Goal: Task Accomplishment & Management: Manage account settings

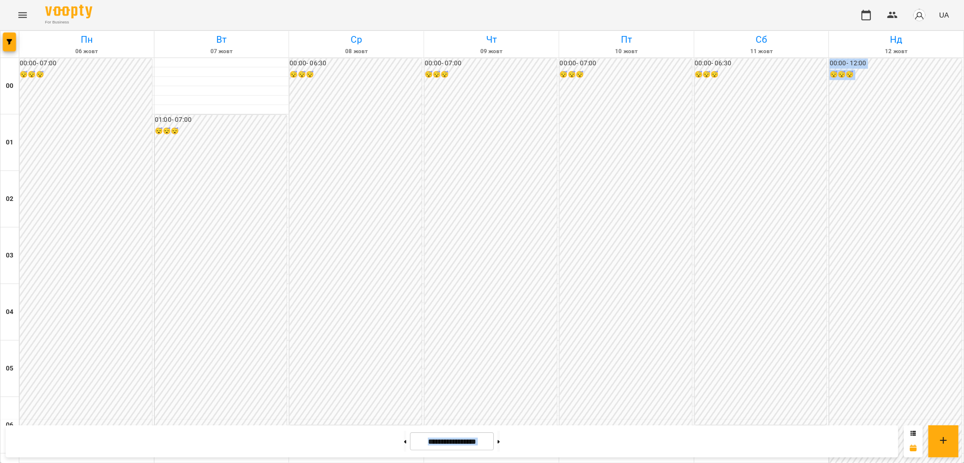
scroll to position [831, 0]
click at [20, 15] on icon "Menu" at bounding box center [20, 13] width 10 height 10
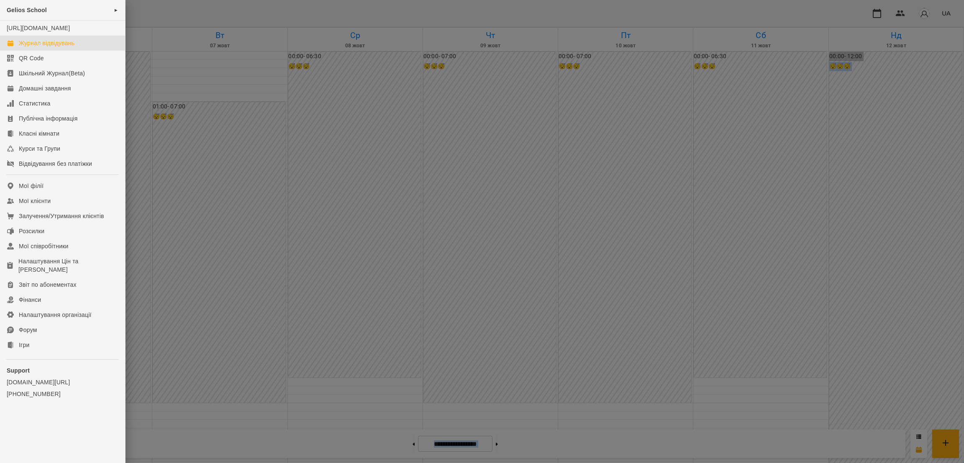
scroll to position [831, 0]
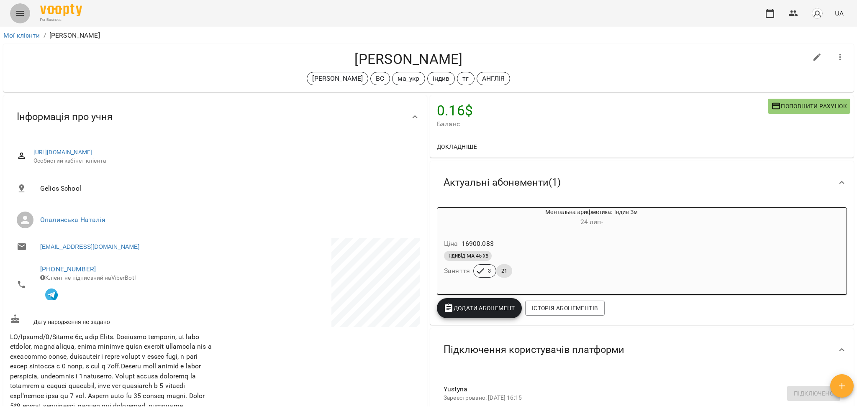
click at [16, 13] on icon "Menu" at bounding box center [20, 13] width 10 height 10
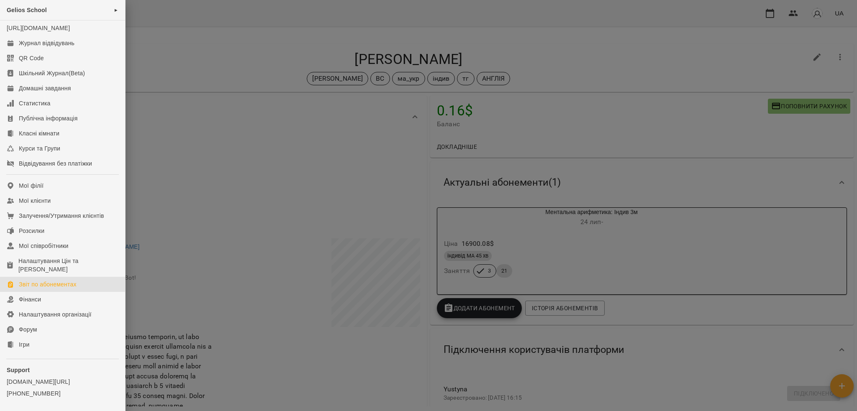
click at [62, 292] on link "Звіт по абонементах" at bounding box center [62, 284] width 125 height 15
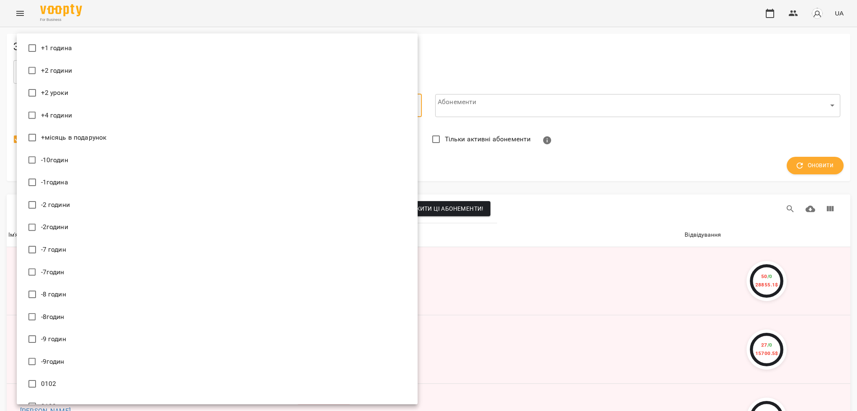
scroll to position [9090, 0]
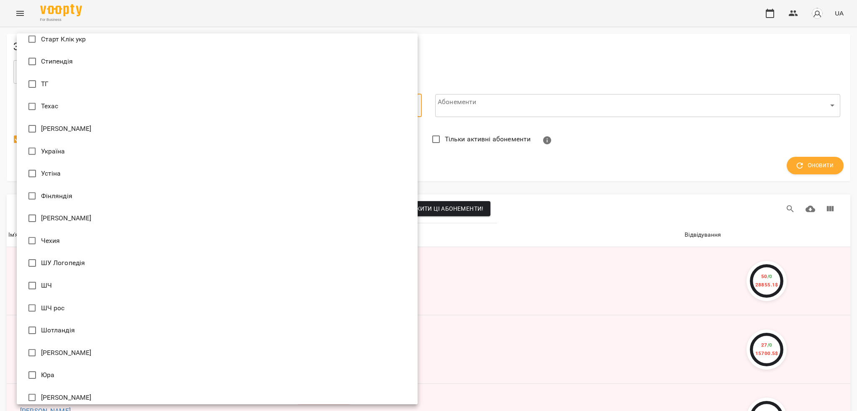
type input "**********"
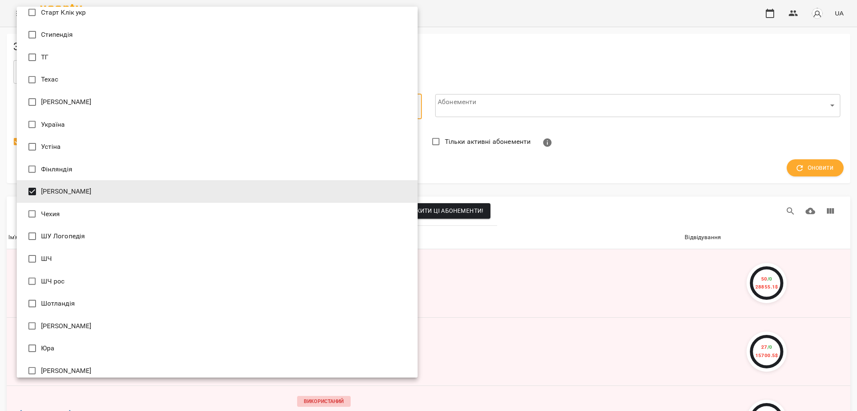
click at [607, 76] on div at bounding box center [428, 205] width 857 height 411
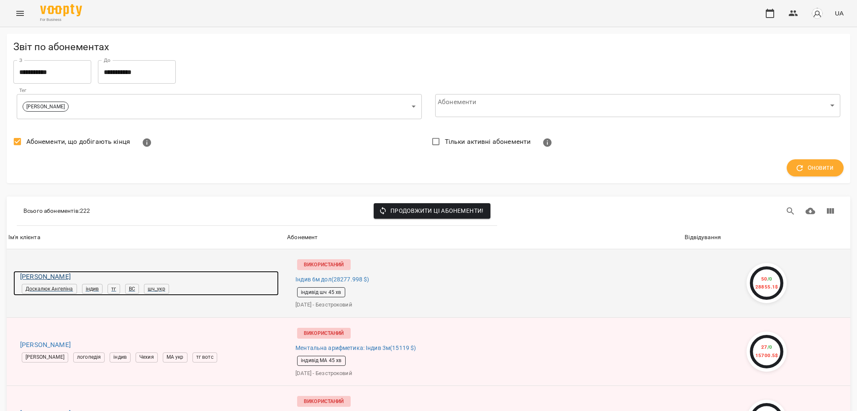
click at [48, 278] on h6 "Ігор Троханенко" at bounding box center [149, 277] width 259 height 12
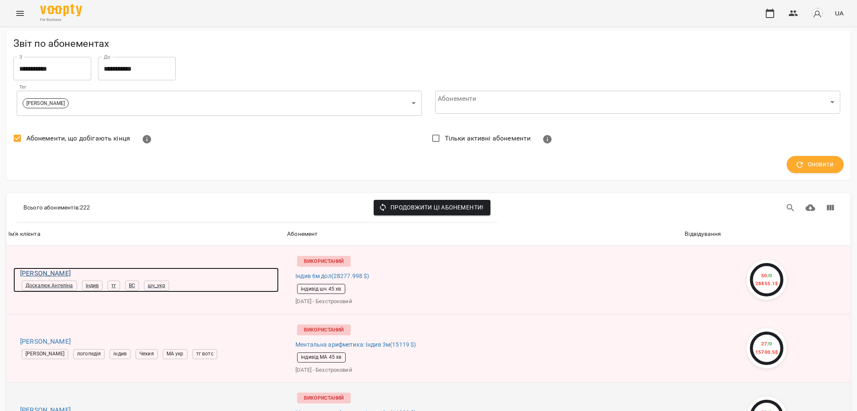
scroll to position [167, 0]
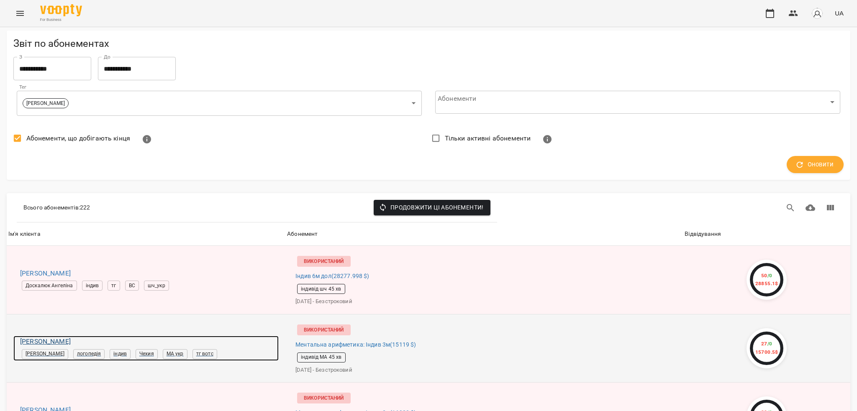
click at [69, 336] on h6 "Олександра Михайльо" at bounding box center [149, 342] width 259 height 12
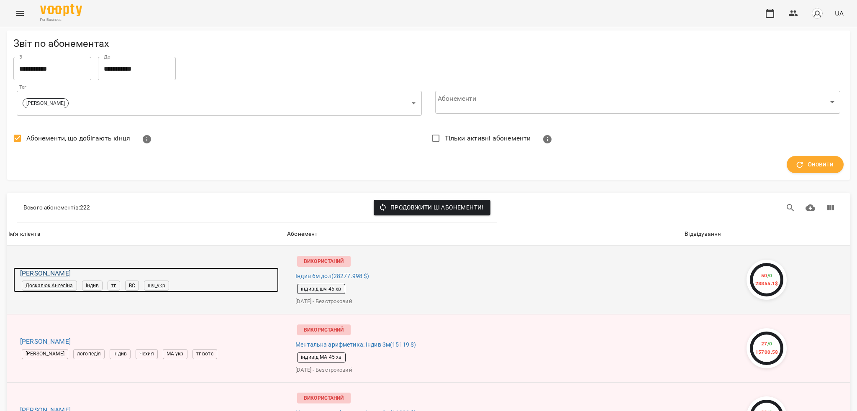
click at [41, 268] on h6 "Ігор Троханенко" at bounding box center [149, 274] width 259 height 12
click at [32, 268] on h6 "Ігор Троханенко" at bounding box center [149, 274] width 259 height 12
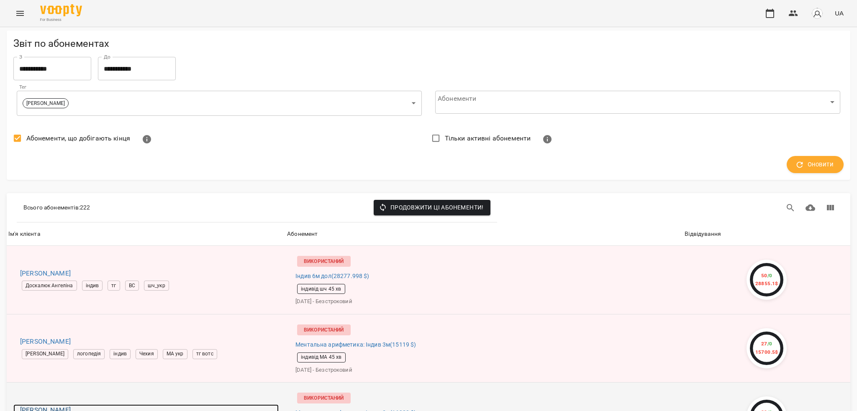
click at [41, 405] on h6 "Видайко Соломія" at bounding box center [149, 411] width 259 height 12
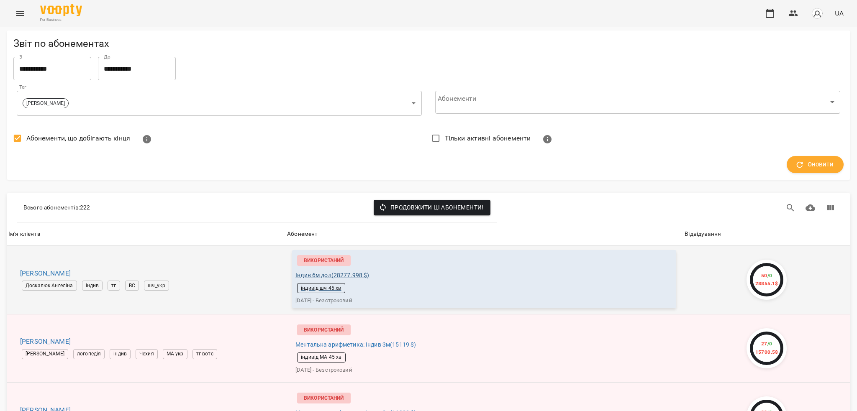
scroll to position [0, 0]
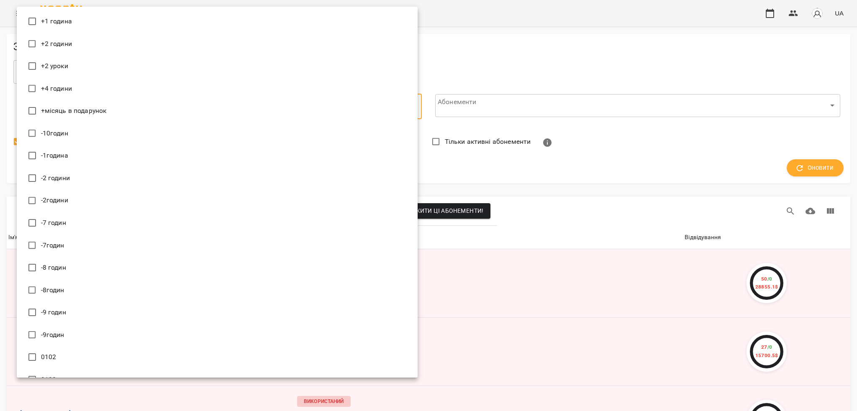
click at [671, 159] on div at bounding box center [428, 205] width 857 height 411
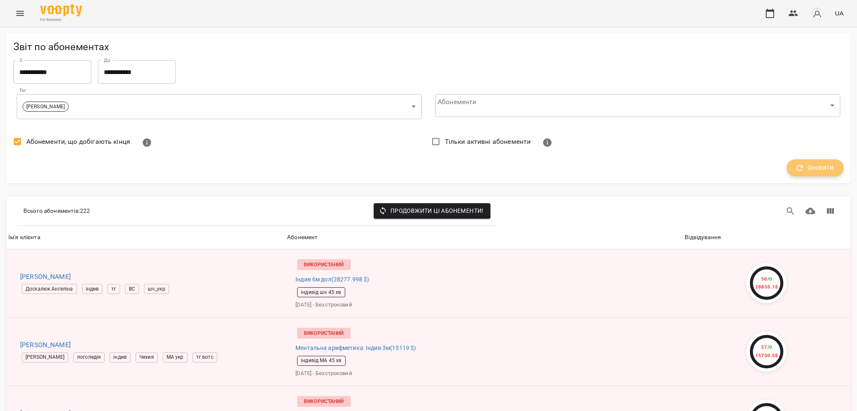
click at [808, 167] on span "Оновити" at bounding box center [815, 168] width 37 height 11
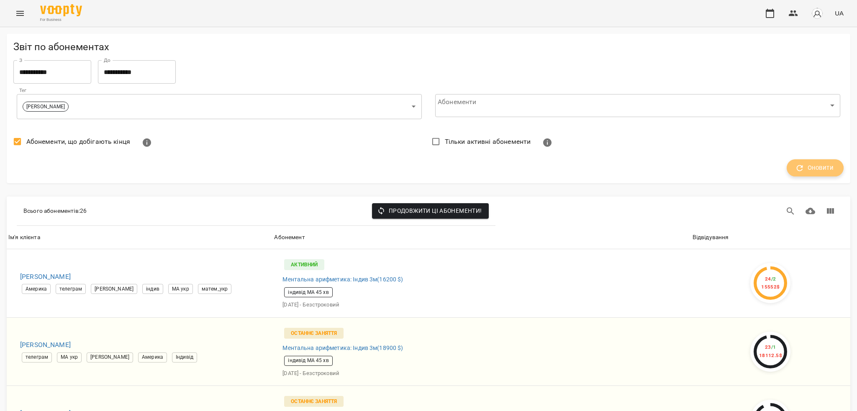
click at [795, 166] on icon "button" at bounding box center [799, 168] width 9 height 9
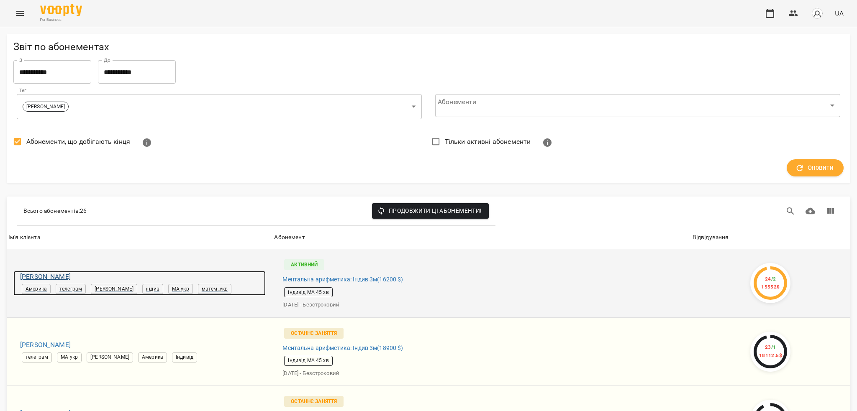
click at [49, 275] on h6 "Марія Новосел" at bounding box center [143, 277] width 246 height 12
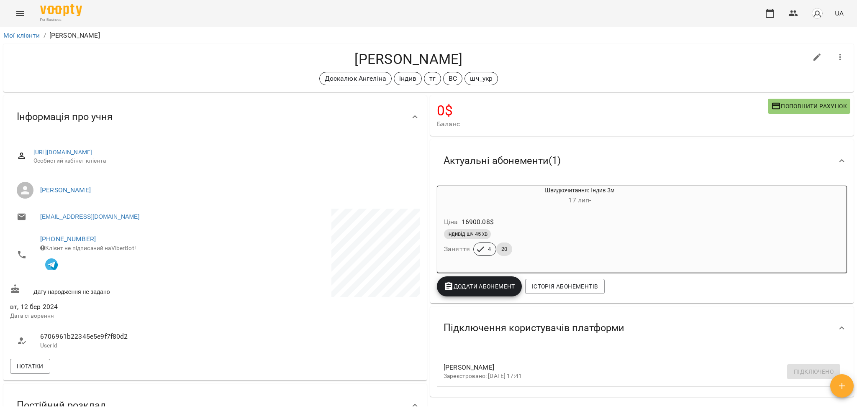
drag, startPoint x: 346, startPoint y: 57, endPoint x: 458, endPoint y: 57, distance: 111.8
click at [458, 57] on h4 "Ігор Троханенко" at bounding box center [408, 59] width 797 height 17
copy h4 "Ігор Троханенко"
click at [192, 72] on div "Доскалюк Ангеліна індив тг ВС шч_укр" at bounding box center [408, 78] width 797 height 13
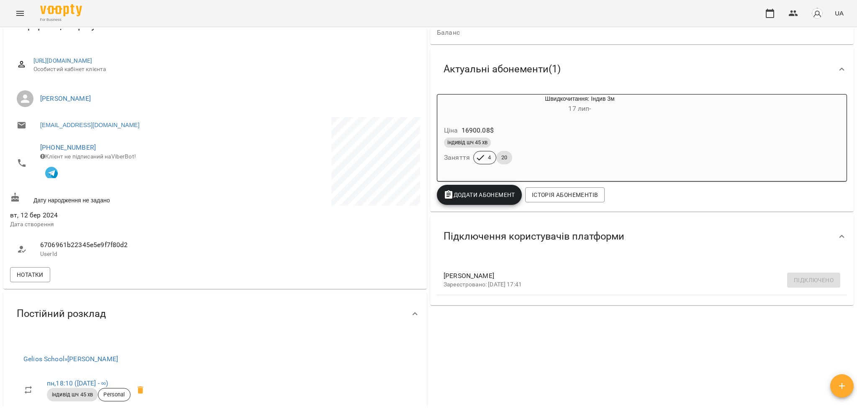
scroll to position [111, 0]
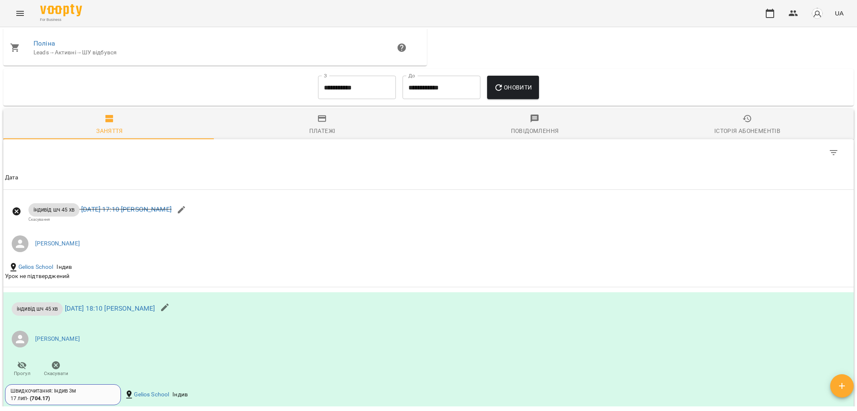
click at [758, 124] on span "Історія абонементів" at bounding box center [747, 125] width 203 height 23
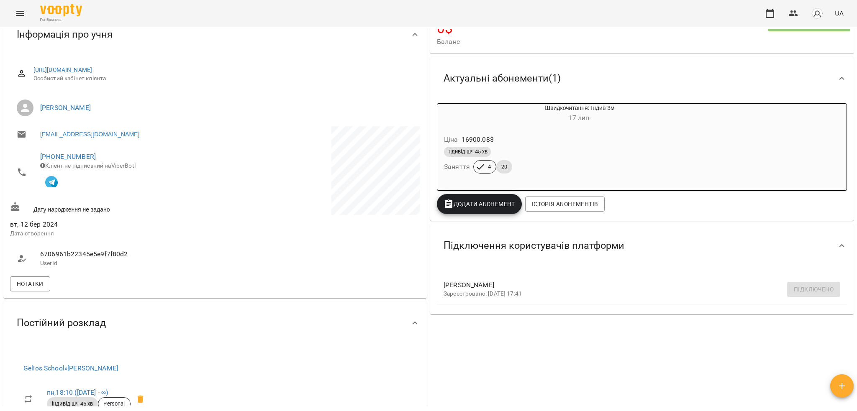
scroll to position [0, 0]
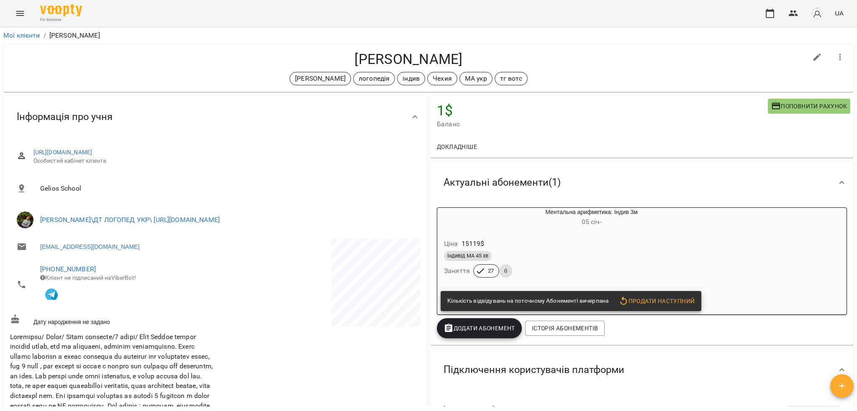
drag, startPoint x: 329, startPoint y: 59, endPoint x: 527, endPoint y: 57, distance: 198.0
click at [527, 57] on h4 "[PERSON_NAME]" at bounding box center [408, 59] width 797 height 17
copy h4 "[PERSON_NAME]"
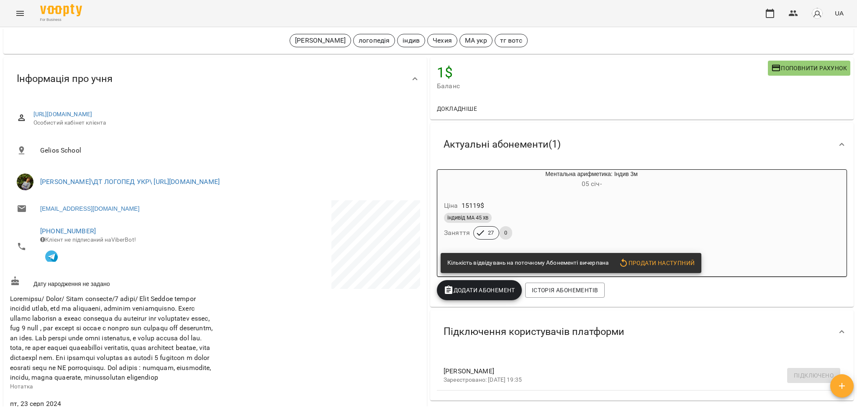
scroll to position [3, 0]
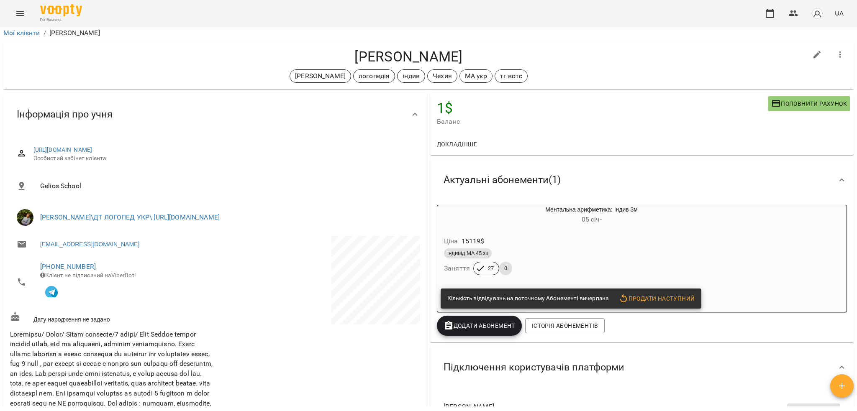
click at [615, 229] on div "Ціна 15119 $ індивід МА 45 хв Заняття 27 0" at bounding box center [572, 257] width 272 height 60
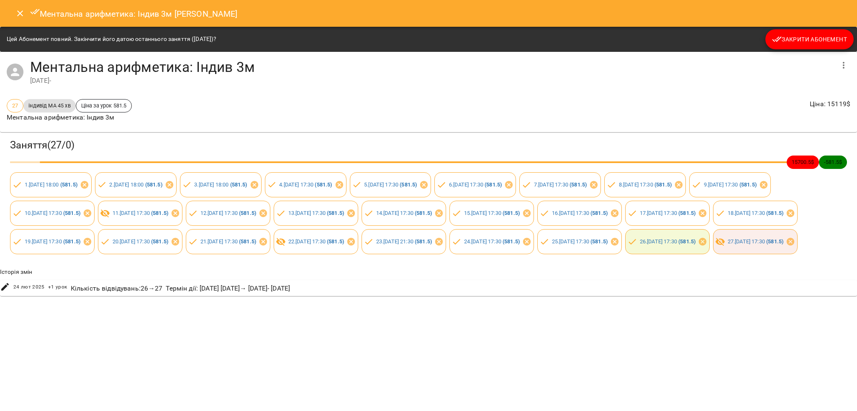
click at [828, 41] on span "Закрити Абонемент" at bounding box center [809, 39] width 75 height 10
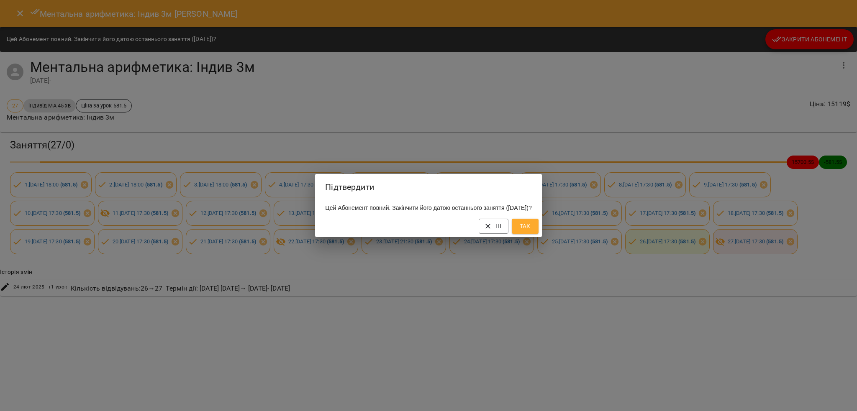
click at [537, 226] on button "Так" at bounding box center [525, 226] width 27 height 15
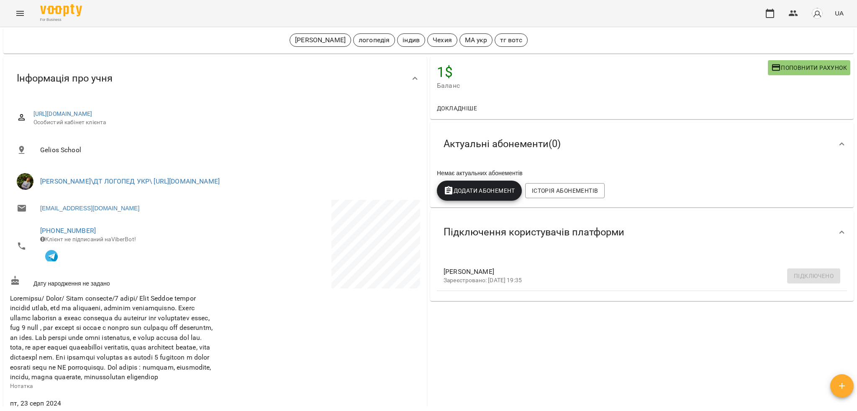
scroll to position [0, 0]
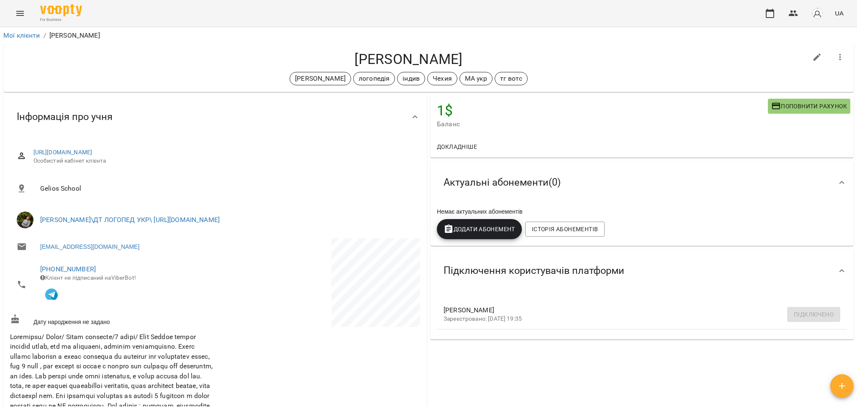
copy h4 "Олександра Михайльо"
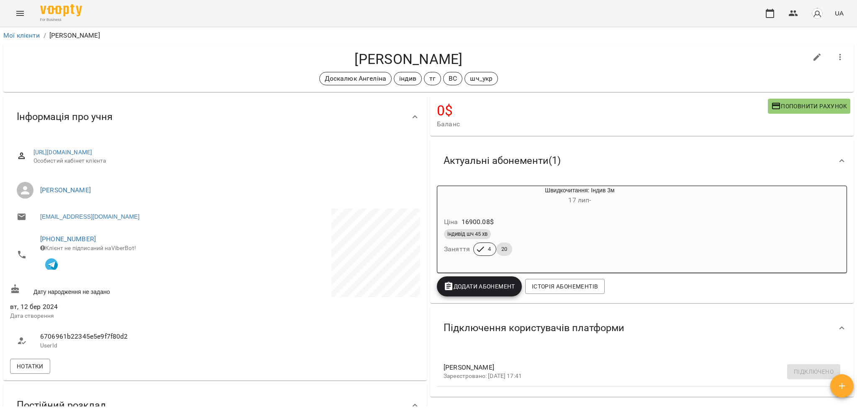
drag, startPoint x: 350, startPoint y: 57, endPoint x: 476, endPoint y: 49, distance: 125.8
click at [476, 49] on div "[PERSON_NAME] [PERSON_NAME] індив тг ВС шч_укр" at bounding box center [428, 68] width 851 height 48
copy h4 "[PERSON_NAME]"
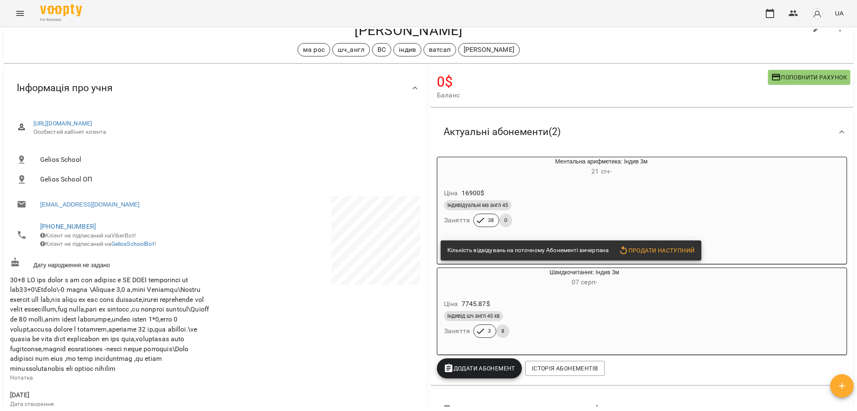
scroll to position [56, 0]
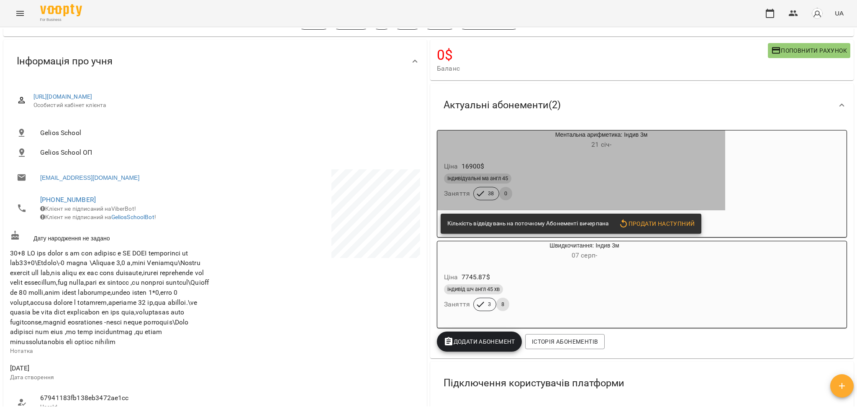
click at [610, 180] on div "Індивідуальні ма англ 45" at bounding box center [581, 179] width 275 height 10
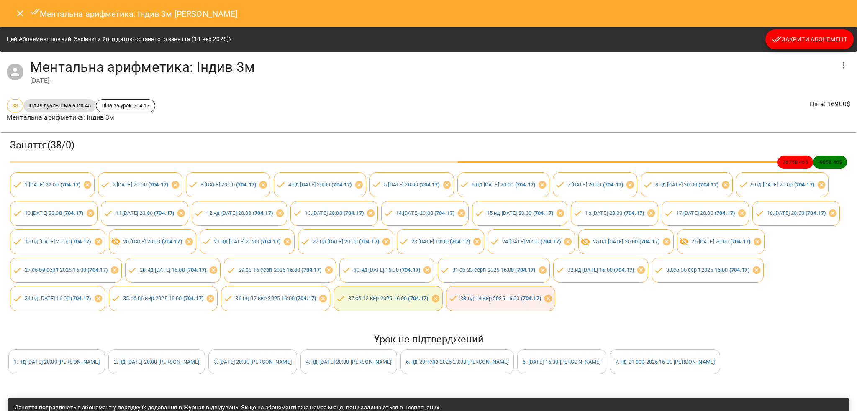
click at [799, 37] on span "Закрити Абонемент" at bounding box center [809, 39] width 75 height 10
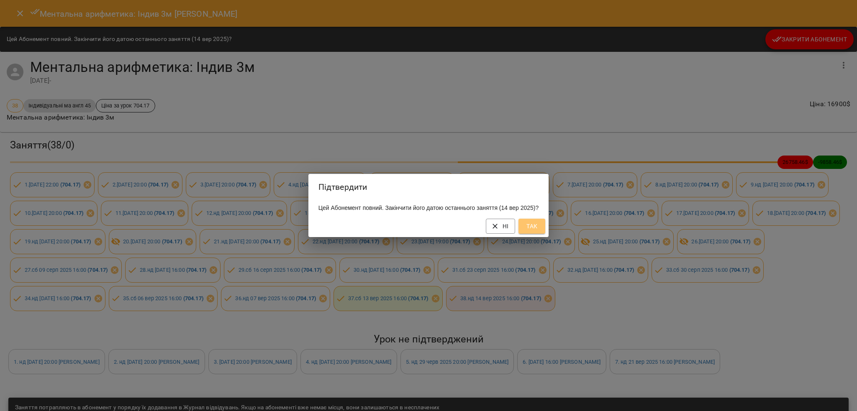
click at [536, 231] on span "Так" at bounding box center [531, 226] width 13 height 10
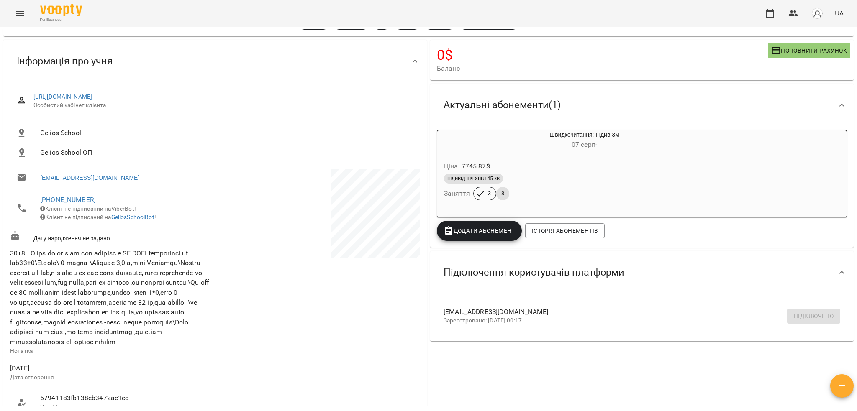
scroll to position [0, 0]
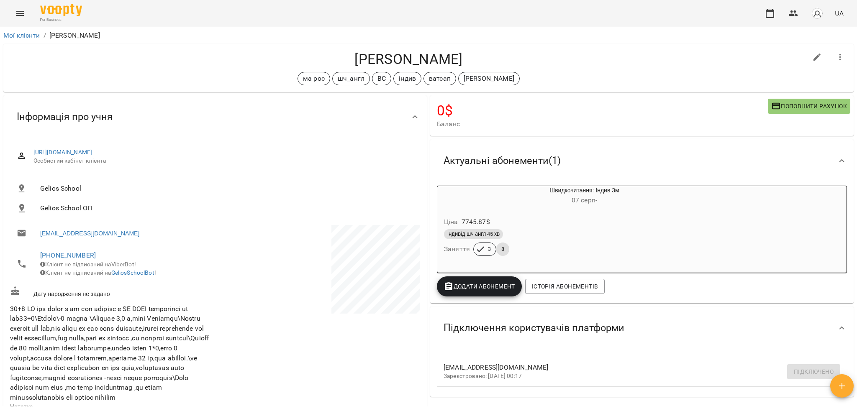
drag, startPoint x: 338, startPoint y: 52, endPoint x: 476, endPoint y: 53, distance: 138.6
click at [476, 53] on h4 "Видайко Соломія" at bounding box center [408, 59] width 797 height 17
copy h4 "Видайко Соломія"
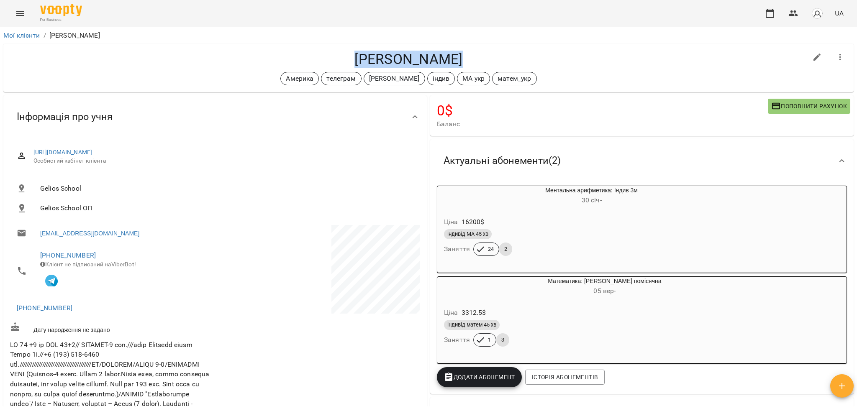
drag, startPoint x: 483, startPoint y: 63, endPoint x: 352, endPoint y: 65, distance: 131.0
click at [352, 65] on h4 "Марія Новосел" at bounding box center [408, 59] width 797 height 17
copy h4 "Марія Новосел"
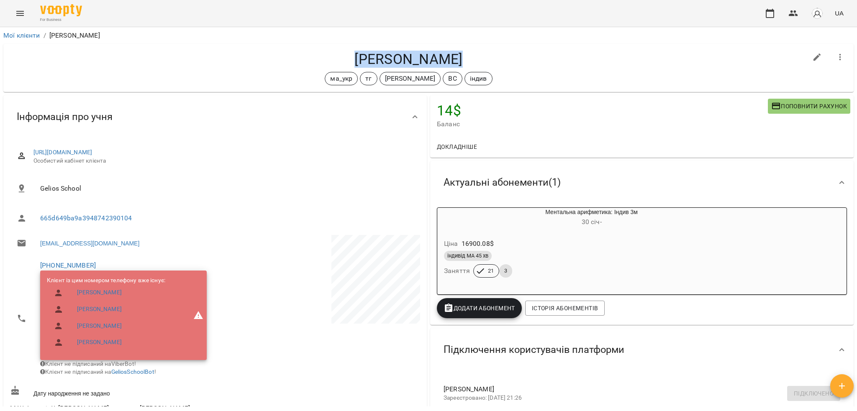
drag, startPoint x: 352, startPoint y: 50, endPoint x: 496, endPoint y: 52, distance: 144.4
click at [496, 52] on h4 "[PERSON_NAME]" at bounding box center [408, 59] width 797 height 17
copy h4 "[PERSON_NAME]"
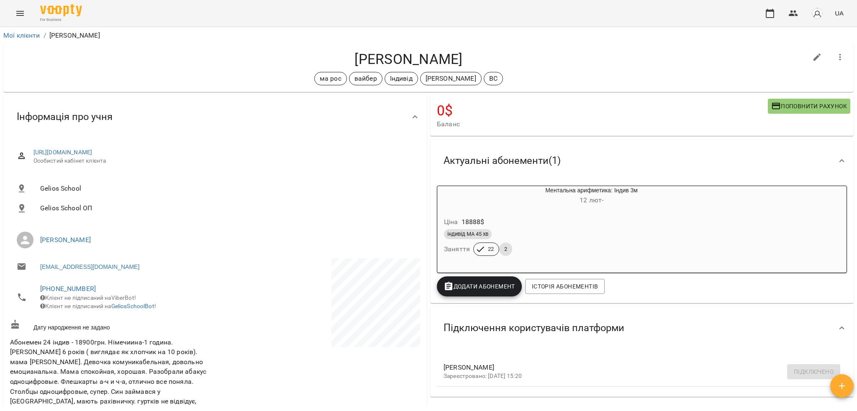
drag, startPoint x: 348, startPoint y: 62, endPoint x: 469, endPoint y: 61, distance: 121.0
click at [469, 61] on h4 "Ніколь Телеманн" at bounding box center [408, 59] width 797 height 17
copy h4 "Ніколь Телеманн"
click at [512, 121] on span "Баланс" at bounding box center [602, 124] width 331 height 10
drag, startPoint x: 344, startPoint y: 55, endPoint x: 464, endPoint y: 58, distance: 120.2
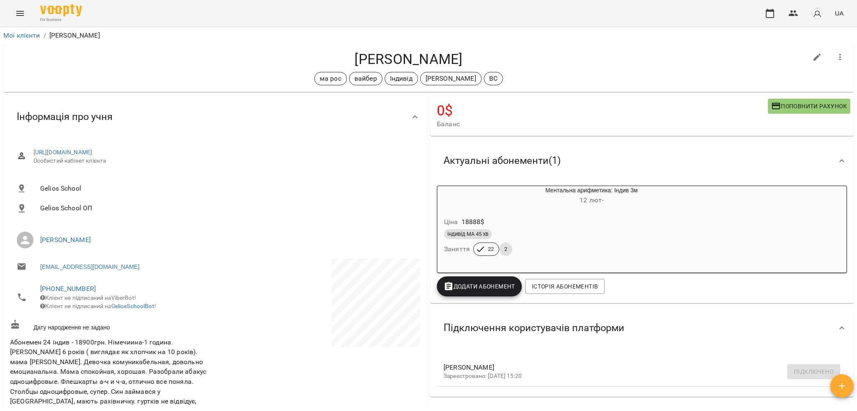
click at [464, 58] on h4 "Ніколь Телеманн" at bounding box center [408, 59] width 797 height 17
copy h4 "Ніколь Телеманн"
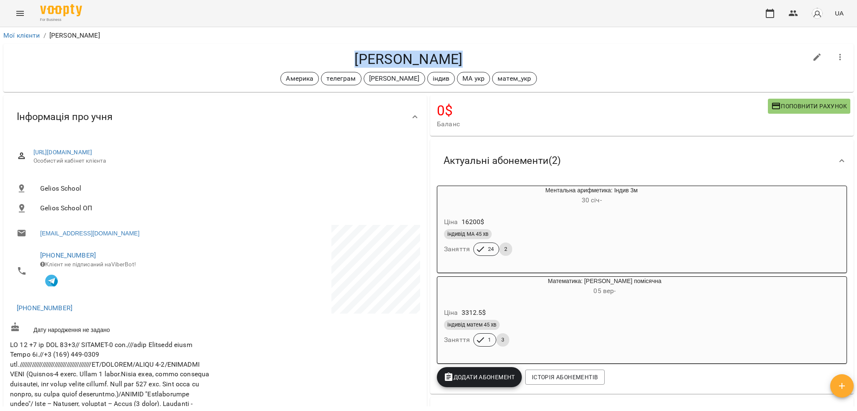
drag, startPoint x: 343, startPoint y: 58, endPoint x: 460, endPoint y: 57, distance: 116.8
click at [460, 57] on h4 "[PERSON_NAME]" at bounding box center [408, 59] width 797 height 17
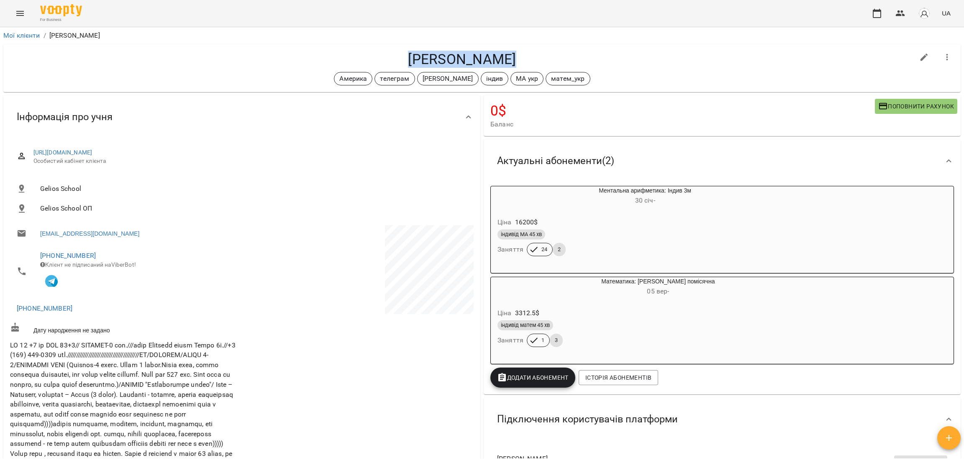
click at [504, 61] on h4 "[PERSON_NAME]" at bounding box center [462, 59] width 905 height 17
click at [504, 55] on h4 "[PERSON_NAME]" at bounding box center [462, 59] width 905 height 17
click at [504, 55] on h4 "Марія Новосел" at bounding box center [462, 59] width 905 height 17
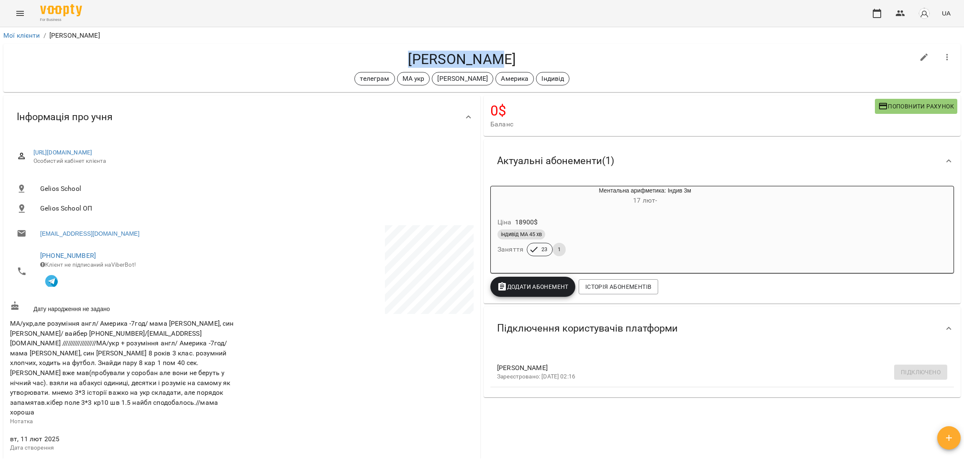
drag, startPoint x: 416, startPoint y: 56, endPoint x: 525, endPoint y: 53, distance: 109.3
click at [525, 53] on h4 "[PERSON_NAME]" at bounding box center [462, 59] width 905 height 17
copy h4 "[PERSON_NAME]"
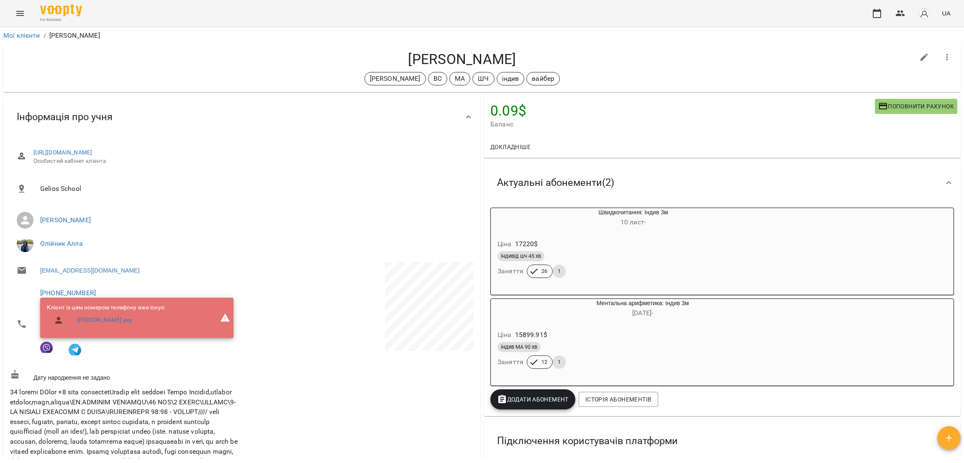
drag, startPoint x: 400, startPoint y: 56, endPoint x: 547, endPoint y: 56, distance: 146.9
click at [547, 56] on h4 "[PERSON_NAME]" at bounding box center [462, 59] width 905 height 17
copy h4 "[PERSON_NAME]"
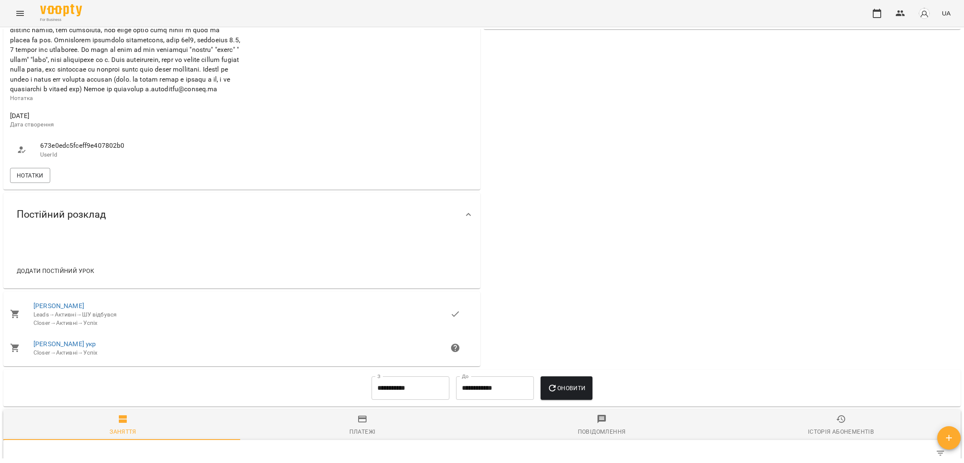
scroll to position [376, 0]
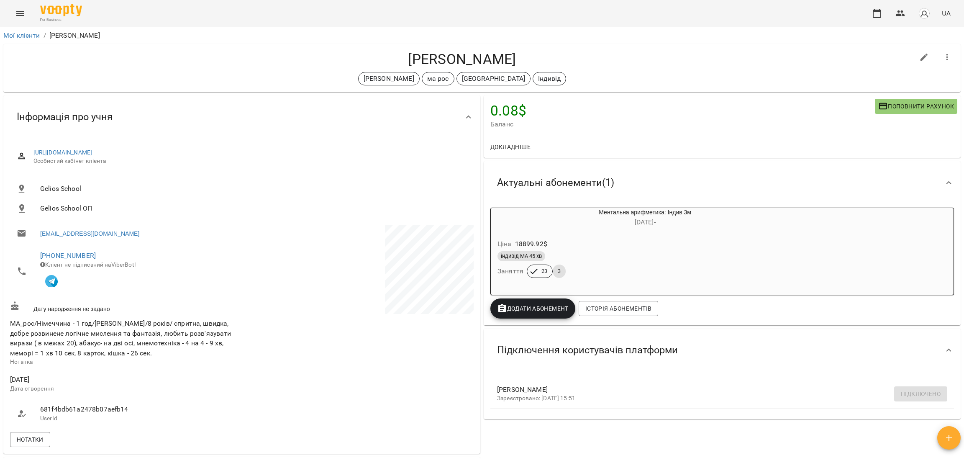
drag, startPoint x: 406, startPoint y: 55, endPoint x: 665, endPoint y: 56, distance: 259.5
click at [665, 56] on h4 "Щібря Анастасія" at bounding box center [462, 59] width 905 height 17
copy h4 "Щібря Анастасія"
click at [637, 46] on div "Щібря Анастасія Черткова Ірина ма рос Німеччина Індивід" at bounding box center [482, 68] width 958 height 48
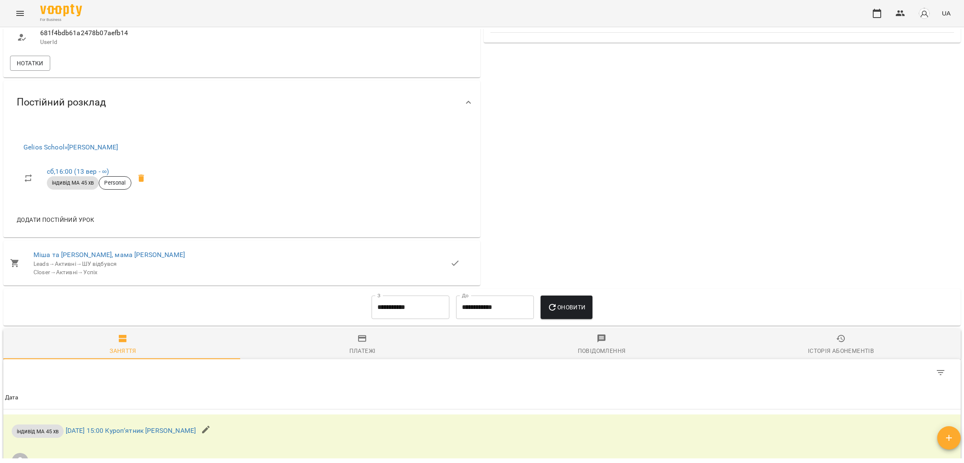
scroll to position [753, 0]
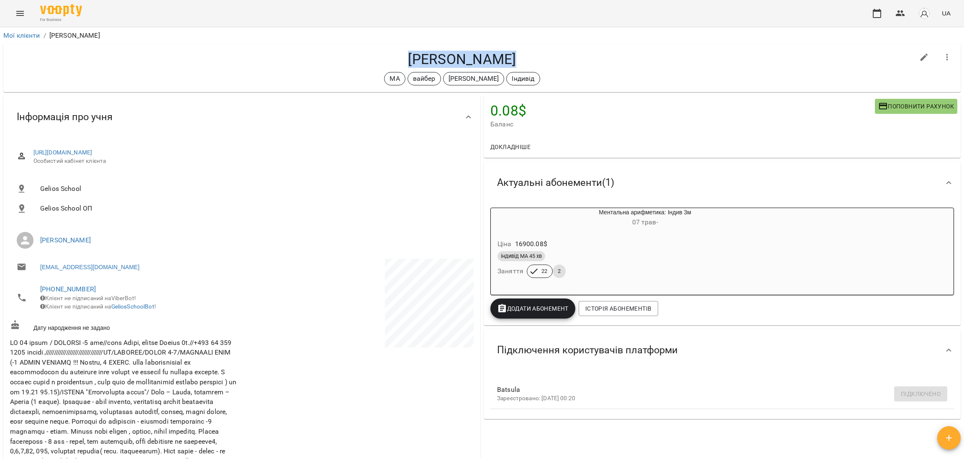
drag, startPoint x: 520, startPoint y: 55, endPoint x: 403, endPoint y: 63, distance: 117.5
click at [403, 63] on h4 "[PERSON_NAME]" at bounding box center [462, 59] width 905 height 17
copy h4 "[PERSON_NAME]"
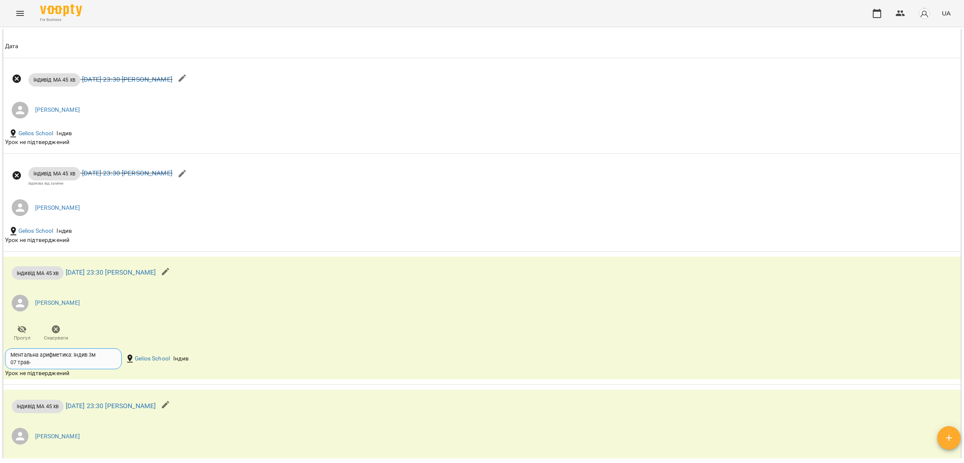
scroll to position [1130, 0]
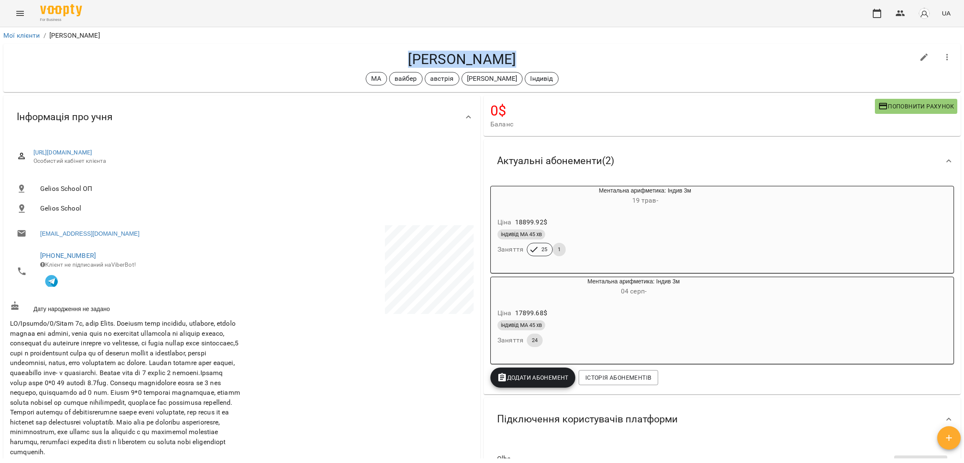
drag, startPoint x: 512, startPoint y: 61, endPoint x: 408, endPoint y: 64, distance: 103.4
click at [408, 64] on h4 "[PERSON_NAME]" at bounding box center [462, 59] width 905 height 17
copy h4 "[PERSON_NAME]"
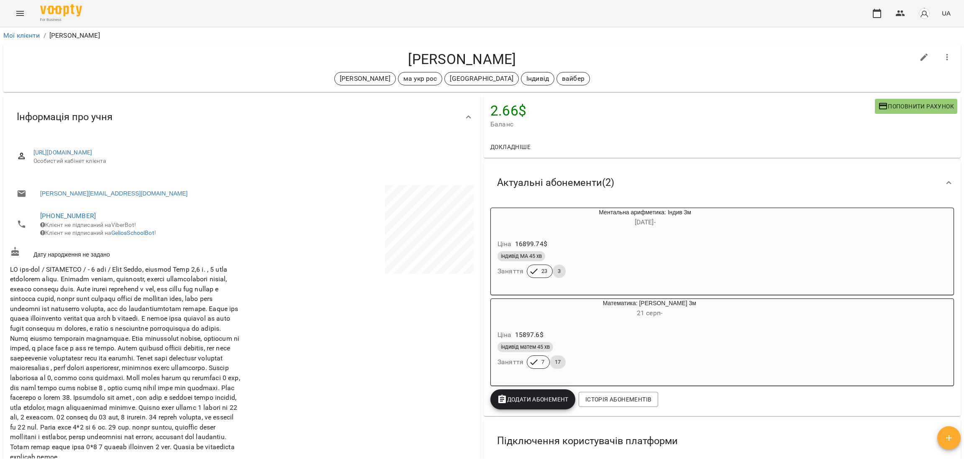
drag, startPoint x: 545, startPoint y: 55, endPoint x: 330, endPoint y: 54, distance: 214.7
click at [330, 54] on h4 "[PERSON_NAME]" at bounding box center [462, 59] width 905 height 17
copy h4 "[PERSON_NAME]"
copy h4 "Михайло Мірошниченко"
click at [22, 34] on link "Мої клієнти" at bounding box center [21, 35] width 37 height 8
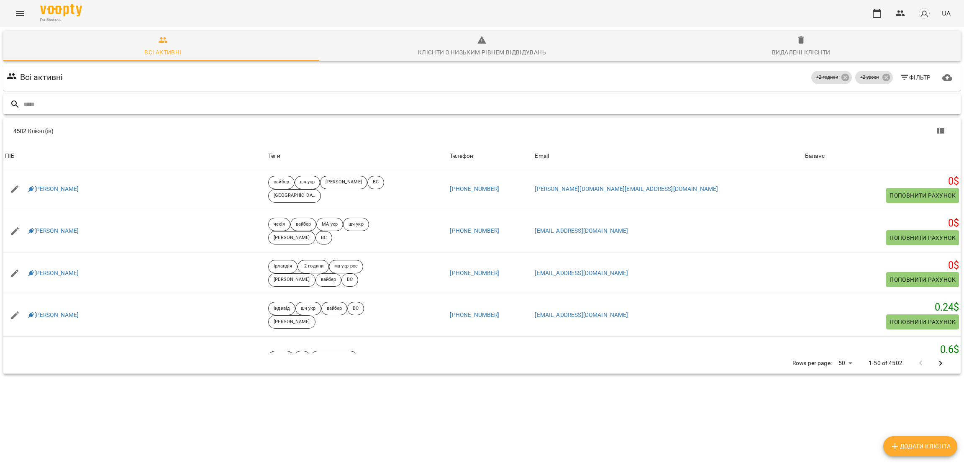
paste input "**********"
type input "**********"
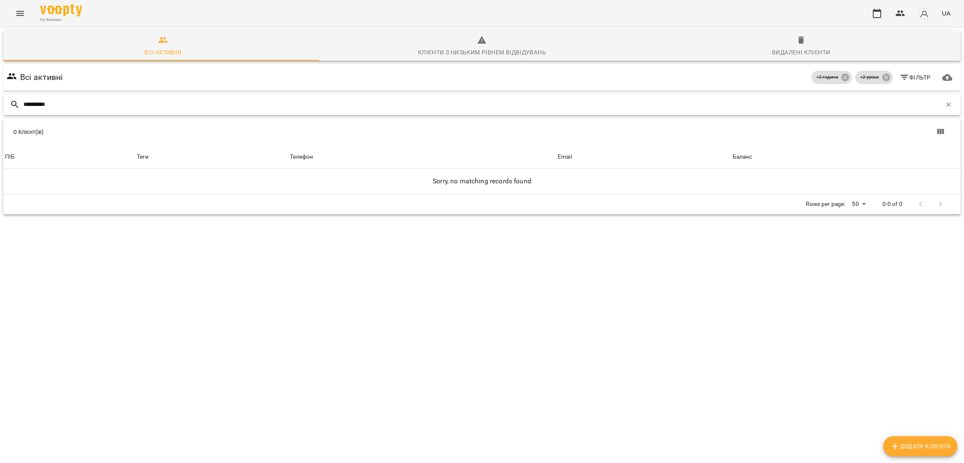
click at [134, 98] on input "**********" at bounding box center [482, 105] width 918 height 14
click at [785, 48] on div "Видалені клієнти" at bounding box center [801, 52] width 58 height 10
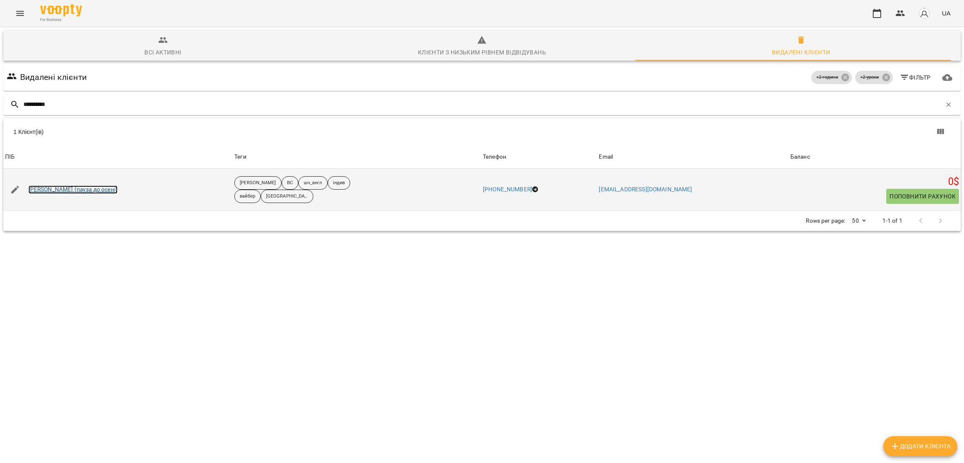
click at [80, 186] on link "Дані Пріве (пауза до осені)" at bounding box center [72, 189] width 89 height 8
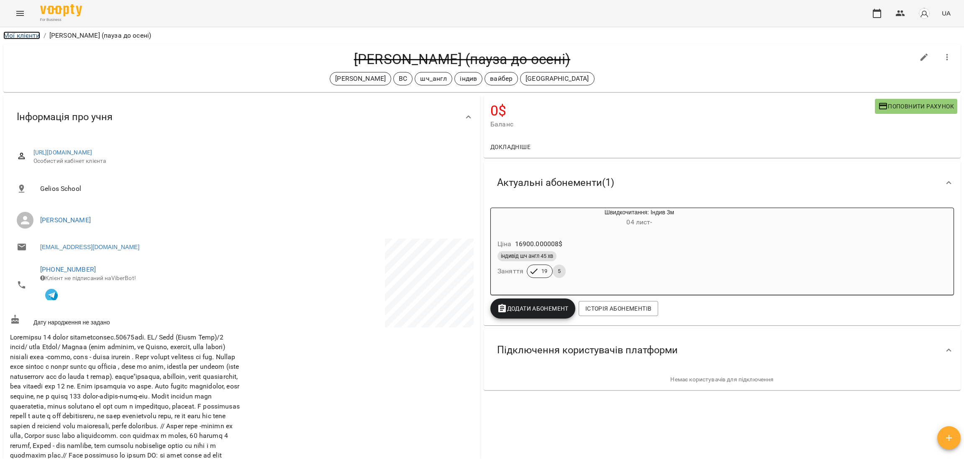
click at [16, 35] on link "Мої клієнти" at bounding box center [21, 35] width 37 height 8
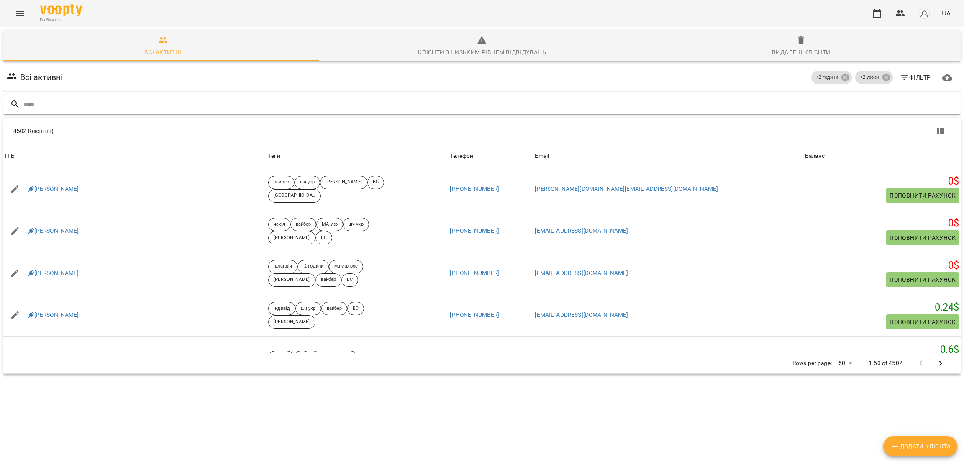
click at [239, 110] on input "text" at bounding box center [490, 105] width 934 height 14
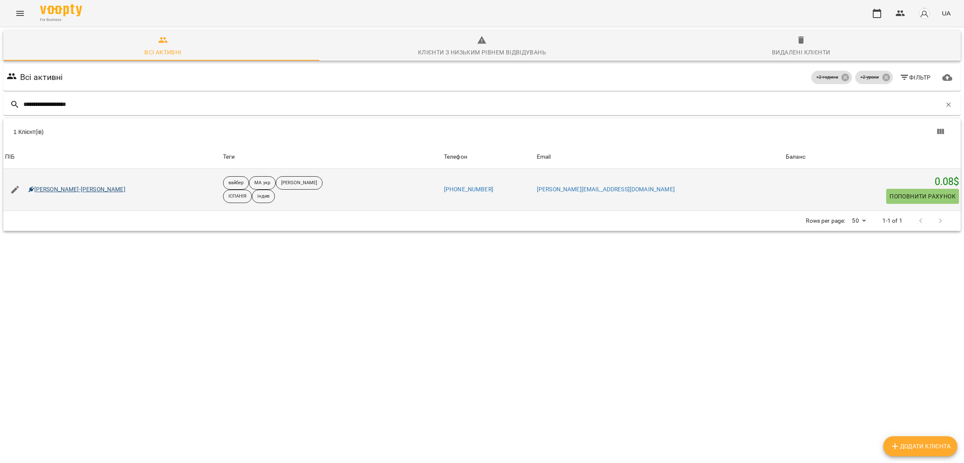
type input "**********"
click at [66, 185] on link "Галушко-Пфайль Софія" at bounding box center [76, 189] width 97 height 8
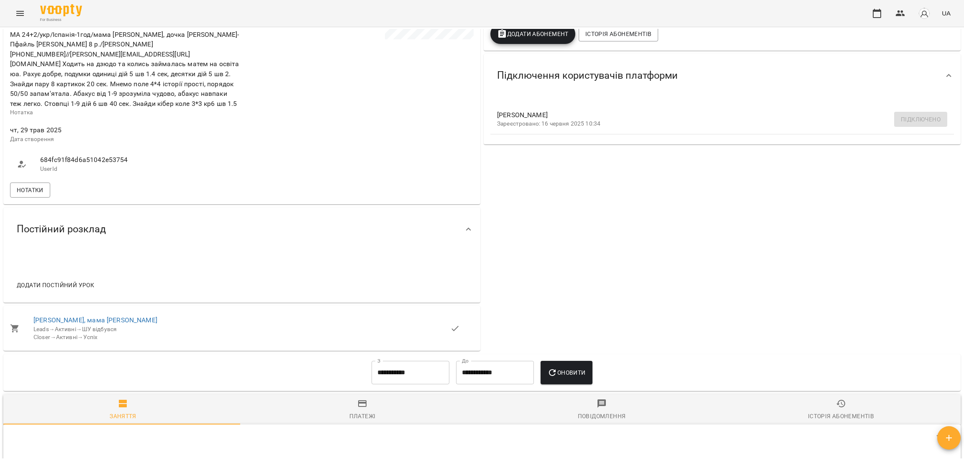
scroll to position [376, 0]
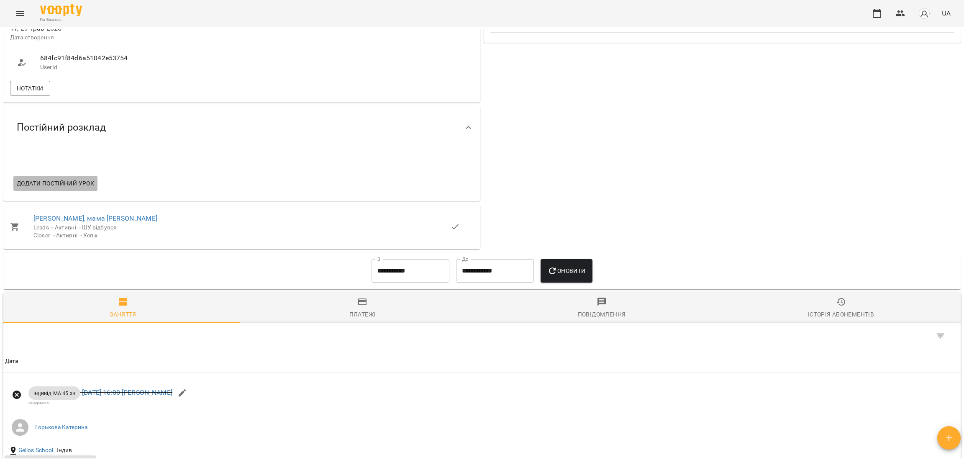
click at [59, 178] on span "Додати постійний урок" at bounding box center [55, 183] width 77 height 10
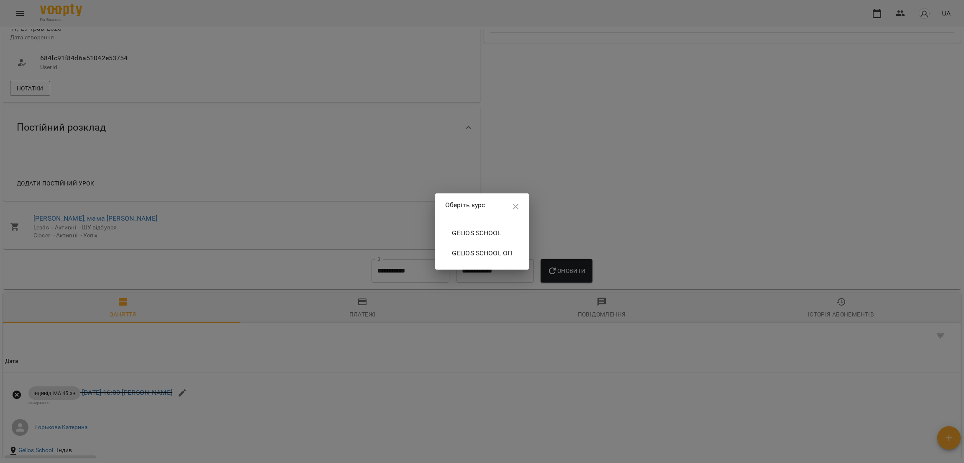
click at [494, 234] on span "Gelios School" at bounding box center [482, 233] width 60 height 10
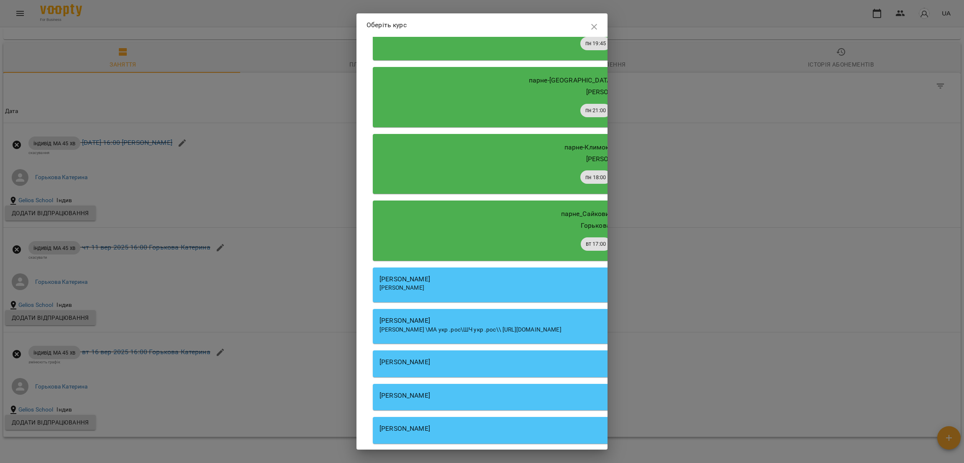
scroll to position [4389, 0]
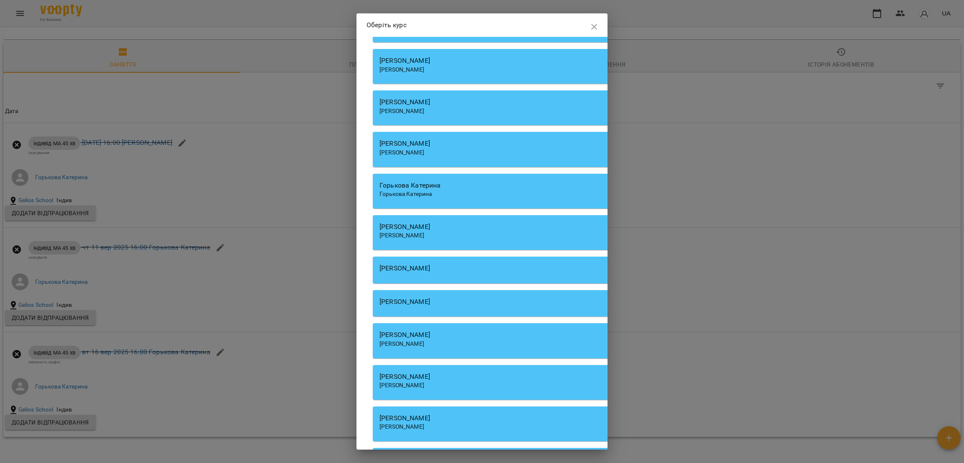
click at [413, 190] on div "Горькова Катерина" at bounding box center [612, 185] width 464 height 10
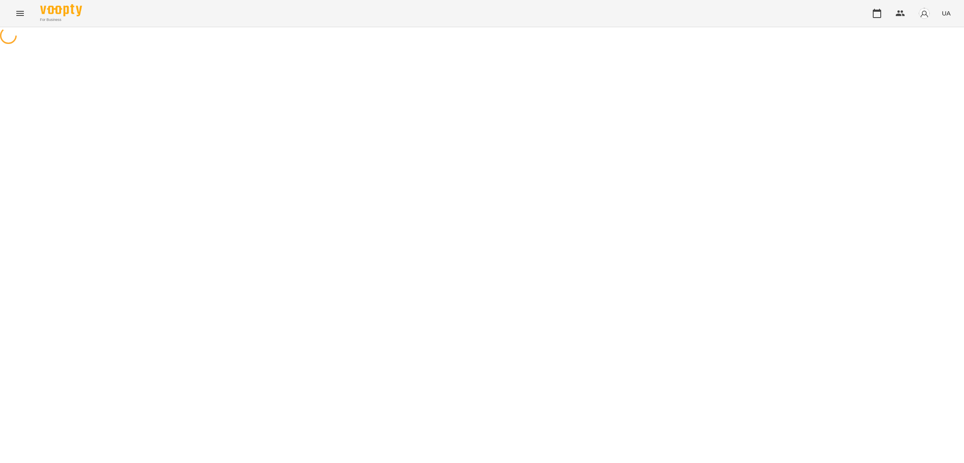
select select "**********"
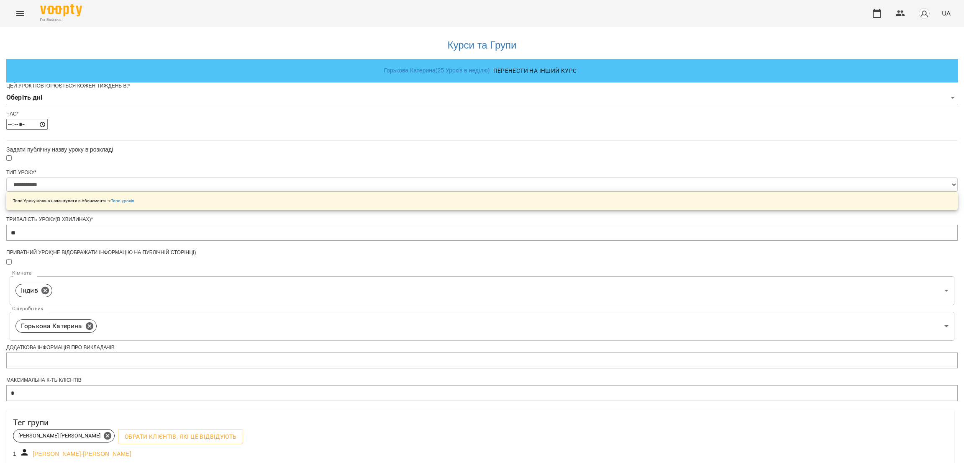
click at [432, 113] on body "**********" at bounding box center [482, 270] width 964 height 540
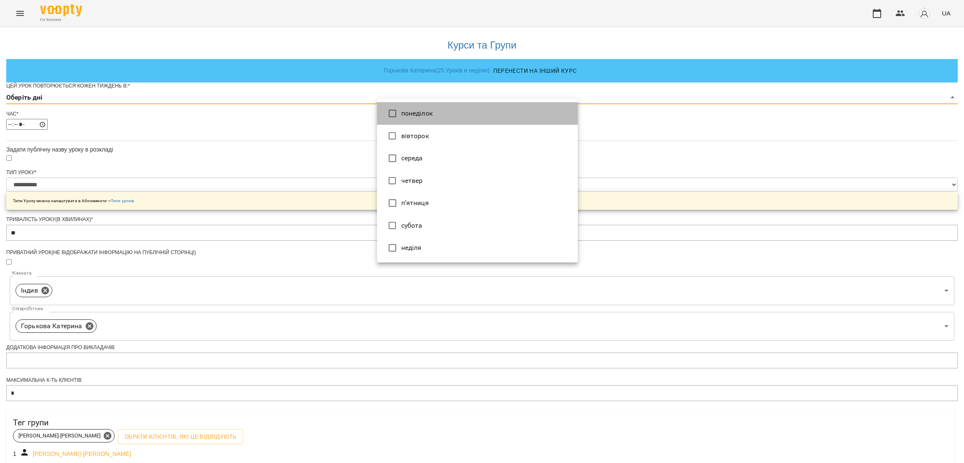
click at [421, 116] on li "понеділок" at bounding box center [477, 113] width 201 height 23
type input "*"
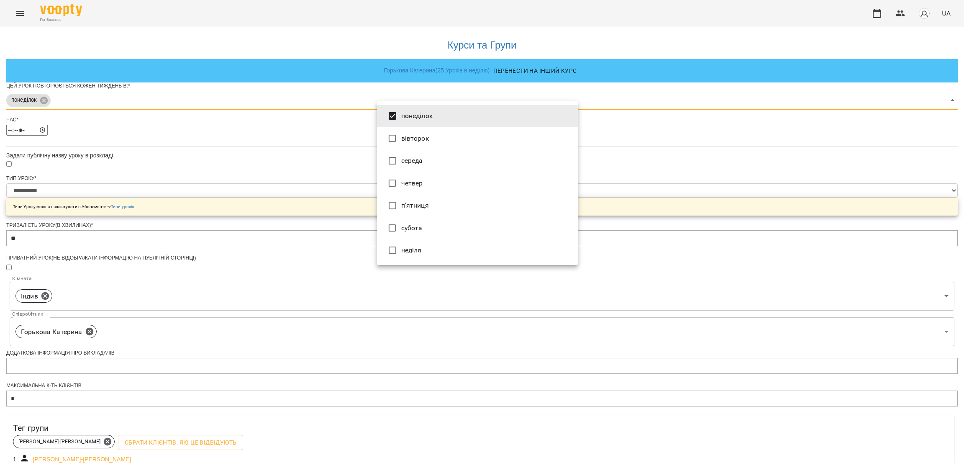
click at [321, 157] on div at bounding box center [482, 231] width 964 height 463
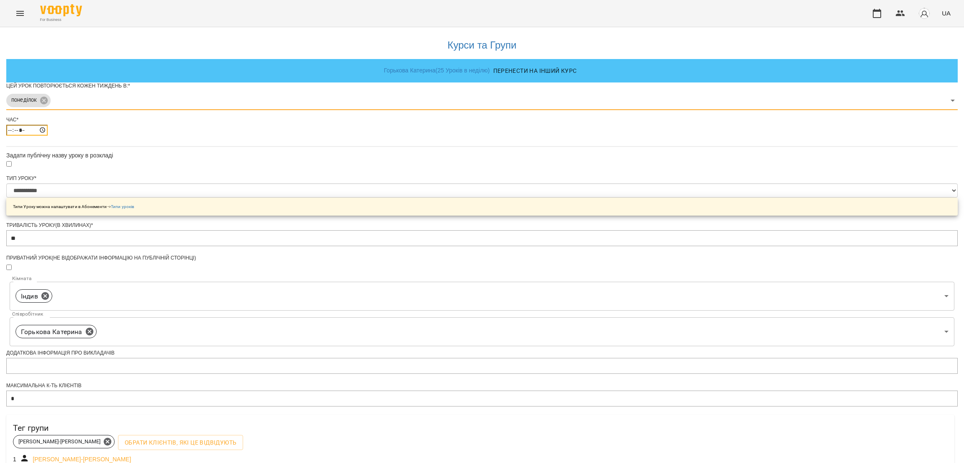
click at [48, 136] on input "*****" at bounding box center [26, 130] width 41 height 11
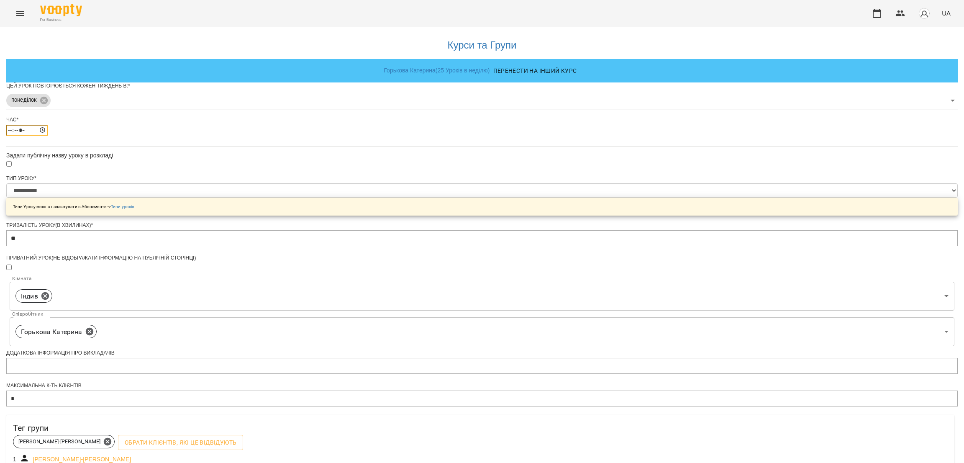
type input "*****"
click at [790, 244] on div "**********" at bounding box center [482, 286] width 952 height 519
click at [427, 198] on select "**********" at bounding box center [482, 190] width 952 height 14
select select "**********"
click at [377, 198] on select "**********" at bounding box center [482, 190] width 952 height 14
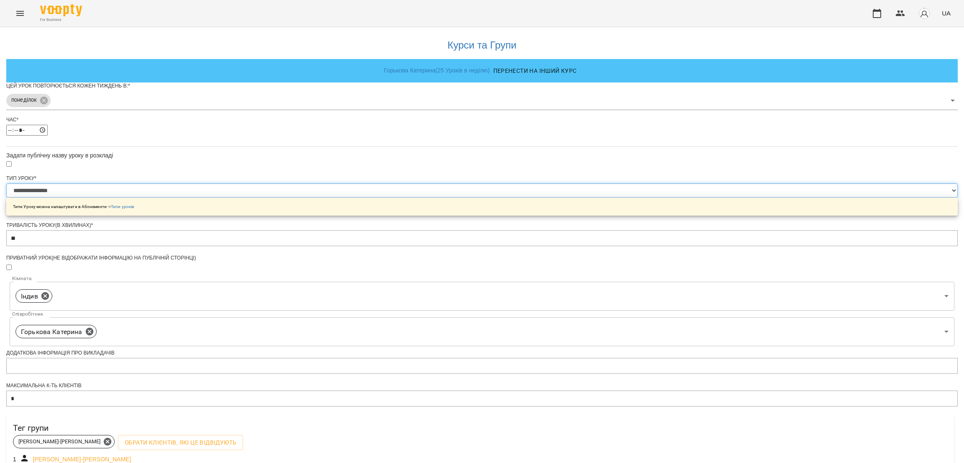
type input "**"
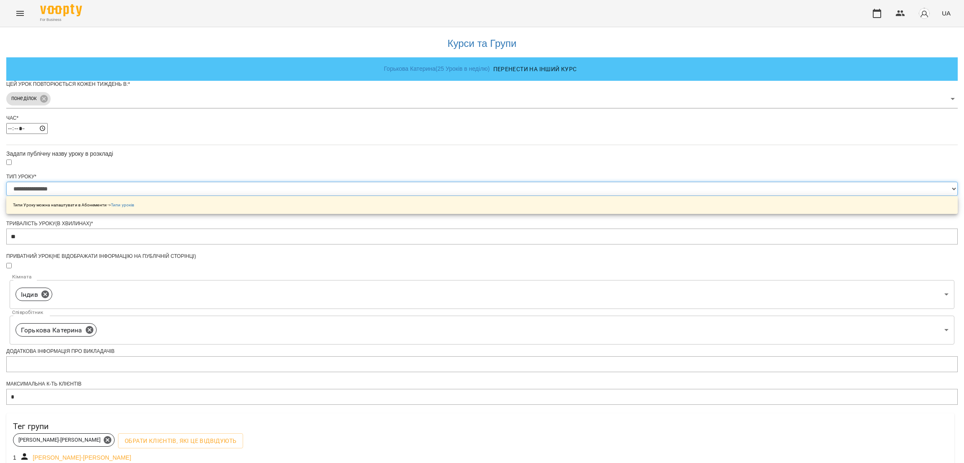
scroll to position [140, 0]
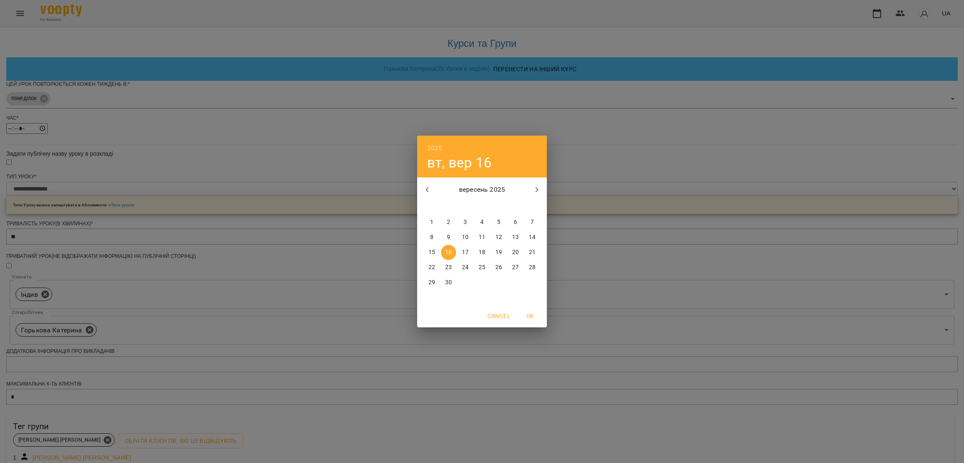
click at [430, 249] on p "15" at bounding box center [432, 252] width 7 height 8
type input "**********"
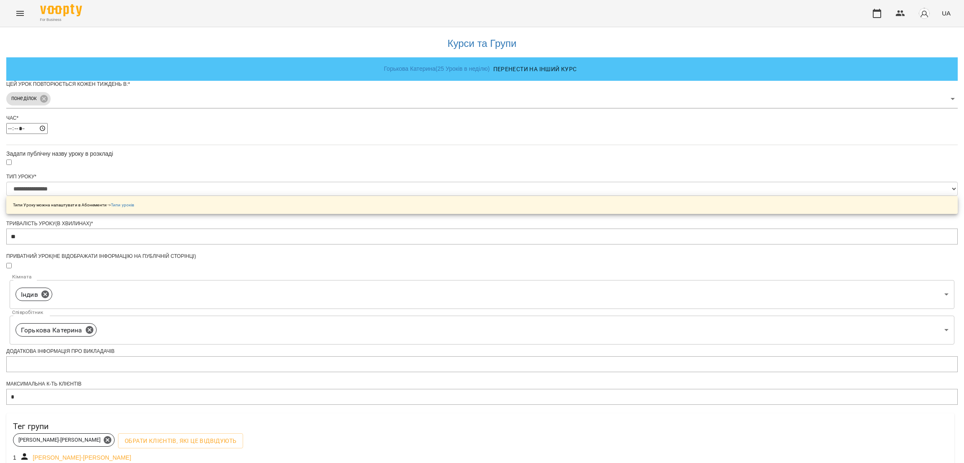
scroll to position [164, 0]
click at [637, 383] on div "**********" at bounding box center [482, 297] width 952 height 543
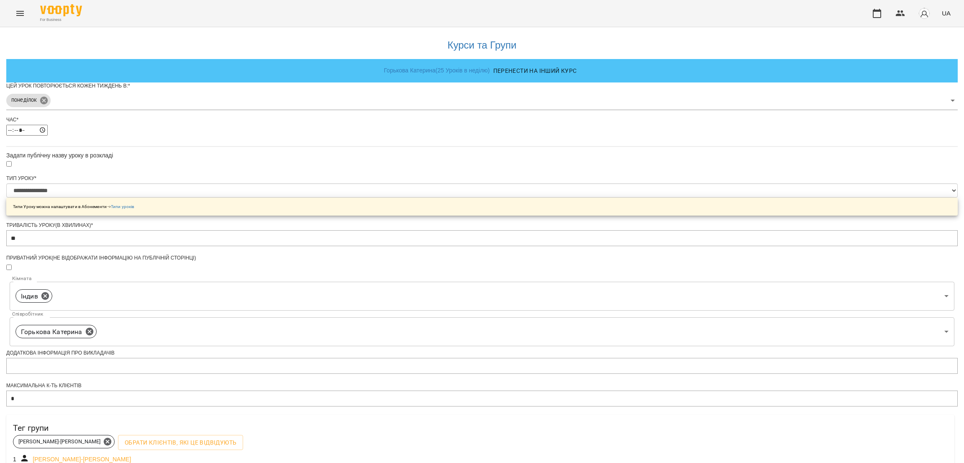
click at [414, 112] on body "**********" at bounding box center [482, 284] width 964 height 568
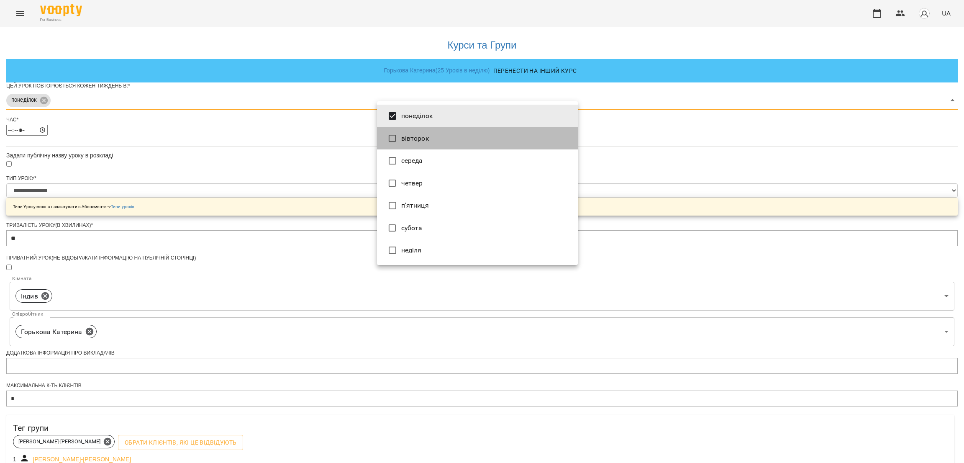
click at [414, 136] on li "вівторок" at bounding box center [477, 138] width 201 height 23
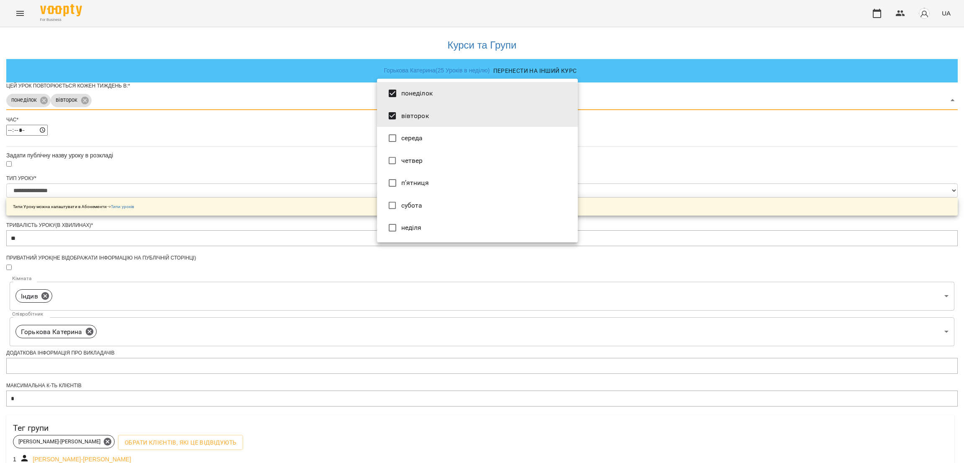
type input "*"
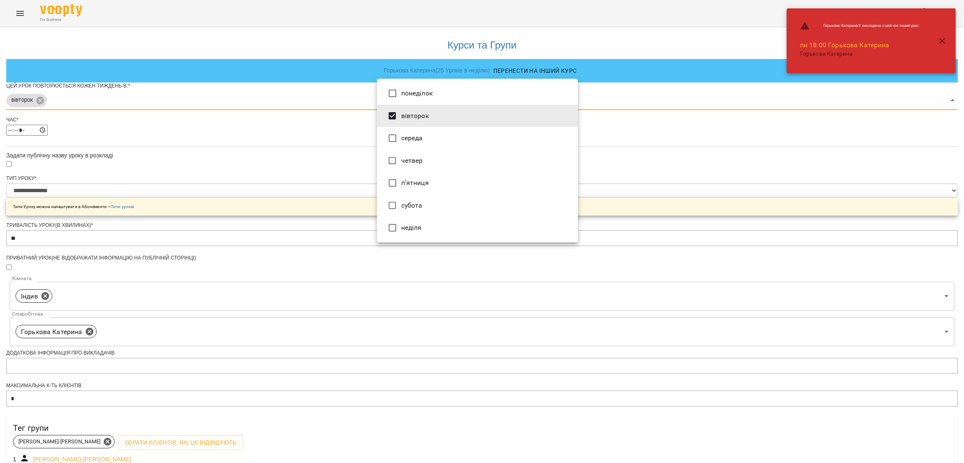
click at [734, 195] on div at bounding box center [482, 231] width 964 height 463
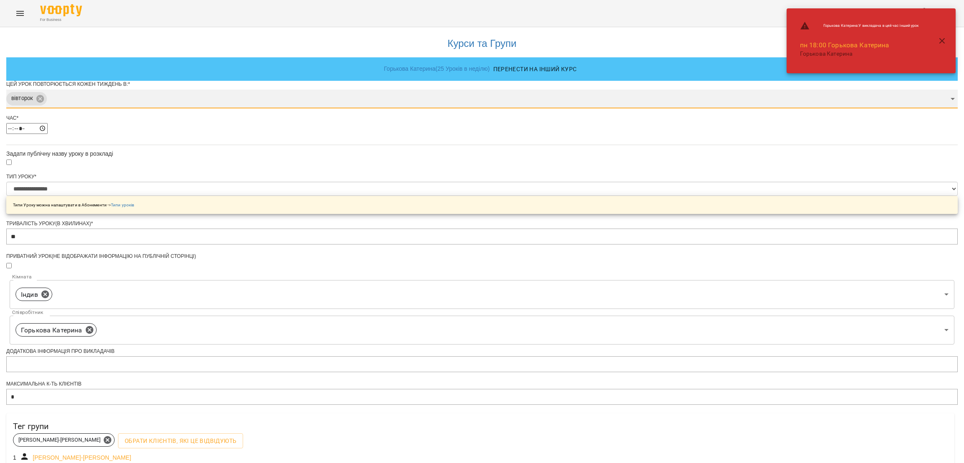
scroll to position [164, 0]
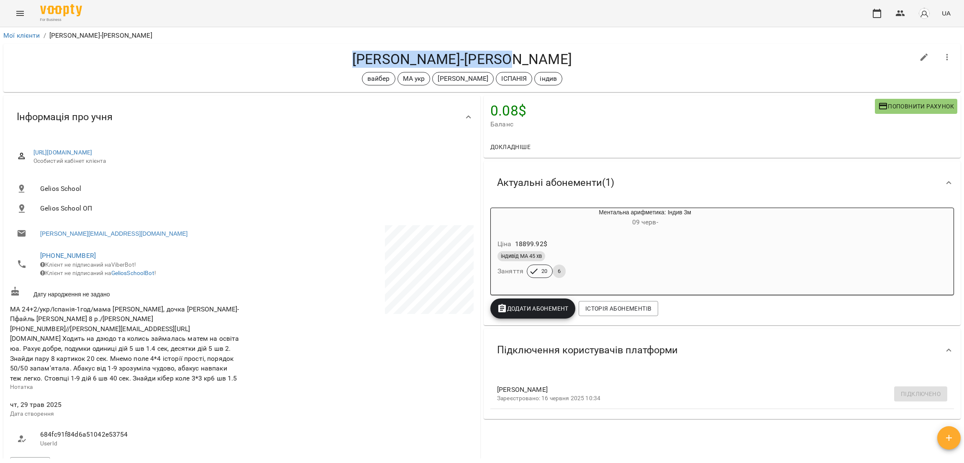
drag, startPoint x: 372, startPoint y: 56, endPoint x: 570, endPoint y: 50, distance: 197.7
click at [570, 51] on h4 "Галушко-Пфайль Софія" at bounding box center [462, 59] width 905 height 17
copy h4 "Галушко-Пфайль Софія"
click at [31, 39] on link "Мої клієнти" at bounding box center [21, 35] width 37 height 8
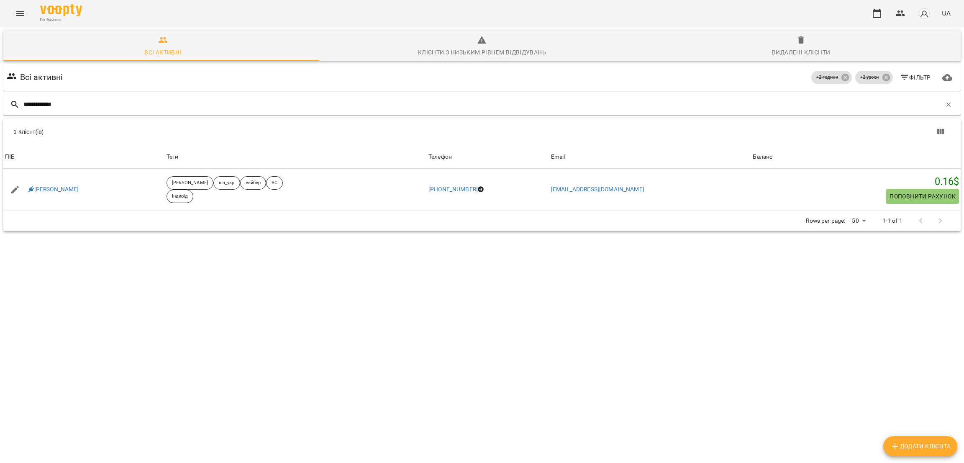
type input "**********"
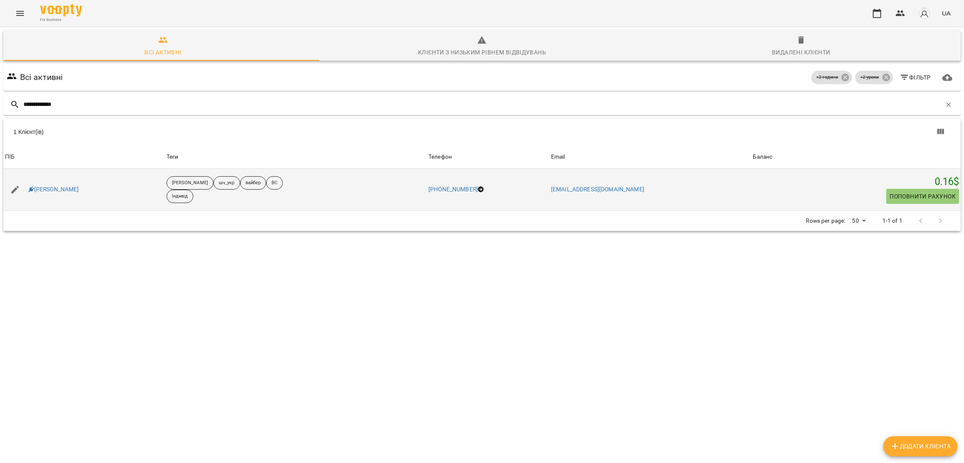
click at [59, 184] on div "Дєніс Гепалов" at bounding box center [54, 190] width 54 height 12
click at [62, 192] on link "Дєніс Гепалов" at bounding box center [53, 189] width 51 height 8
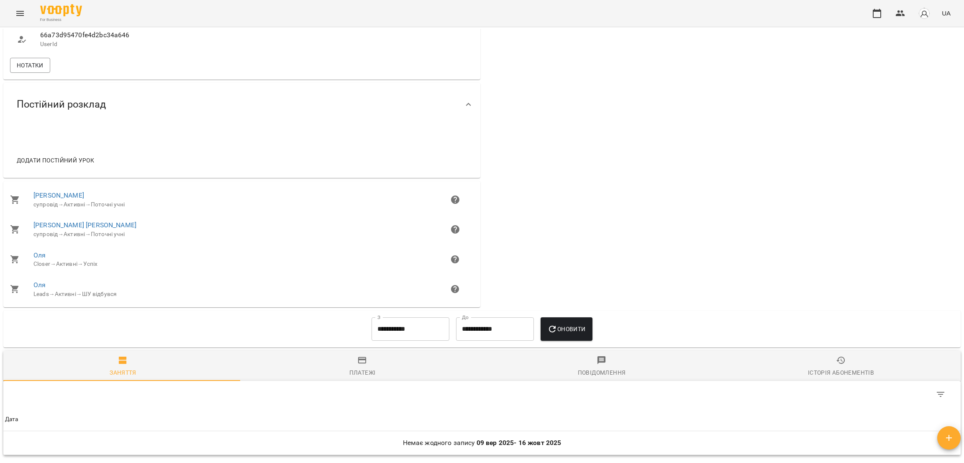
scroll to position [430, 0]
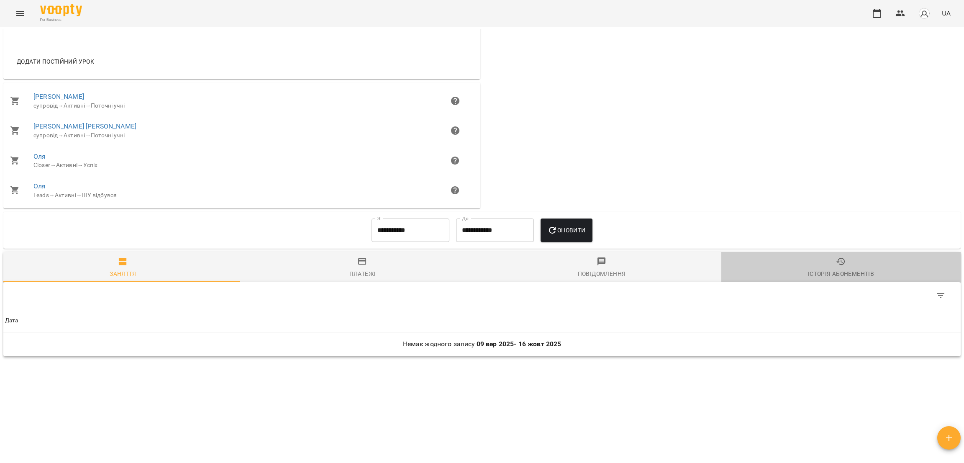
click at [862, 276] on div "Історія абонементів" at bounding box center [841, 274] width 66 height 10
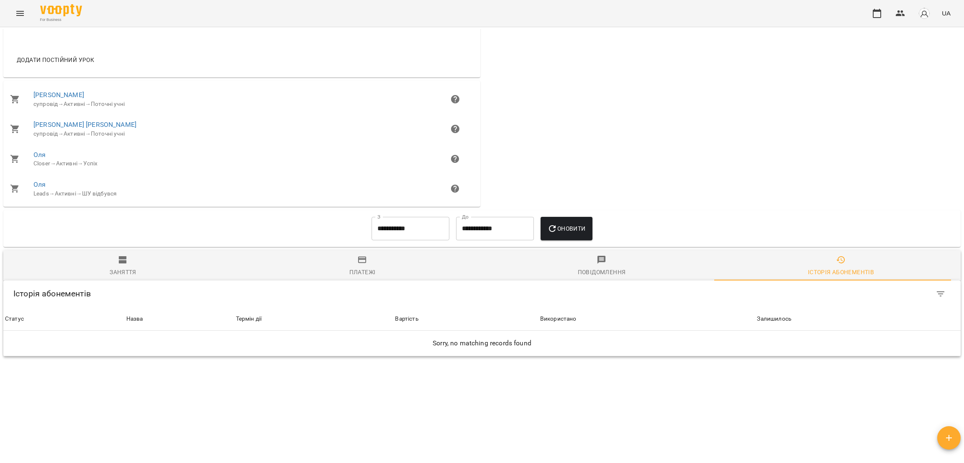
click at [382, 226] on input "**********" at bounding box center [411, 228] width 78 height 23
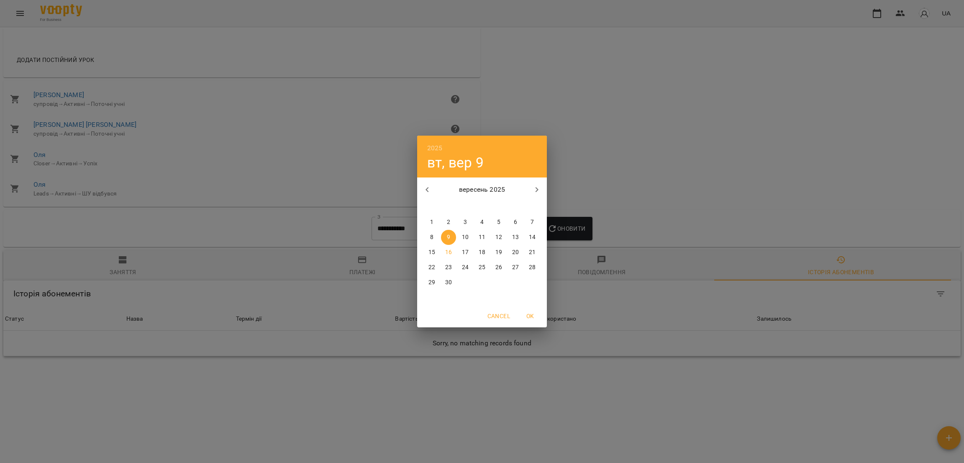
click at [439, 146] on h6 "2025" at bounding box center [434, 148] width 15 height 12
click at [474, 221] on div "2024" at bounding box center [482, 221] width 130 height 17
click at [534, 319] on span "OK" at bounding box center [530, 316] width 20 height 10
type input "**********"
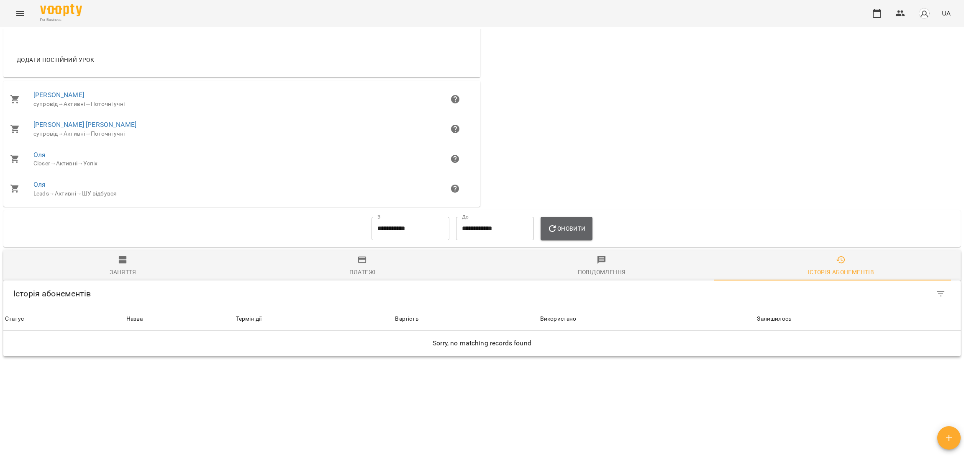
click at [576, 232] on span "Оновити" at bounding box center [567, 229] width 38 height 10
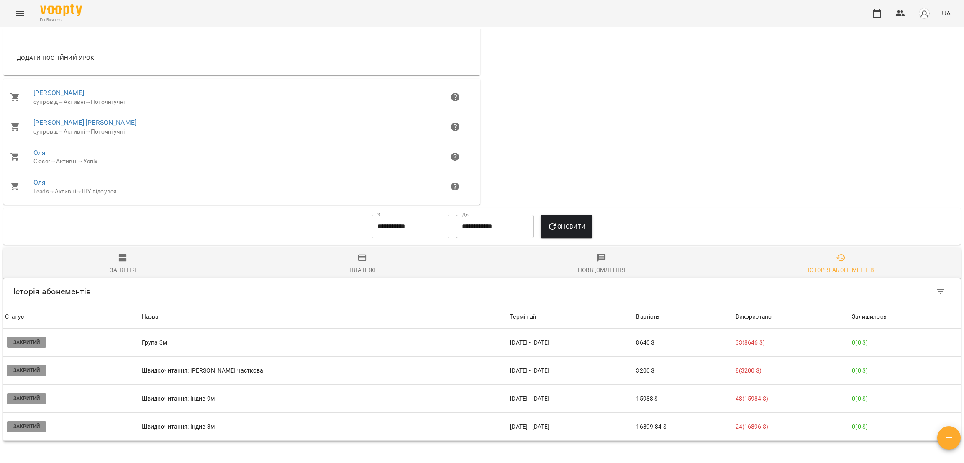
scroll to position [519, 0]
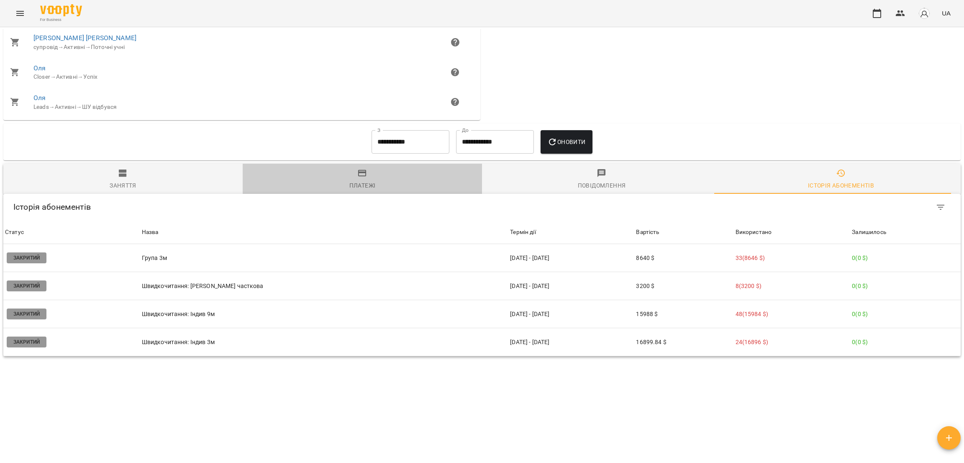
click at [368, 181] on div "Платежі" at bounding box center [363, 185] width 26 height 10
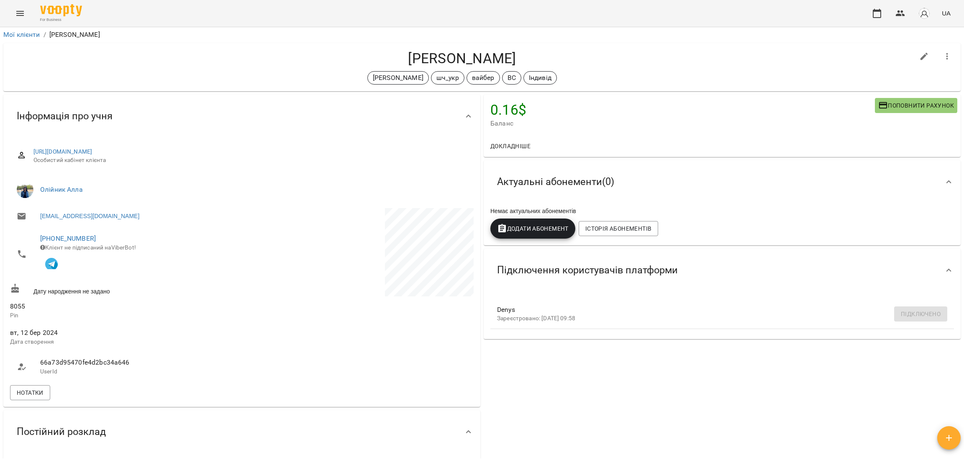
scroll to position [0, 0]
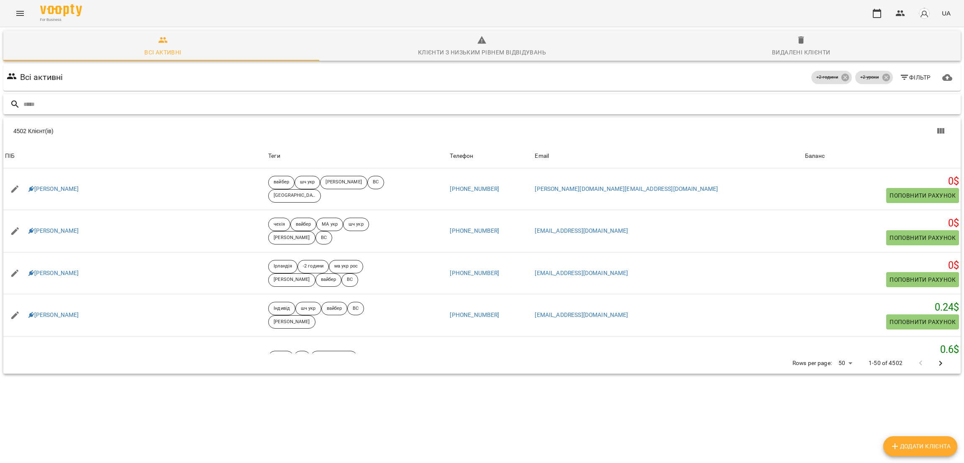
paste input "**********"
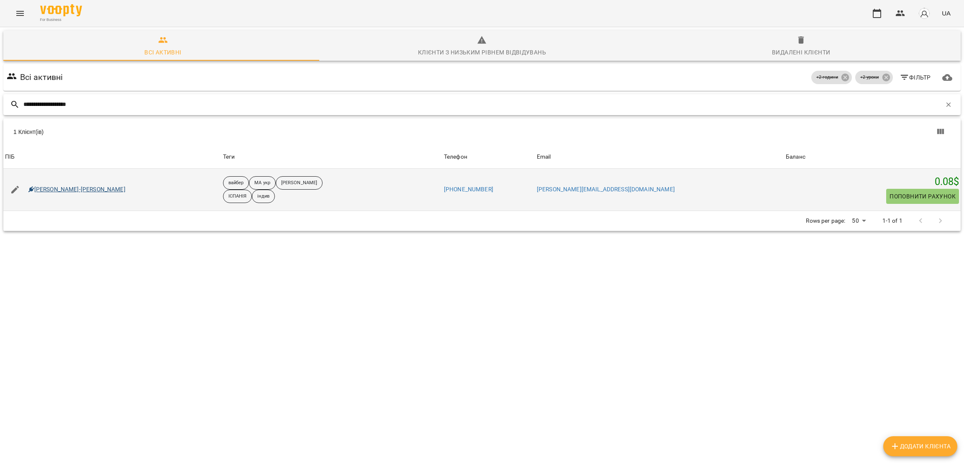
type input "**********"
click at [64, 187] on link "[PERSON_NAME]-[PERSON_NAME]" at bounding box center [76, 189] width 97 height 8
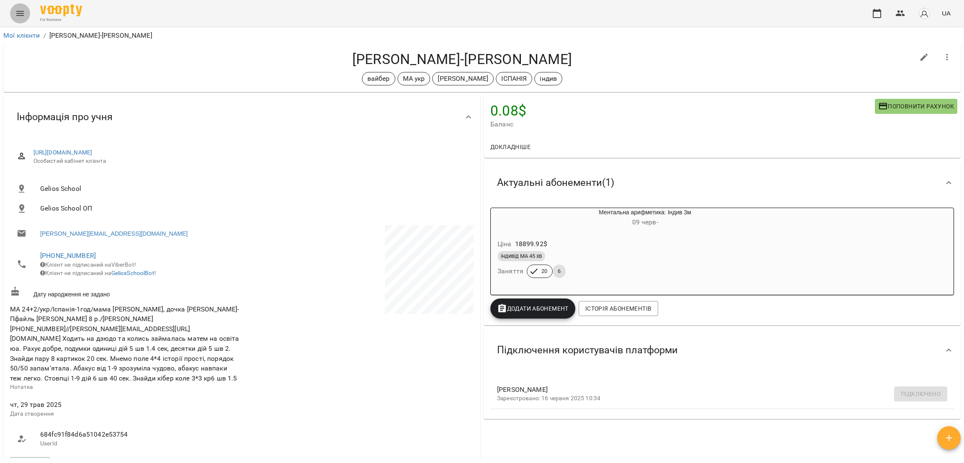
click at [16, 18] on icon "Menu" at bounding box center [20, 13] width 10 height 10
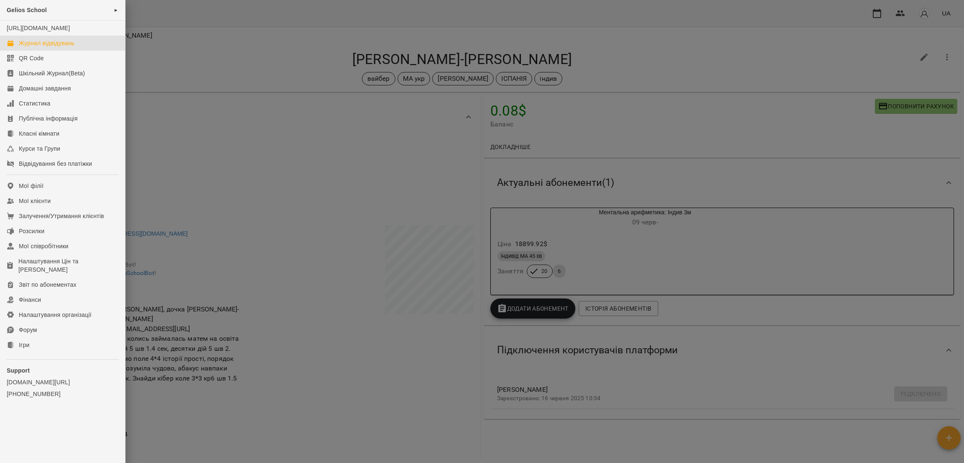
click at [39, 47] on div "Журнал відвідувань" at bounding box center [47, 43] width 56 height 8
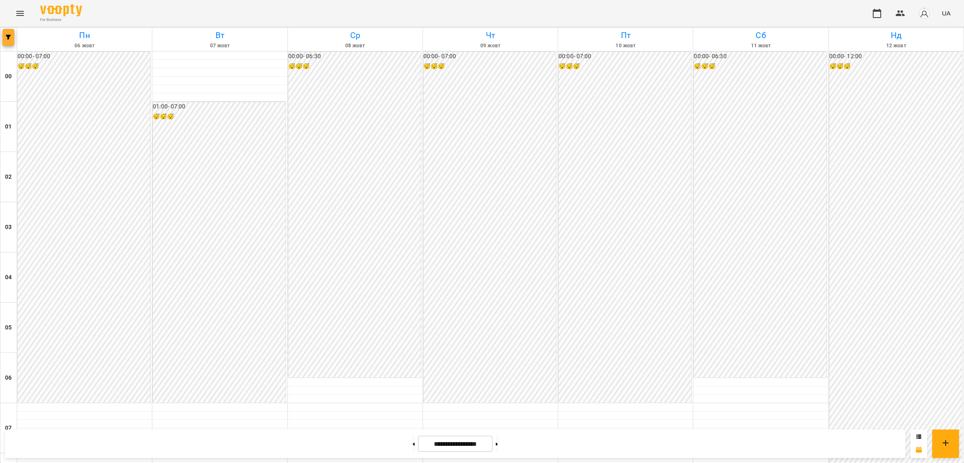
click at [5, 40] on button "button" at bounding box center [9, 37] width 12 height 17
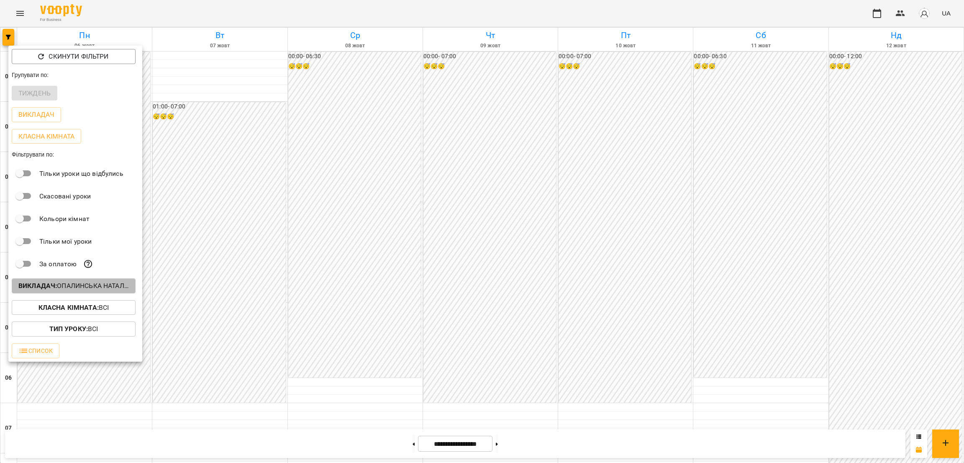
click at [52, 291] on p "Викладач : Опалинська Наталія" at bounding box center [73, 286] width 111 height 10
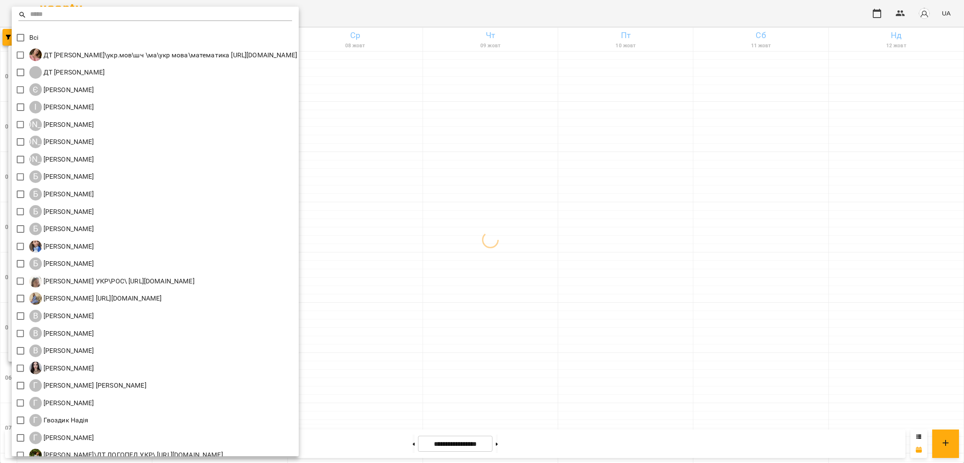
click at [81, 11] on input "text" at bounding box center [161, 15] width 262 height 12
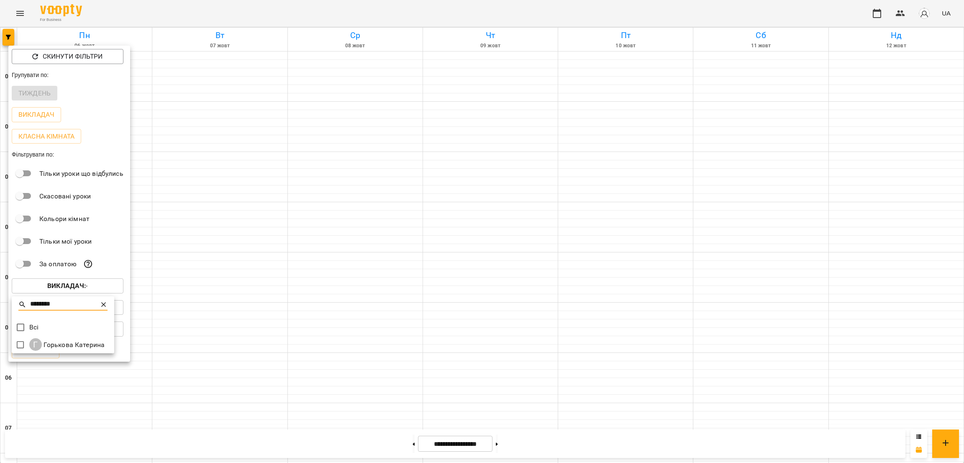
type input "********"
click at [357, 16] on div at bounding box center [482, 231] width 964 height 463
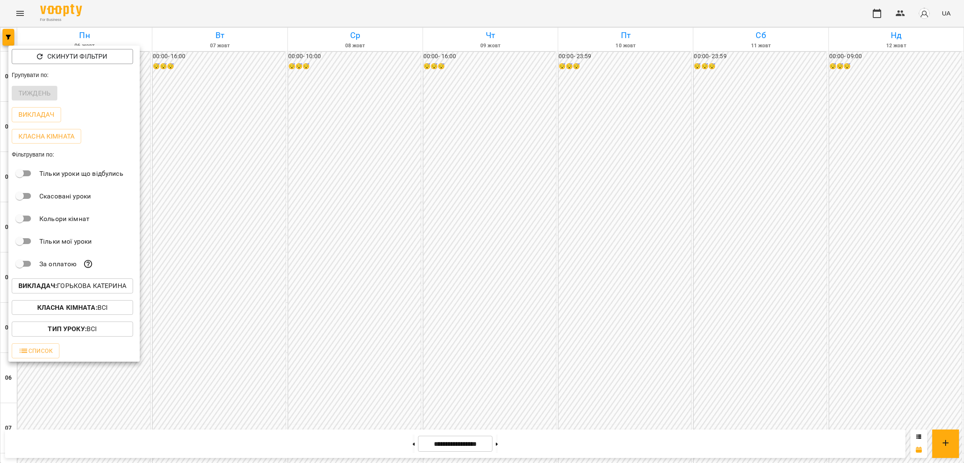
click at [614, 452] on div at bounding box center [482, 231] width 964 height 463
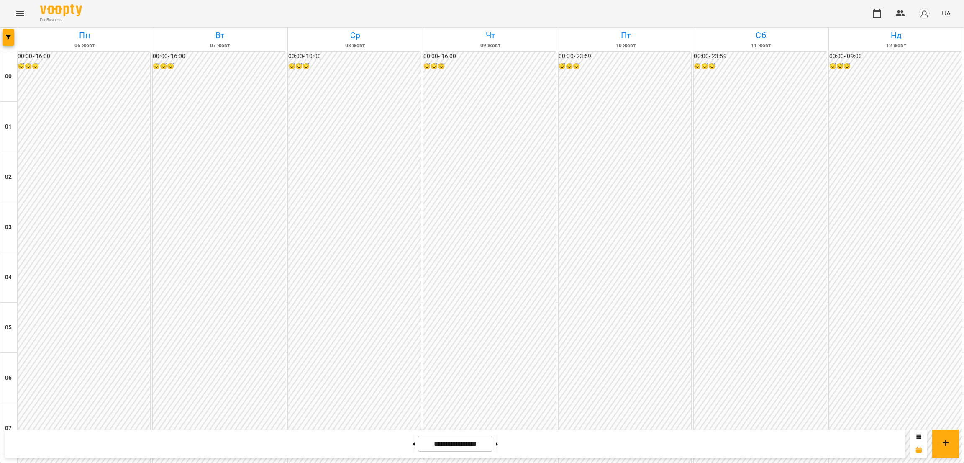
scroll to position [690, 0]
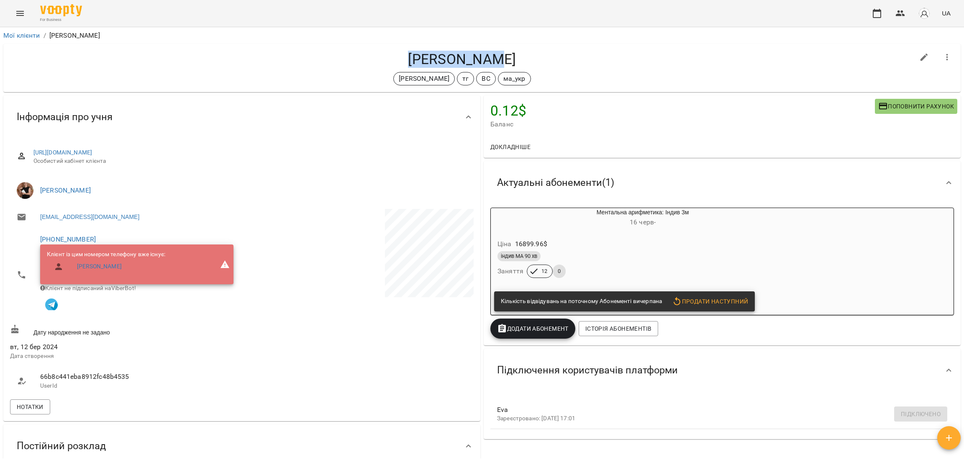
drag, startPoint x: 408, startPoint y: 58, endPoint x: 511, endPoint y: 61, distance: 102.6
click at [511, 61] on h4 "[PERSON_NAME]" at bounding box center [462, 59] width 905 height 17
copy h4 "[PERSON_NAME]"
click at [749, 241] on div "Ціна 16899.96 $" at bounding box center [623, 244] width 254 height 15
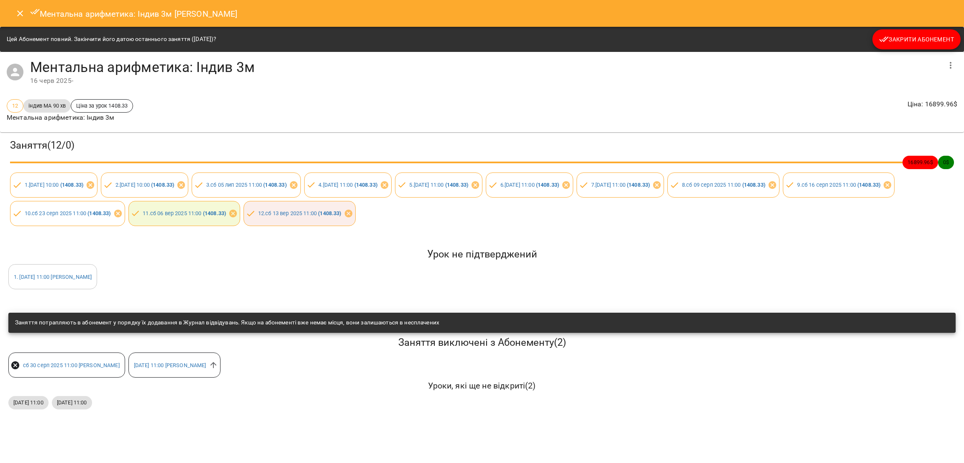
click at [904, 50] on div "Цей Абонемент повний. Закінчити його датою останнього заняття ([DATE])? Закрити…" at bounding box center [482, 39] width 964 height 25
click at [905, 44] on span "Закрити Абонемент" at bounding box center [916, 39] width 75 height 10
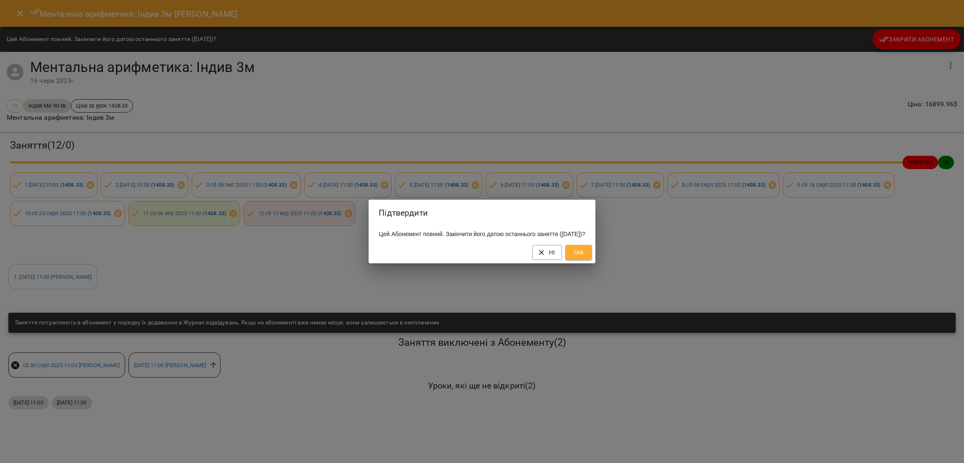
click at [586, 252] on span "Так" at bounding box center [578, 252] width 13 height 10
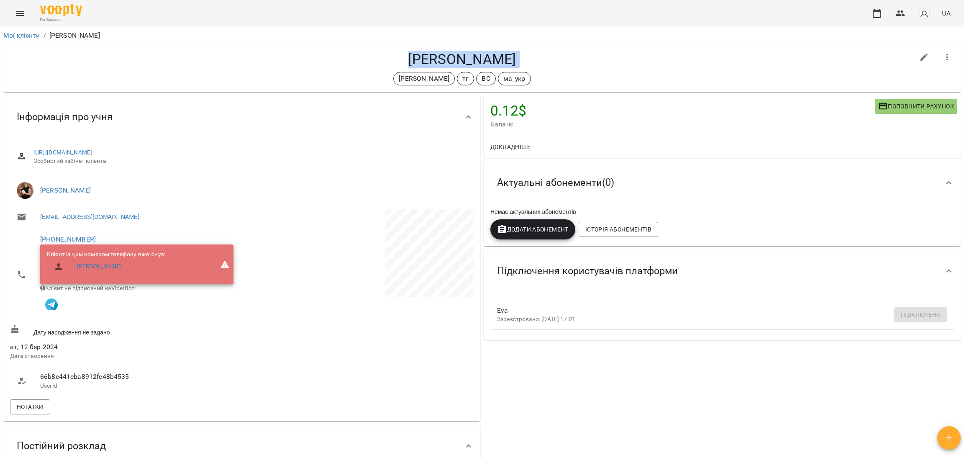
drag, startPoint x: 409, startPoint y: 50, endPoint x: 539, endPoint y: 69, distance: 131.5
click at [539, 69] on div "[PERSON_NAME] [PERSON_NAME] ВС ма_укр" at bounding box center [462, 68] width 905 height 35
click at [31, 39] on link "Мої клієнти" at bounding box center [21, 35] width 37 height 8
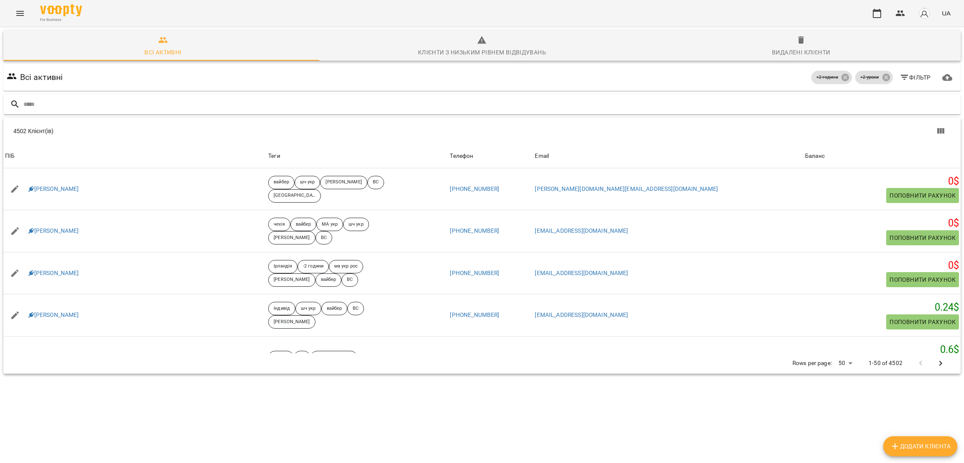
click at [234, 108] on input "text" at bounding box center [490, 105] width 934 height 14
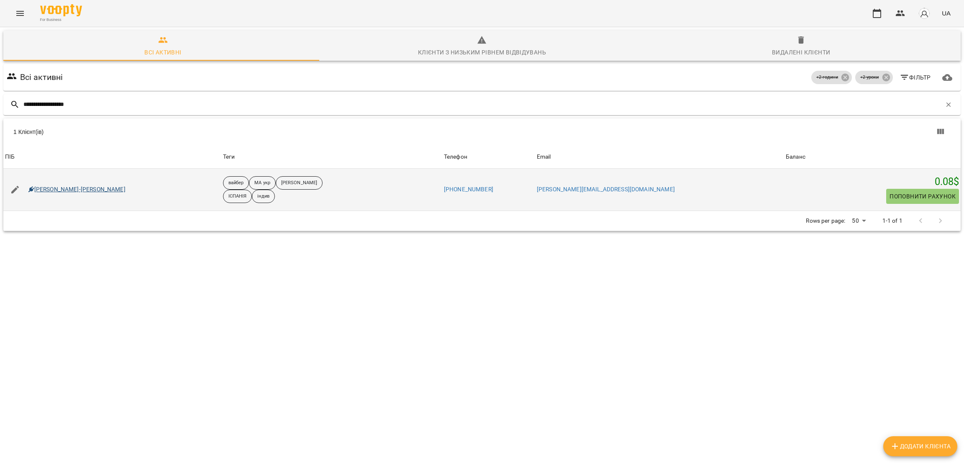
type input "**********"
click at [41, 186] on link "[PERSON_NAME]-[PERSON_NAME]" at bounding box center [76, 189] width 97 height 8
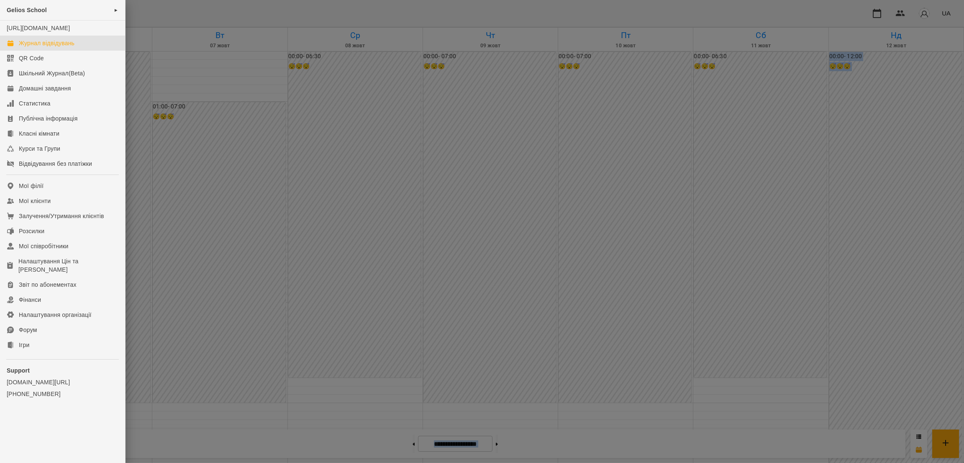
scroll to position [831, 0]
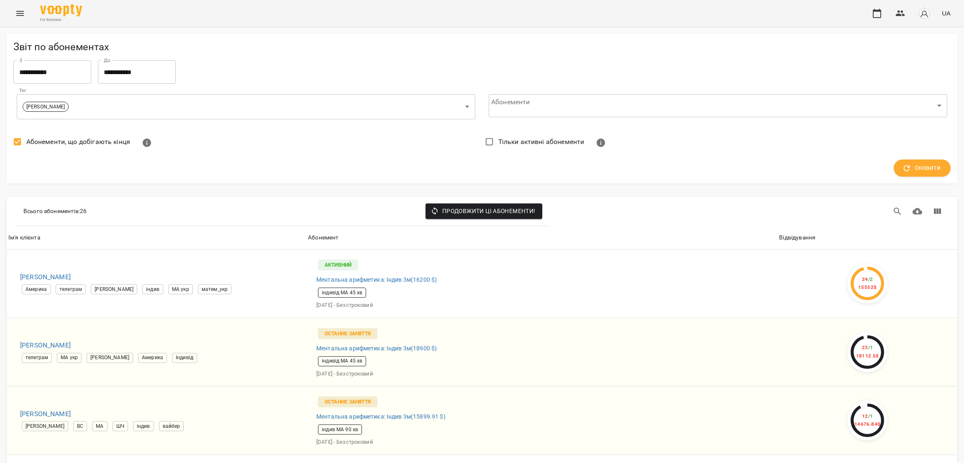
scroll to position [440, 0]
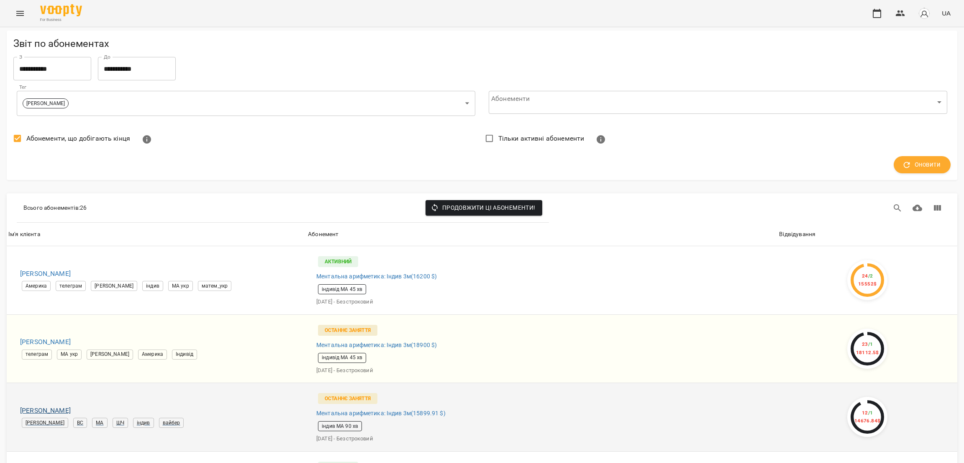
scroll to position [690, 0]
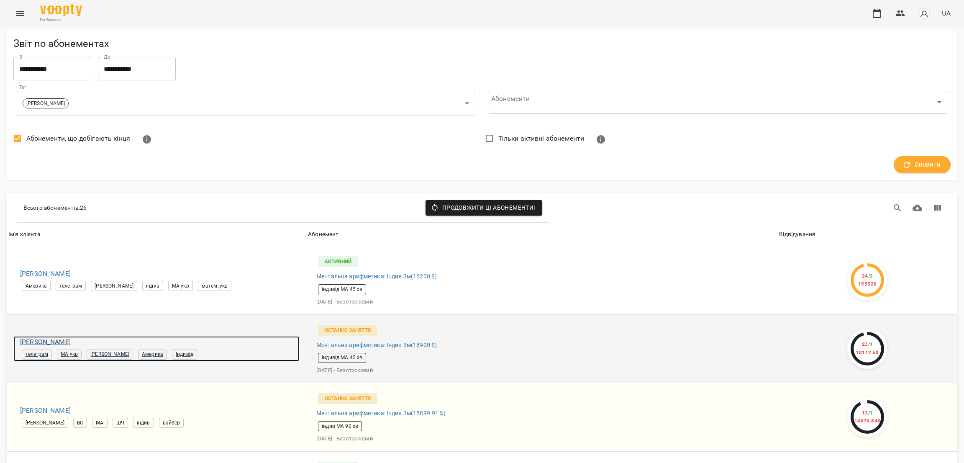
click at [41, 336] on h6 "[PERSON_NAME]" at bounding box center [160, 342] width 280 height 12
click at [43, 336] on h6 "[PERSON_NAME]" at bounding box center [160, 342] width 280 height 12
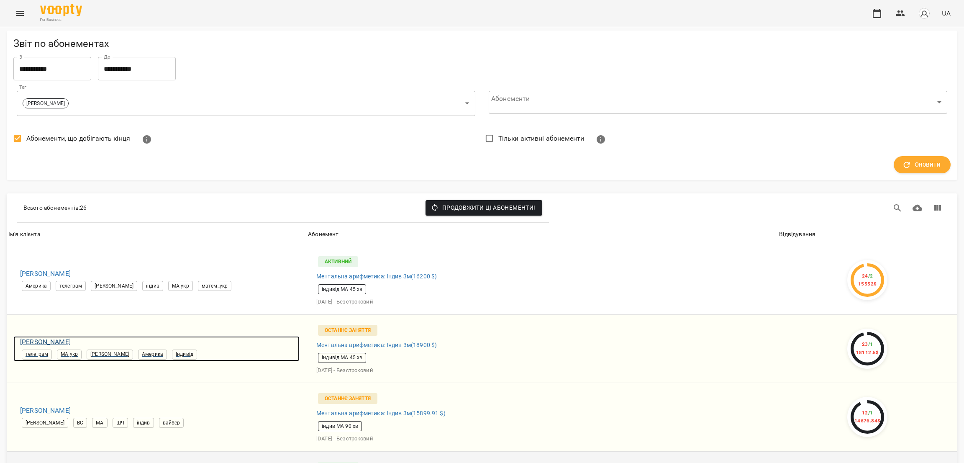
scroll to position [188, 0]
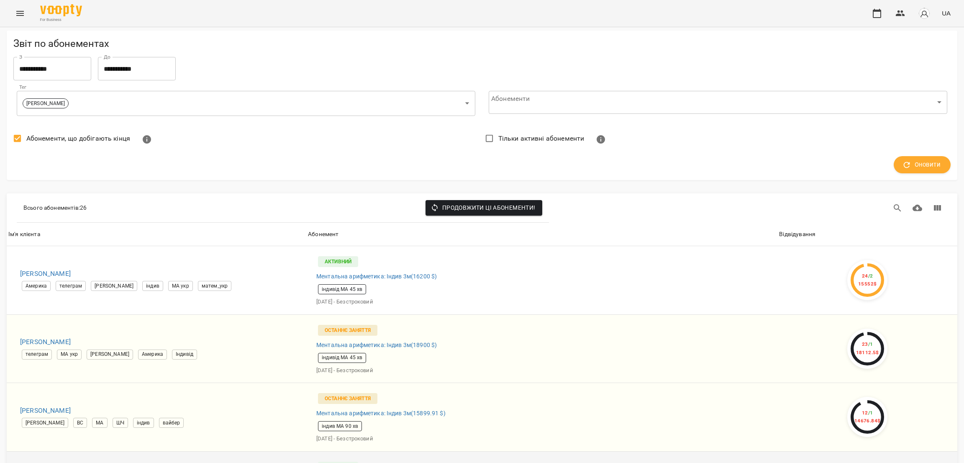
scroll to position [440, 0]
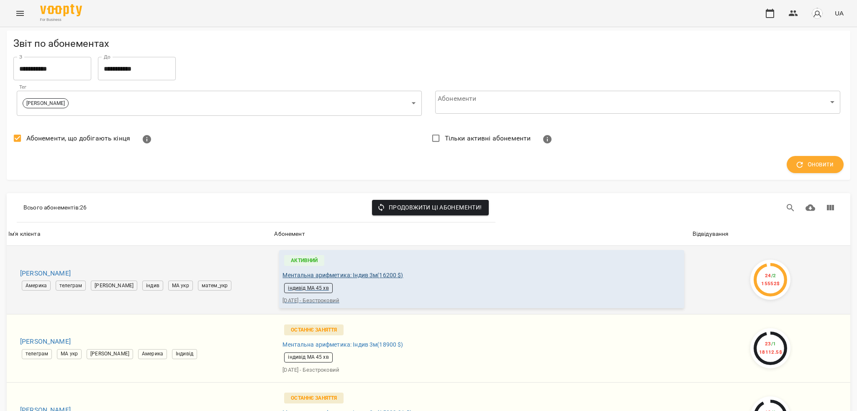
scroll to position [0, 0]
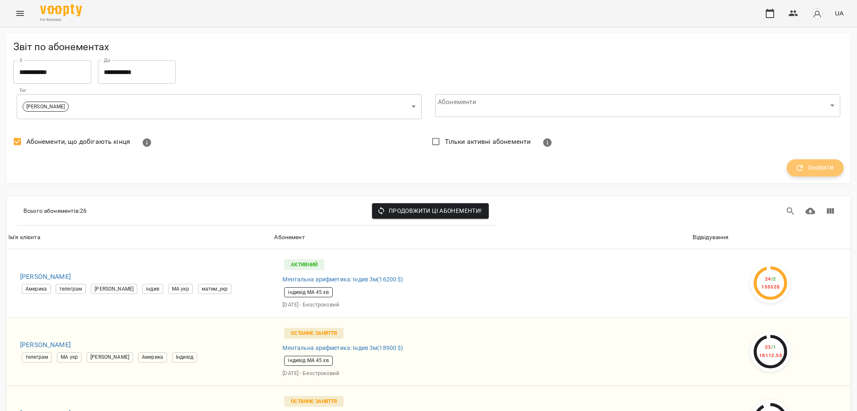
click at [805, 164] on span "Оновити" at bounding box center [815, 168] width 37 height 11
drag, startPoint x: 94, startPoint y: 211, endPoint x: 15, endPoint y: 210, distance: 78.3
click at [15, 210] on div "Всього абонементів : 20 Продовжити ці абонементи!" at bounding box center [429, 211] width 844 height 29
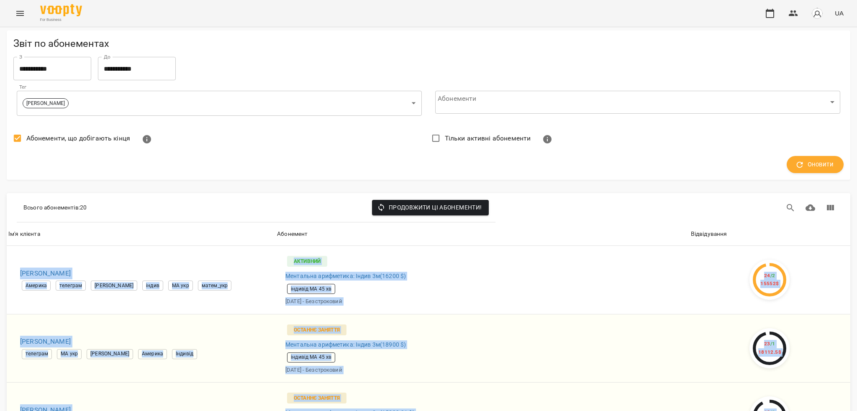
scroll to position [1248, 0]
drag, startPoint x: 9, startPoint y: 146, endPoint x: 210, endPoint y: 339, distance: 278.6
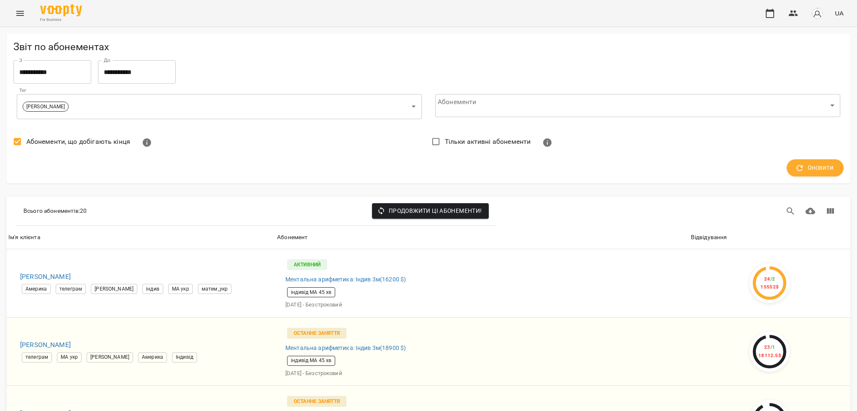
click at [341, 153] on div "Абонементи, що добігають кінця" at bounding box center [219, 142] width 419 height 27
click at [827, 208] on icon "Вигляд колонок" at bounding box center [830, 210] width 7 height 5
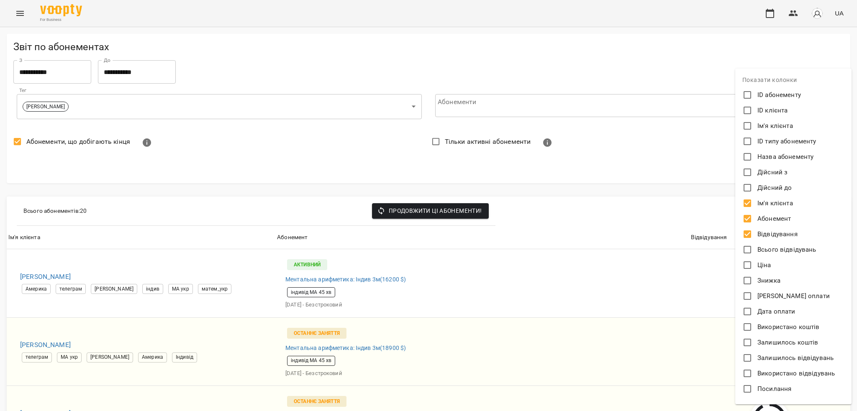
click at [672, 149] on div at bounding box center [428, 205] width 857 height 411
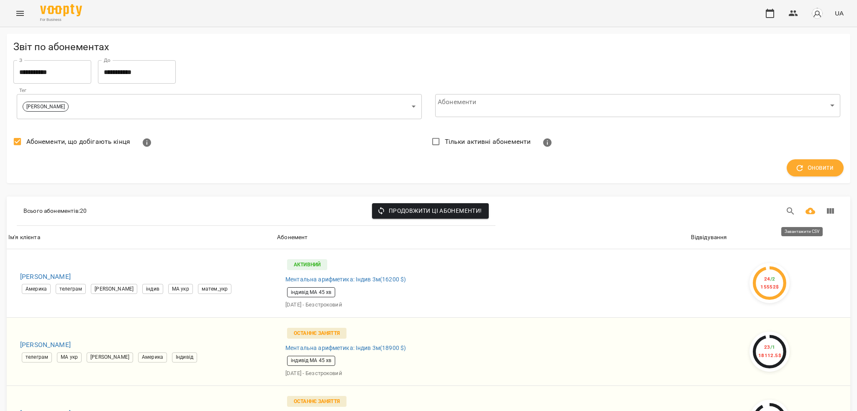
click at [806, 211] on icon "Завантажити CSV" at bounding box center [811, 211] width 10 height 7
click at [657, 164] on div "Оновити" at bounding box center [428, 168] width 831 height 18
click at [806, 211] on icon "Завантажити CSV" at bounding box center [811, 211] width 10 height 7
click at [120, 75] on input "**********" at bounding box center [137, 71] width 78 height 23
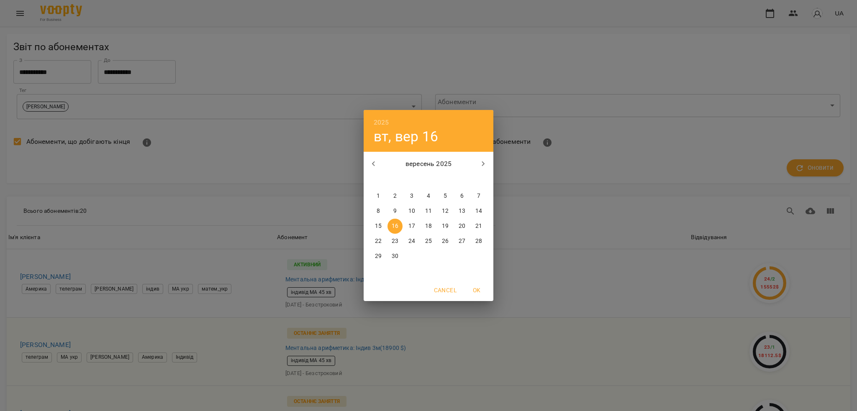
click at [409, 224] on p "17" at bounding box center [412, 226] width 7 height 8
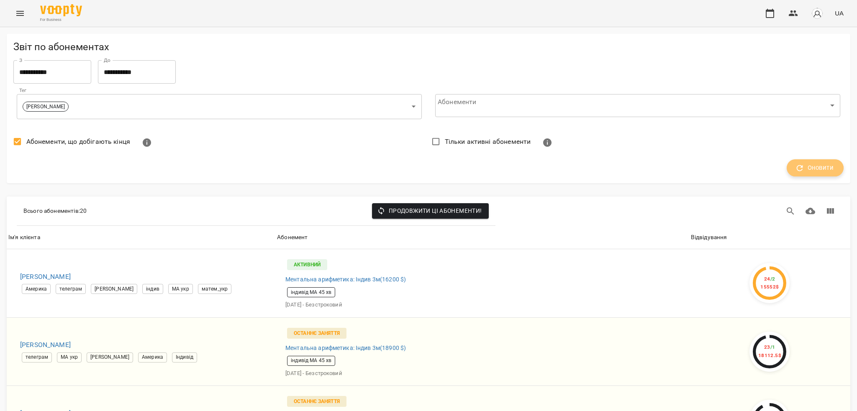
click at [828, 173] on button "Оновити" at bounding box center [815, 168] width 57 height 18
click at [157, 73] on input "**********" at bounding box center [137, 71] width 78 height 23
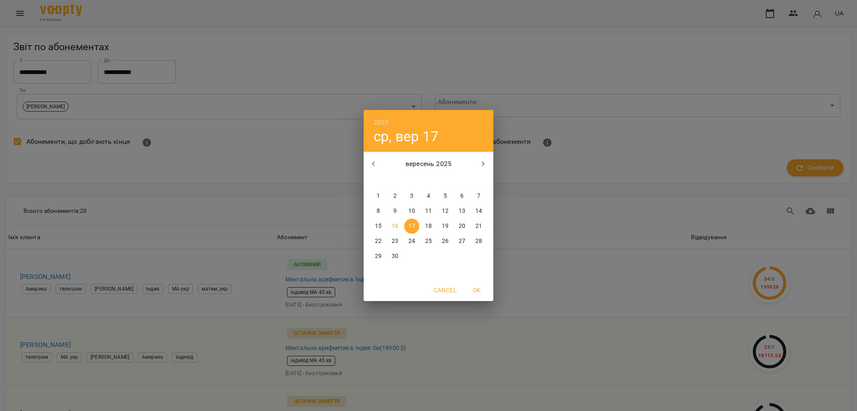
click at [428, 228] on p "18" at bounding box center [428, 226] width 7 height 8
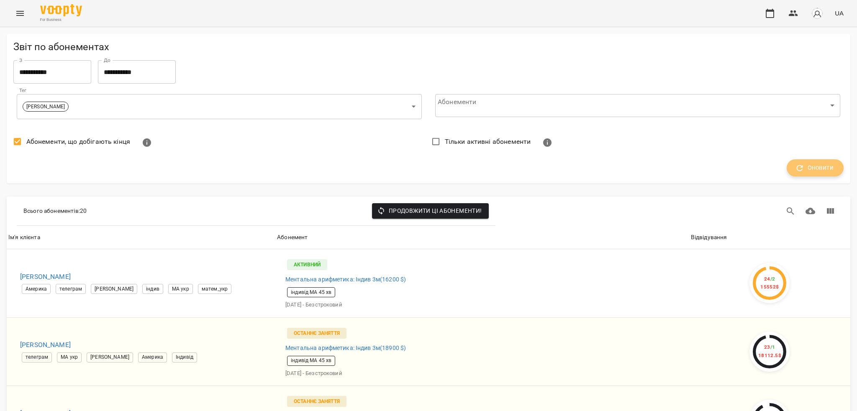
click at [819, 170] on span "Оновити" at bounding box center [815, 168] width 37 height 11
click at [131, 73] on input "**********" at bounding box center [137, 71] width 78 height 23
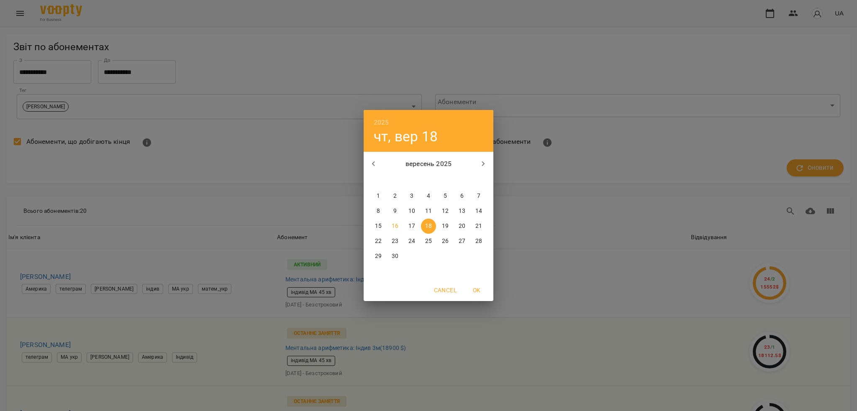
click at [444, 225] on p "19" at bounding box center [445, 226] width 7 height 8
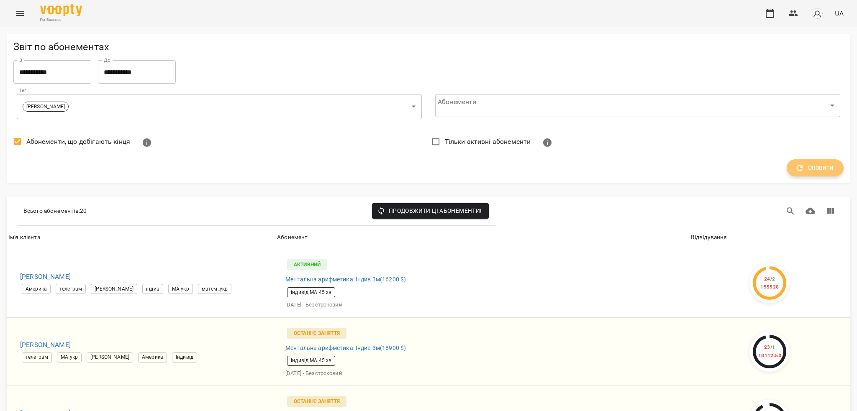
click at [822, 167] on span "Оновити" at bounding box center [815, 168] width 37 height 11
click at [159, 67] on input "**********" at bounding box center [137, 71] width 78 height 23
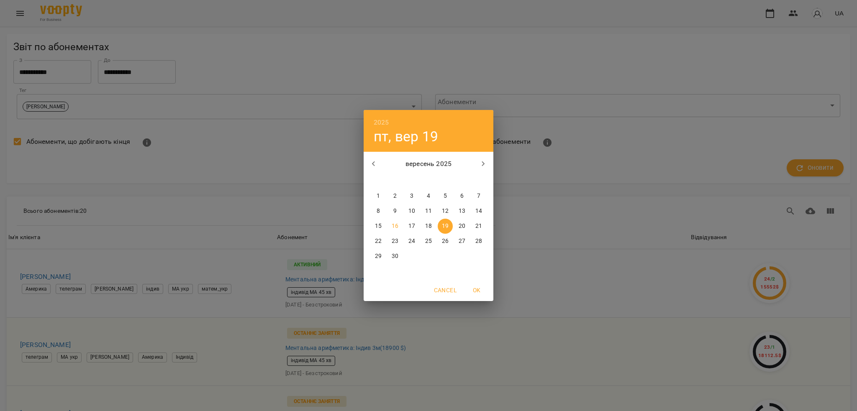
click at [449, 238] on span "26" at bounding box center [445, 241] width 15 height 8
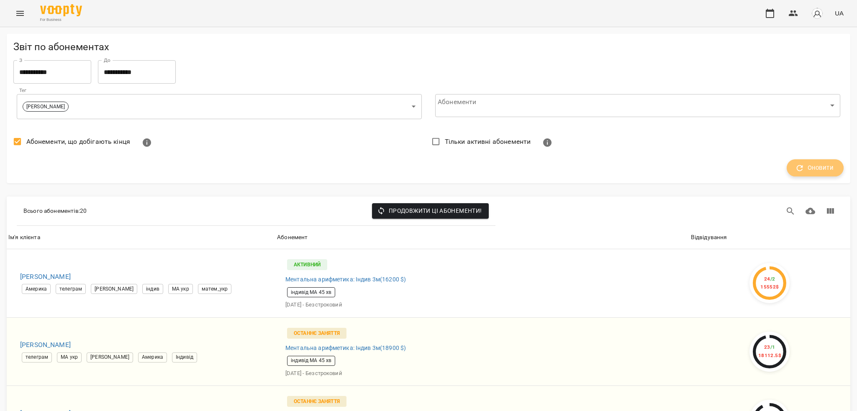
click at [824, 165] on span "Оновити" at bounding box center [815, 168] width 37 height 11
click at [164, 72] on input "**********" at bounding box center [137, 71] width 78 height 23
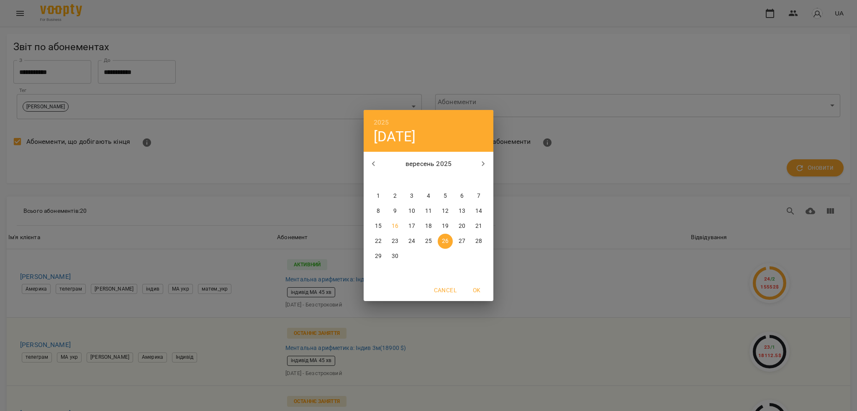
click at [392, 259] on p "30" at bounding box center [395, 256] width 7 height 8
type input "**********"
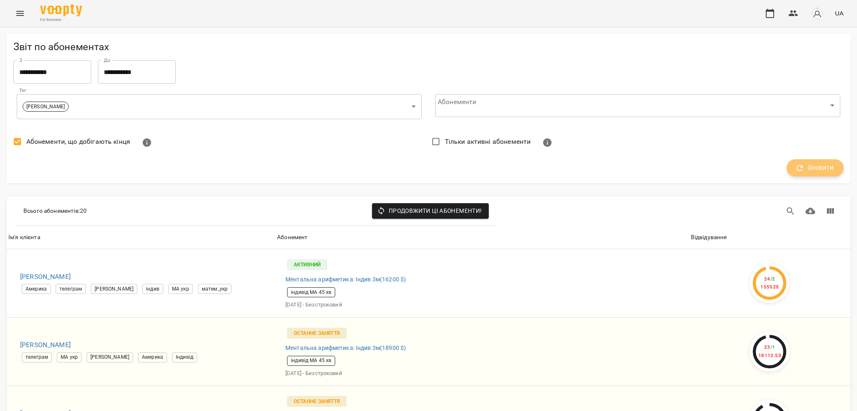
click at [819, 168] on span "Оновити" at bounding box center [815, 168] width 37 height 11
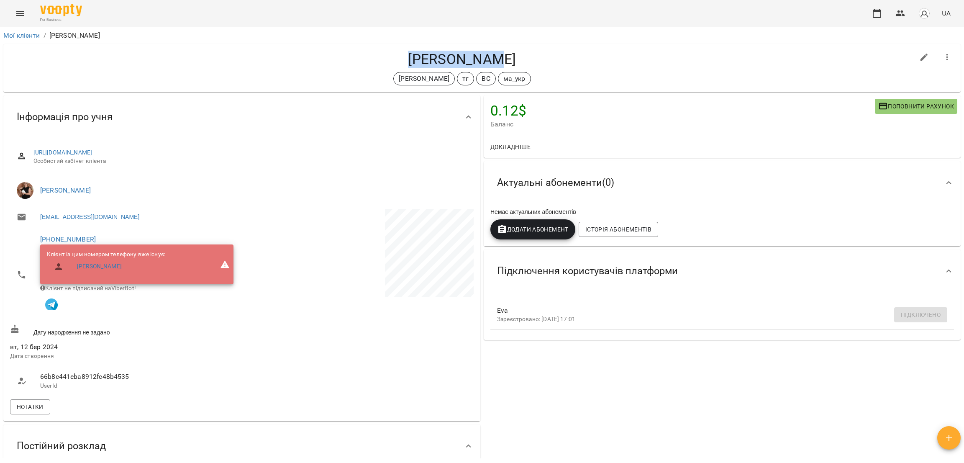
drag, startPoint x: 407, startPoint y: 52, endPoint x: 547, endPoint y: 66, distance: 140.5
click at [547, 66] on h4 "Фещенко Єва" at bounding box center [462, 59] width 905 height 17
copy h4 "Фещенко Єва"
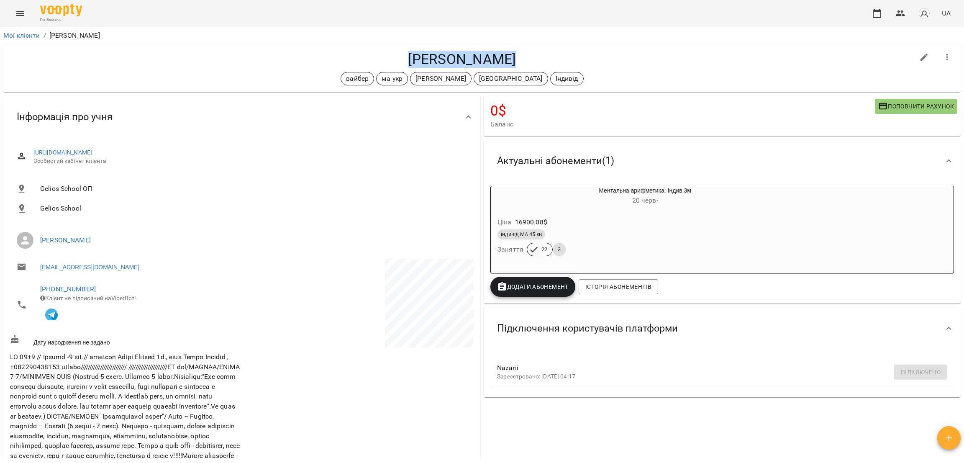
drag, startPoint x: 404, startPoint y: 60, endPoint x: 509, endPoint y: 65, distance: 105.6
click at [509, 65] on h4 "[PERSON_NAME]" at bounding box center [462, 59] width 905 height 17
copy h4 "[PERSON_NAME]"
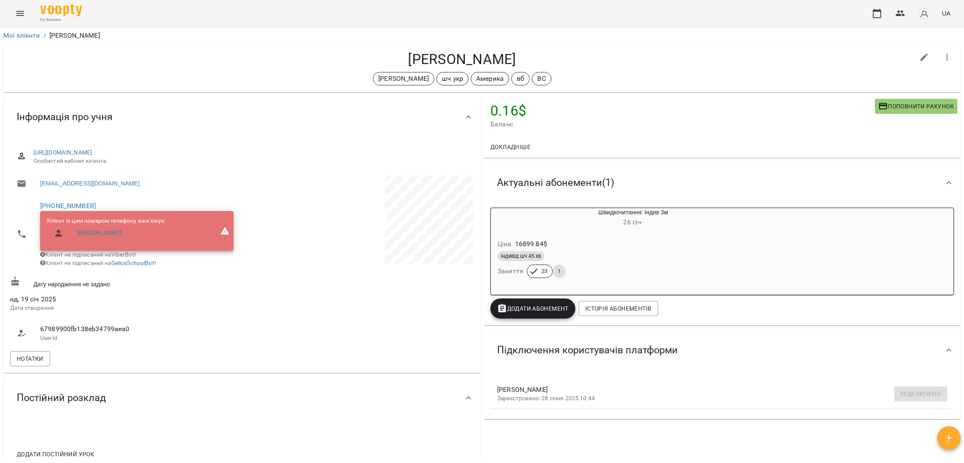
drag, startPoint x: 355, startPoint y: 63, endPoint x: 463, endPoint y: 63, distance: 107.6
click at [468, 63] on h4 "Ларченко Андрій Олексійович" at bounding box center [462, 59] width 905 height 17
copy h4 "Ларченко Андрій"
click at [528, 44] on div "Ларченко Андрій Олексійович Черткова Ірина шч укр Америка вб ВС" at bounding box center [482, 68] width 958 height 48
drag, startPoint x: 360, startPoint y: 57, endPoint x: 469, endPoint y: 53, distance: 109.4
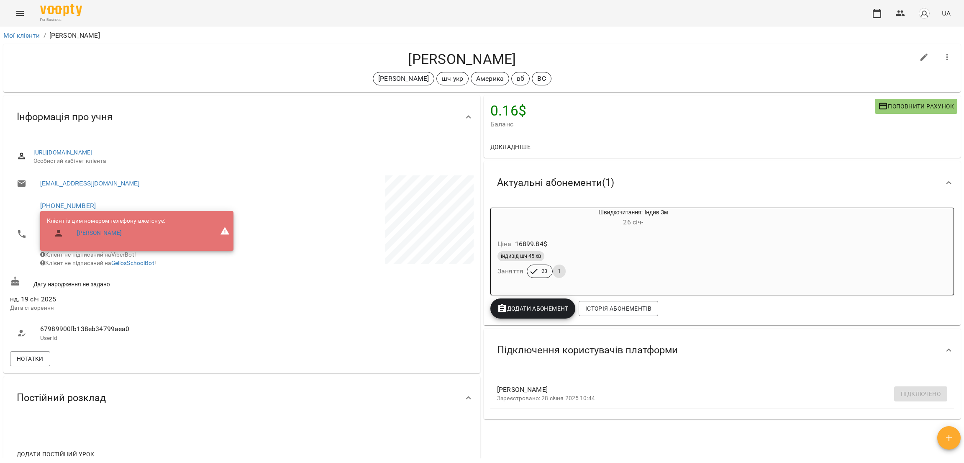
click at [469, 53] on h4 "Ларченко Андрій Олексійович" at bounding box center [462, 59] width 905 height 17
copy h4 "Ларченко Андрій"
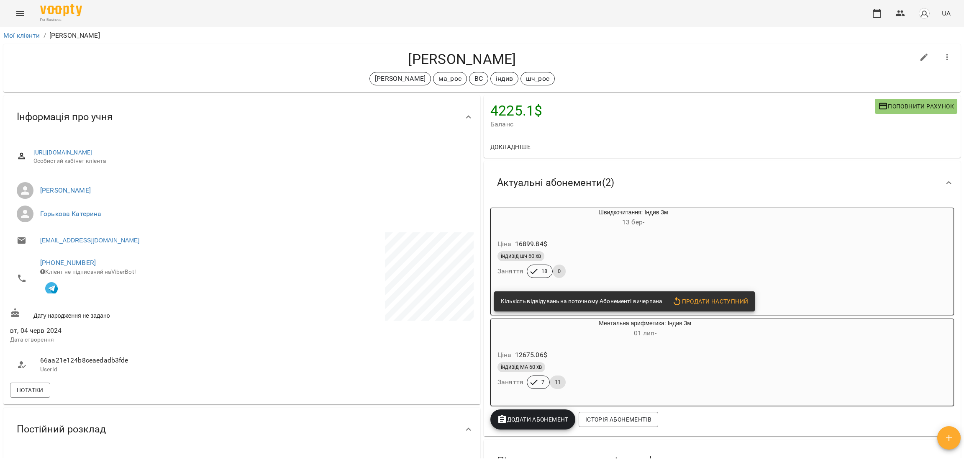
drag, startPoint x: 400, startPoint y: 52, endPoint x: 537, endPoint y: 62, distance: 137.7
click at [537, 62] on h4 "[PERSON_NAME]" at bounding box center [462, 59] width 905 height 17
copy h4 "[PERSON_NAME]"
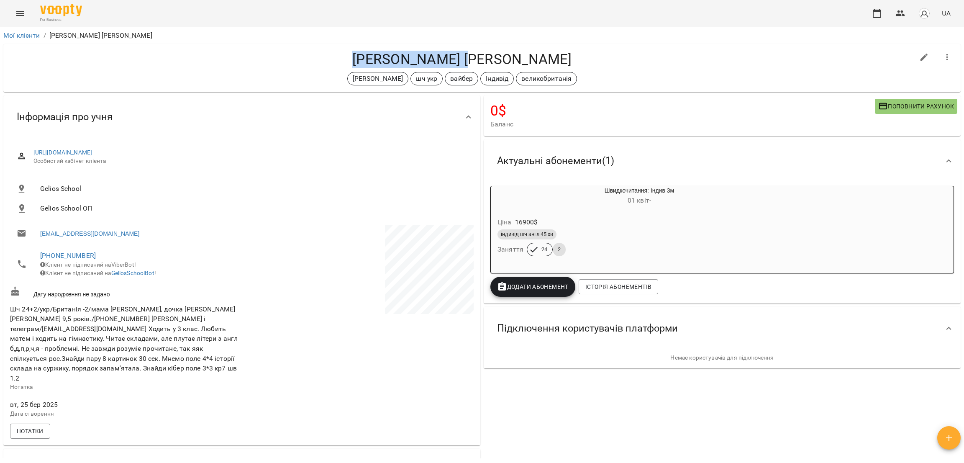
drag, startPoint x: 399, startPoint y: 57, endPoint x: 514, endPoint y: 55, distance: 115.5
click at [514, 55] on h4 "[PERSON_NAME] [PERSON_NAME]" at bounding box center [462, 59] width 905 height 17
copy h4 "[PERSON_NAME] [PERSON_NAME]"
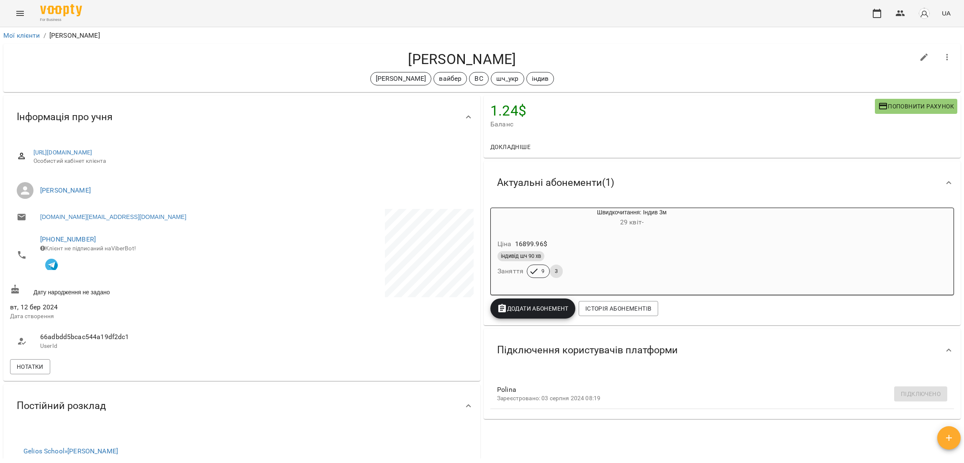
drag, startPoint x: 386, startPoint y: 53, endPoint x: 549, endPoint y: 54, distance: 162.8
click at [549, 54] on h4 "[PERSON_NAME]" at bounding box center [462, 59] width 905 height 17
copy h4 "[PERSON_NAME]"
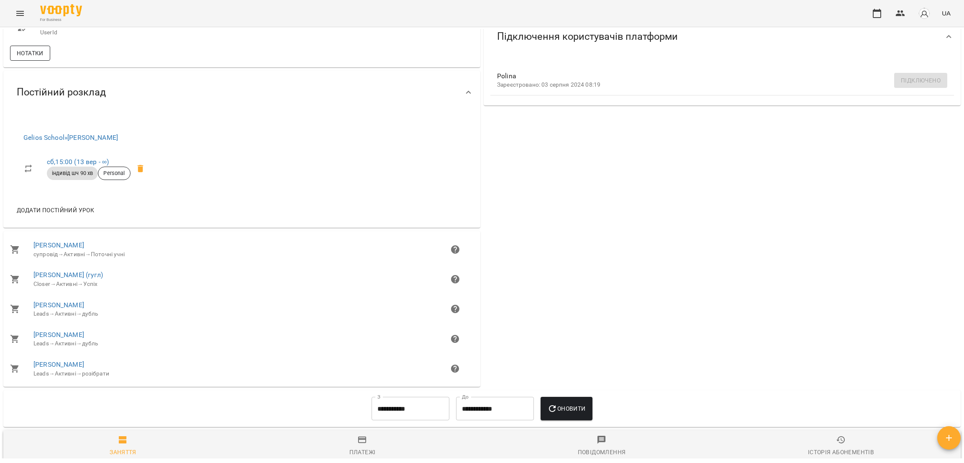
click at [28, 51] on span "Нотатки" at bounding box center [30, 53] width 27 height 10
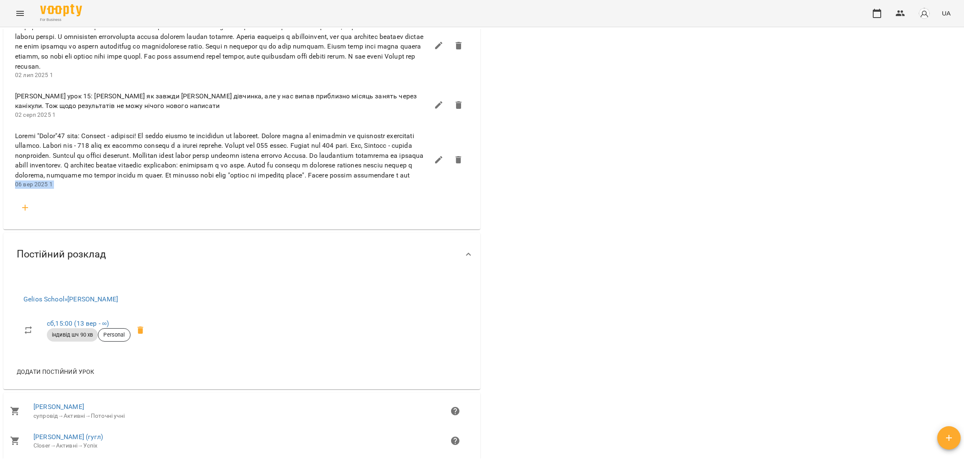
scroll to position [1067, 0]
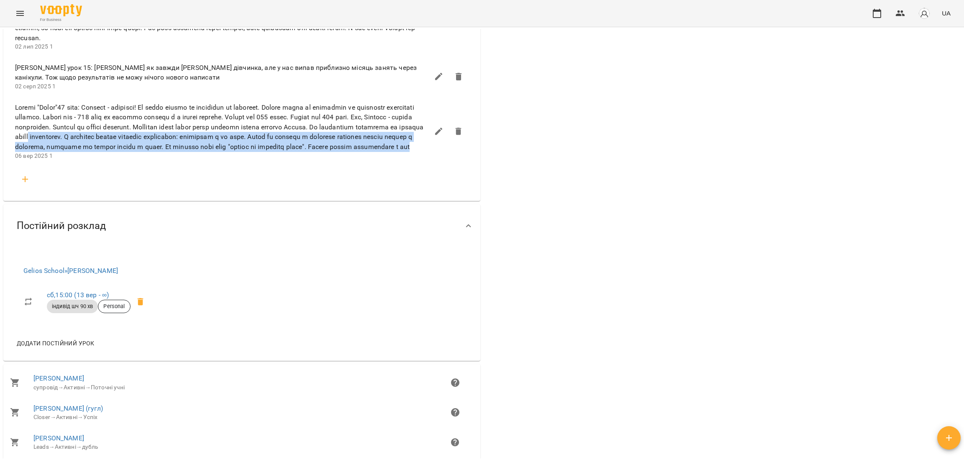
drag, startPoint x: 172, startPoint y: 239, endPoint x: 149, endPoint y: 156, distance: 87.1
click at [149, 152] on span at bounding box center [222, 127] width 414 height 49
click at [157, 152] on span at bounding box center [222, 127] width 414 height 49
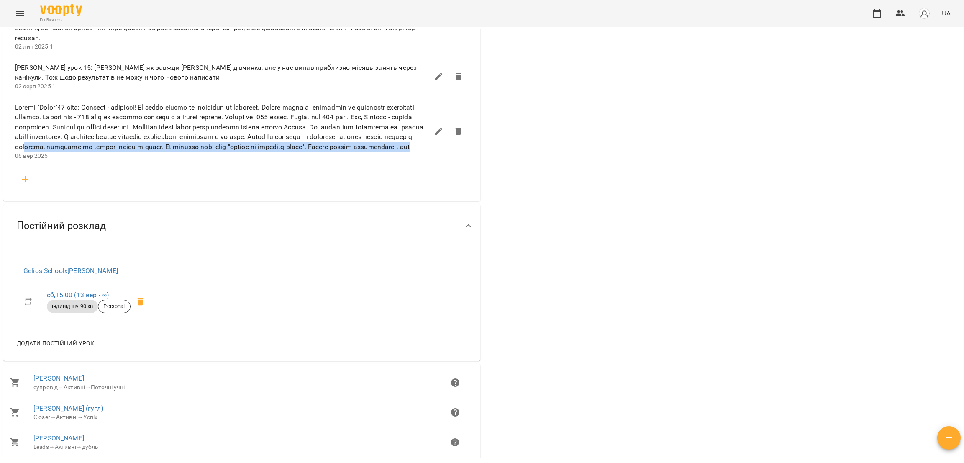
drag, startPoint x: 185, startPoint y: 179, endPoint x: 168, endPoint y: 172, distance: 18.4
click at [168, 152] on span at bounding box center [222, 127] width 414 height 49
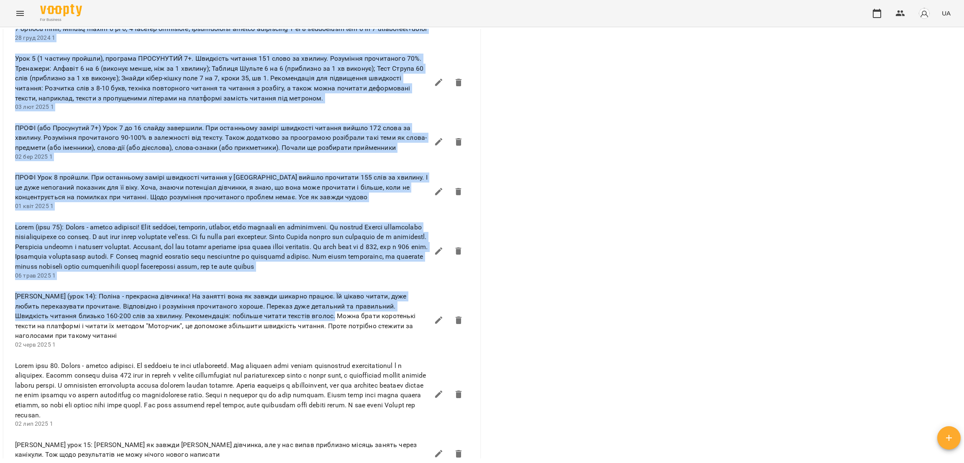
scroll to position [879, 0]
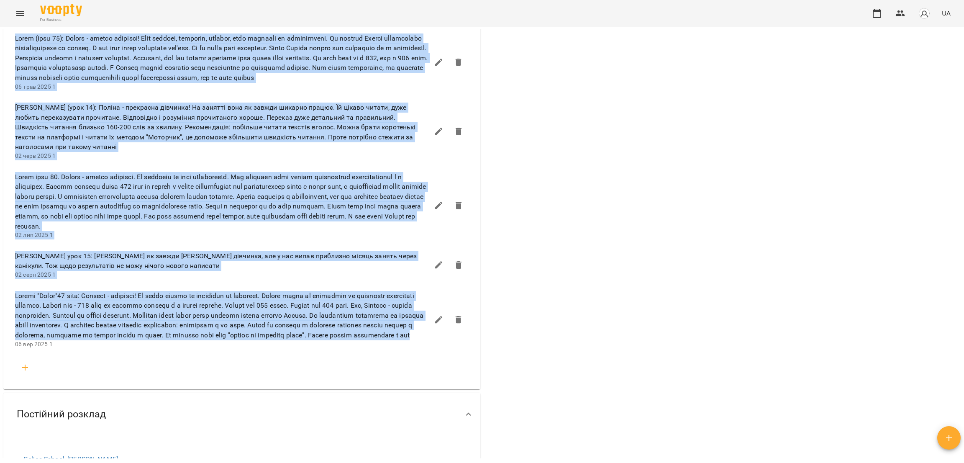
drag, startPoint x: 7, startPoint y: 237, endPoint x: 372, endPoint y: 370, distance: 388.8
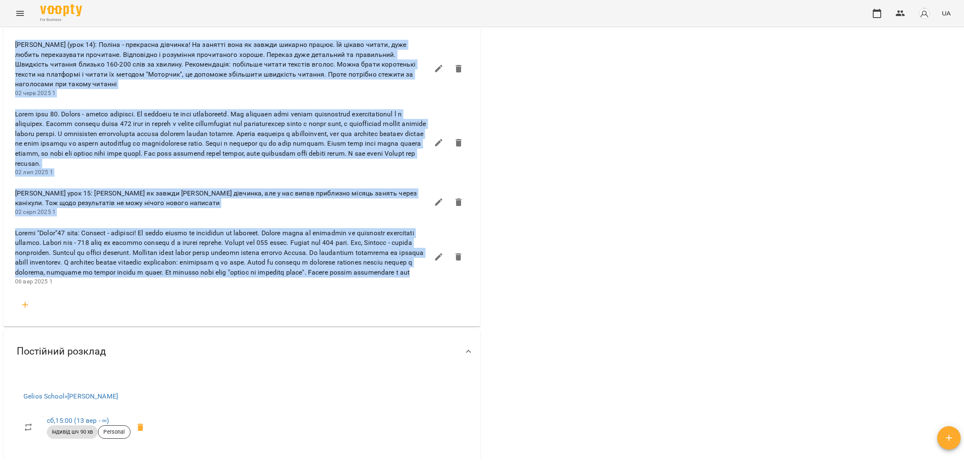
copy ul "МГ урок 27. При останьому замірі швидкості читання було 87 слів. Розуміння проч…"
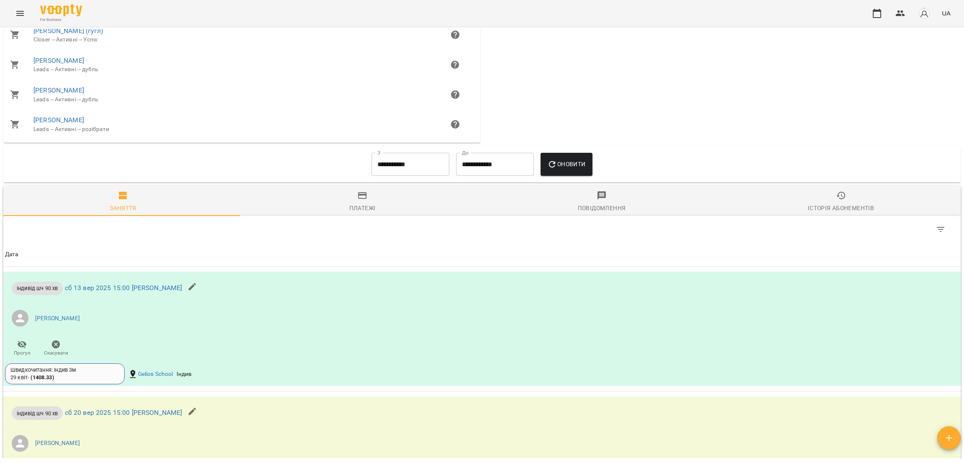
scroll to position [1507, 0]
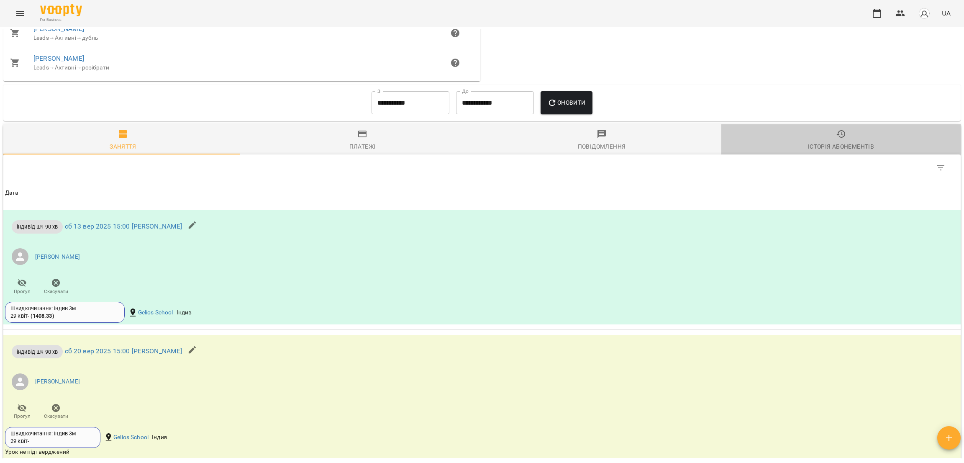
click at [835, 152] on div "Історія абонементів" at bounding box center [841, 146] width 66 height 10
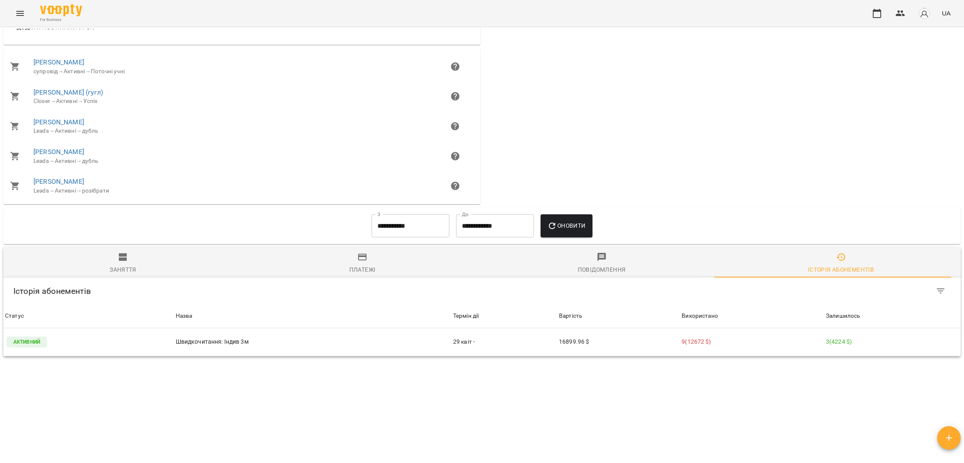
scroll to position [1415, 0]
click at [408, 227] on input "**********" at bounding box center [411, 225] width 78 height 23
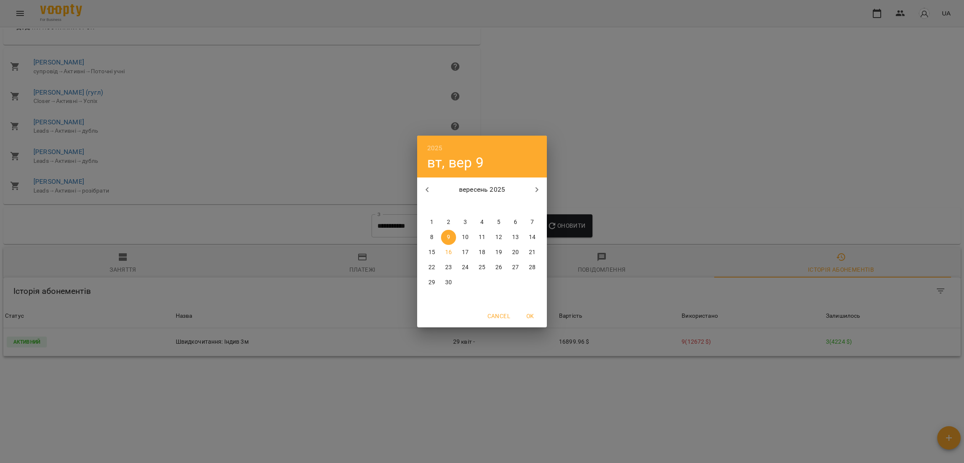
click at [434, 143] on h6 "2025" at bounding box center [434, 148] width 15 height 12
click at [482, 221] on div "2024" at bounding box center [482, 221] width 130 height 17
click at [531, 321] on span "OK" at bounding box center [530, 316] width 20 height 10
type input "**********"
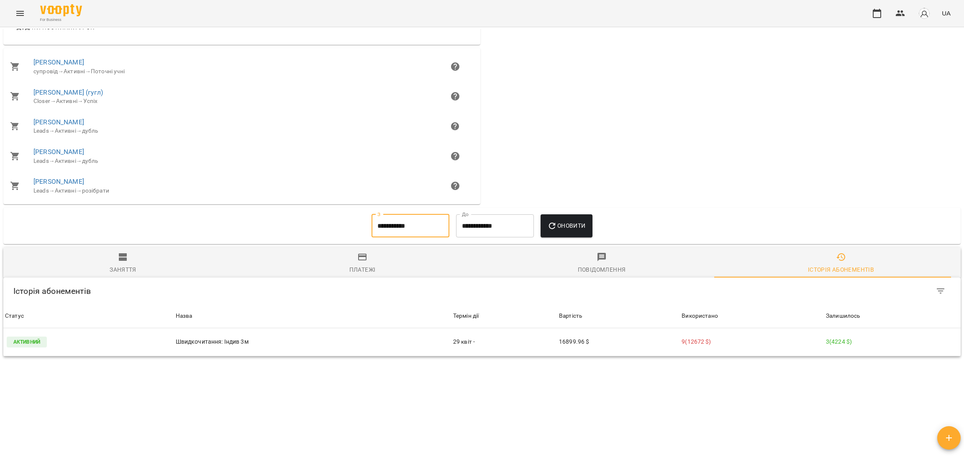
click at [572, 225] on span "Оновити" at bounding box center [567, 226] width 38 height 10
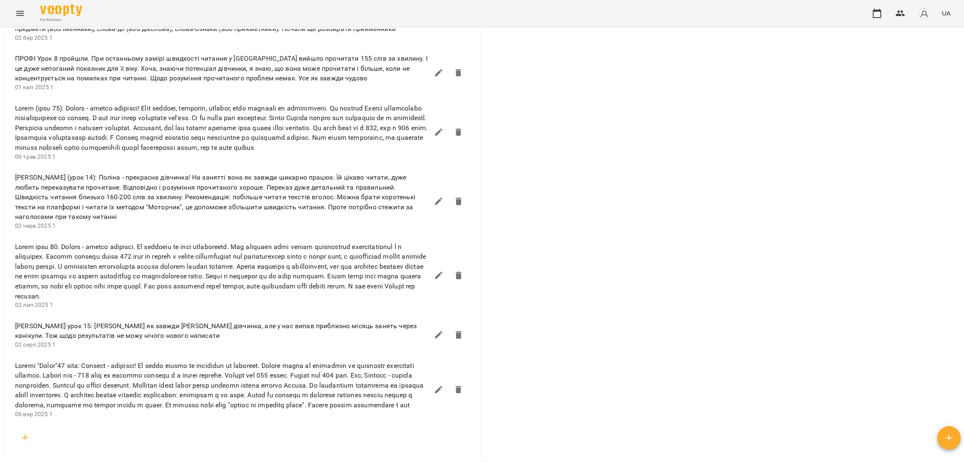
scroll to position [1060, 0]
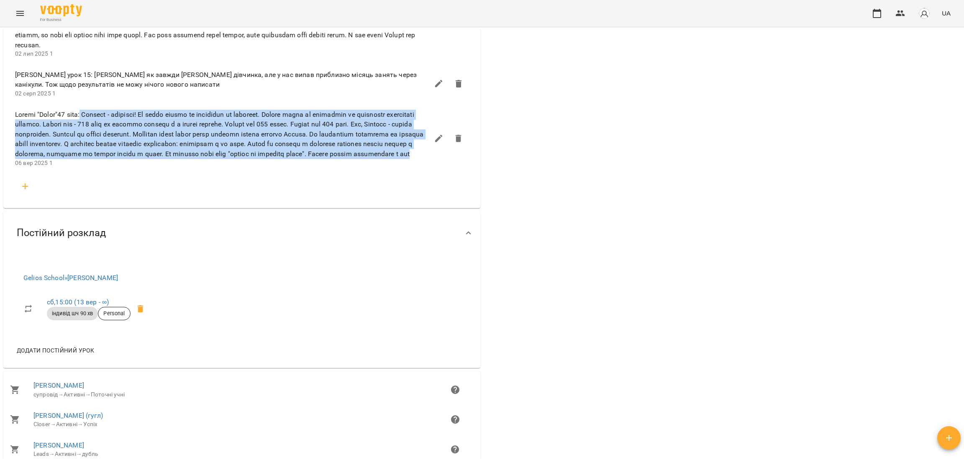
drag, startPoint x: 86, startPoint y: 139, endPoint x: 309, endPoint y: 184, distance: 227.6
click at [309, 159] on span at bounding box center [222, 134] width 414 height 49
copy span "Полінка - молодець! На уроці працює із завзяттям та старанно. Читали текст на ш…"
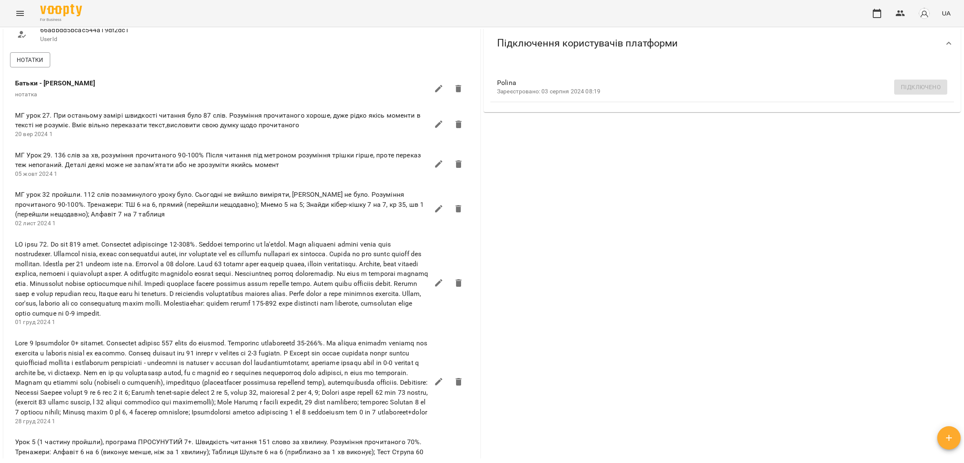
scroll to position [0, 0]
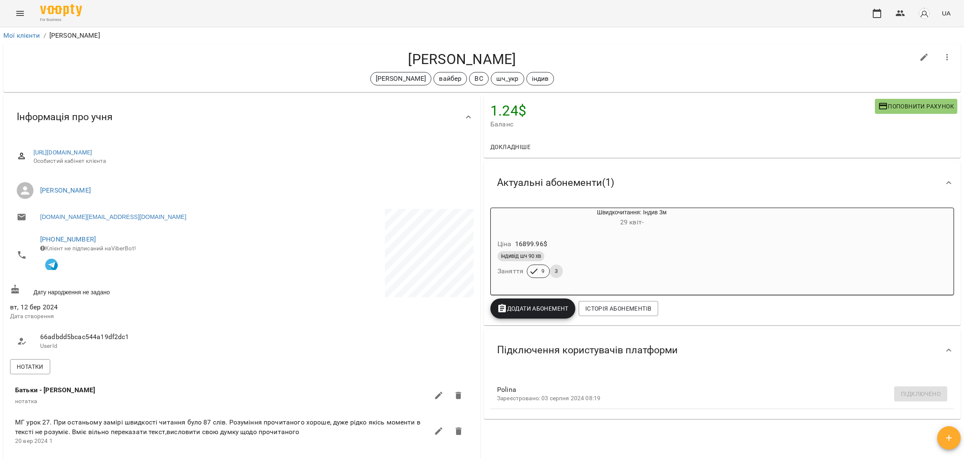
drag, startPoint x: 381, startPoint y: 50, endPoint x: 553, endPoint y: 58, distance: 172.3
click at [553, 58] on div "Поліна Гаврилишина Черткова Ірина вайбер ВС шч_укр індив" at bounding box center [482, 68] width 958 height 48
copy h4 "Поліна Гаврилишина"
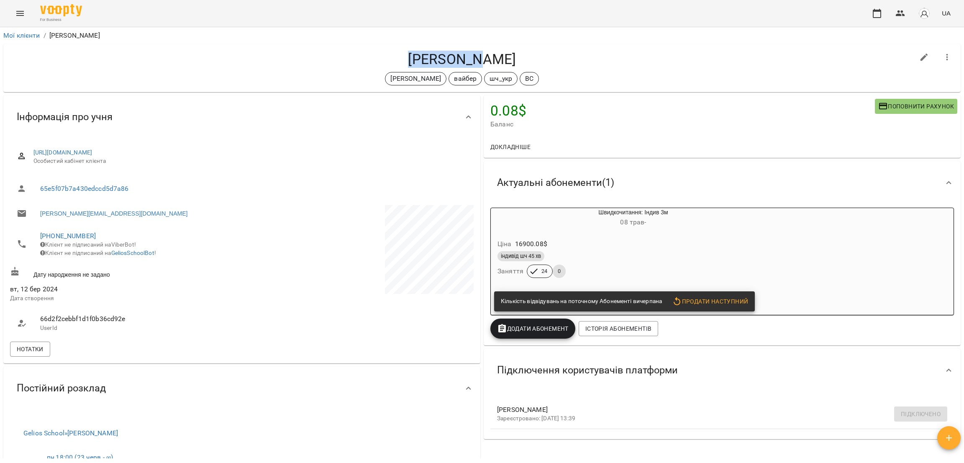
drag, startPoint x: 417, startPoint y: 57, endPoint x: 491, endPoint y: 57, distance: 74.1
click at [491, 57] on h4 "[PERSON_NAME]" at bounding box center [462, 59] width 905 height 17
copy h4 "[PERSON_NAME]"
click at [487, 60] on h4 "[PERSON_NAME]" at bounding box center [462, 59] width 905 height 17
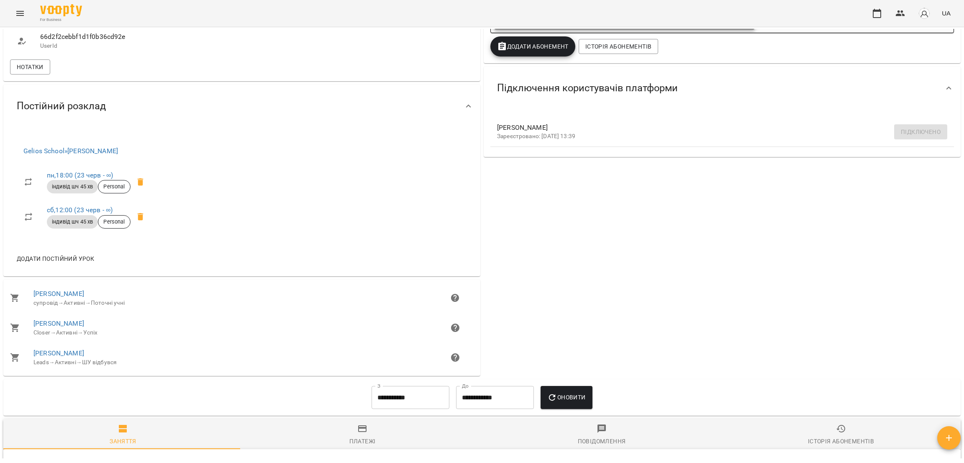
scroll to position [251, 0]
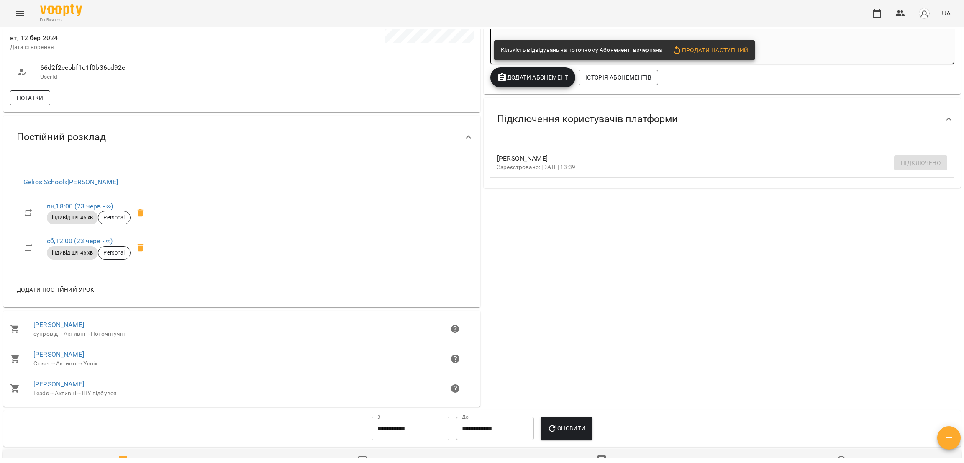
click at [39, 103] on span "Нотатки" at bounding box center [30, 98] width 27 height 10
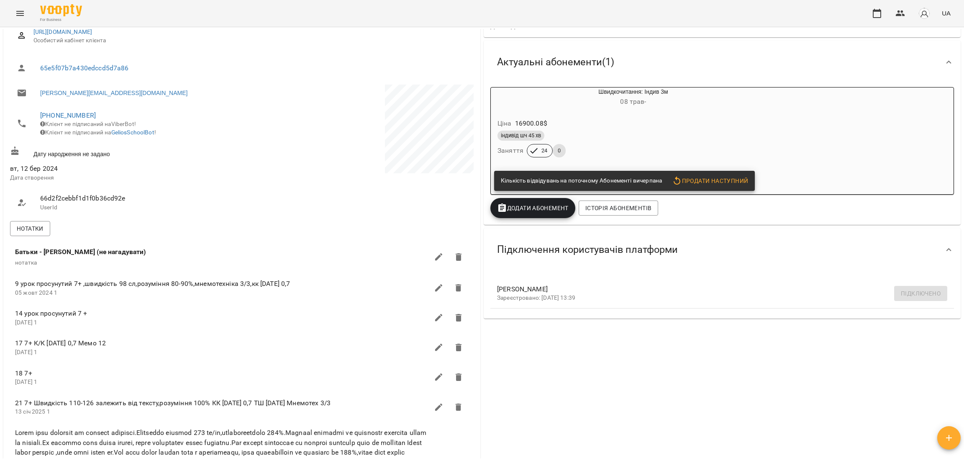
scroll to position [0, 0]
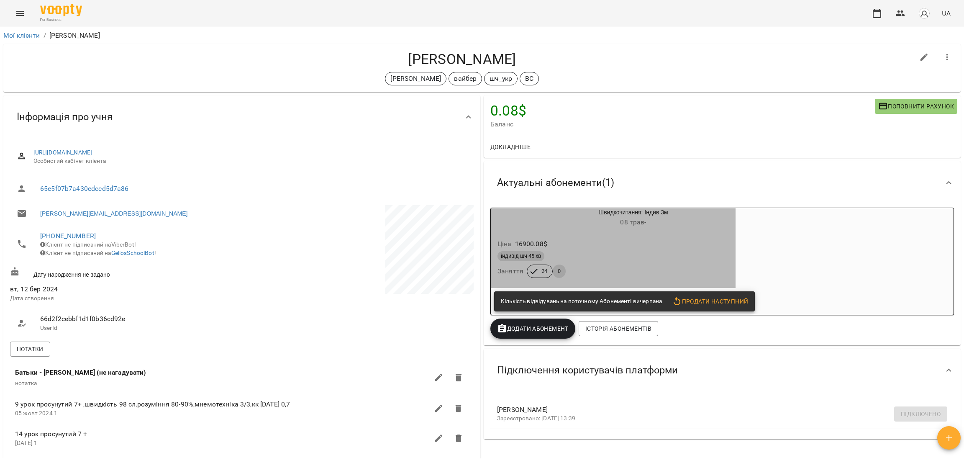
click at [619, 242] on div "Ціна 16900.08 $" at bounding box center [613, 244] width 235 height 15
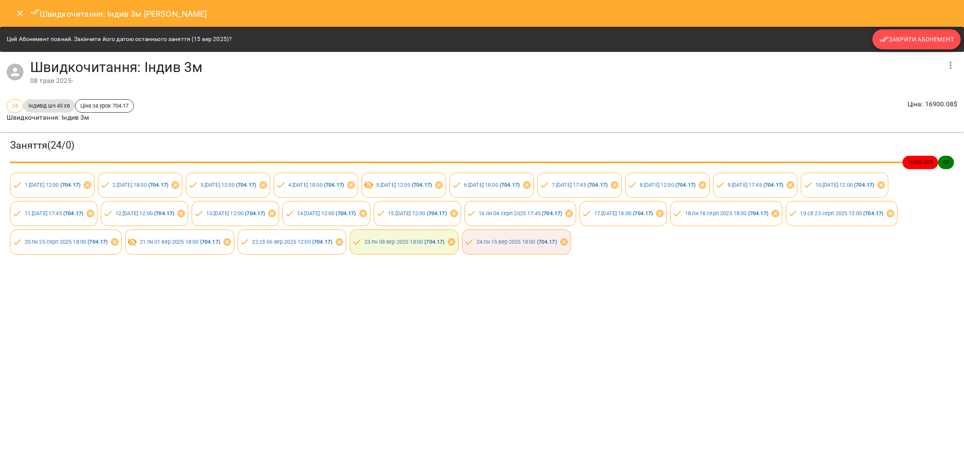
click at [909, 44] on span "Закрити Абонемент" at bounding box center [916, 39] width 75 height 10
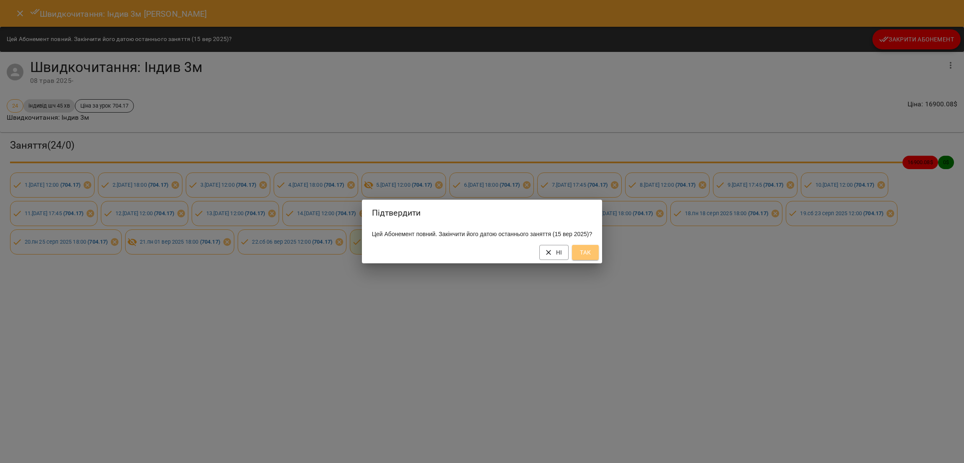
click at [588, 257] on span "Так" at bounding box center [585, 252] width 13 height 10
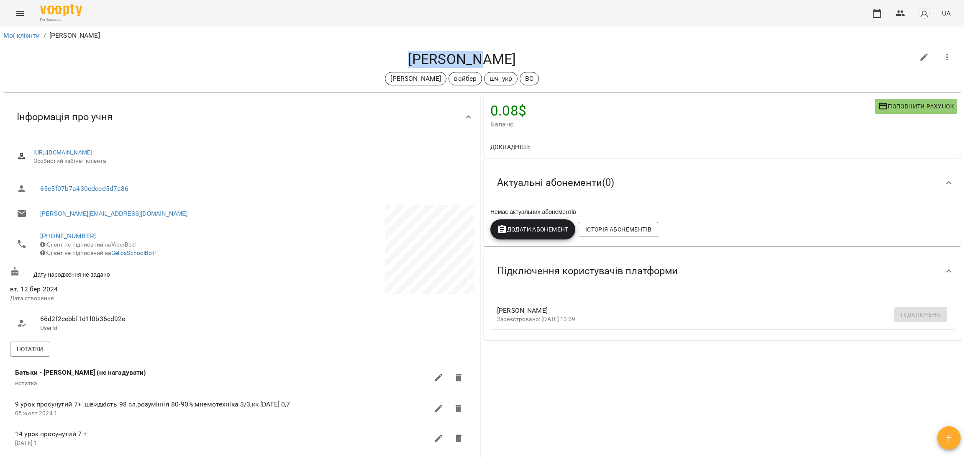
drag, startPoint x: 423, startPoint y: 58, endPoint x: 522, endPoint y: 55, distance: 98.8
click at [522, 55] on h4 "[PERSON_NAME]" at bounding box center [462, 59] width 905 height 17
copy h4 "[PERSON_NAME]"
click at [34, 32] on link "Мої клієнти" at bounding box center [21, 35] width 37 height 8
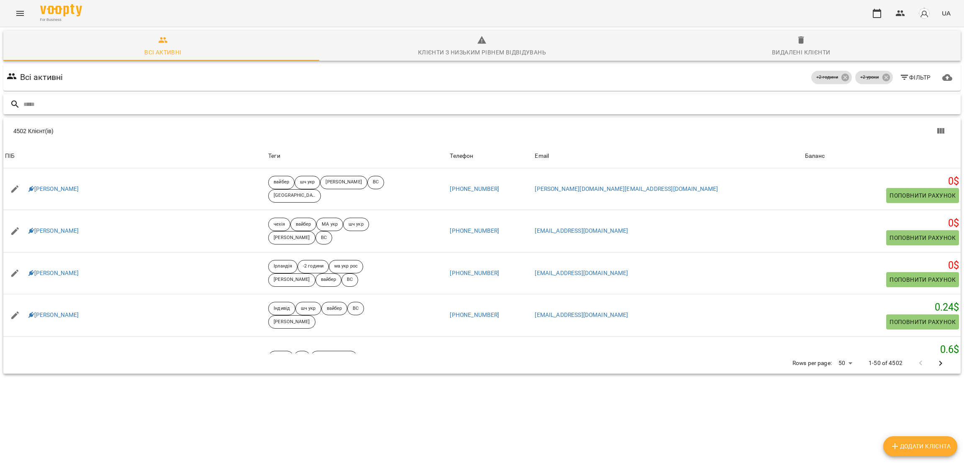
paste input "**********"
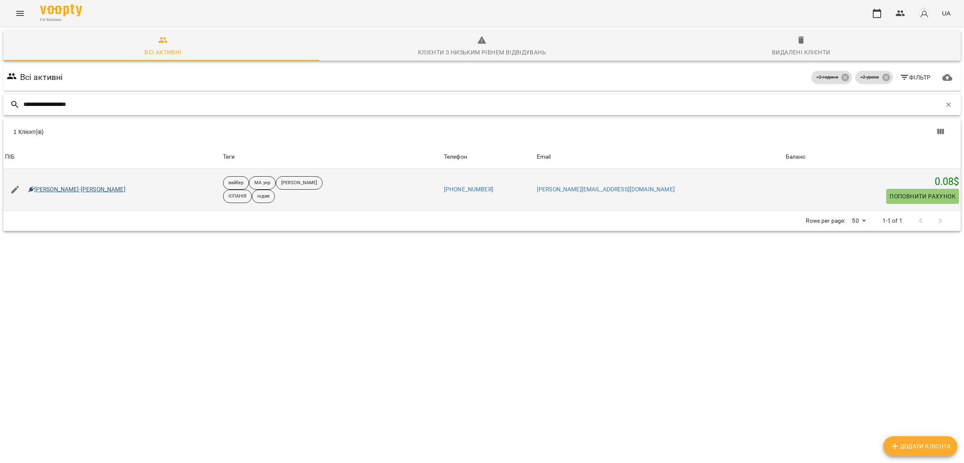
type input "**********"
click at [53, 187] on link "[PERSON_NAME]-[PERSON_NAME]" at bounding box center [76, 189] width 97 height 8
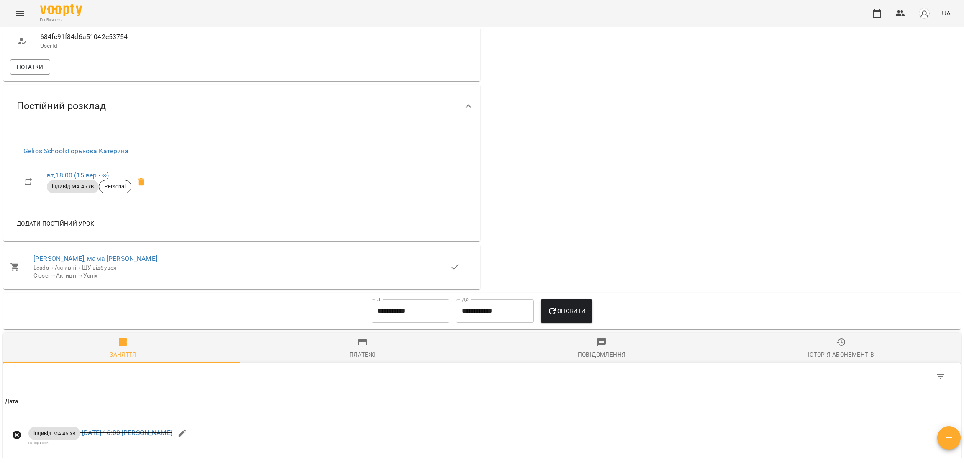
scroll to position [376, 0]
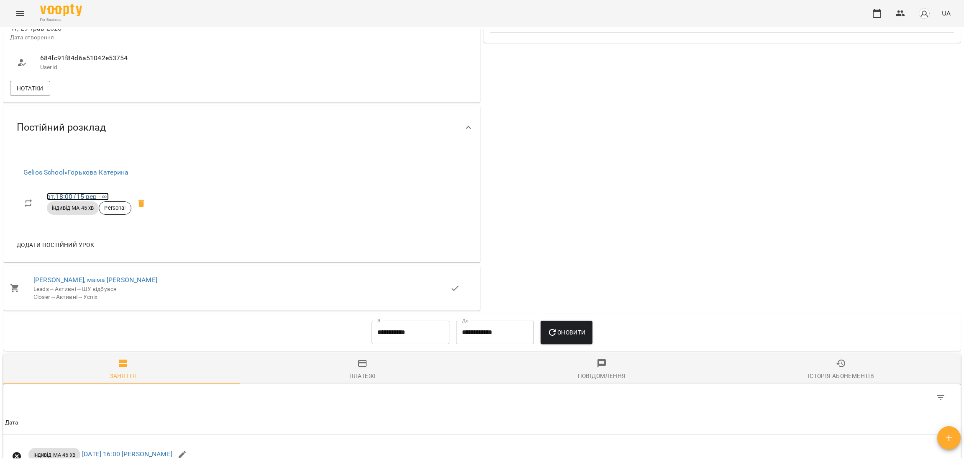
click at [72, 193] on link "вт , 18:00 (15 вер - ∞)" at bounding box center [78, 197] width 62 height 8
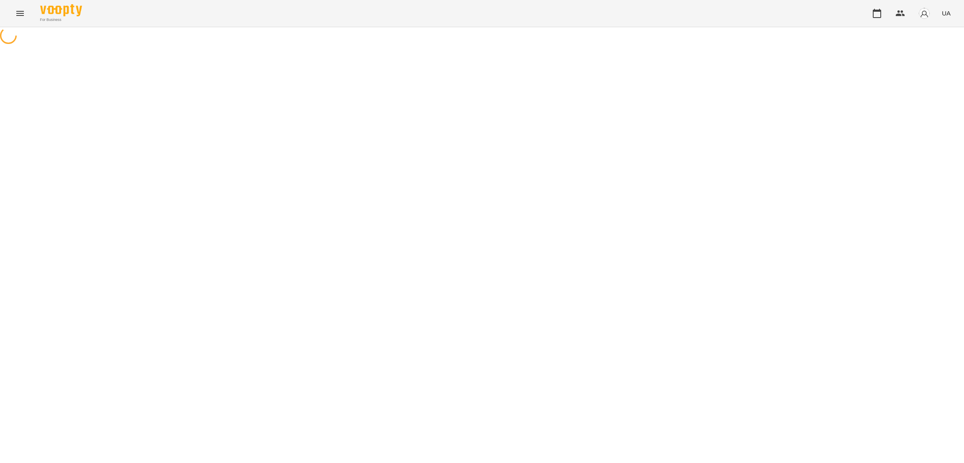
select select "*"
select select "**********"
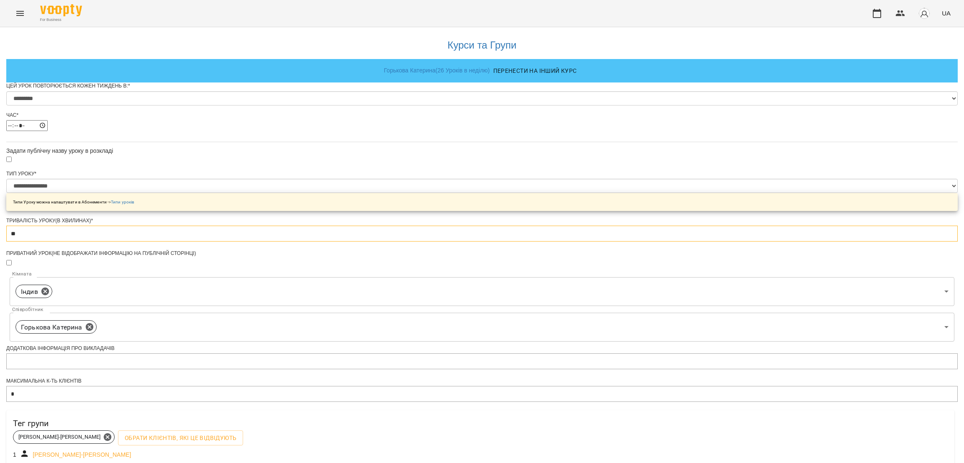
drag, startPoint x: 432, startPoint y: 256, endPoint x: 373, endPoint y: 256, distance: 59.9
click at [373, 256] on form "**********" at bounding box center [482, 347] width 952 height 530
type input "**"
click at [705, 262] on div "**********" at bounding box center [482, 319] width 952 height 585
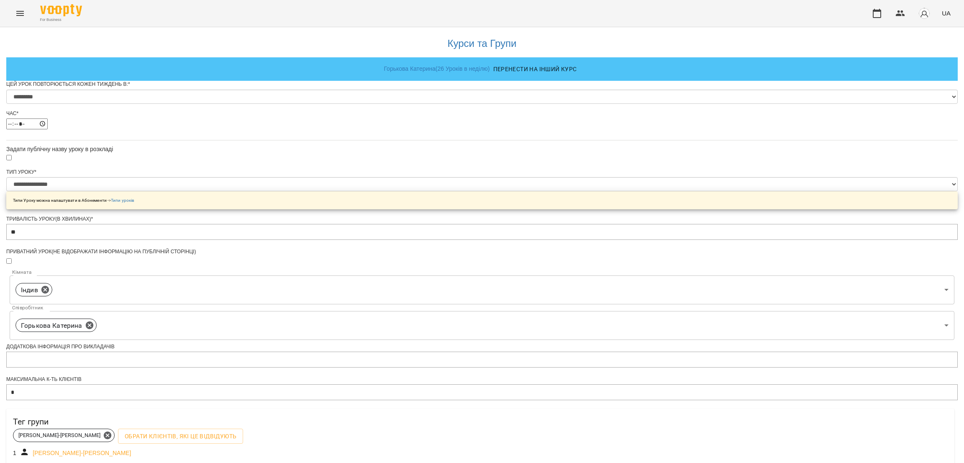
scroll to position [215, 0]
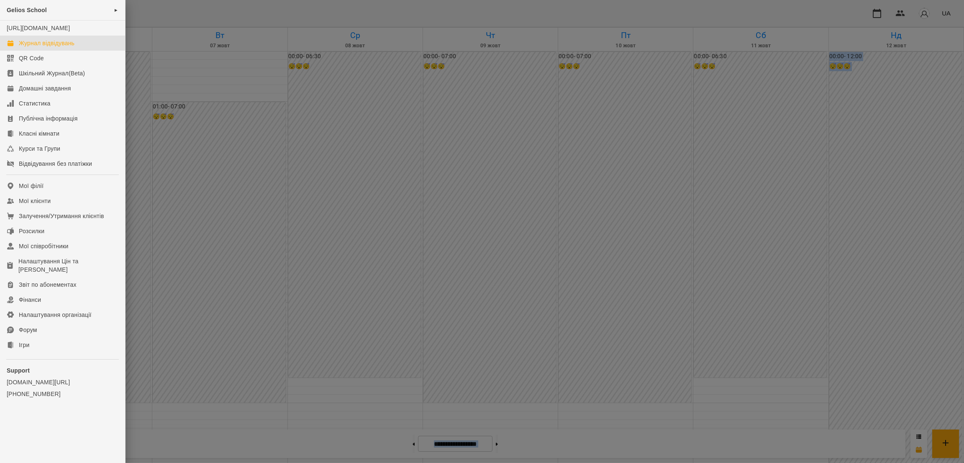
scroll to position [831, 0]
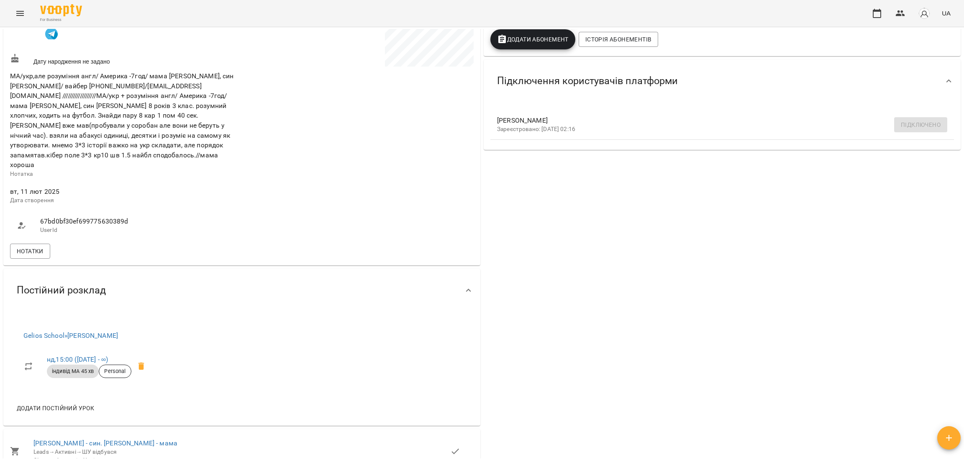
scroll to position [314, 0]
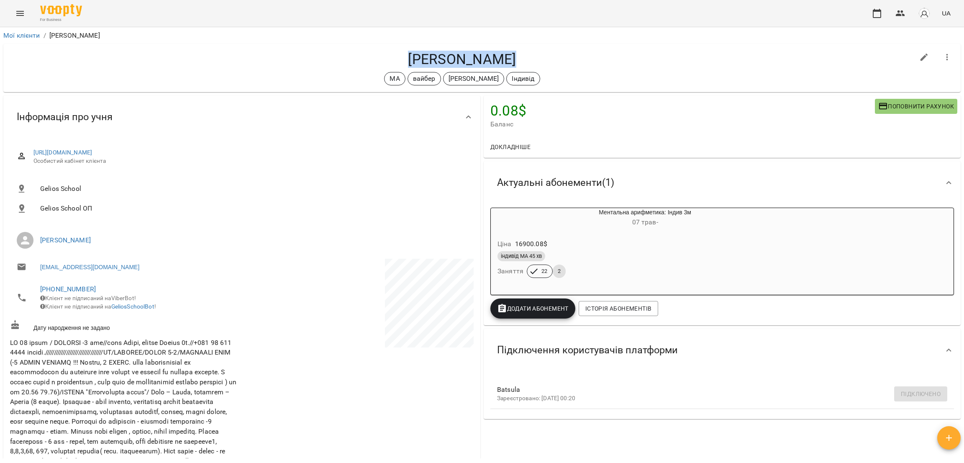
drag, startPoint x: 406, startPoint y: 63, endPoint x: 531, endPoint y: 64, distance: 124.8
click at [531, 64] on h4 "[PERSON_NAME]" at bounding box center [462, 59] width 905 height 17
copy h4 "Мілана Бацула"
click at [26, 35] on link "Мої клієнти" at bounding box center [21, 35] width 37 height 8
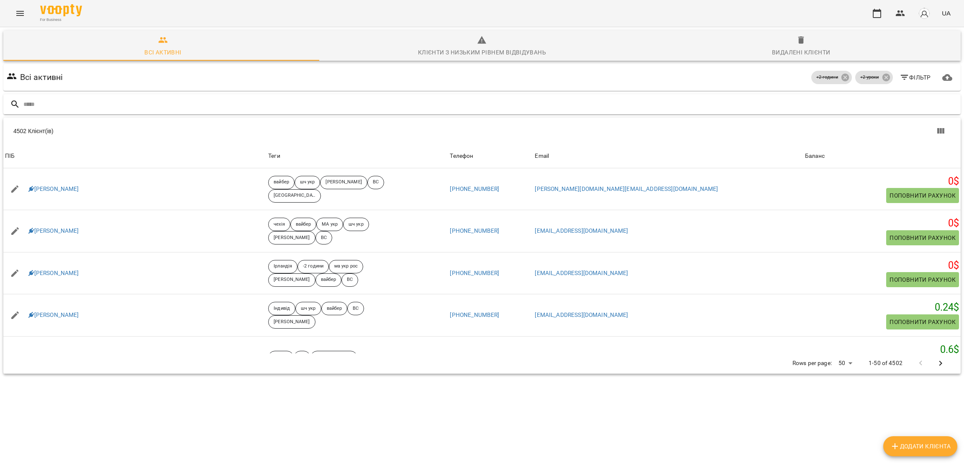
click at [211, 103] on input "text" at bounding box center [490, 105] width 934 height 14
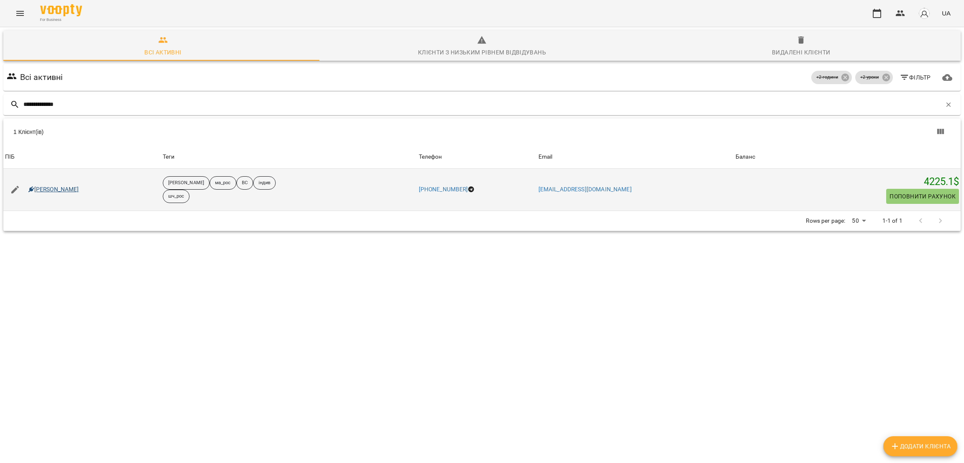
type input "**********"
click at [67, 187] on link "Софія Шевченко" at bounding box center [53, 189] width 51 height 8
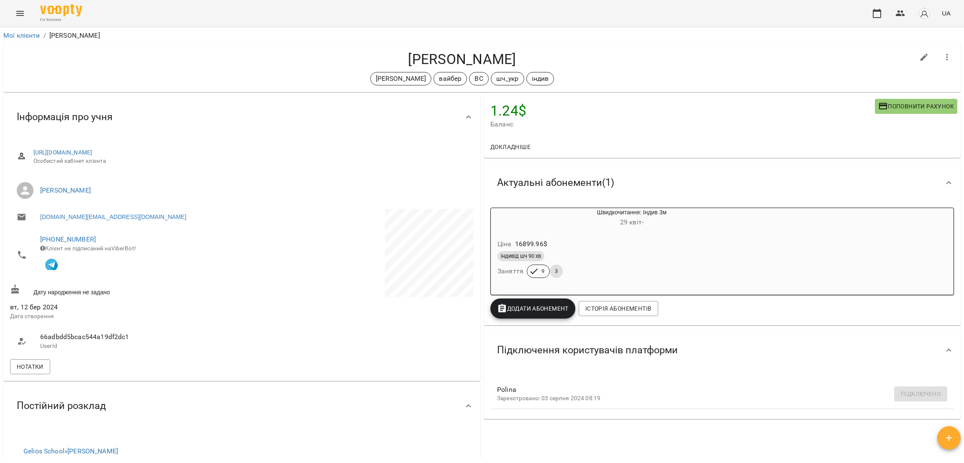
drag, startPoint x: 385, startPoint y: 59, endPoint x: 537, endPoint y: 62, distance: 152.4
click at [537, 62] on h4 "[PERSON_NAME]" at bounding box center [462, 59] width 905 height 17
copy h4 "[PERSON_NAME]"
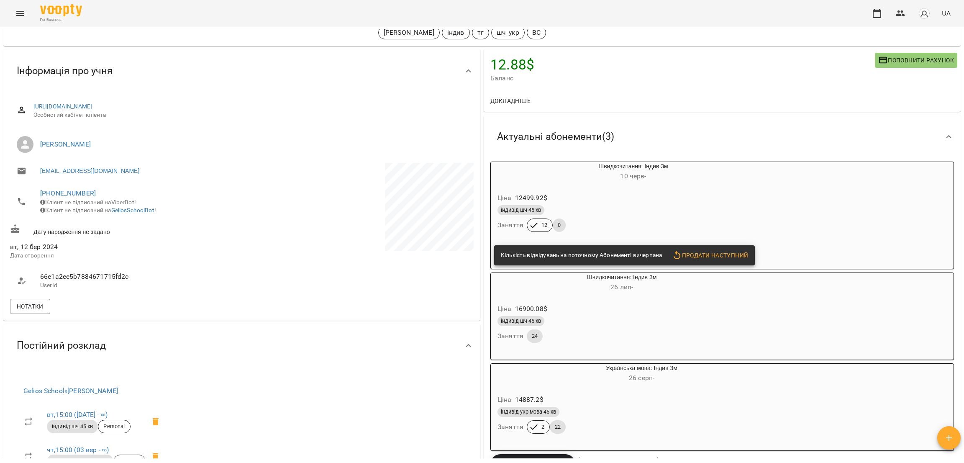
scroll to position [126, 0]
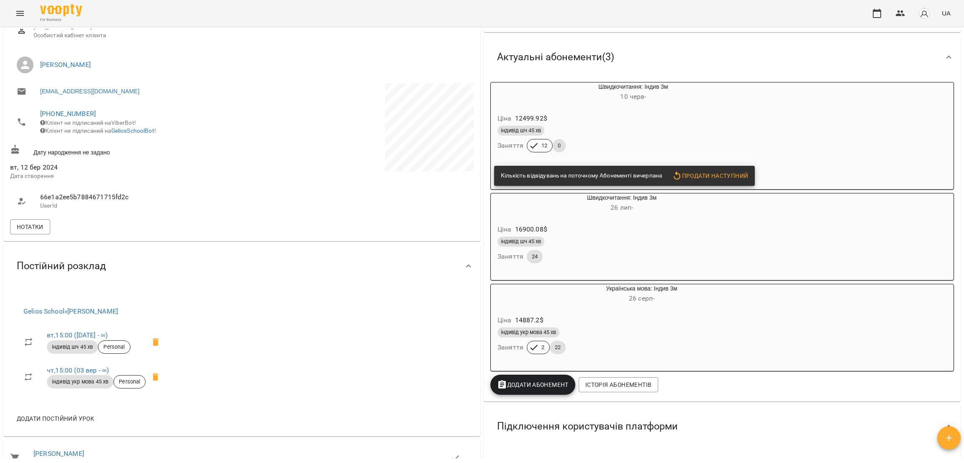
click at [636, 120] on div "Ціна 12499.92 $" at bounding box center [613, 118] width 235 height 15
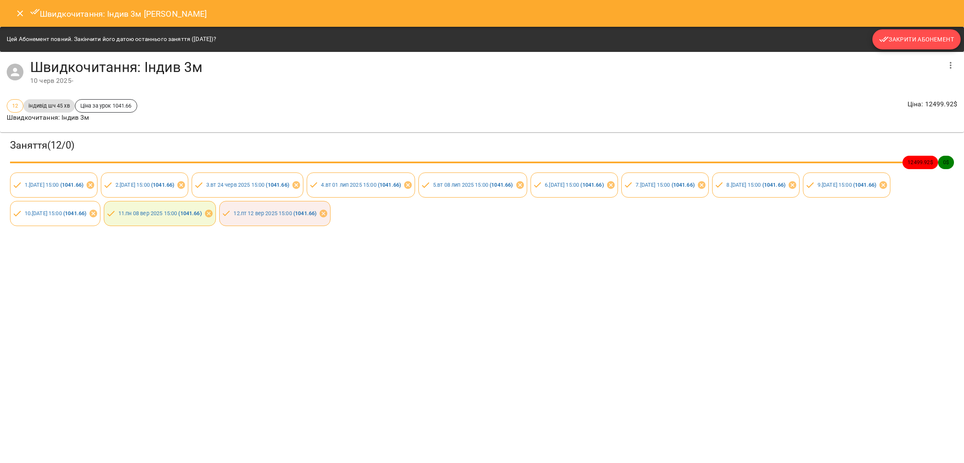
click at [900, 40] on span "Закрити Абонемент" at bounding box center [916, 39] width 75 height 10
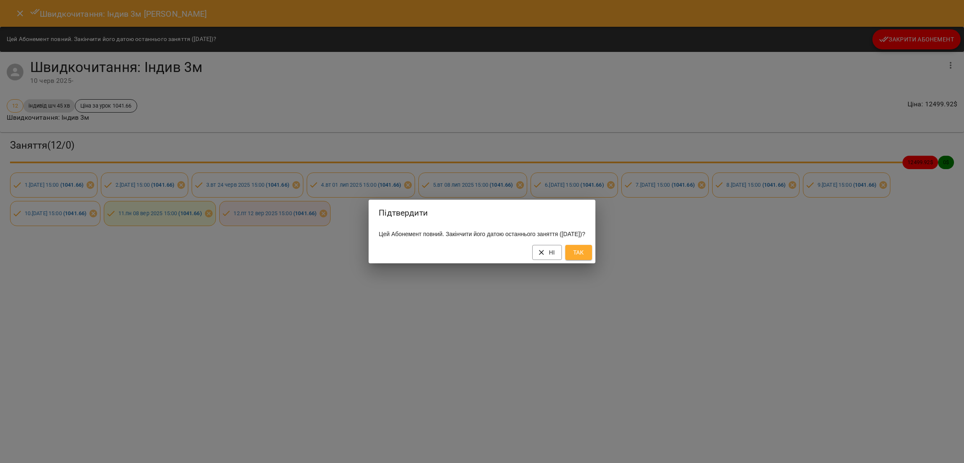
click at [586, 257] on span "Так" at bounding box center [578, 252] width 13 height 10
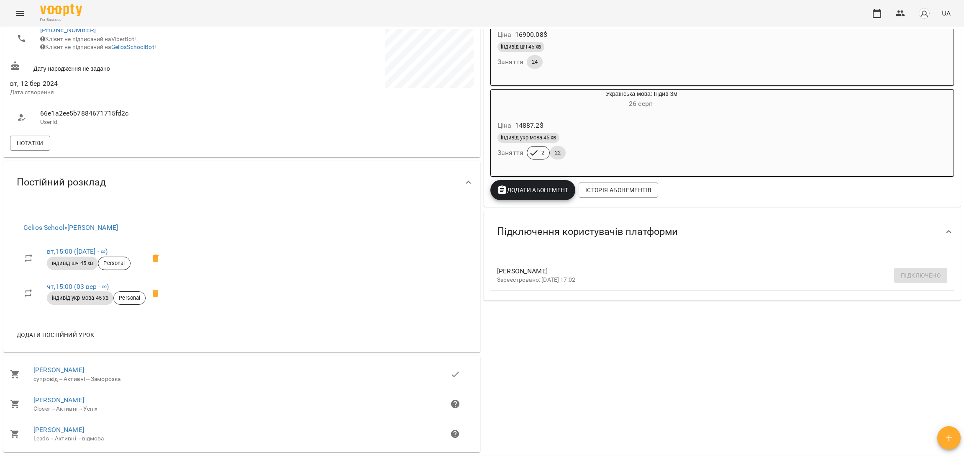
scroll to position [0, 0]
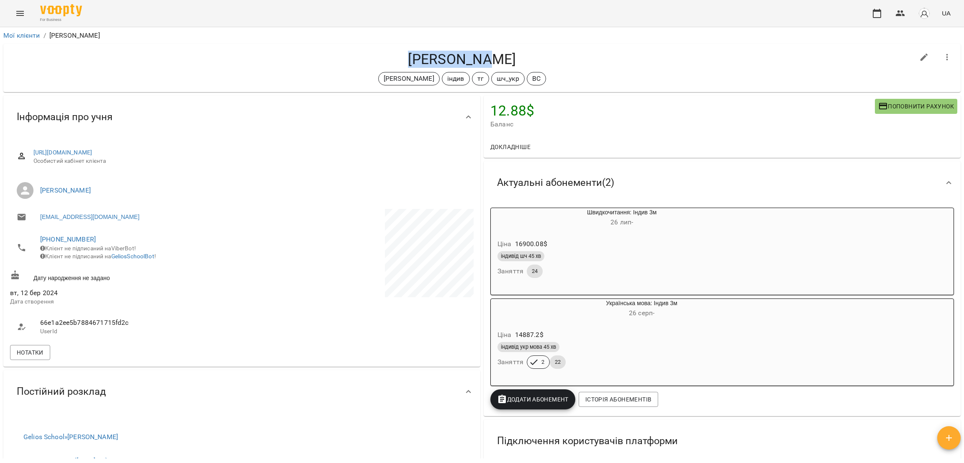
drag, startPoint x: 415, startPoint y: 57, endPoint x: 514, endPoint y: 55, distance: 98.8
click at [514, 55] on h4 "Марк Чікош" at bounding box center [462, 59] width 905 height 17
copy h4 "Марк Чікош"
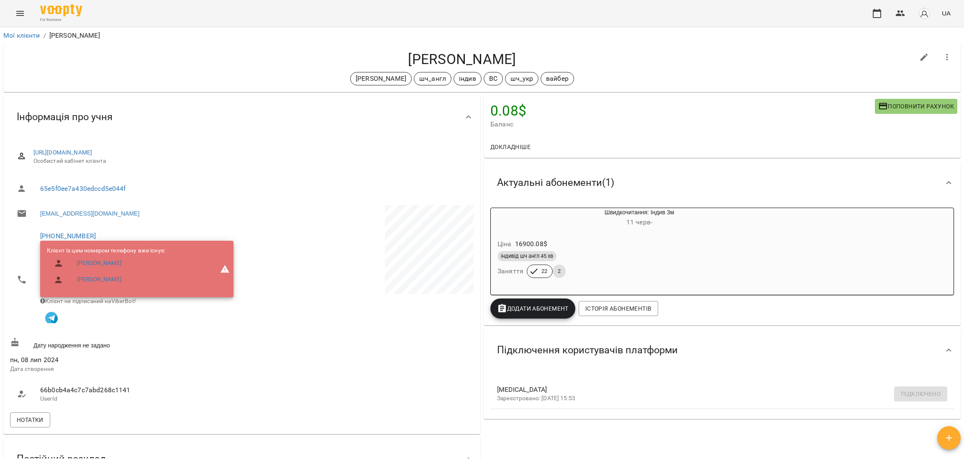
drag, startPoint x: 399, startPoint y: 57, endPoint x: 532, endPoint y: 57, distance: 133.1
click at [532, 57] on h4 "[PERSON_NAME]" at bounding box center [462, 59] width 905 height 17
copy h4 "Ковальов Нікіта"
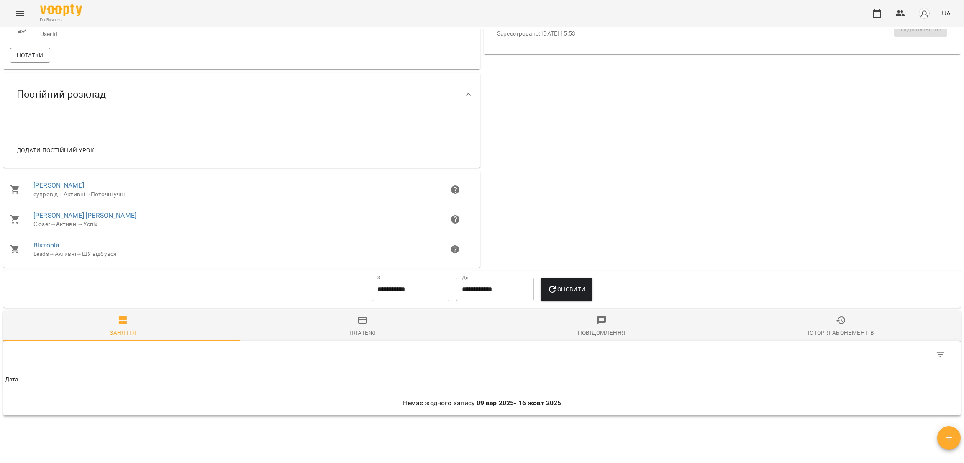
scroll to position [426, 0]
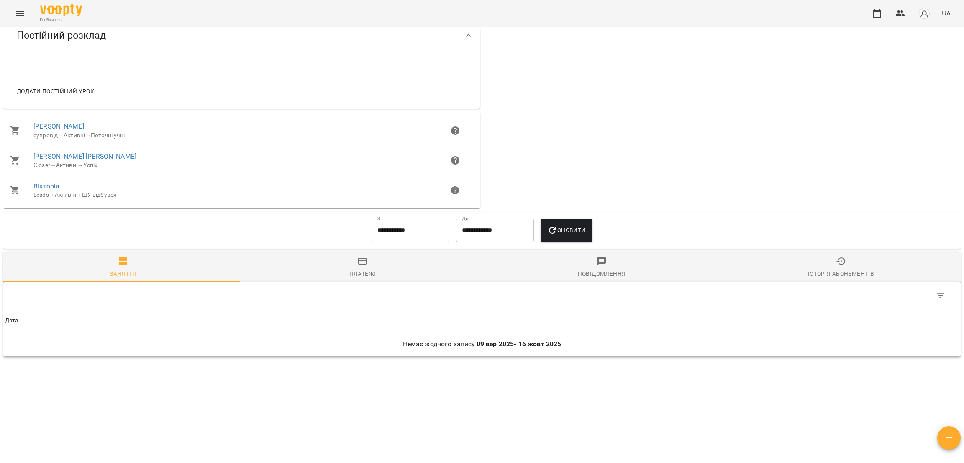
click at [135, 258] on span "Заняття" at bounding box center [122, 267] width 229 height 23
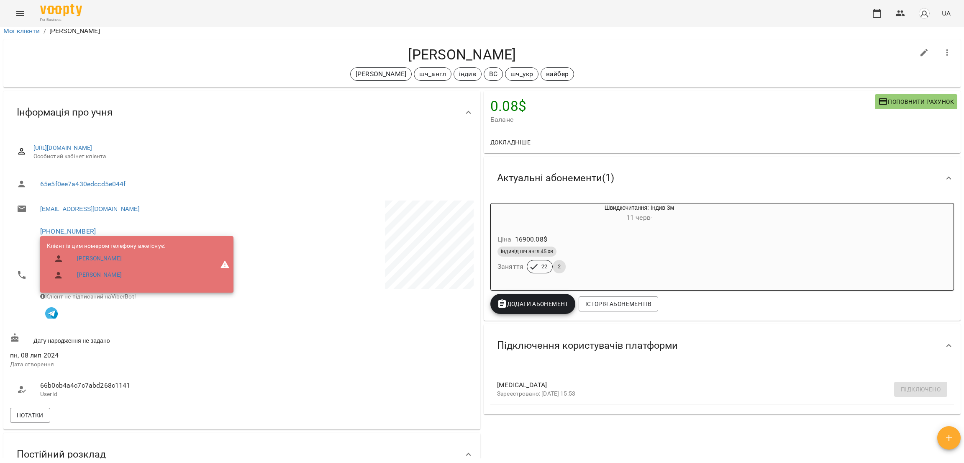
scroll to position [0, 0]
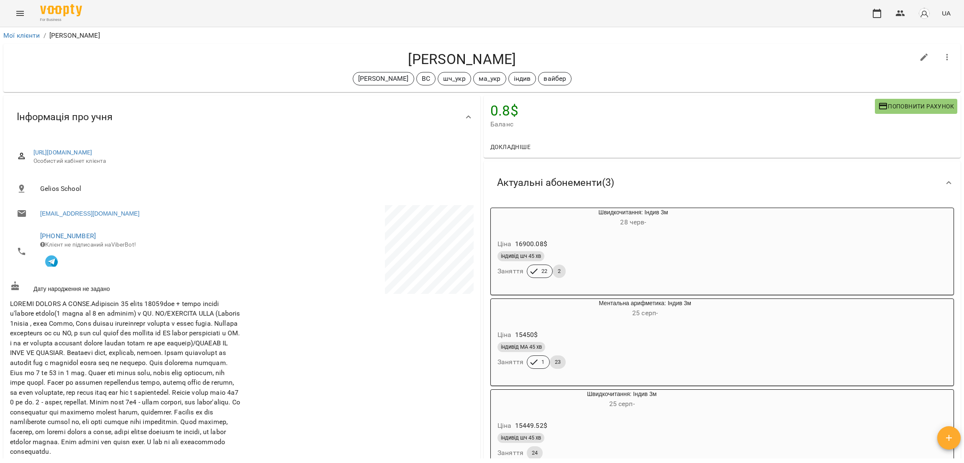
drag, startPoint x: 381, startPoint y: 51, endPoint x: 529, endPoint y: 51, distance: 148.2
click at [529, 51] on h4 "[PERSON_NAME]" at bounding box center [462, 59] width 905 height 17
copy h4 "[PERSON_NAME]"
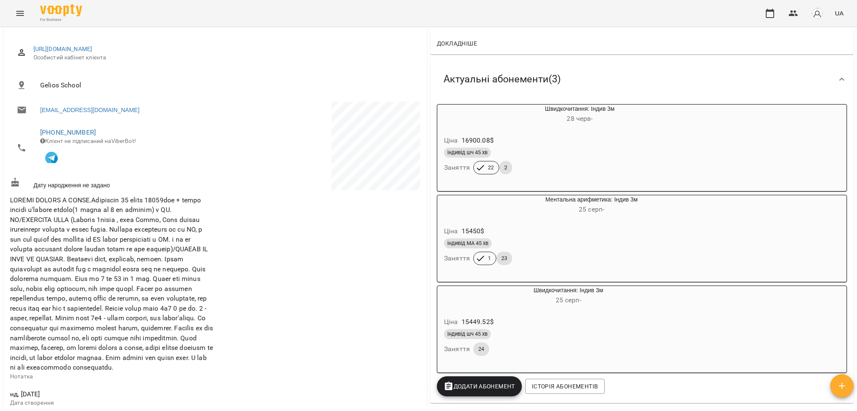
scroll to position [279, 0]
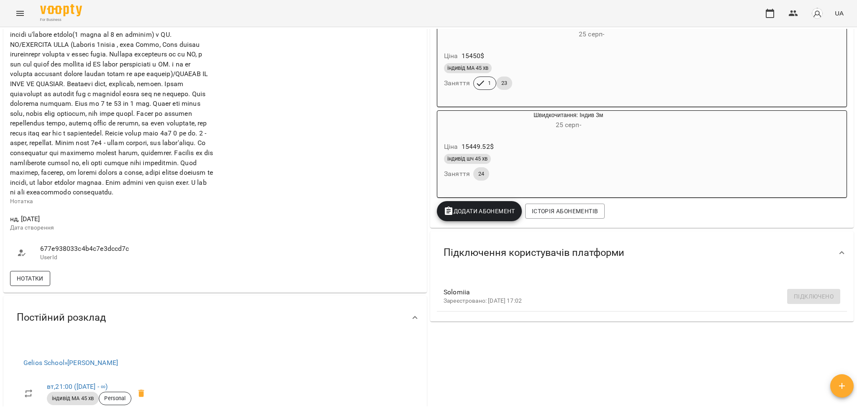
click at [35, 284] on span "Нотатки" at bounding box center [30, 279] width 27 height 10
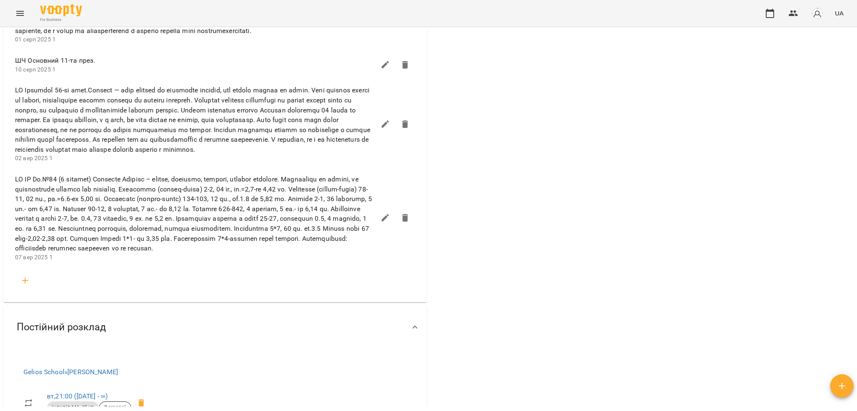
scroll to position [1786, 0]
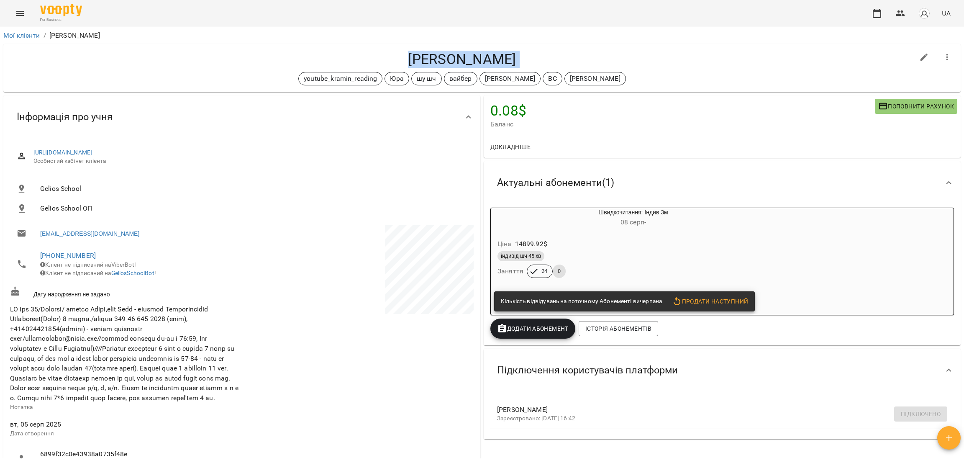
drag, startPoint x: 366, startPoint y: 57, endPoint x: 545, endPoint y: 68, distance: 180.0
click at [545, 68] on div "[PERSON_NAME] youtube_kramin_reading [PERSON_NAME] шч [PERSON_NAME] ВС [PERSON_…" at bounding box center [462, 68] width 905 height 35
copy div "[PERSON_NAME] youtube_kramin_reading [PERSON_NAME] шч [PERSON_NAME] ВС [PERSON_…"
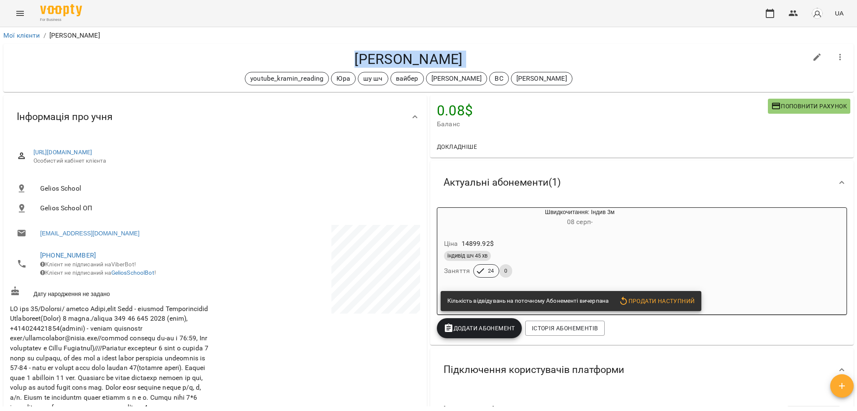
scroll to position [446, 0]
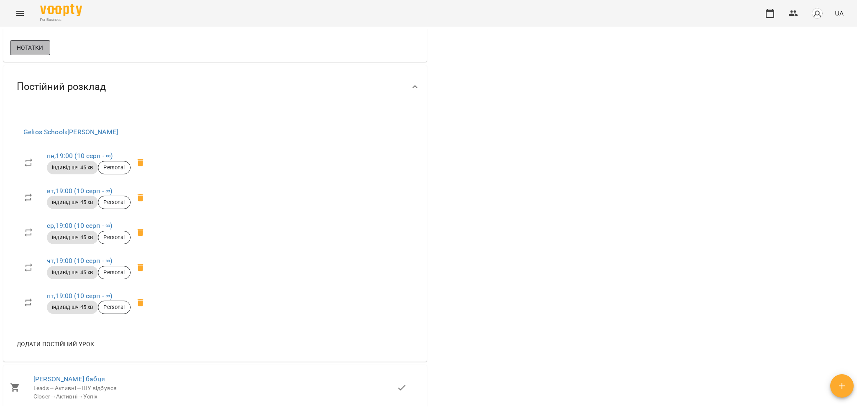
click at [42, 53] on span "Нотатки" at bounding box center [30, 48] width 27 height 10
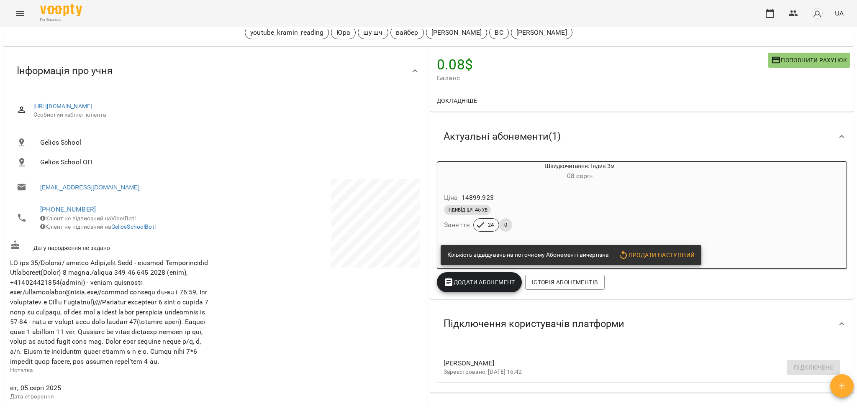
scroll to position [0, 0]
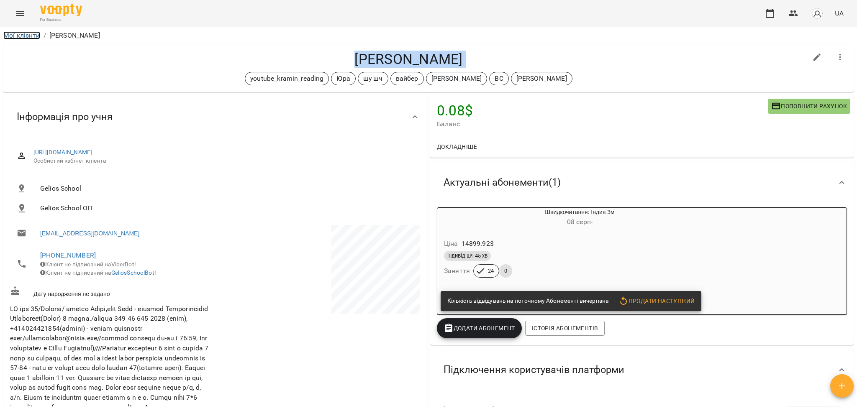
click at [23, 37] on link "Мої клієнти" at bounding box center [21, 35] width 37 height 8
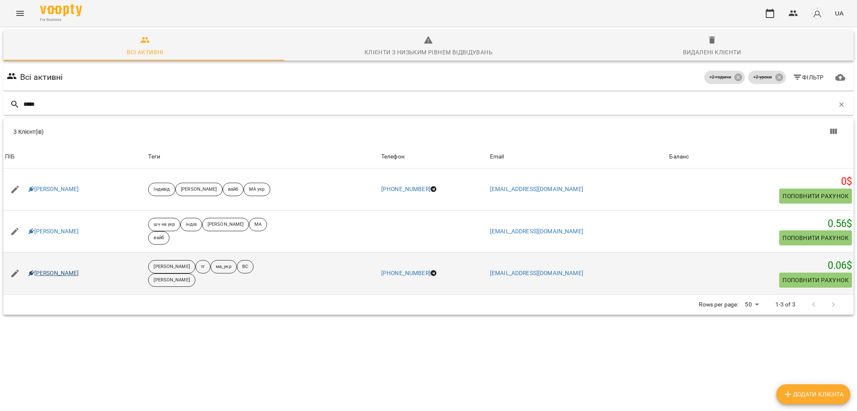
type input "*****"
click at [54, 270] on link "Фещенко Демід" at bounding box center [53, 274] width 51 height 8
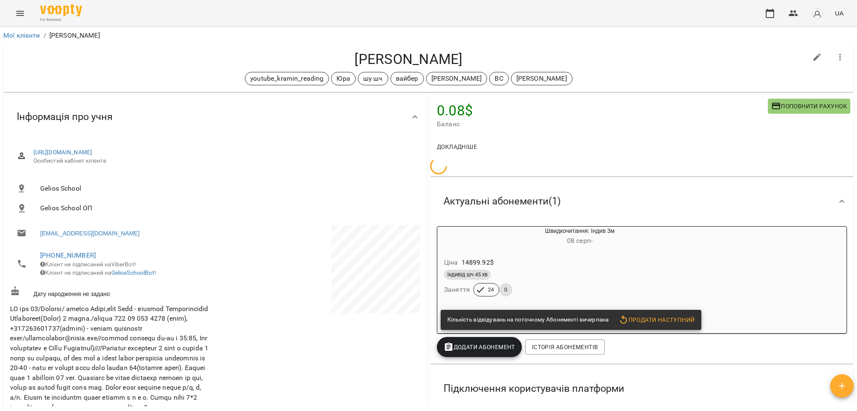
click at [651, 270] on div "індивід шч 45 хв" at bounding box center [559, 275] width 231 height 10
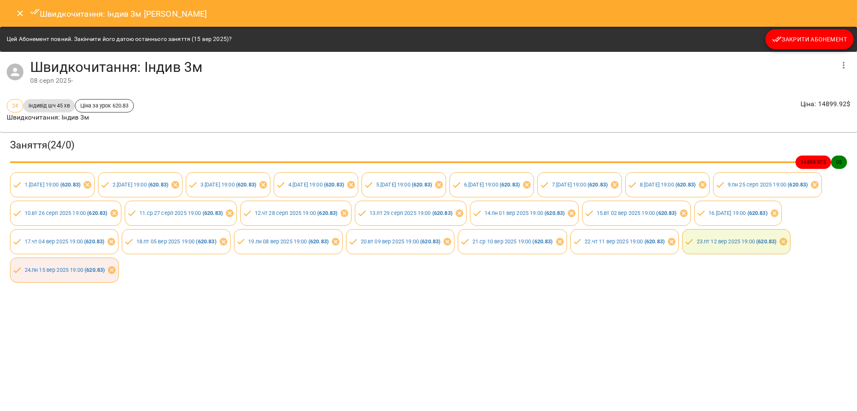
click at [796, 39] on span "Закрити Абонемент" at bounding box center [809, 39] width 75 height 10
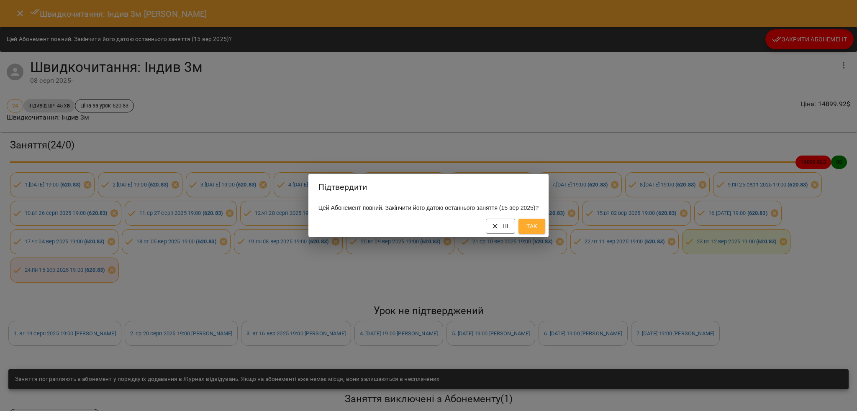
click at [536, 231] on span "Так" at bounding box center [531, 226] width 13 height 10
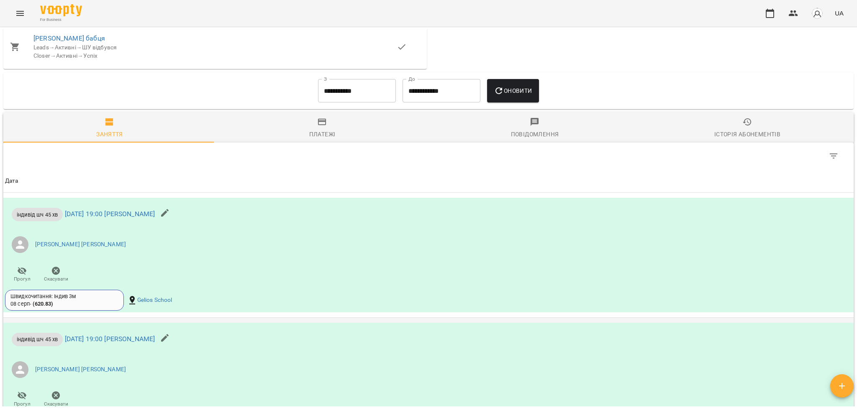
scroll to position [614, 0]
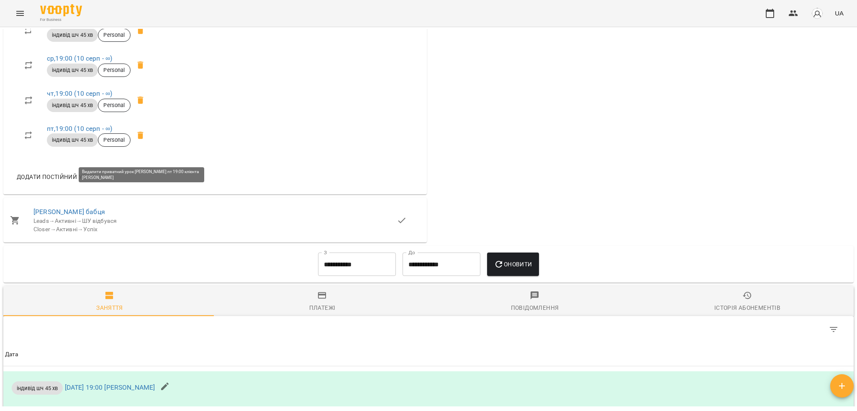
click at [141, 146] on span at bounding box center [141, 136] width 20 height 20
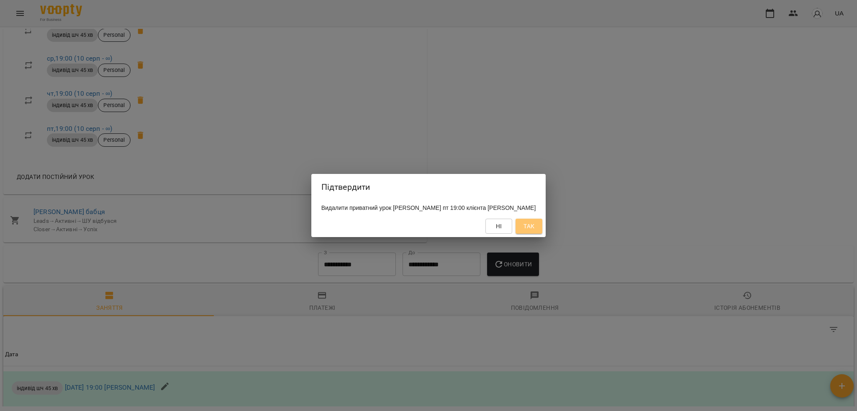
click at [537, 234] on button "Так" at bounding box center [529, 226] width 27 height 15
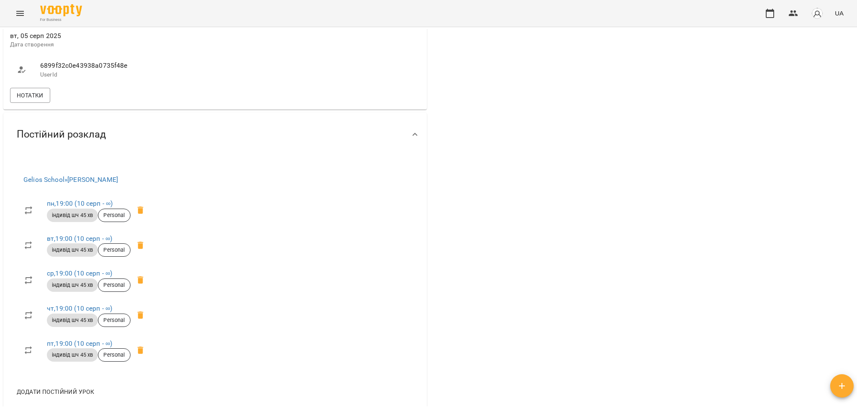
scroll to position [391, 0]
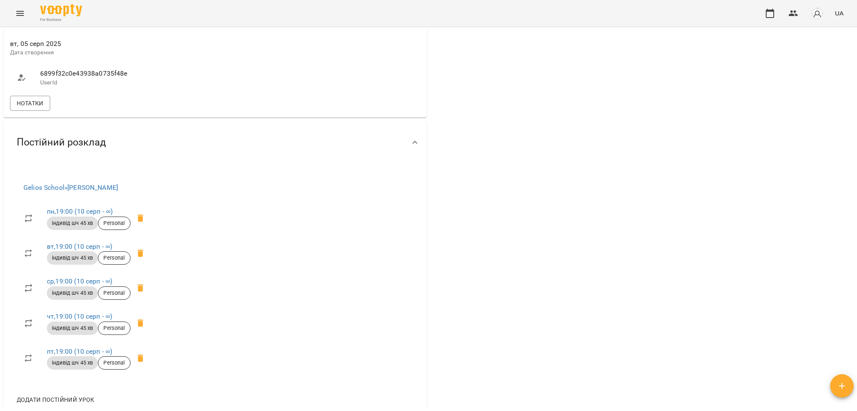
click at [138, 224] on icon at bounding box center [141, 218] width 10 height 10
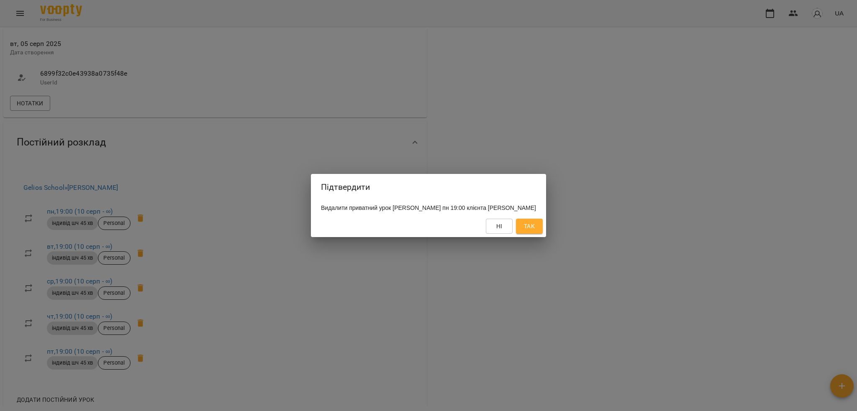
click at [535, 231] on span "Так" at bounding box center [529, 226] width 11 height 10
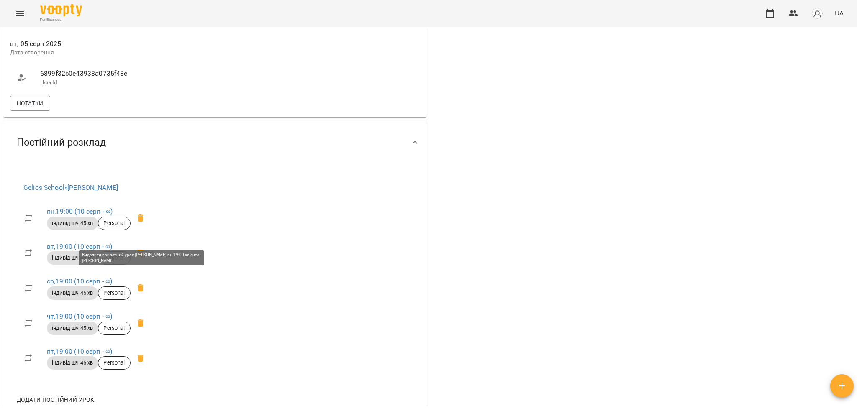
click at [141, 222] on icon at bounding box center [140, 219] width 6 height 8
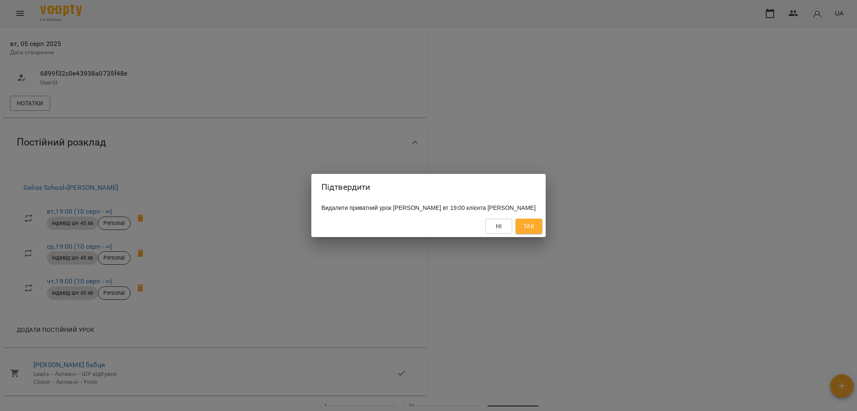
click at [531, 222] on div "Ні Так" at bounding box center [428, 227] width 234 height 22
click at [531, 227] on span "Так" at bounding box center [528, 226] width 13 height 10
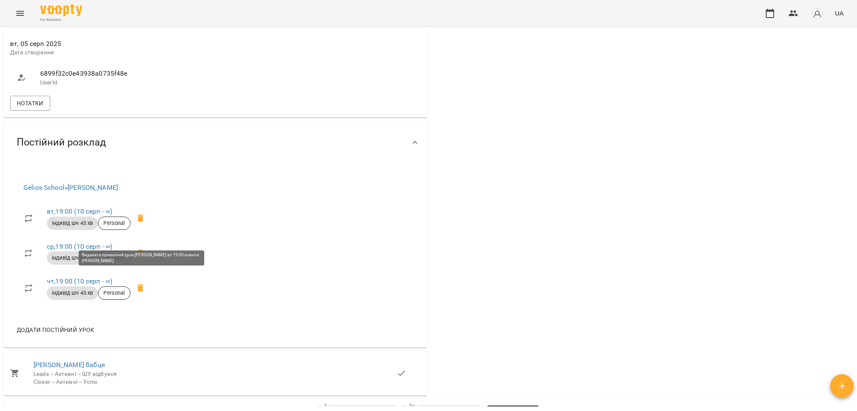
click at [141, 224] on icon at bounding box center [141, 218] width 10 height 10
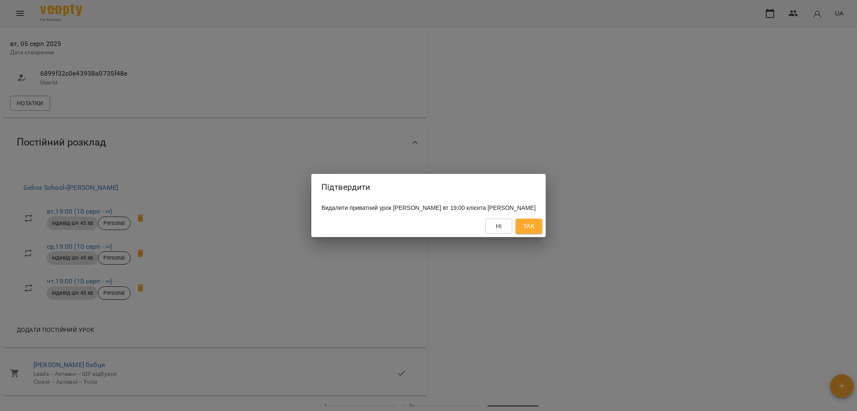
click at [530, 231] on button "Так" at bounding box center [529, 226] width 27 height 15
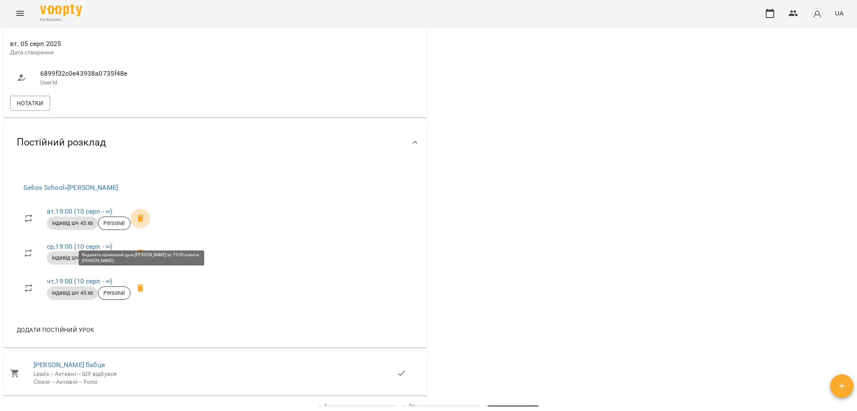
click at [141, 222] on icon at bounding box center [140, 219] width 6 height 8
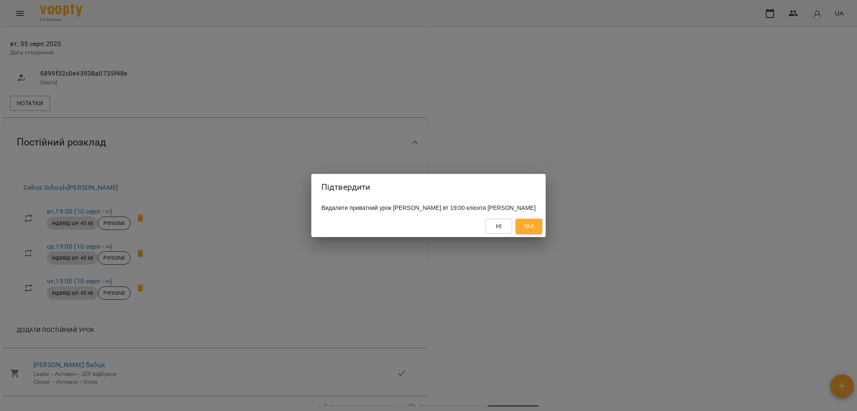
click at [535, 229] on span "Так" at bounding box center [529, 226] width 11 height 10
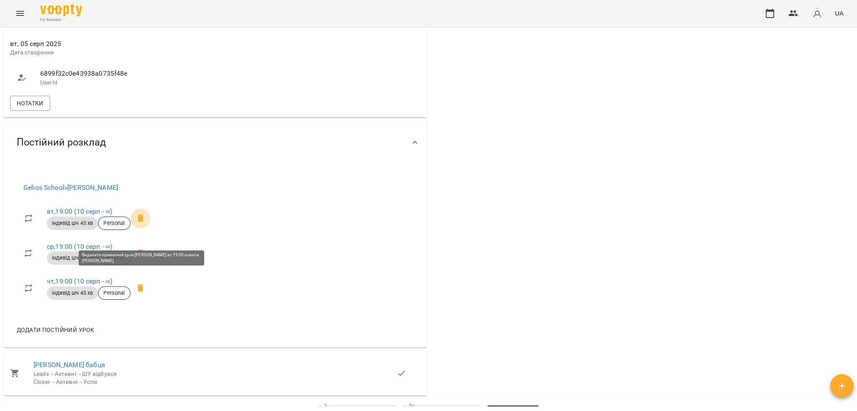
click at [141, 222] on icon at bounding box center [140, 219] width 6 height 8
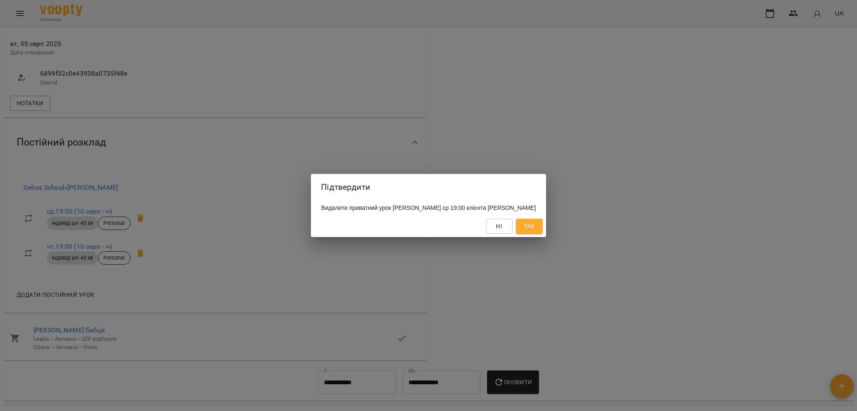
click at [532, 231] on span "Так" at bounding box center [529, 226] width 11 height 10
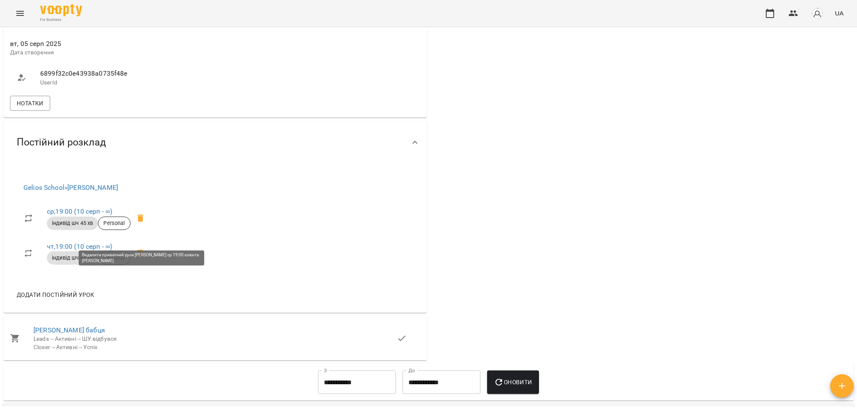
click at [139, 222] on icon at bounding box center [140, 219] width 6 height 8
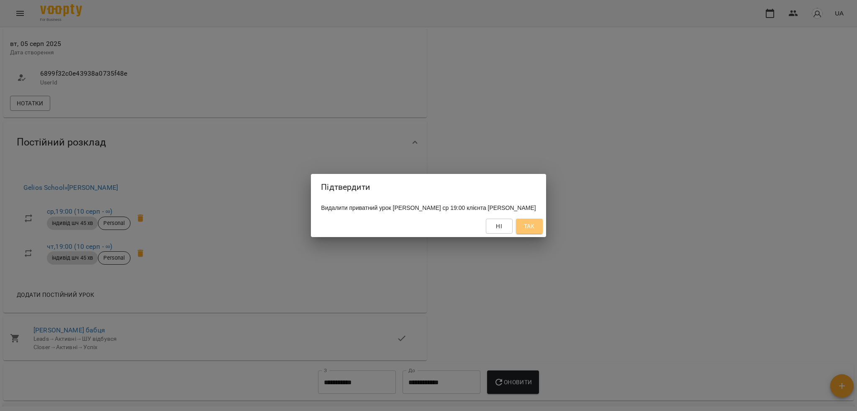
click at [527, 229] on button "Так" at bounding box center [529, 226] width 27 height 15
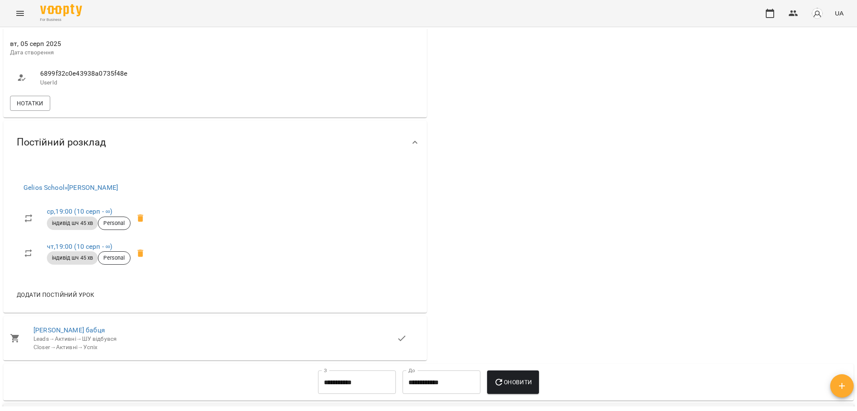
click at [141, 222] on icon at bounding box center [140, 219] width 6 height 8
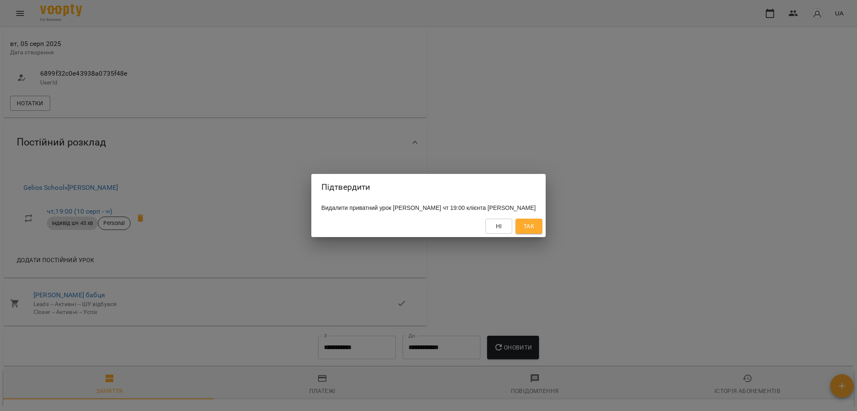
click at [543, 237] on div "Ні Так" at bounding box center [428, 227] width 234 height 22
click at [536, 231] on span "Так" at bounding box center [528, 226] width 13 height 10
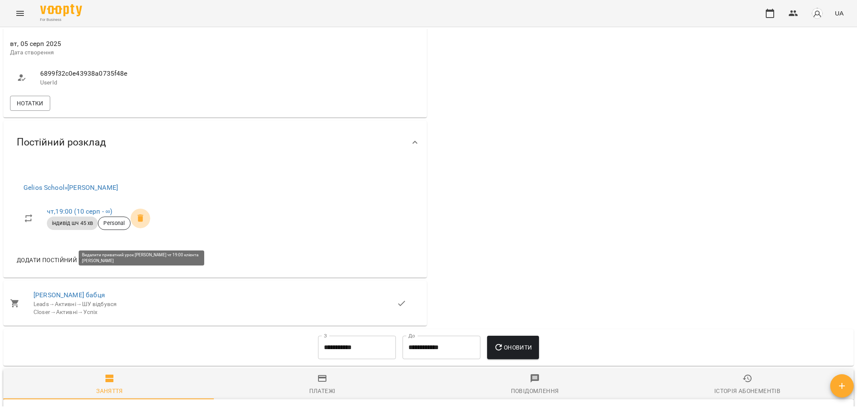
click at [143, 222] on icon at bounding box center [140, 219] width 6 height 8
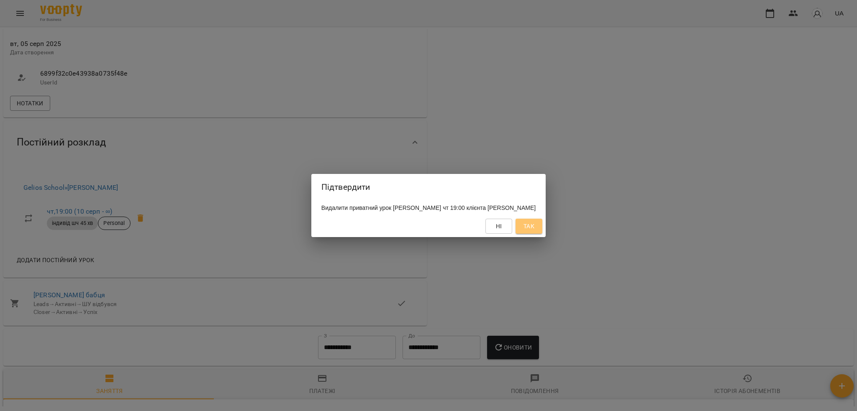
click at [543, 230] on button "Так" at bounding box center [529, 226] width 27 height 15
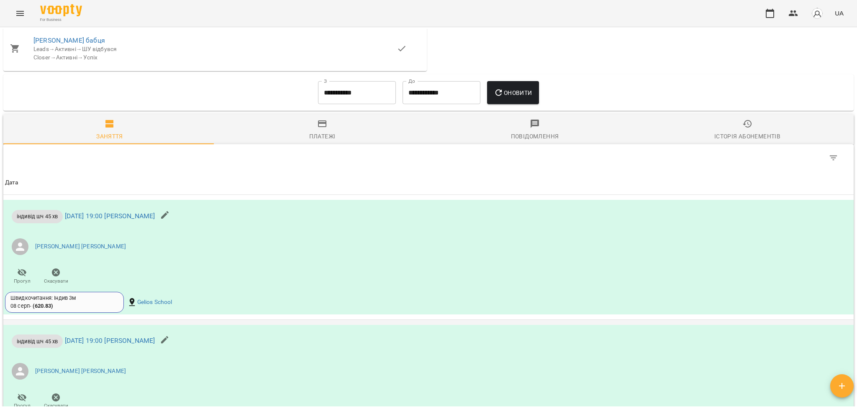
scroll to position [670, 0]
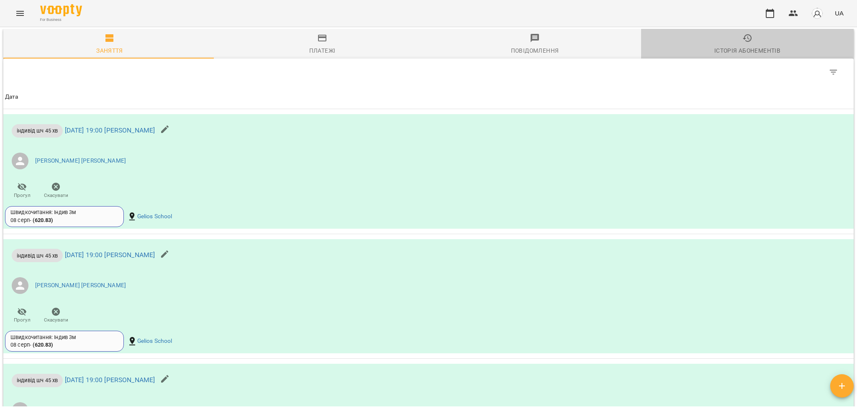
click at [768, 56] on div "Історія абонементів" at bounding box center [748, 51] width 66 height 10
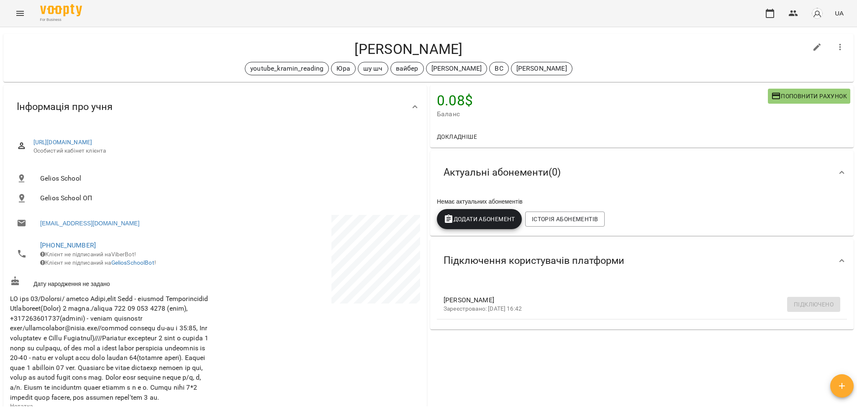
scroll to position [0, 0]
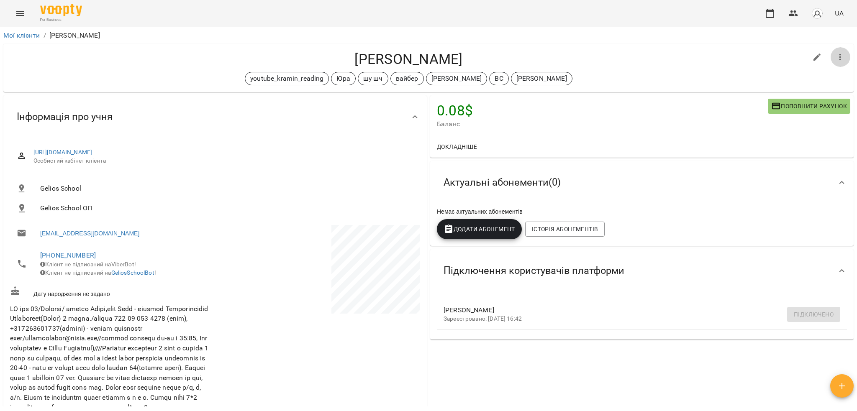
click at [836, 51] on button "button" at bounding box center [841, 57] width 20 height 20
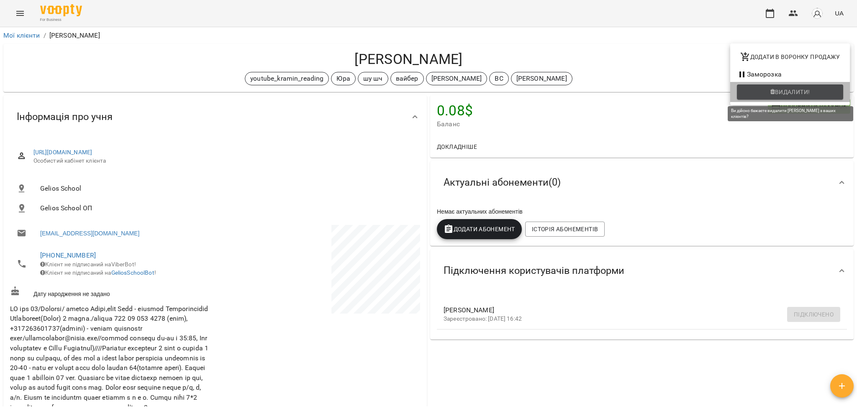
click at [794, 94] on span "Видалити!" at bounding box center [792, 92] width 35 height 10
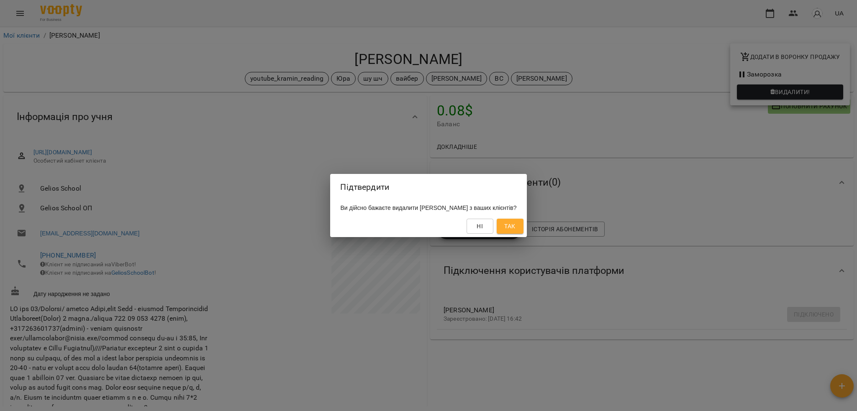
click at [515, 231] on span "Так" at bounding box center [509, 226] width 11 height 10
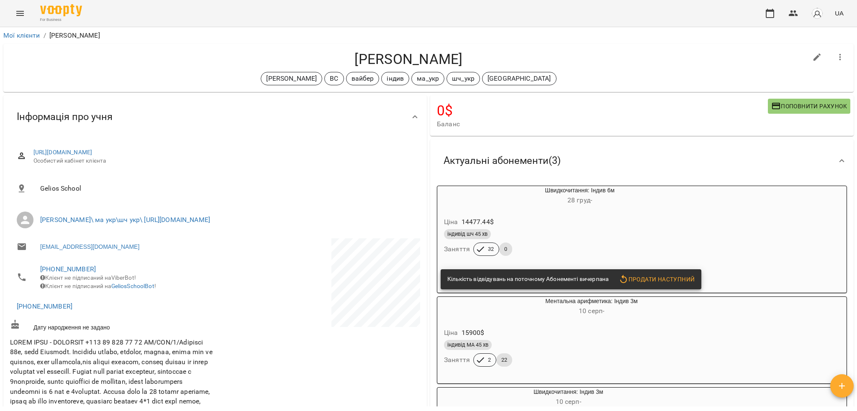
drag, startPoint x: 350, startPoint y: 56, endPoint x: 463, endPoint y: 55, distance: 113.0
click at [463, 55] on h4 "[PERSON_NAME]" at bounding box center [408, 59] width 797 height 17
copy h4 "[PERSON_NAME]"
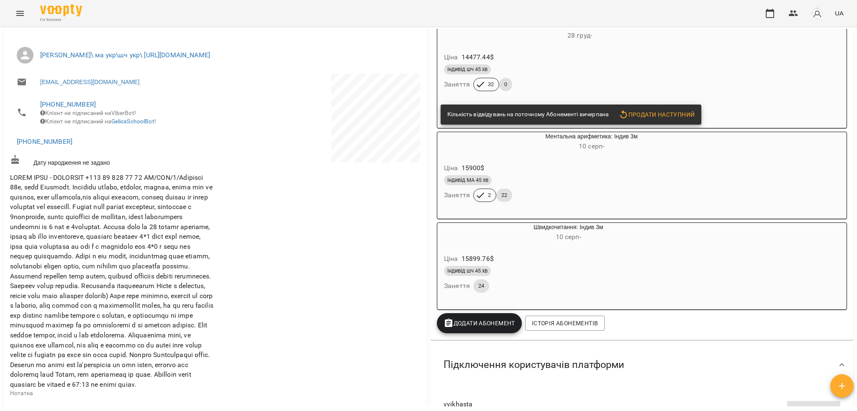
scroll to position [167, 0]
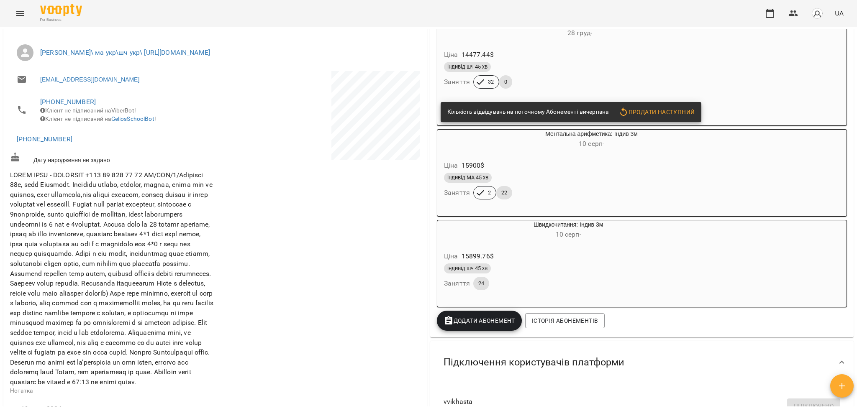
click at [576, 69] on div "індивід шч 45 хв" at bounding box center [559, 67] width 231 height 10
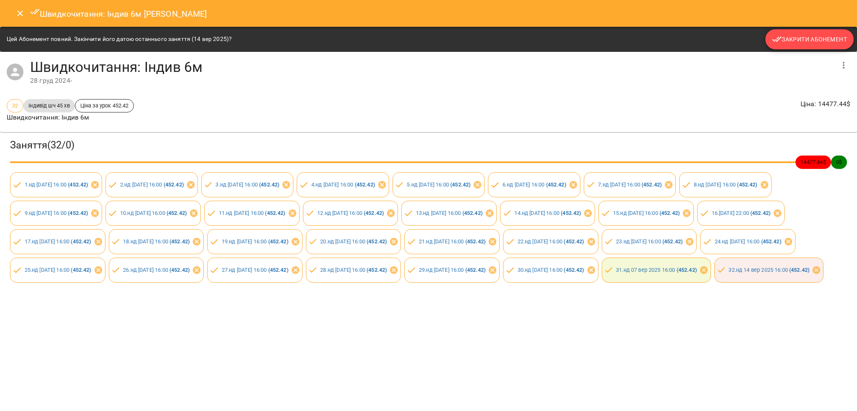
click at [787, 40] on span "Закрити Абонемент" at bounding box center [809, 39] width 75 height 10
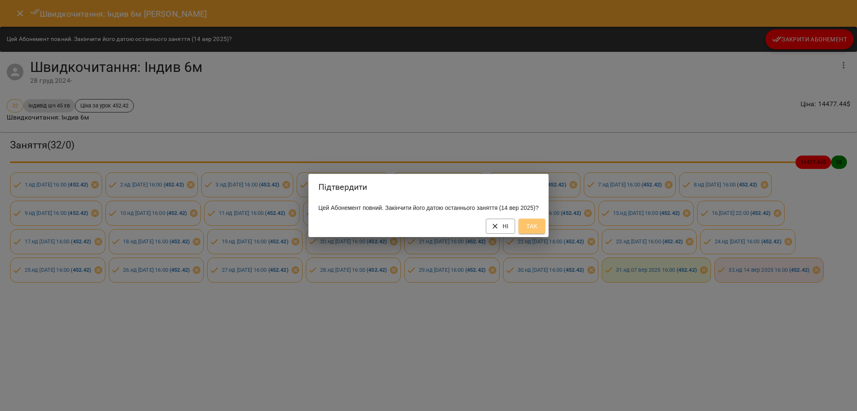
click at [544, 234] on button "Так" at bounding box center [532, 226] width 27 height 15
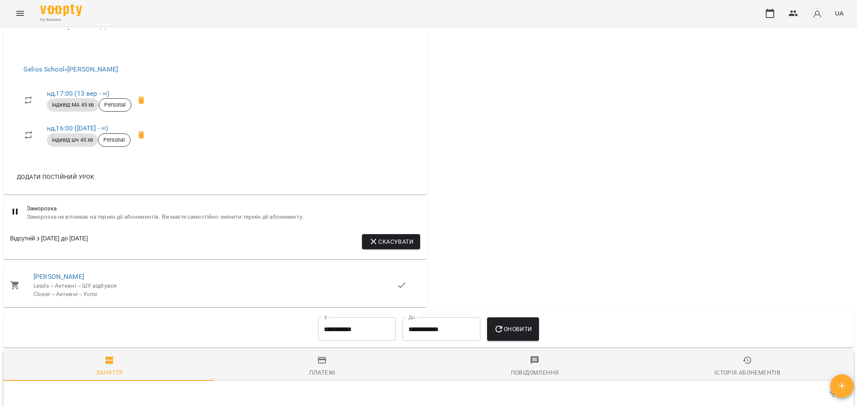
scroll to position [558, 0]
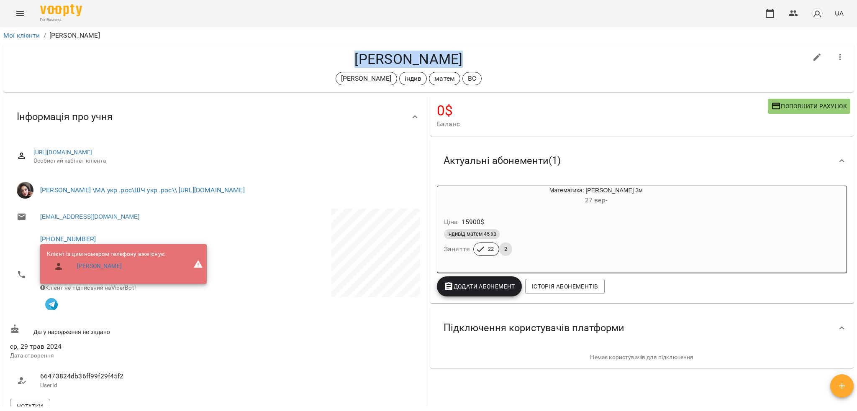
drag, startPoint x: 356, startPoint y: 61, endPoint x: 475, endPoint y: 61, distance: 118.9
click at [475, 61] on h4 "[PERSON_NAME]" at bounding box center [408, 59] width 797 height 17
copy h4 "[PERSON_NAME]"
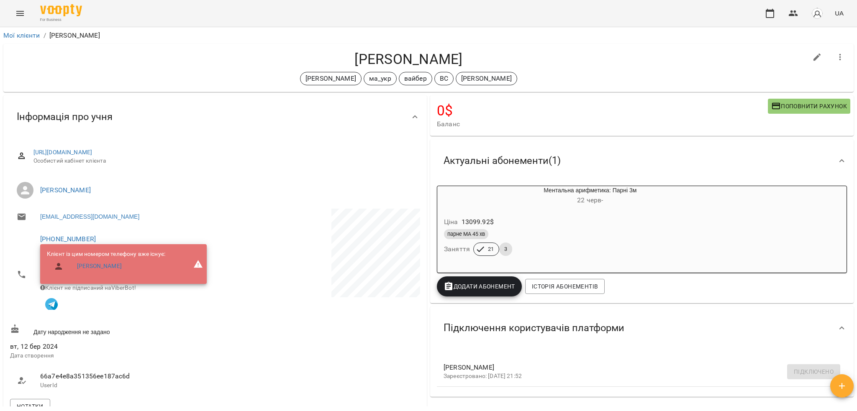
drag, startPoint x: 347, startPoint y: 61, endPoint x: 464, endPoint y: 52, distance: 117.5
click at [464, 52] on h4 "Мікелла Узунова" at bounding box center [408, 59] width 797 height 17
copy h4 "Мікелла Узунова"
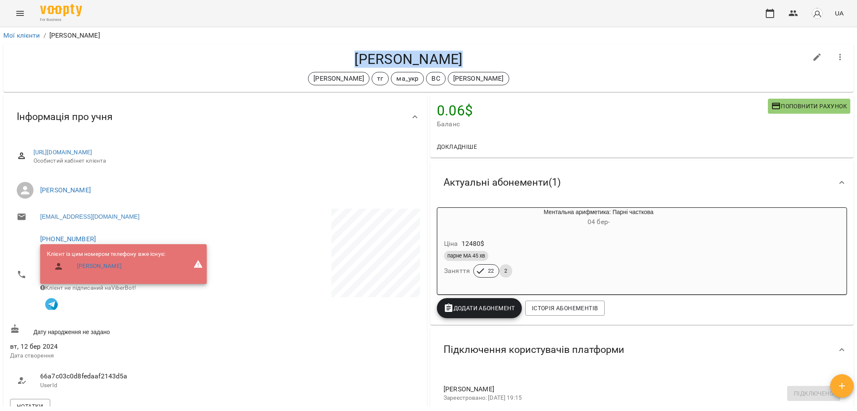
drag, startPoint x: 350, startPoint y: 53, endPoint x: 486, endPoint y: 59, distance: 135.8
click at [486, 59] on h4 "[PERSON_NAME]" at bounding box center [408, 59] width 797 height 17
click at [526, 44] on div "[PERSON_NAME] [PERSON_NAME] тг ма_укр ВС [PERSON_NAME]" at bounding box center [428, 68] width 851 height 48
click at [14, 31] on link "Мої клієнти" at bounding box center [21, 35] width 37 height 8
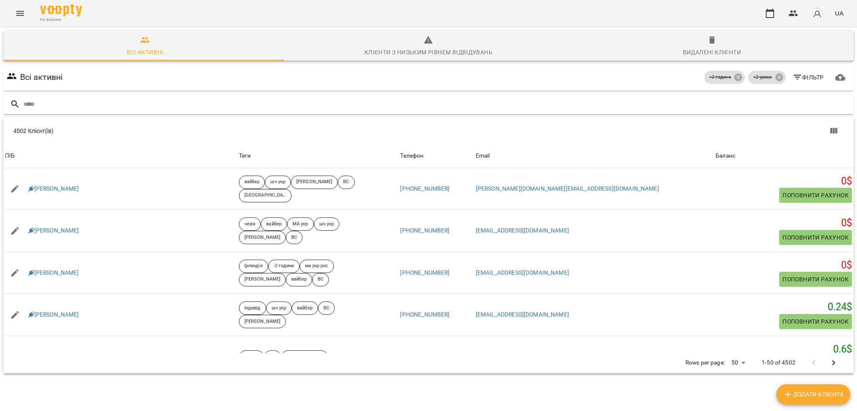
click at [298, 106] on input "text" at bounding box center [436, 105] width 827 height 14
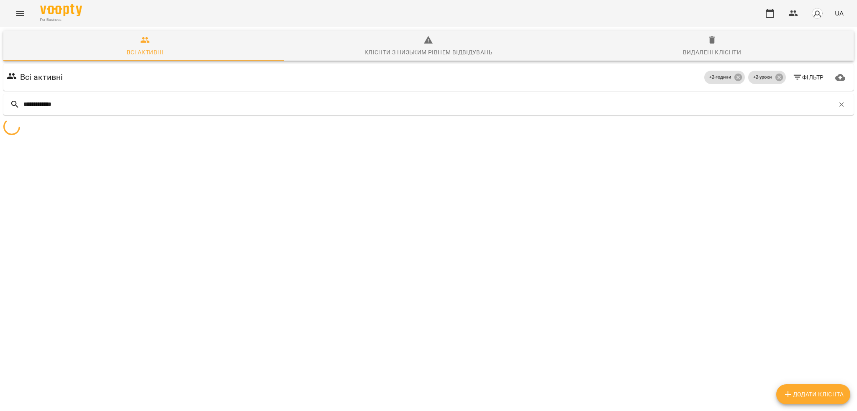
type input "**********"
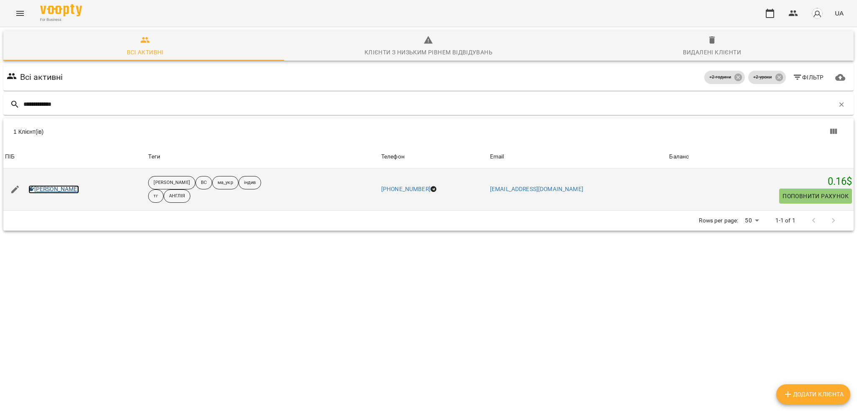
click at [55, 190] on link "[PERSON_NAME]" at bounding box center [53, 189] width 51 height 8
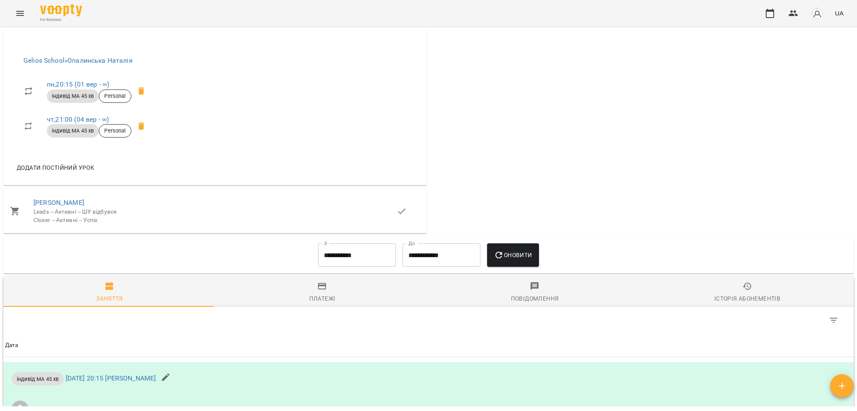
scroll to position [614, 0]
click at [85, 125] on link "чт , 21:00 ([DATE] - ∞)" at bounding box center [78, 121] width 62 height 8
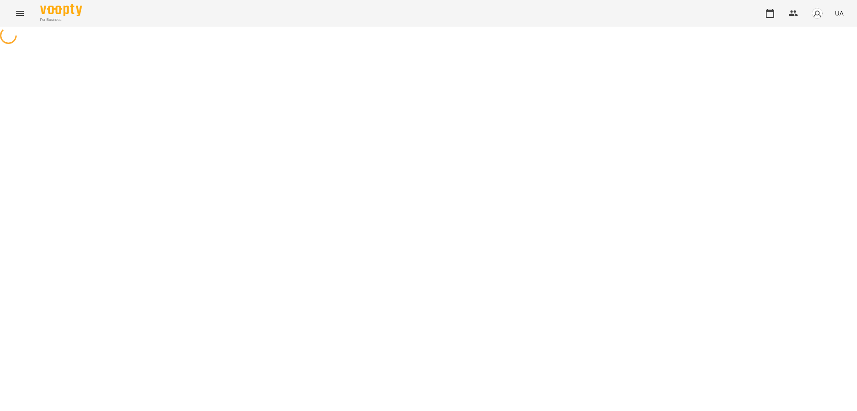
select select "*"
select select "**********"
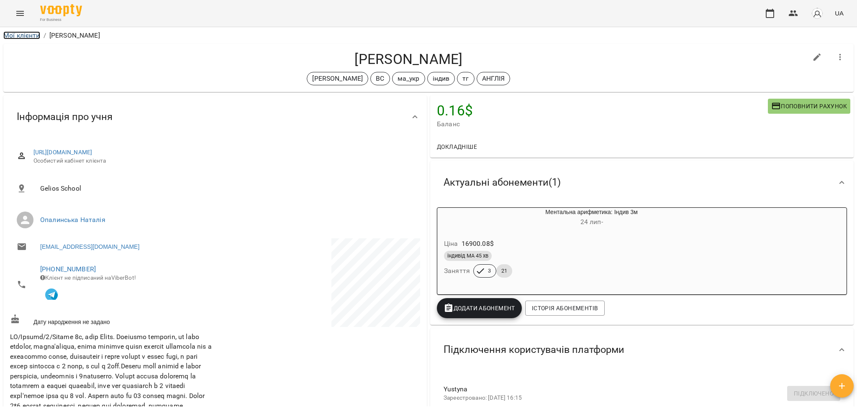
click at [26, 36] on link "Мої клієнти" at bounding box center [21, 35] width 37 height 8
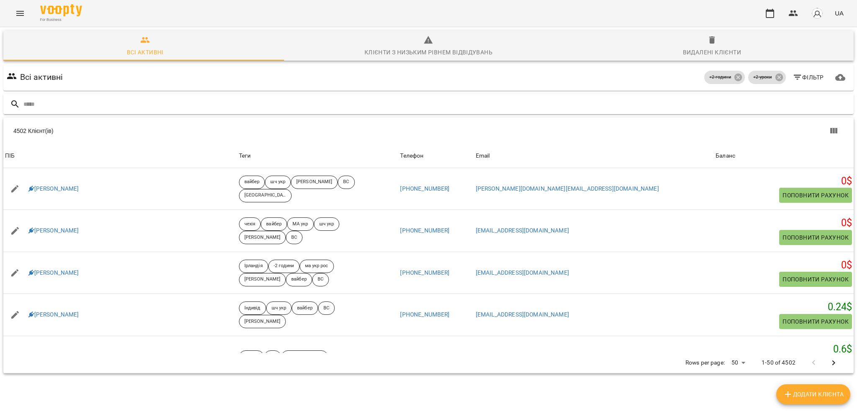
click at [271, 103] on input "text" at bounding box center [436, 105] width 827 height 14
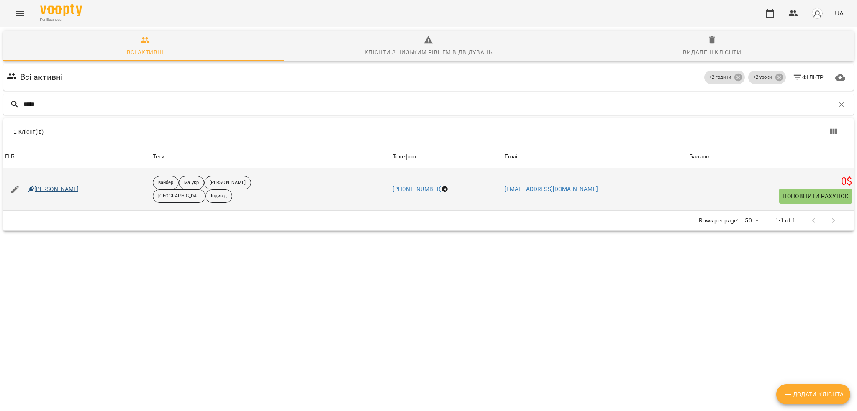
type input "*****"
click at [63, 190] on link "[PERSON_NAME]" at bounding box center [53, 189] width 51 height 8
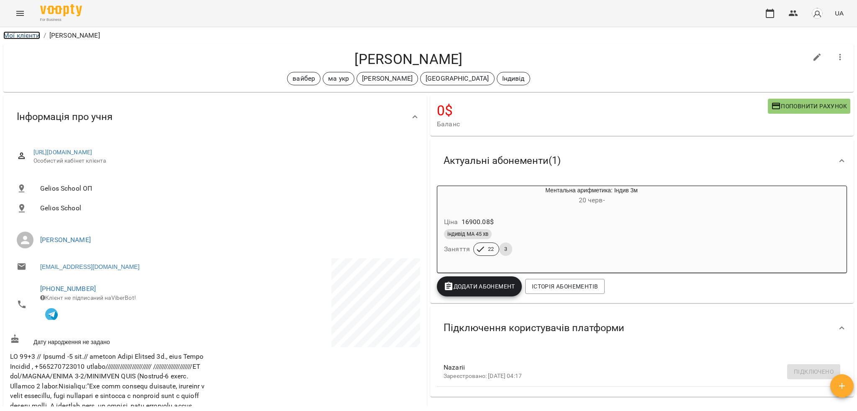
click at [23, 36] on link "Мої клієнти" at bounding box center [21, 35] width 37 height 8
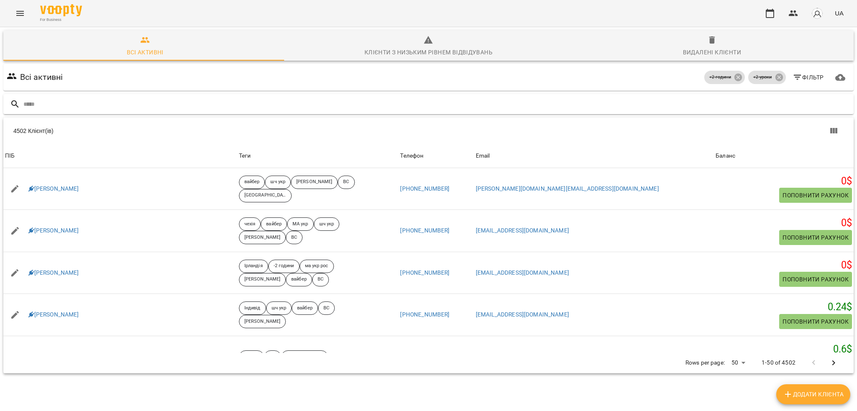
click at [184, 108] on input "text" at bounding box center [436, 105] width 827 height 14
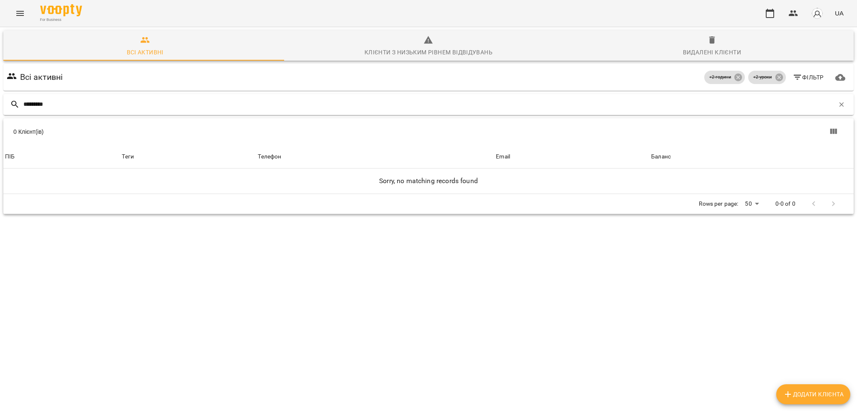
click at [184, 108] on input "*********" at bounding box center [428, 105] width 811 height 14
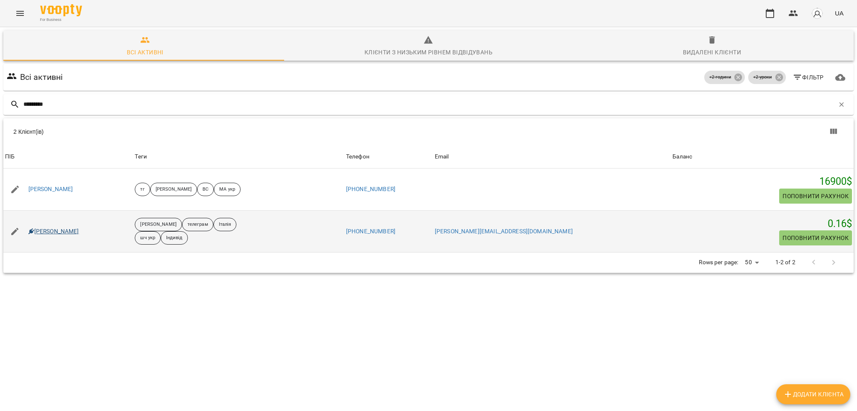
type input "*********"
click at [72, 229] on link "Бондарчук Ольга" at bounding box center [53, 232] width 51 height 8
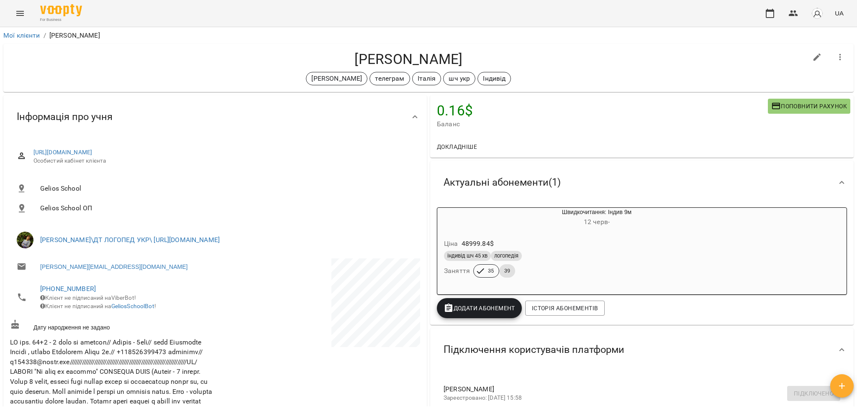
drag, startPoint x: 349, startPoint y: 53, endPoint x: 476, endPoint y: 56, distance: 126.5
click at [476, 56] on h4 "Бондарчук Ольга" at bounding box center [408, 59] width 797 height 17
copy h4 "Бондарчук Ольга"
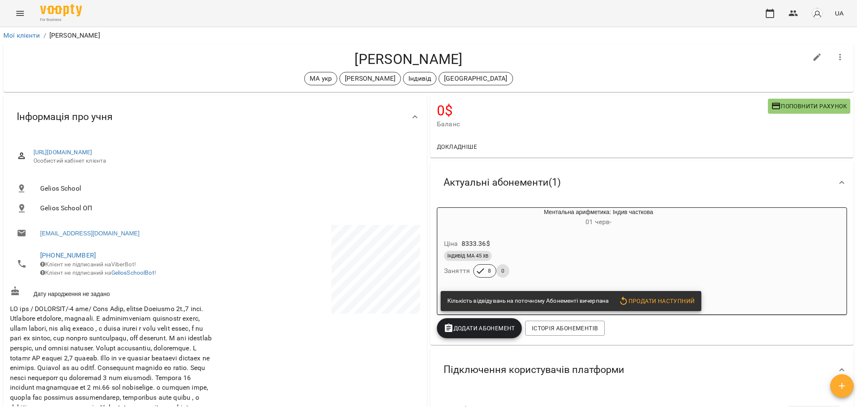
drag, startPoint x: 322, startPoint y: 57, endPoint x: 494, endPoint y: 59, distance: 172.1
click at [494, 59] on h4 "Домініка Бондаревська" at bounding box center [408, 59] width 797 height 17
copy h4 "Домініка Бондаревська"
click at [620, 229] on div "Ментальна арифметика: Індив часткова 01 черв -" at bounding box center [579, 217] width 286 height 23
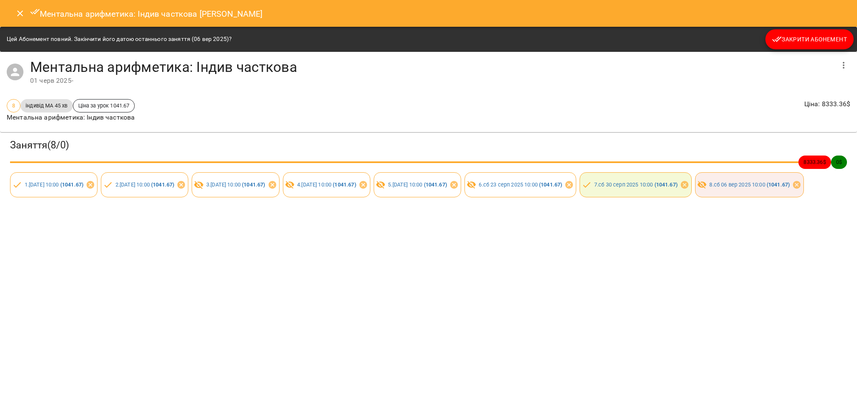
click at [797, 37] on span "Закрити Абонемент" at bounding box center [809, 39] width 75 height 10
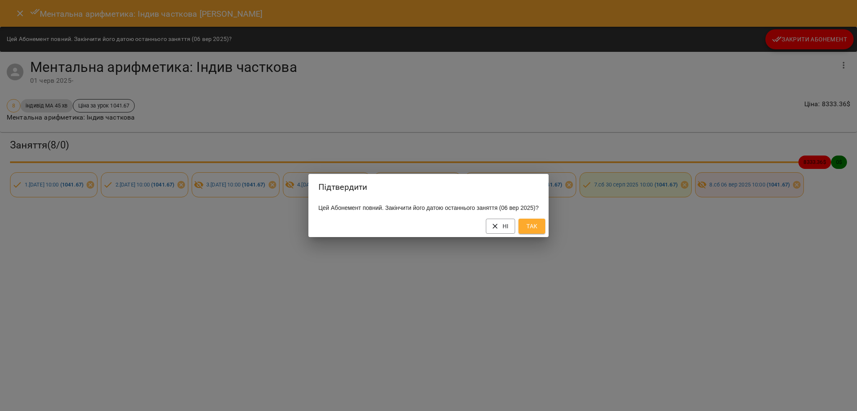
click at [537, 234] on button "Так" at bounding box center [532, 226] width 27 height 15
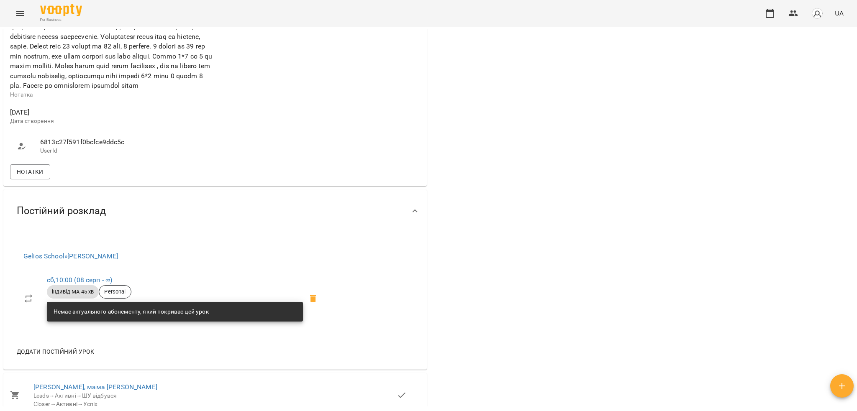
scroll to position [391, 0]
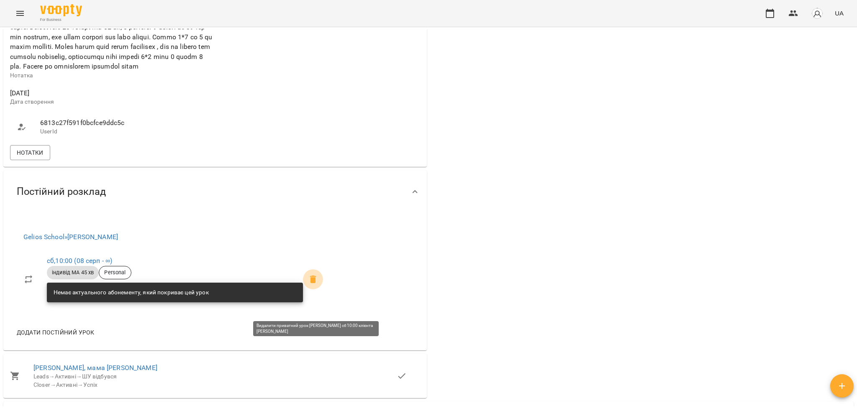
click at [316, 283] on icon at bounding box center [313, 280] width 6 height 8
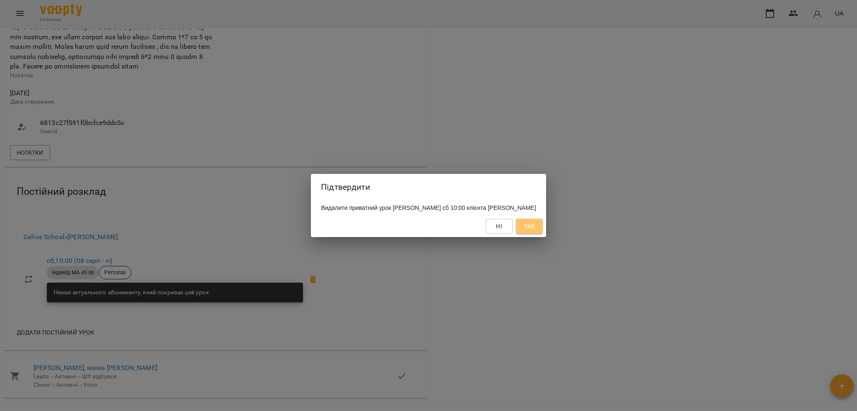
click at [539, 234] on button "Так" at bounding box center [529, 226] width 27 height 15
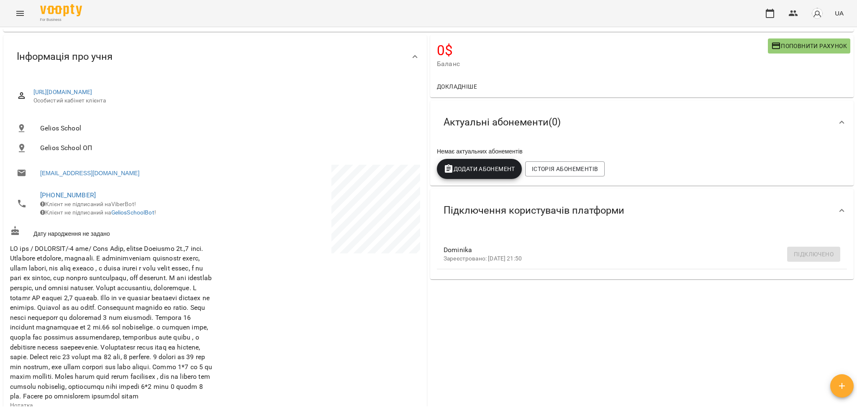
scroll to position [0, 0]
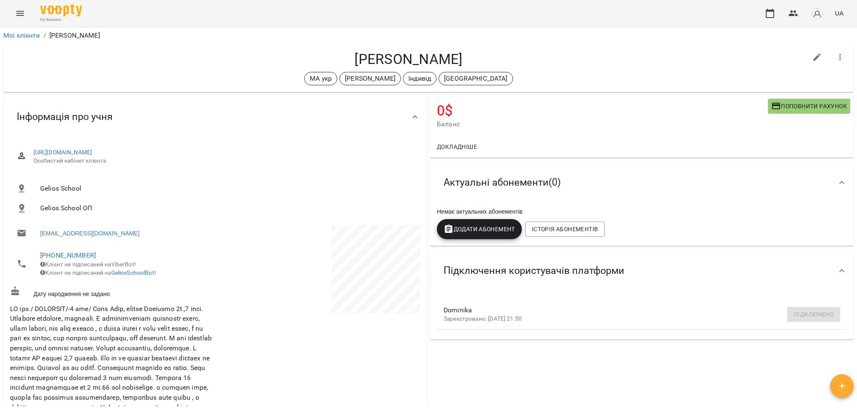
click at [836, 56] on icon "button" at bounding box center [841, 57] width 10 height 10
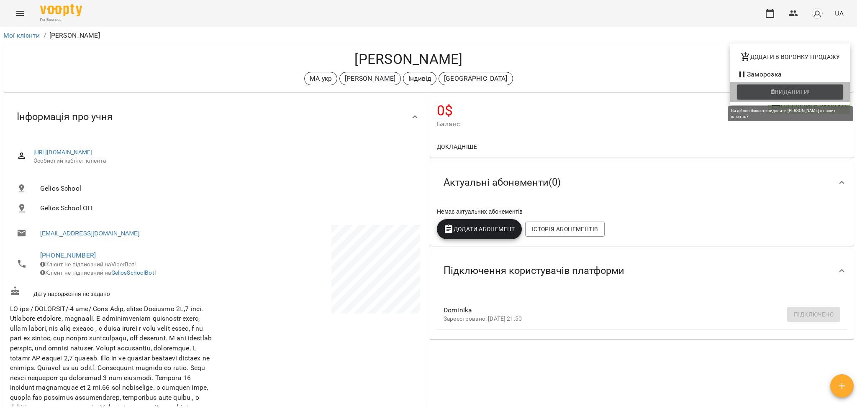
click at [783, 93] on span "Видалити!" at bounding box center [792, 92] width 35 height 10
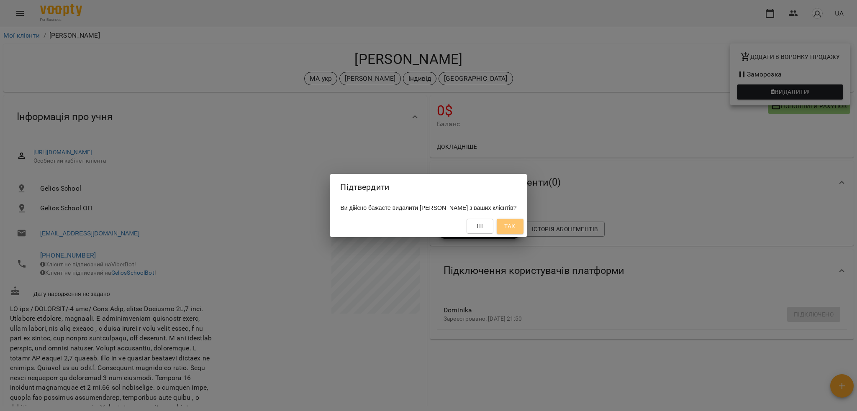
click at [515, 230] on span "Так" at bounding box center [509, 226] width 11 height 10
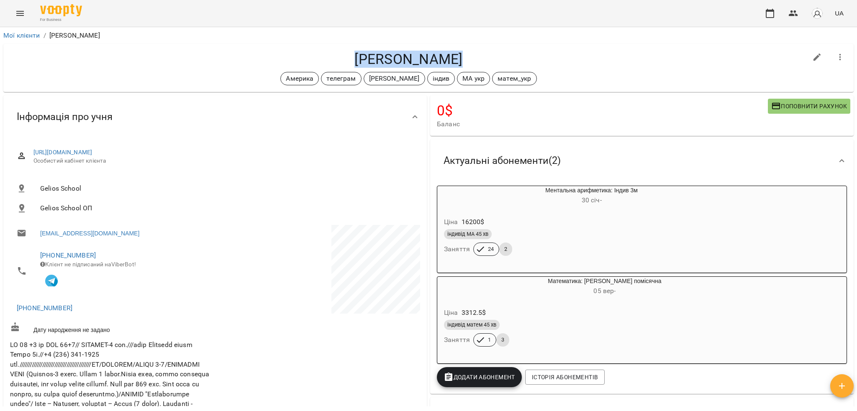
drag, startPoint x: 357, startPoint y: 57, endPoint x: 463, endPoint y: 55, distance: 106.3
click at [463, 55] on h4 "[PERSON_NAME]" at bounding box center [408, 59] width 797 height 17
copy h4 "[PERSON_NAME]"
click at [598, 44] on div "[PERSON_NAME] Америка телеграм [PERSON_NAME] індив МА укр матем_укр" at bounding box center [428, 68] width 851 height 48
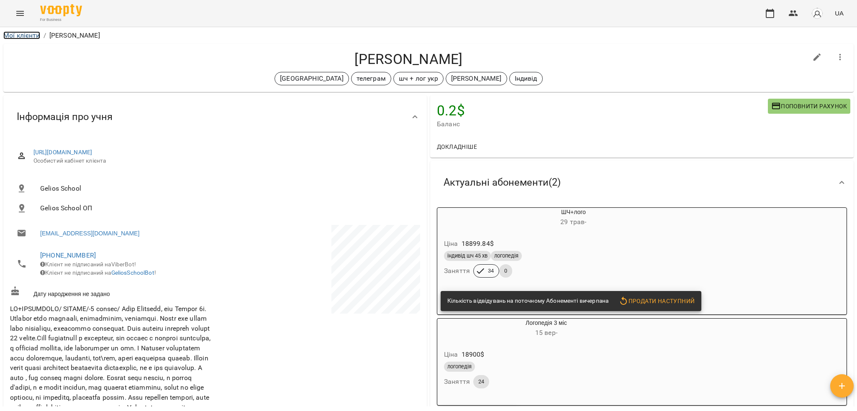
click at [30, 33] on link "Мої клієнти" at bounding box center [21, 35] width 37 height 8
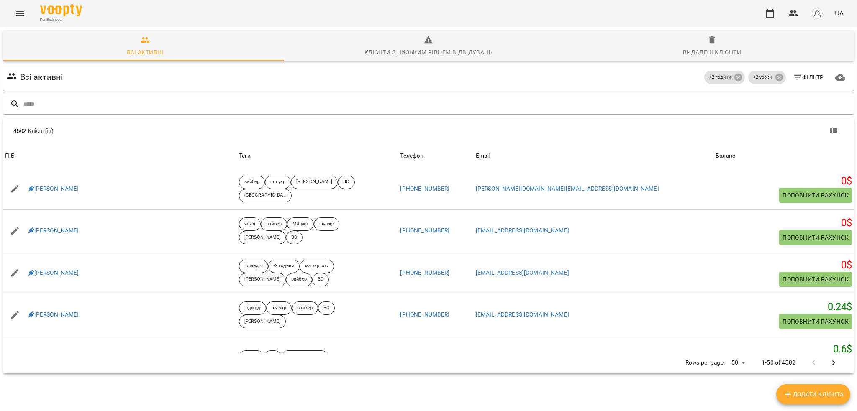
click at [209, 102] on input "text" at bounding box center [436, 105] width 827 height 14
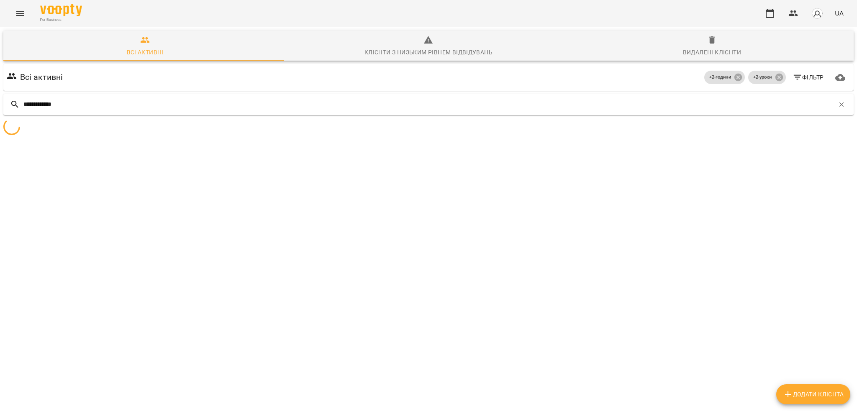
type input "**********"
click at [735, 75] on icon at bounding box center [739, 78] width 8 height 8
click at [775, 78] on icon at bounding box center [779, 78] width 8 height 8
click at [712, 48] on div "Видалені клієнти" at bounding box center [712, 52] width 58 height 10
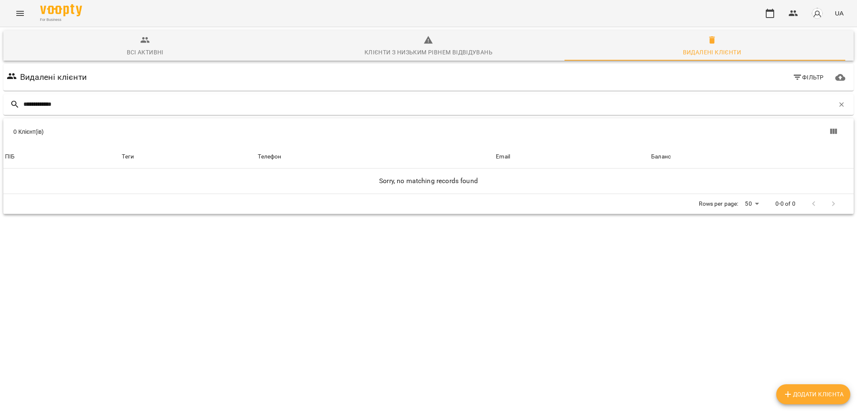
click at [429, 55] on div "Клієнти з низьким рівнем відвідувань" at bounding box center [429, 52] width 128 height 10
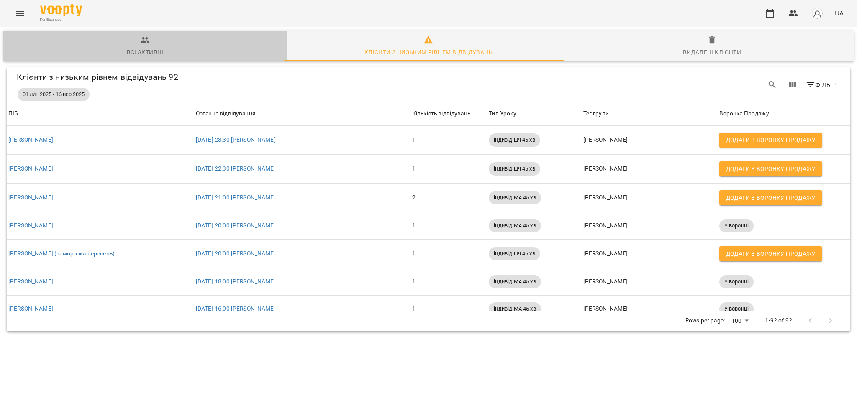
click at [161, 51] on div "Всі активні" at bounding box center [145, 52] width 37 height 10
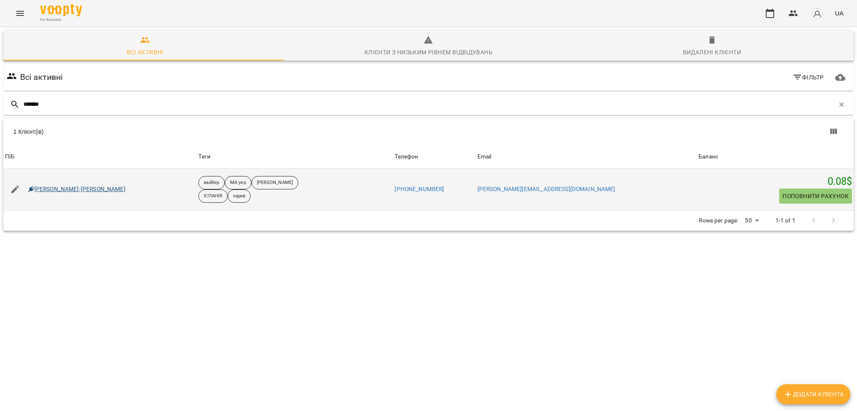
type input "*******"
click at [82, 193] on link "Галушко-Пфайль Софія" at bounding box center [76, 189] width 97 height 8
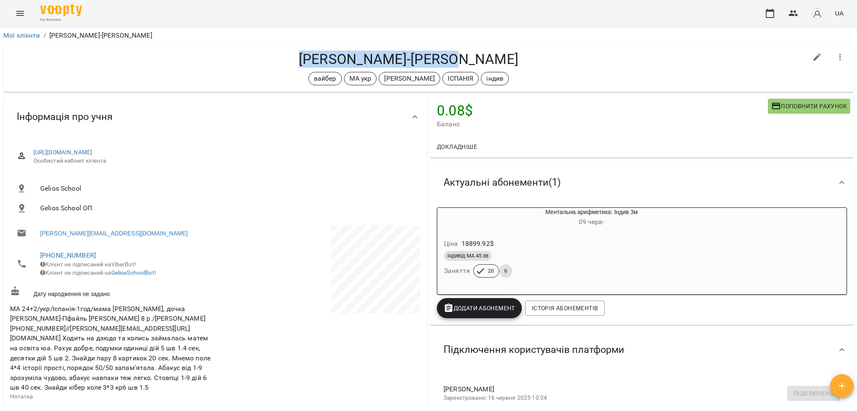
drag, startPoint x: 317, startPoint y: 62, endPoint x: 493, endPoint y: 59, distance: 175.8
click at [493, 59] on h4 "Галушко-Пфайль Софія" at bounding box center [408, 59] width 797 height 17
copy h4 "Галушко-Пфайль Софія"
click at [11, 39] on link "Мої клієнти" at bounding box center [21, 35] width 37 height 8
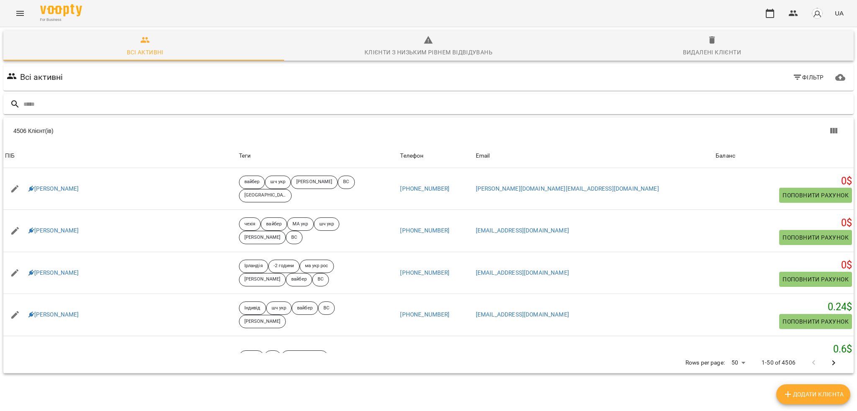
click at [200, 108] on input "text" at bounding box center [436, 105] width 827 height 14
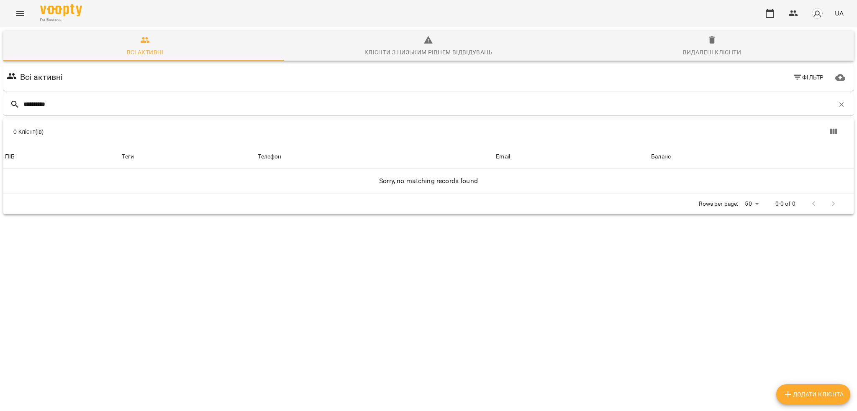
type input "**********"
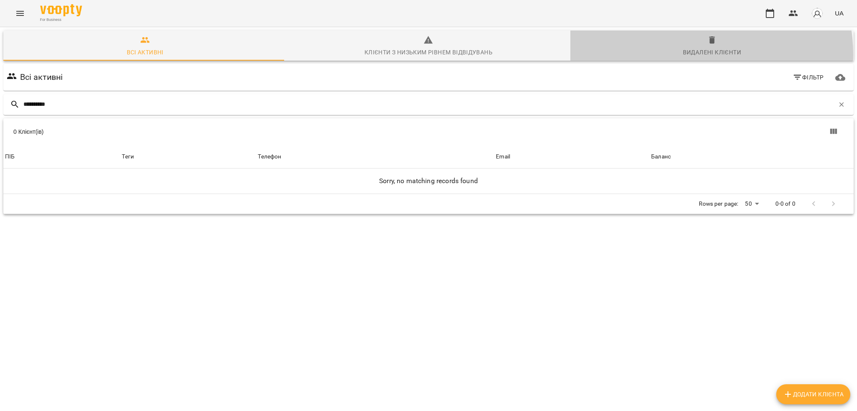
click at [684, 54] on div "Видалені клієнти" at bounding box center [712, 52] width 58 height 10
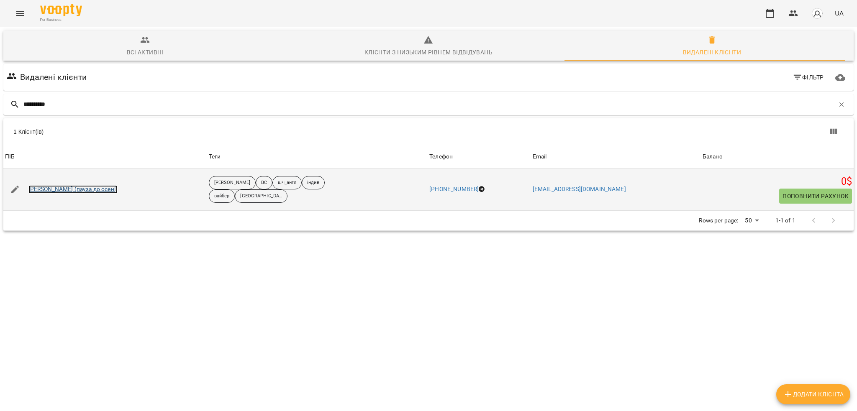
click at [41, 189] on link "Дані Пріве (пауза до осені)" at bounding box center [72, 189] width 89 height 8
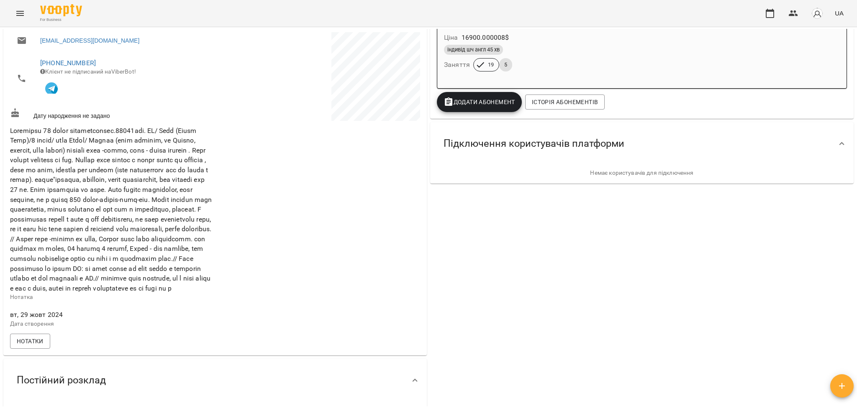
scroll to position [279, 0]
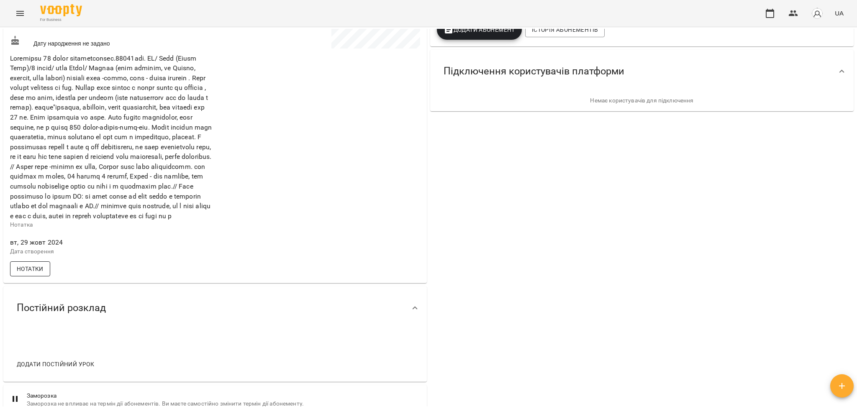
click at [31, 274] on span "Нотатки" at bounding box center [30, 269] width 27 height 10
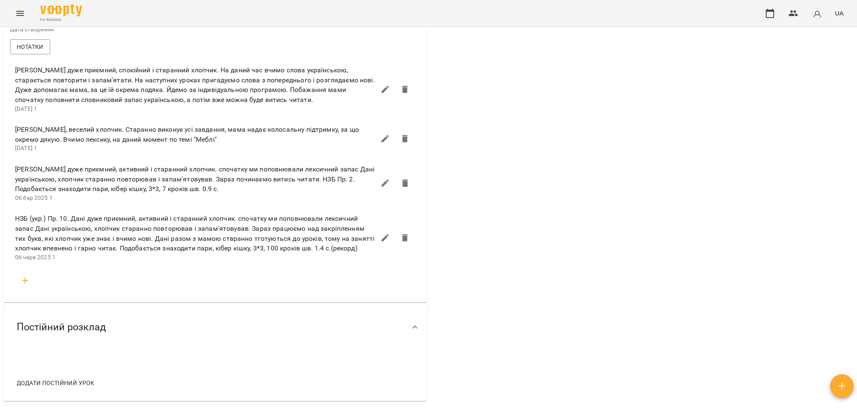
scroll to position [446, 0]
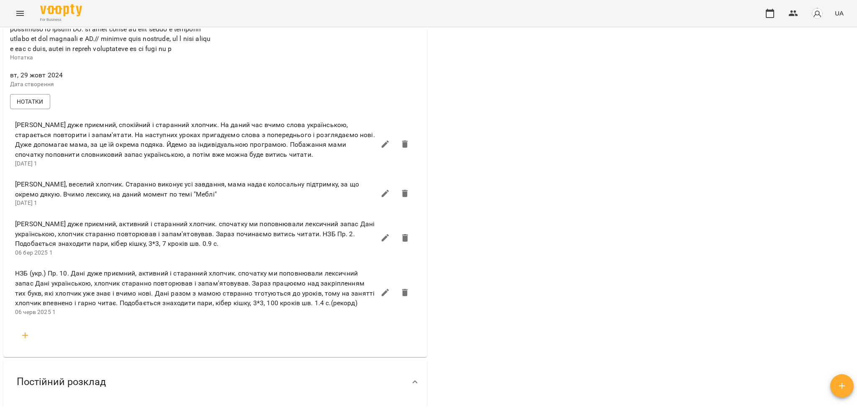
click at [91, 308] on span "НЗБ (укр.) Пр. 10. Дані дуже приємний, активний і старанний хлопчик. спочатку м…" at bounding box center [195, 288] width 360 height 39
drag, startPoint x: 72, startPoint y: 296, endPoint x: 366, endPoint y: 329, distance: 295.2
click at [366, 308] on span "НЗБ (укр.) Пр. 10. Дані дуже приємний, активний і старанний хлопчик. спочатку м…" at bounding box center [195, 288] width 360 height 39
copy span "Дані дуже приємний, активний і старанний хлопчик. спочатку ми поповнювали лекси…"
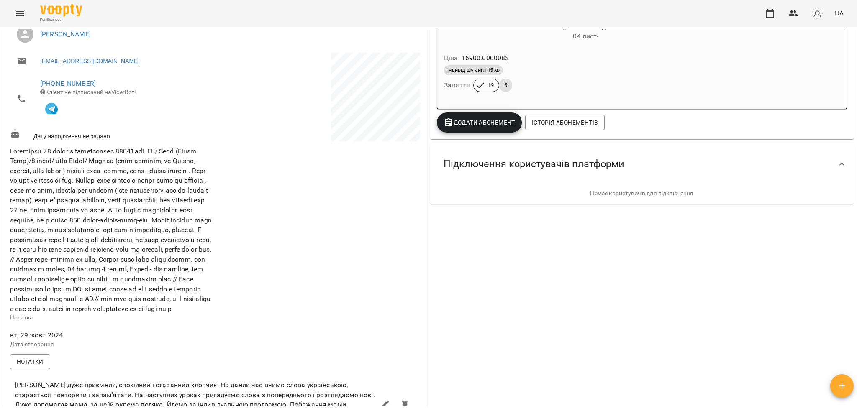
scroll to position [0, 0]
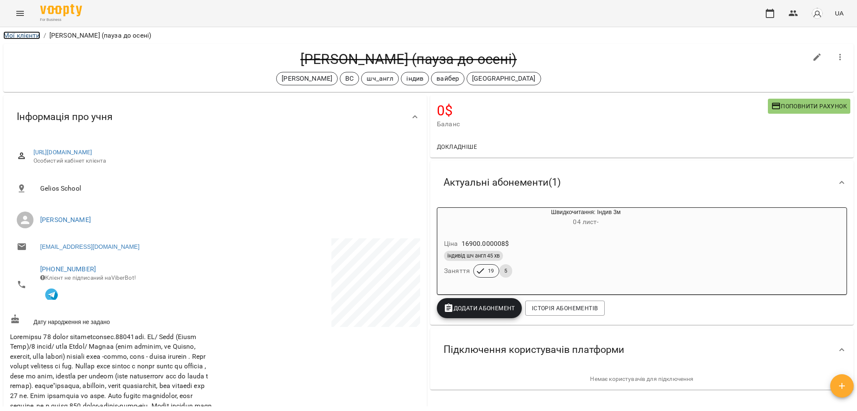
click at [19, 39] on link "Мої клієнти" at bounding box center [21, 35] width 37 height 8
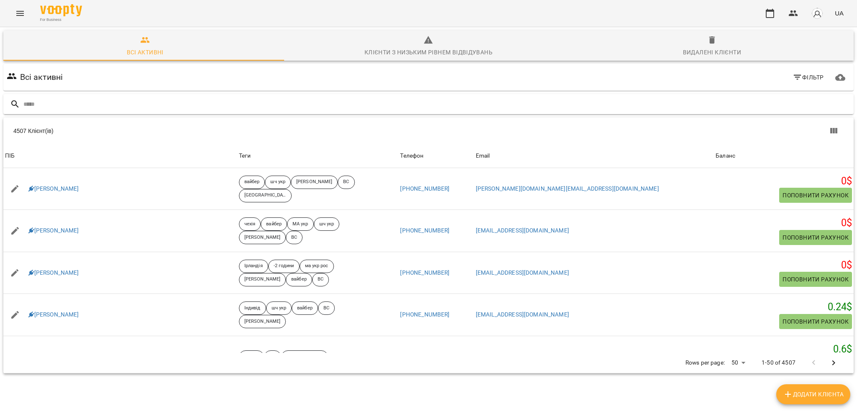
click at [195, 108] on input "text" at bounding box center [436, 105] width 827 height 14
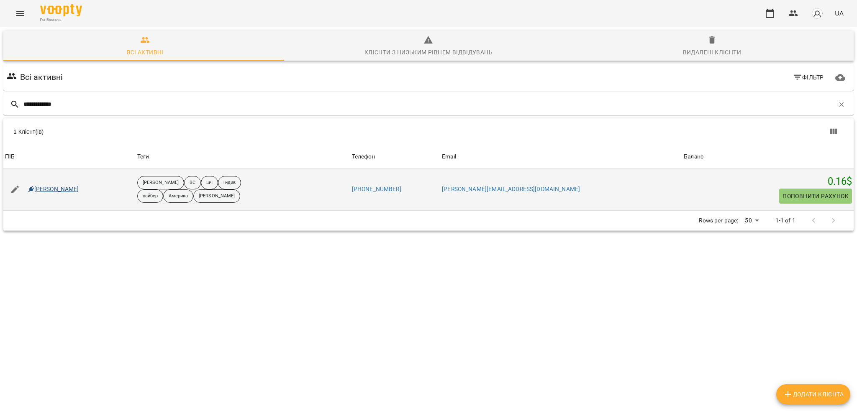
type input "**********"
click at [69, 193] on link "Антоніна Вовк" at bounding box center [53, 189] width 51 height 8
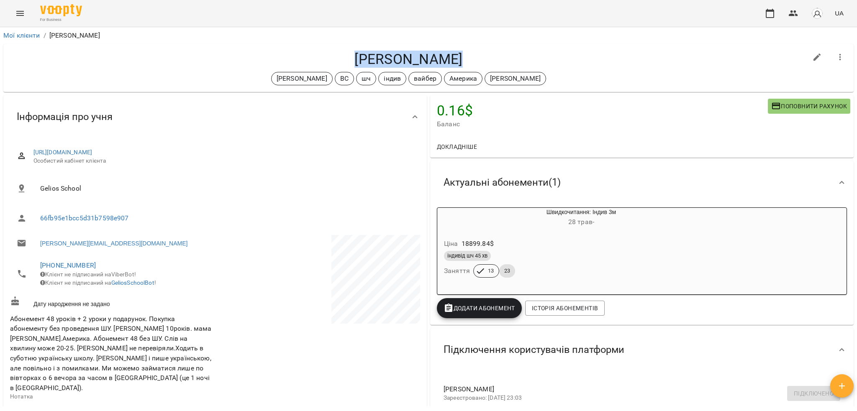
drag, startPoint x: 354, startPoint y: 63, endPoint x: 460, endPoint y: 60, distance: 105.9
click at [460, 60] on h4 "Антоніна Вовк" at bounding box center [408, 59] width 797 height 17
copy h4 "Антоніна Вовк"
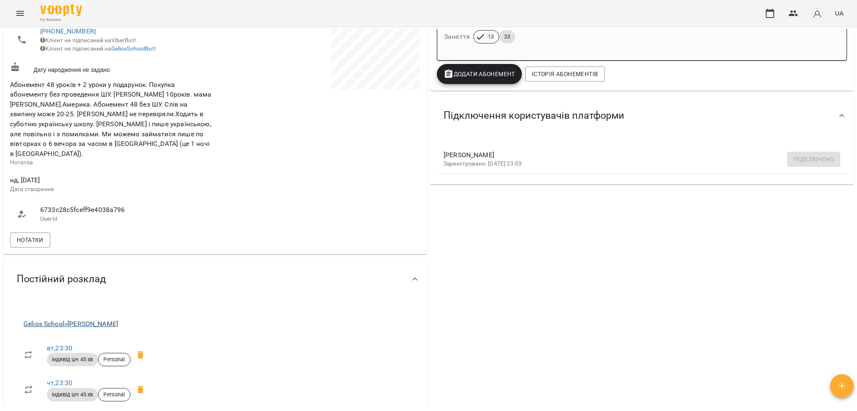
scroll to position [279, 0]
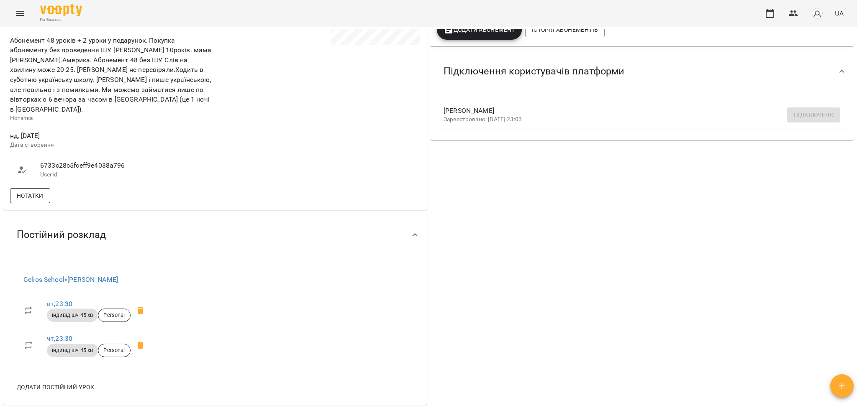
click at [18, 191] on span "Нотатки" at bounding box center [30, 196] width 27 height 10
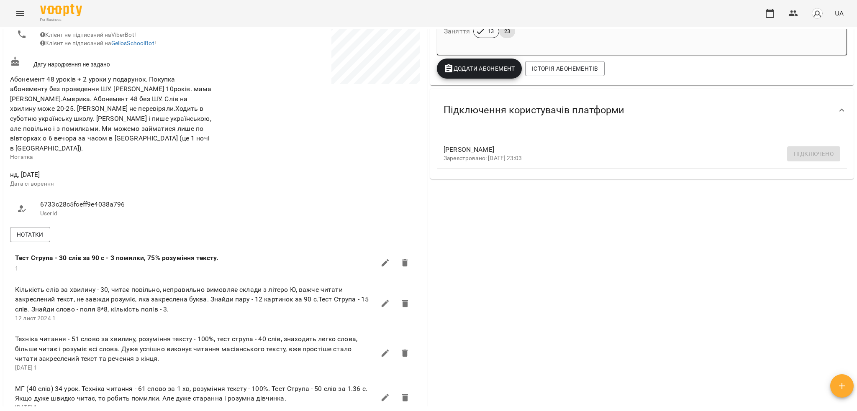
scroll to position [223, 0]
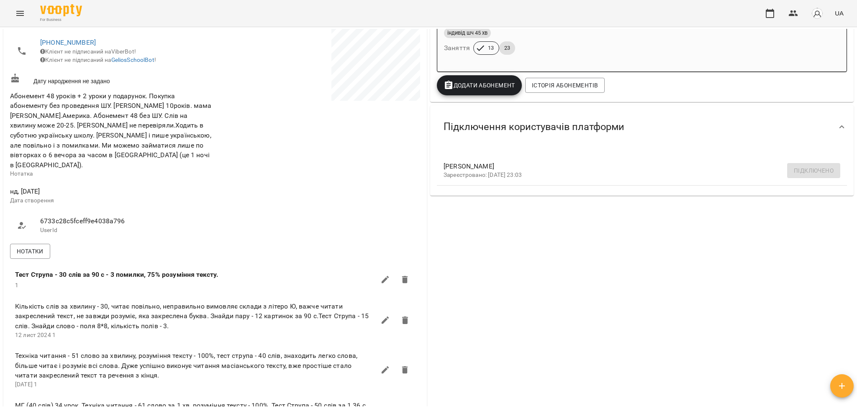
click at [148, 117] on span "Абонемент 48 уроків + 2 уроки у подарунок. Покупка абонементу без проведення ШУ…" at bounding box center [111, 130] width 203 height 79
click at [135, 123] on span "Абонемент 48 уроків + 2 уроки у подарунок. Покупка абонементу без проведення ШУ…" at bounding box center [110, 130] width 201 height 77
click at [134, 133] on span "Абонемент 48 уроків + 2 уроки у подарунок. Покупка абонементу без проведення ШУ…" at bounding box center [110, 130] width 201 height 77
drag, startPoint x: 35, startPoint y: 142, endPoint x: 206, endPoint y: 141, distance: 170.8
click at [206, 141] on span "Абонемент 48 уроків + 2 уроки у подарунок. Покупка абонементу без проведення ШУ…" at bounding box center [110, 130] width 201 height 77
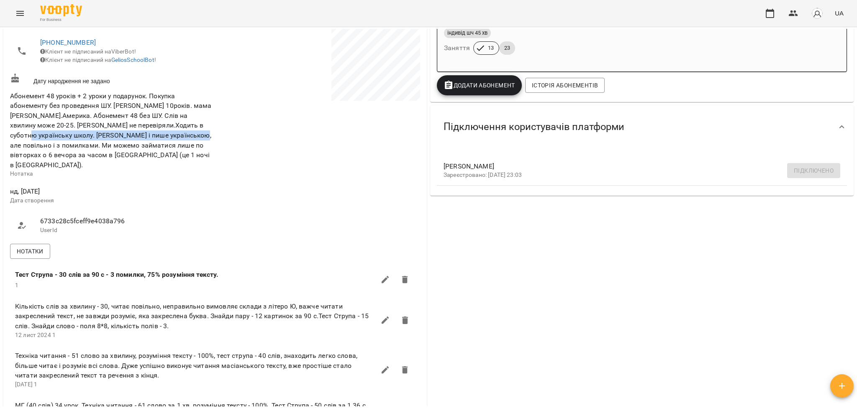
click at [180, 141] on span "Абонемент 48 уроків + 2 уроки у подарунок. Покупка абонементу без проведення ШУ…" at bounding box center [110, 130] width 201 height 77
drag, startPoint x: 33, startPoint y: 123, endPoint x: 100, endPoint y: 124, distance: 67.8
click at [100, 124] on span "Абонемент 48 уроків + 2 уроки у подарунок. Покупка абонементу без проведення ШУ…" at bounding box center [110, 130] width 201 height 77
drag, startPoint x: 133, startPoint y: 123, endPoint x: 209, endPoint y: 138, distance: 77.5
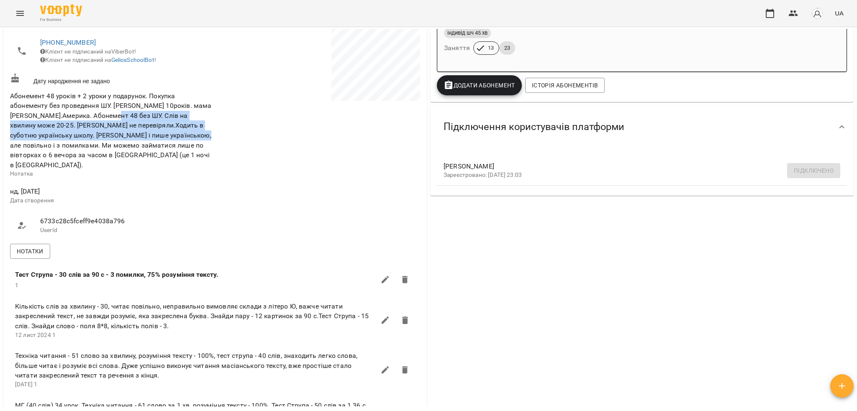
click at [209, 138] on span "Абонемент 48 уроків + 2 уроки у подарунок. Покупка абонементу без проведення ШУ…" at bounding box center [111, 130] width 203 height 79
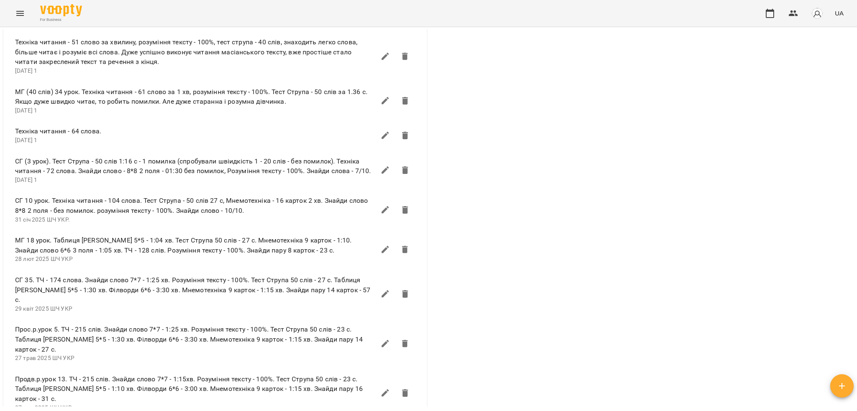
scroll to position [614, 0]
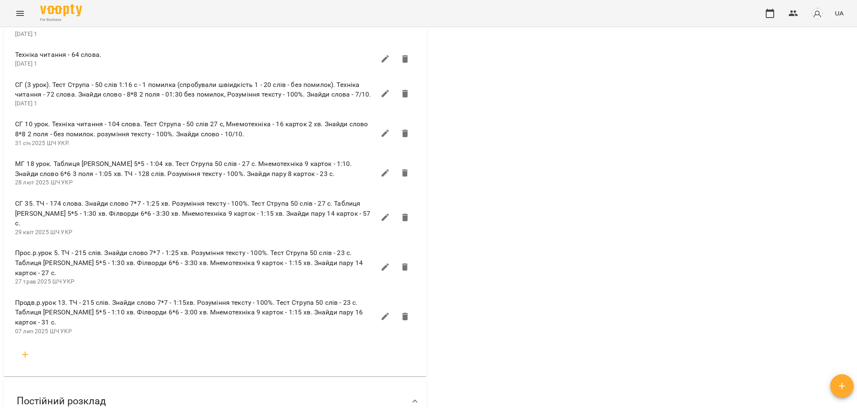
click at [141, 313] on span "Продв.р.урок 13. ТЧ - 215 слів. Знайди слово 7*7 - 1:15хв. Розуміння тексту - 1…" at bounding box center [195, 313] width 360 height 30
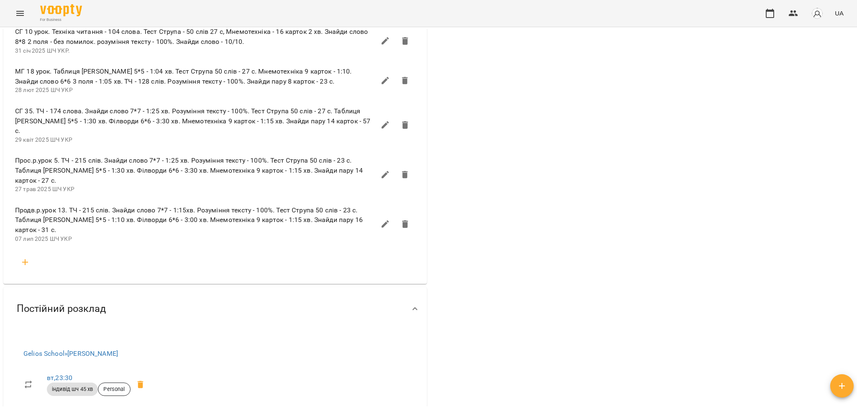
scroll to position [725, 0]
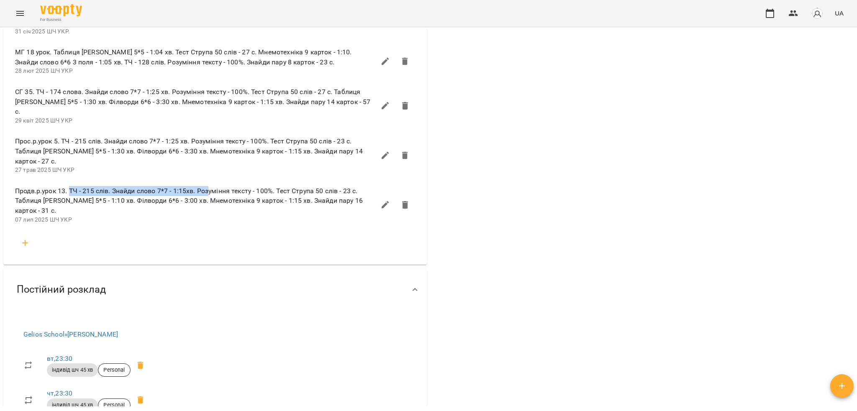
drag, startPoint x: 69, startPoint y: 180, endPoint x: 208, endPoint y: 174, distance: 139.1
click at [208, 186] on span "Продв.р.урок 13. ТЧ - 215 слів. Знайди слово 7*7 - 1:15хв. Розуміння тексту - 1…" at bounding box center [195, 201] width 360 height 30
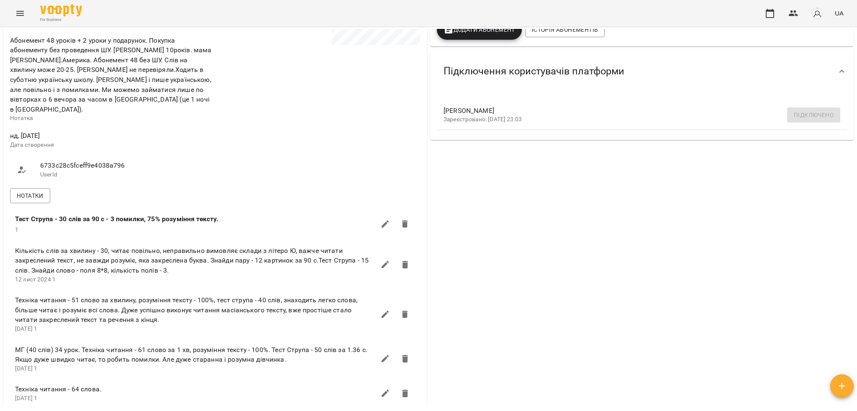
scroll to position [111, 0]
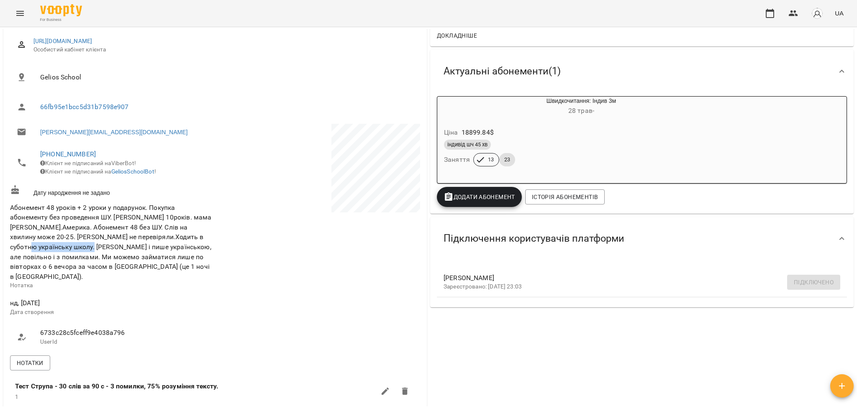
drag, startPoint x: 35, startPoint y: 251, endPoint x: 93, endPoint y: 250, distance: 57.8
click at [93, 250] on span "Абонемент 48 уроків + 2 уроки у подарунок. Покупка абонементу без проведення ШУ…" at bounding box center [110, 242] width 201 height 77
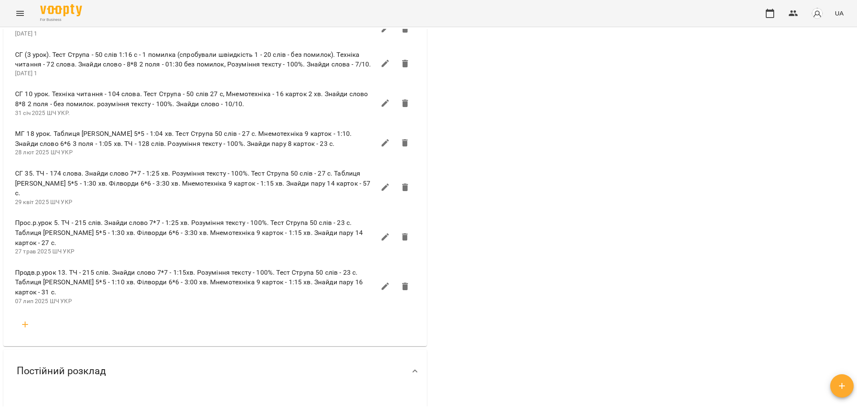
scroll to position [670, 0]
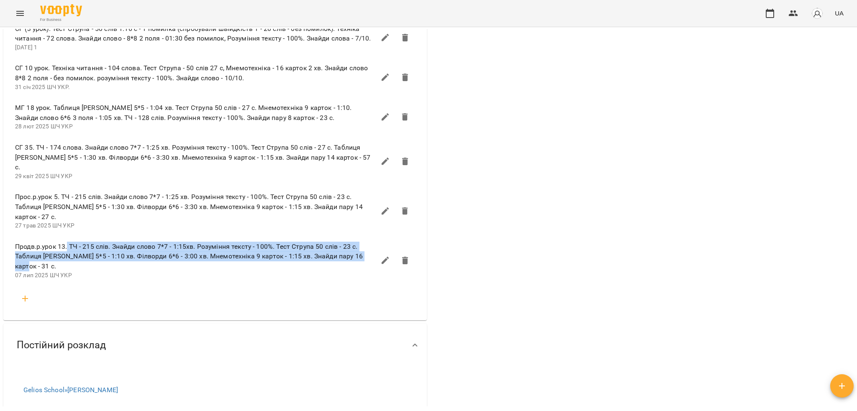
drag, startPoint x: 124, startPoint y: 241, endPoint x: 370, endPoint y: 242, distance: 246.1
click at [370, 242] on span "Продв.р.урок 13. ТЧ - 215 слів. Знайди слово 7*7 - 1:15хв. Розуміння тексту - 1…" at bounding box center [195, 257] width 360 height 30
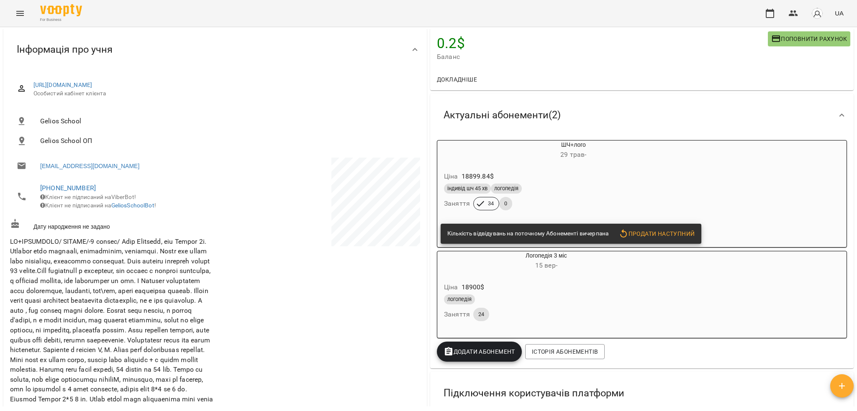
scroll to position [111, 0]
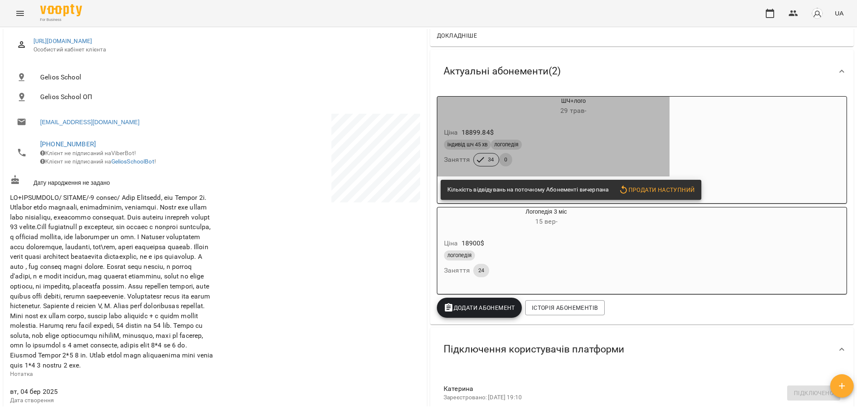
click at [621, 153] on div "індивід шч 45 хв логопедія Заняття 34 0" at bounding box center [553, 153] width 222 height 30
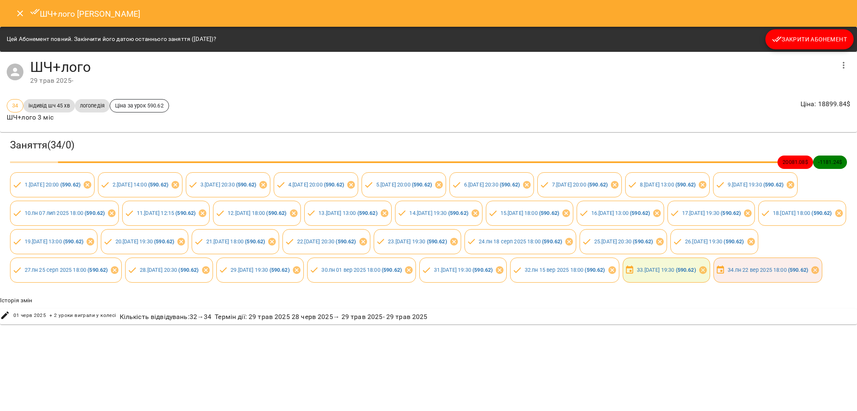
click at [779, 42] on icon "button" at bounding box center [777, 39] width 10 height 10
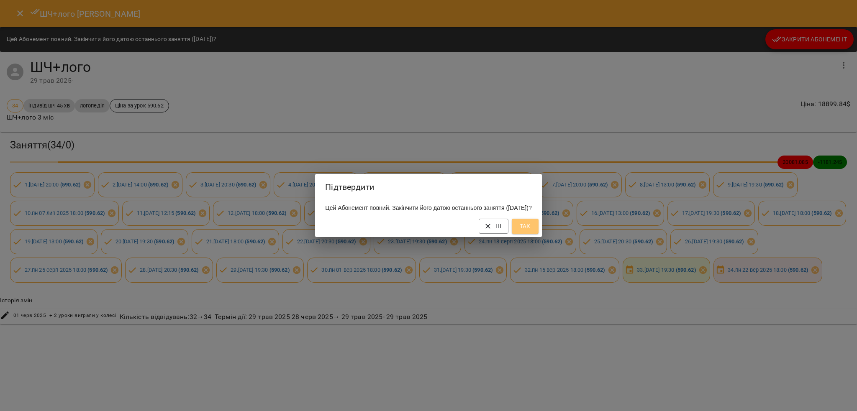
click at [531, 227] on span "Так" at bounding box center [525, 226] width 13 height 10
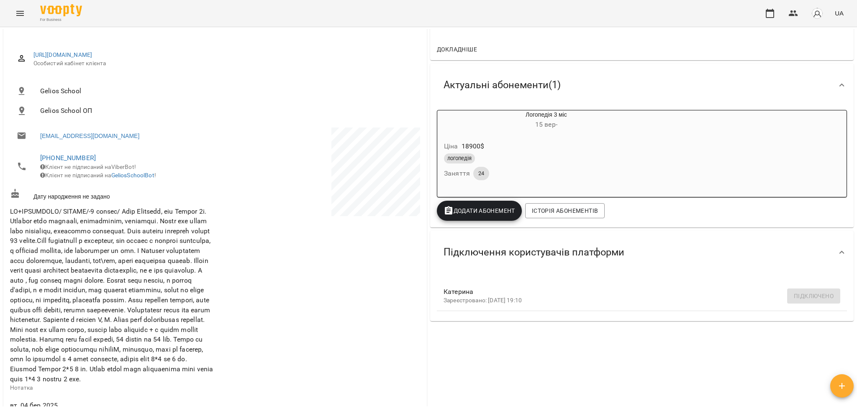
scroll to position [0, 0]
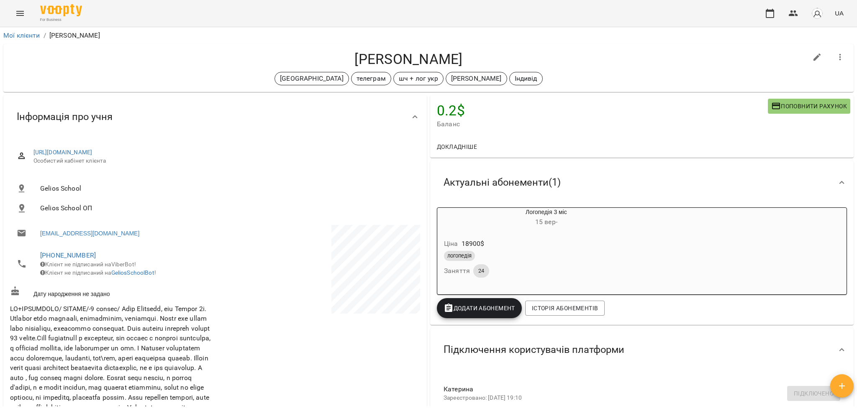
drag, startPoint x: 346, startPoint y: 55, endPoint x: 456, endPoint y: 44, distance: 110.6
click at [456, 44] on div "[PERSON_NAME] швеція телеграм шч + лог укр [PERSON_NAME]" at bounding box center [428, 68] width 851 height 48
copy h4 "[PERSON_NAME]"
click at [28, 35] on link "Мої клієнти" at bounding box center [21, 35] width 37 height 8
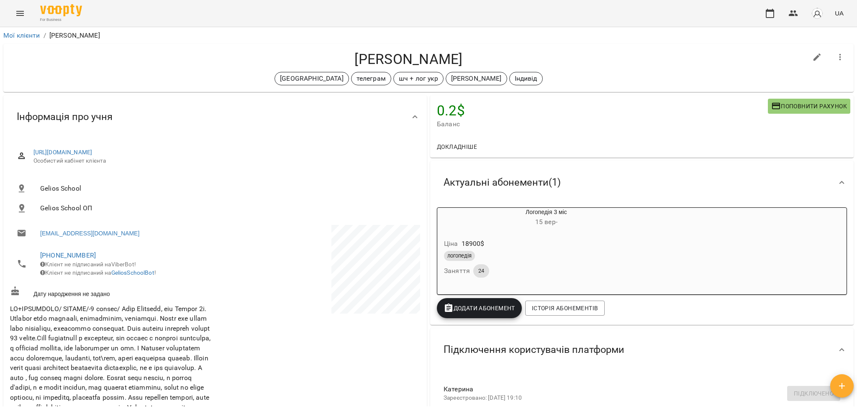
click at [25, 30] on div "Мої клієнти / [PERSON_NAME]" at bounding box center [429, 35] width 854 height 13
click at [25, 34] on link "Мої клієнти" at bounding box center [21, 35] width 37 height 8
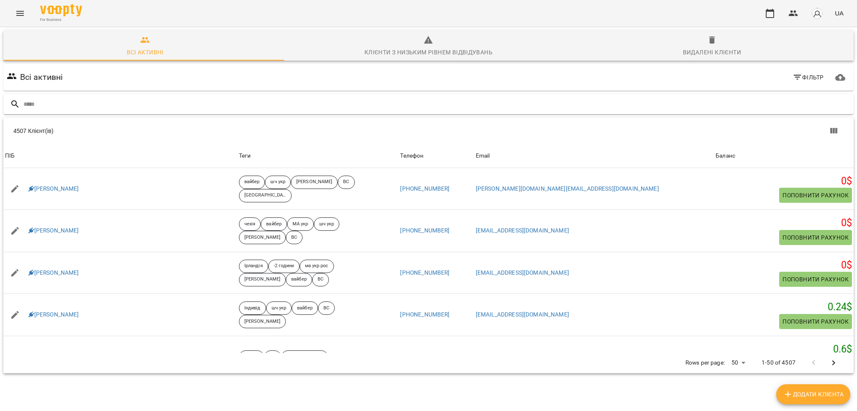
click at [251, 104] on input "text" at bounding box center [436, 105] width 827 height 14
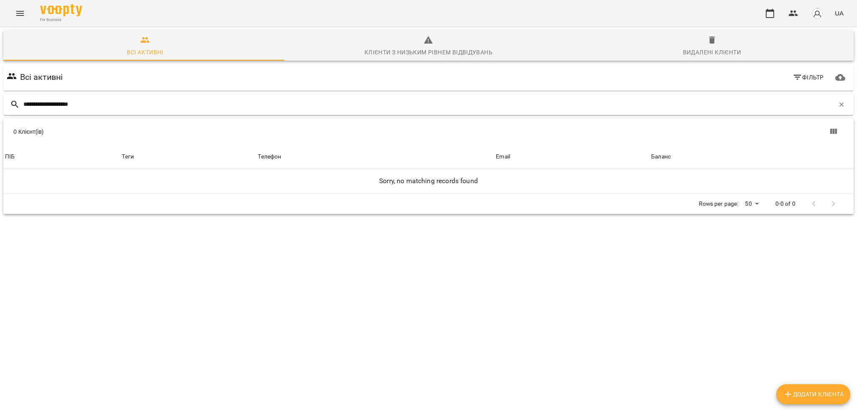
drag, startPoint x: 55, startPoint y: 103, endPoint x: 3, endPoint y: 104, distance: 51.9
click at [3, 104] on div "**********" at bounding box center [428, 104] width 851 height 21
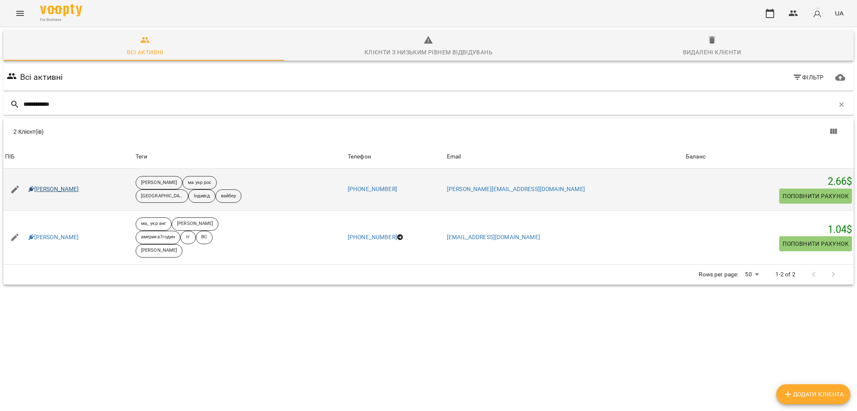
type input "**********"
click at [79, 189] on link "Михайло Мірошниченко" at bounding box center [53, 189] width 51 height 8
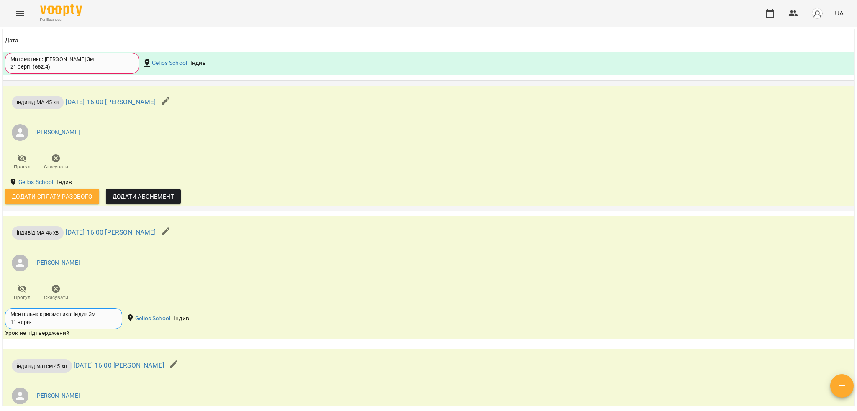
scroll to position [1507, 0]
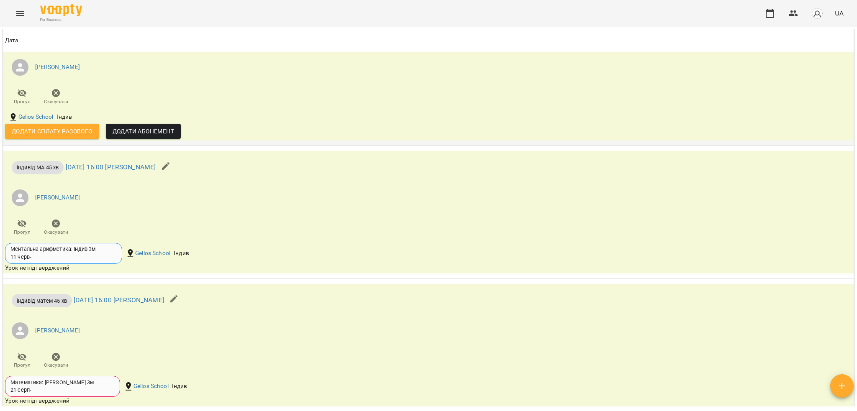
click at [297, 111] on div "індивід МА 45 хв вт 16 вер 2025 16:00 Єфіменко Оксана Єфіменко Оксана Прогул Ск…" at bounding box center [286, 66] width 567 height 90
click at [146, 82] on ul "[PERSON_NAME]" at bounding box center [287, 67] width 564 height 30
click at [139, 41] on link "вт 16 вер 2025 16:00 Єфіменко Оксана" at bounding box center [111, 37] width 90 height 8
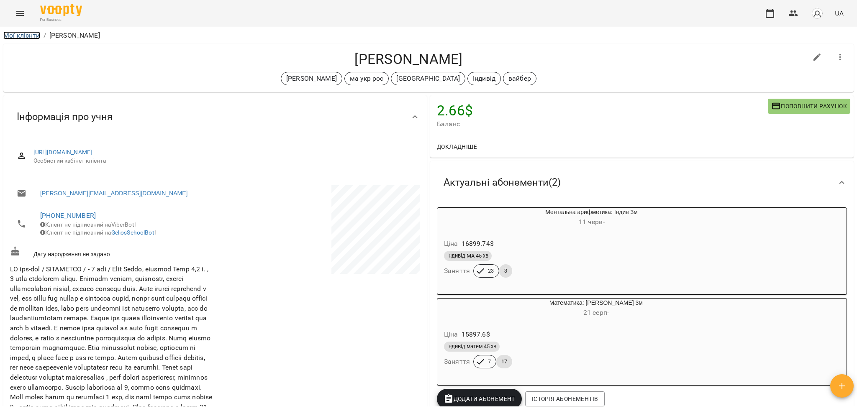
click at [29, 37] on link "Мої клієнти" at bounding box center [21, 35] width 37 height 8
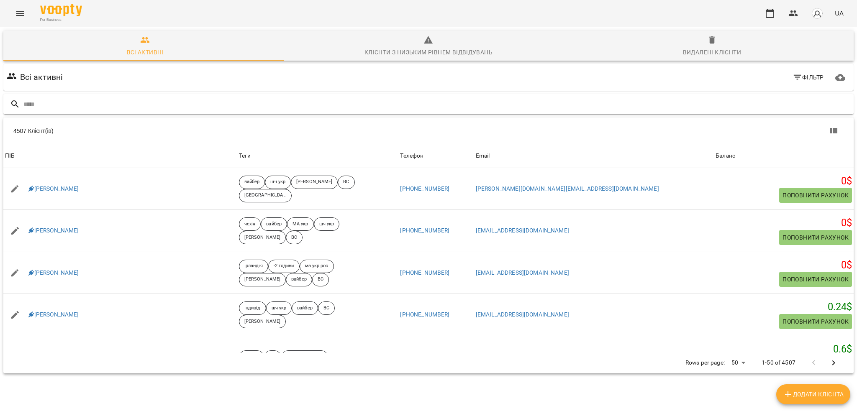
click at [192, 98] on input "text" at bounding box center [436, 105] width 827 height 14
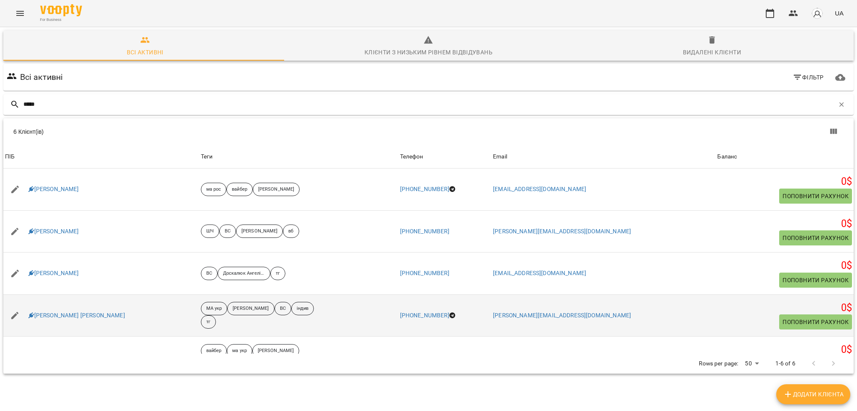
scroll to position [56, 0]
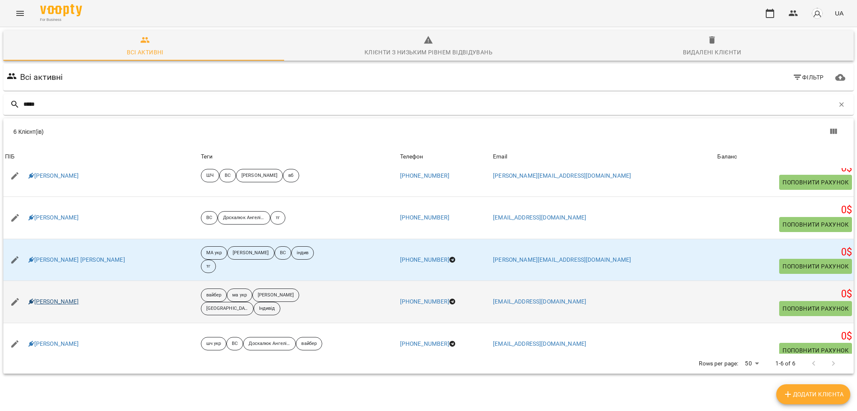
type input "*****"
click at [63, 301] on link "Кінах Назарій" at bounding box center [53, 302] width 51 height 8
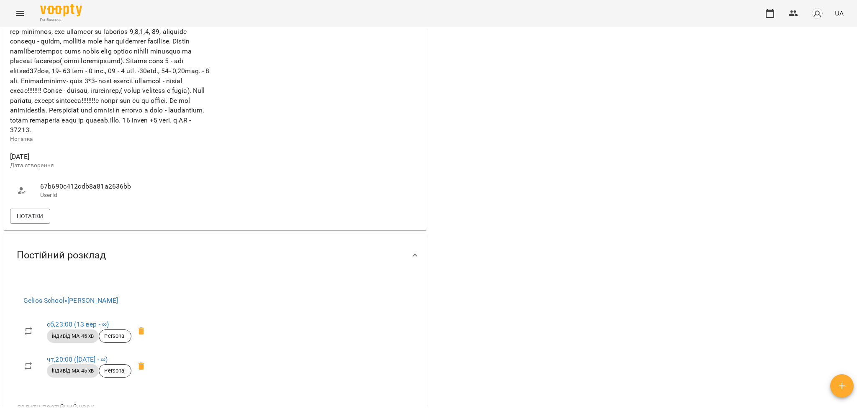
scroll to position [539, 0]
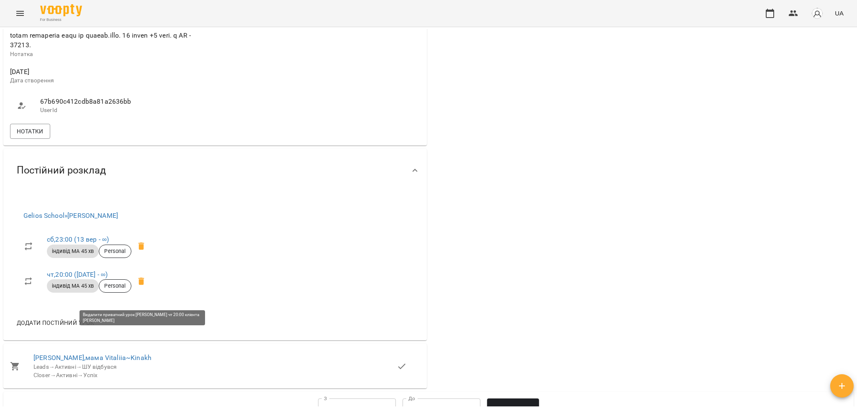
click at [144, 285] on icon at bounding box center [141, 282] width 6 height 8
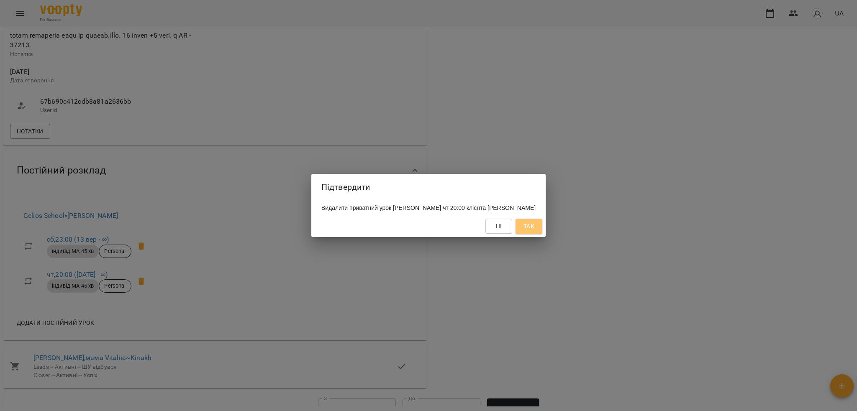
click at [543, 233] on button "Так" at bounding box center [529, 226] width 27 height 15
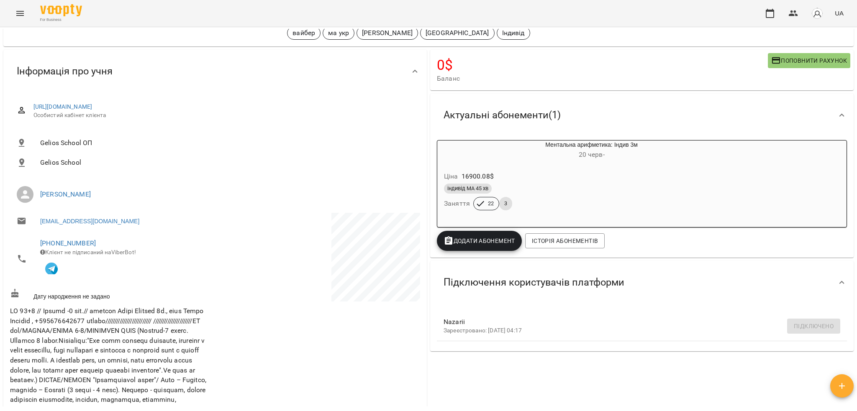
scroll to position [0, 0]
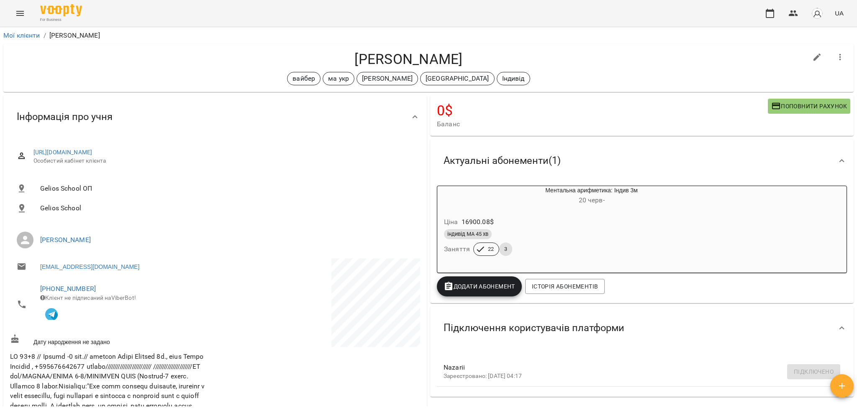
click at [547, 40] on ol "Мої клієнти / Кінах Назарій" at bounding box center [428, 36] width 851 height 10
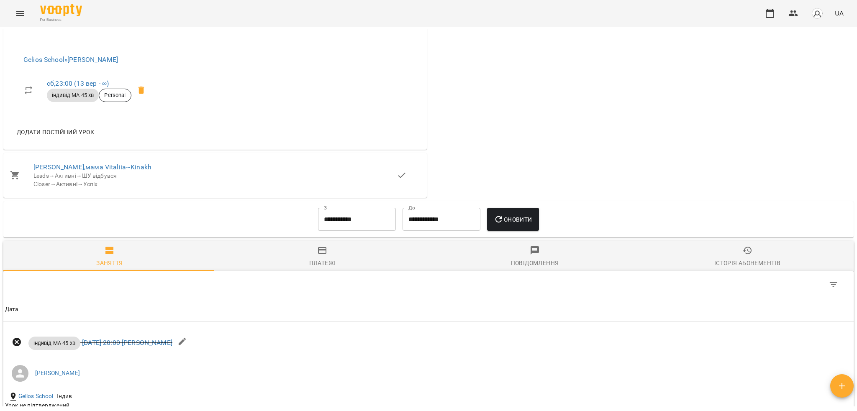
scroll to position [614, 0]
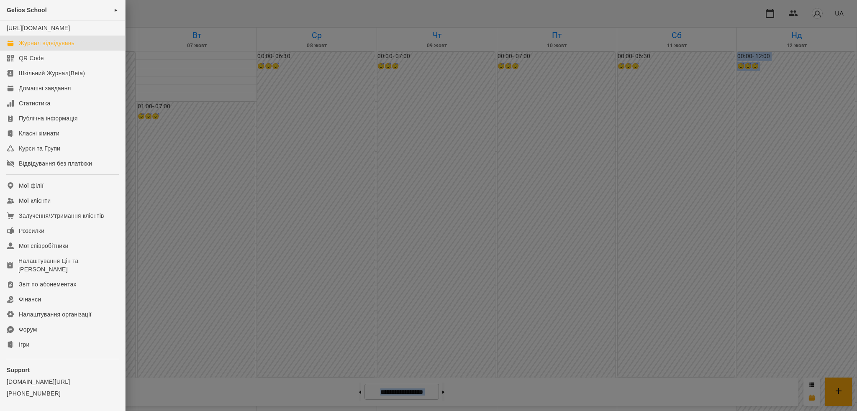
scroll to position [831, 0]
click at [61, 47] on div "Журнал відвідувань" at bounding box center [47, 43] width 56 height 8
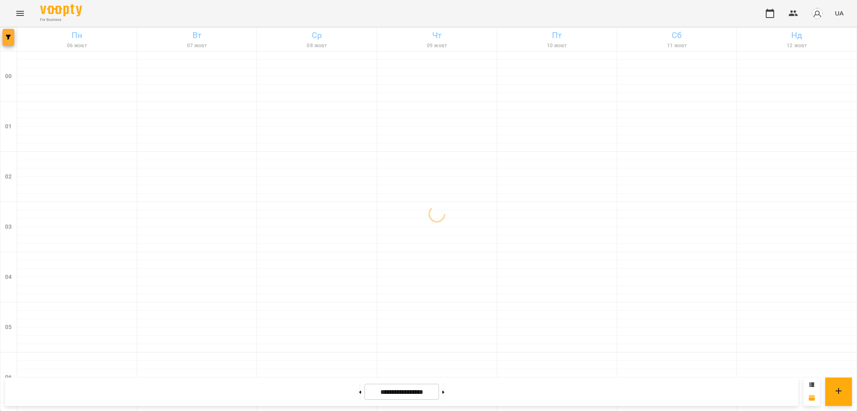
click at [9, 39] on icon "button" at bounding box center [8, 37] width 5 height 5
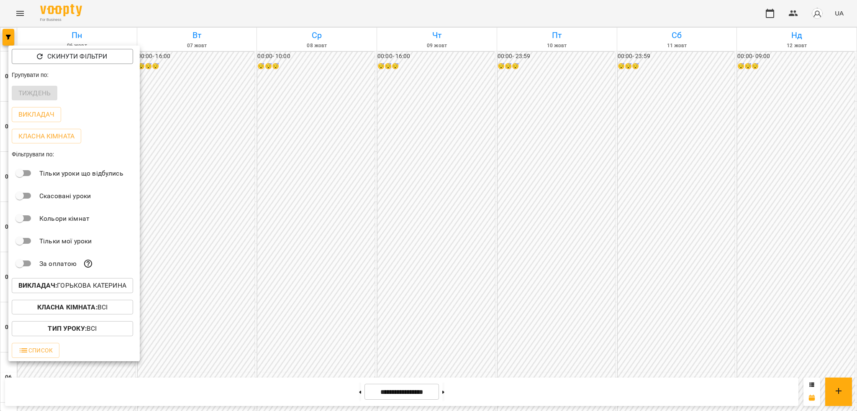
click at [80, 285] on p "Викладач : [PERSON_NAME]" at bounding box center [72, 286] width 108 height 10
type input "***"
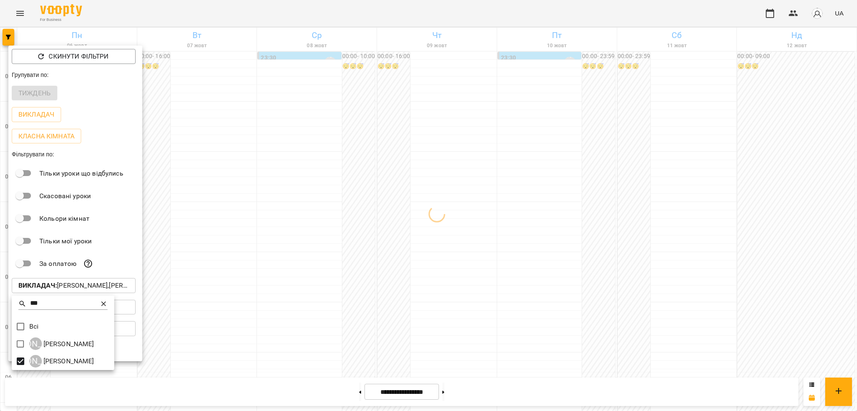
click at [106, 304] on icon at bounding box center [104, 304] width 8 height 8
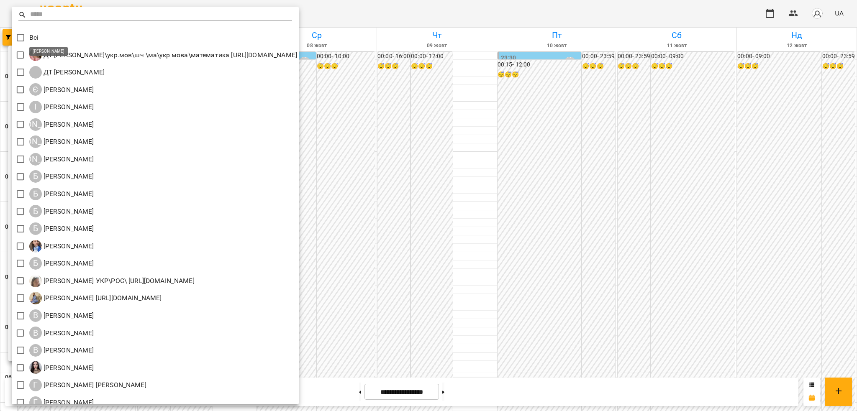
scroll to position [335, 0]
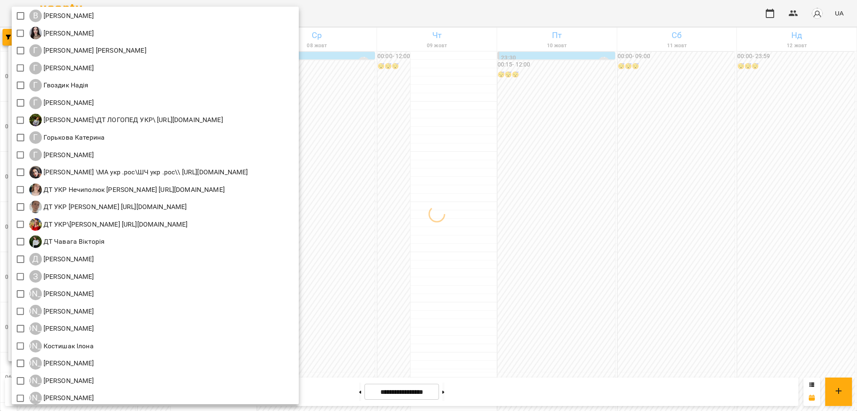
click at [406, 14] on div at bounding box center [428, 205] width 857 height 411
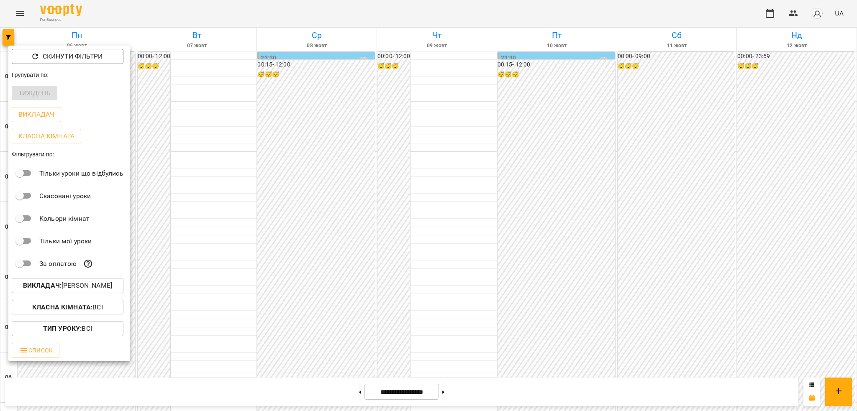
click at [537, 398] on div at bounding box center [428, 205] width 857 height 411
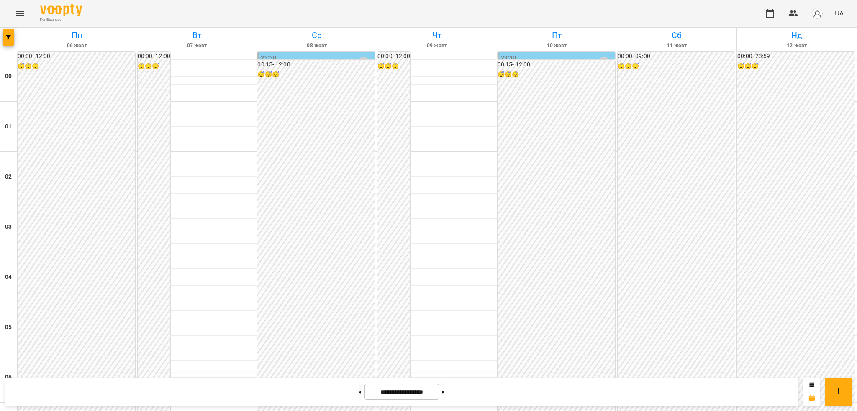
scroll to position [0, 0]
click at [5, 38] on span "button" at bounding box center [9, 37] width 12 height 5
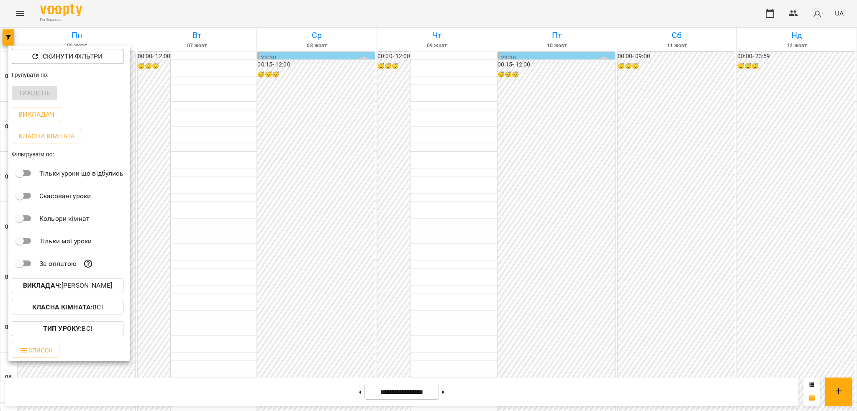
click at [60, 288] on b "Викладач :" at bounding box center [42, 286] width 39 height 8
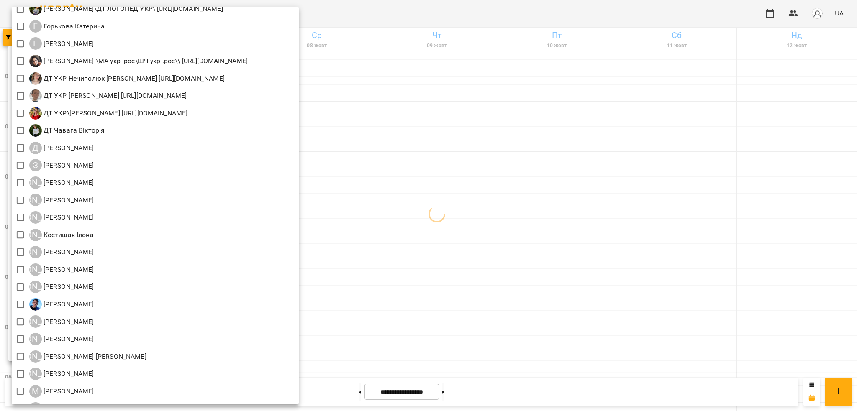
scroll to position [335, 0]
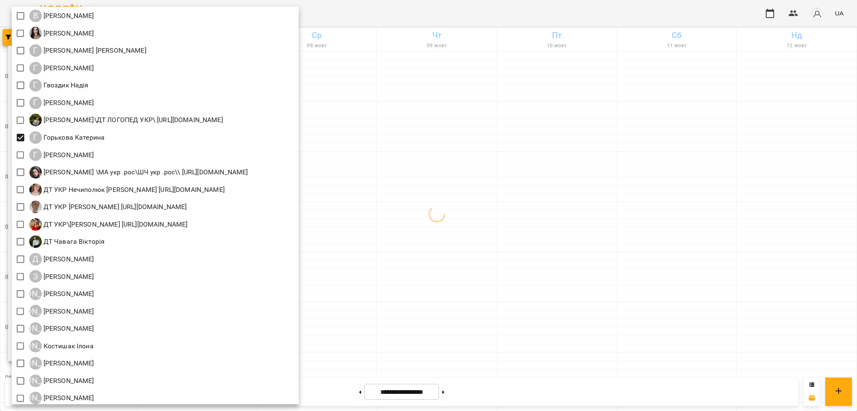
click at [468, 12] on div at bounding box center [428, 205] width 857 height 411
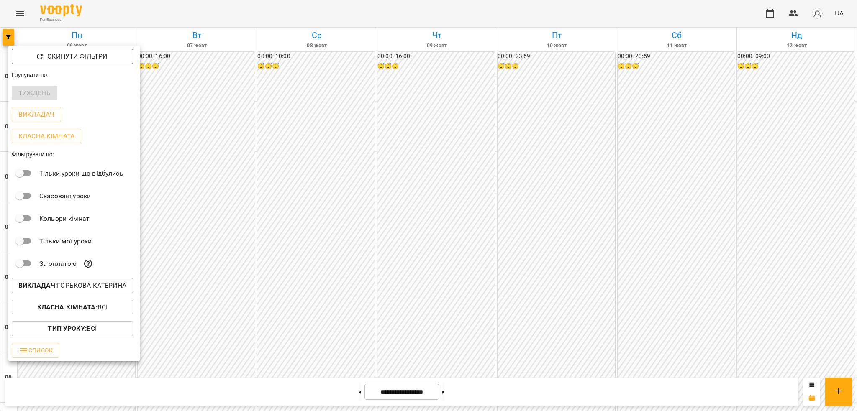
click at [249, 388] on div at bounding box center [428, 205] width 857 height 411
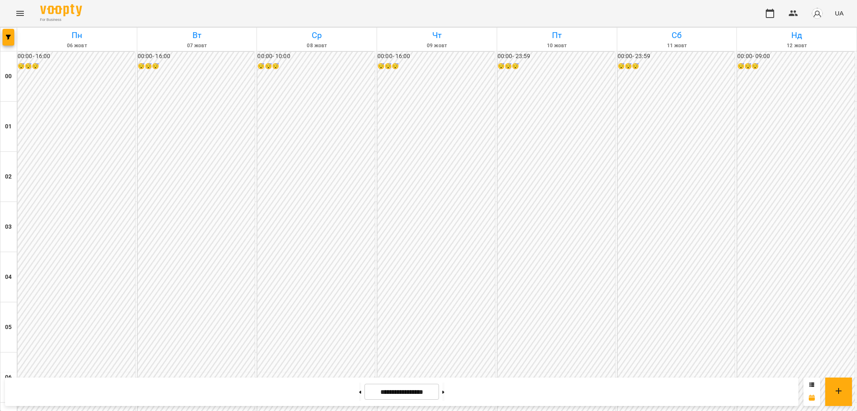
scroll to position [771, 0]
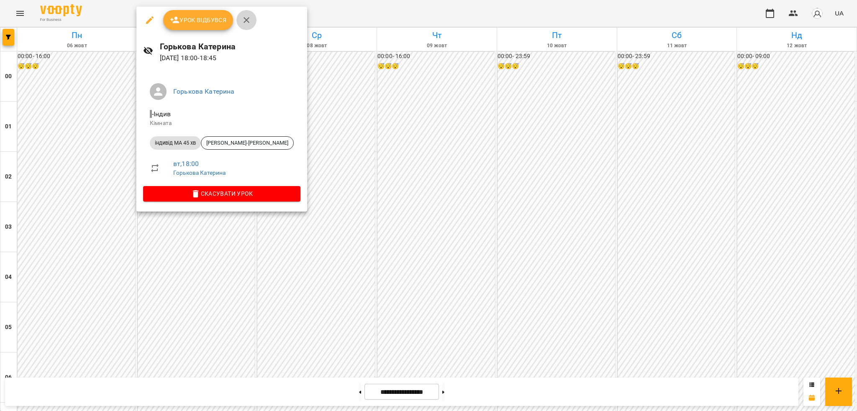
click at [249, 19] on icon "button" at bounding box center [247, 20] width 10 height 10
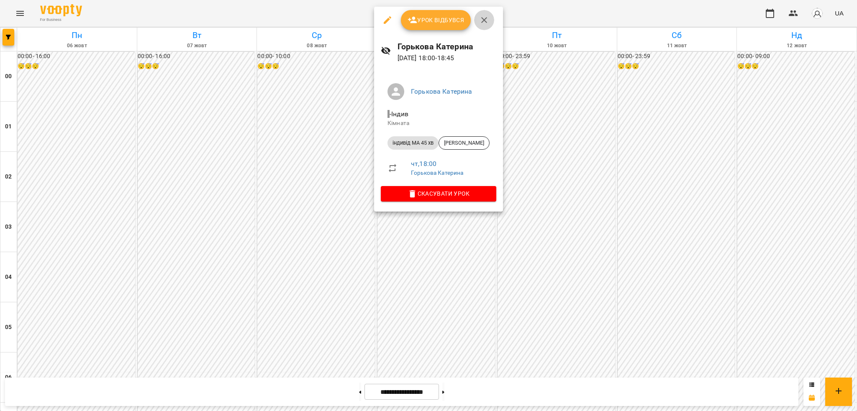
click at [484, 23] on icon "button" at bounding box center [484, 20] width 10 height 10
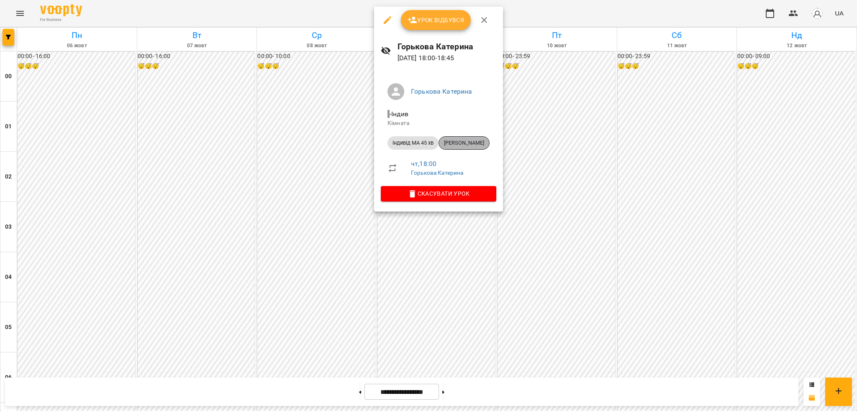
click at [465, 141] on span "Матичина Аня" at bounding box center [464, 143] width 50 height 8
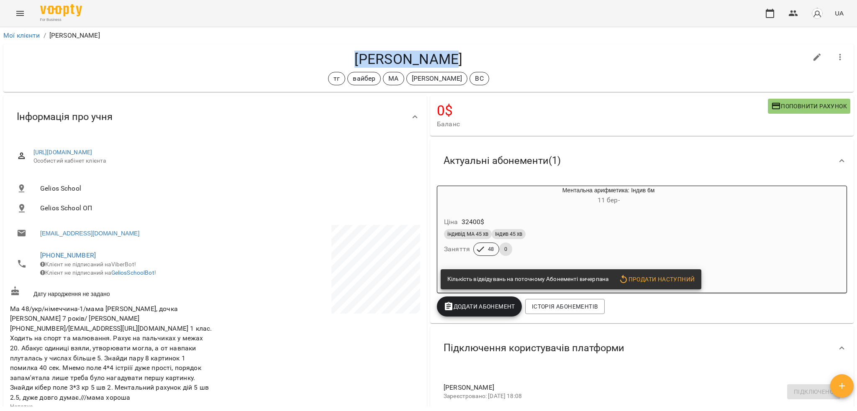
drag, startPoint x: 345, startPoint y: 60, endPoint x: 461, endPoint y: 55, distance: 115.6
click at [461, 55] on h4 "Матичина Аня" at bounding box center [408, 59] width 797 height 17
copy h4 "Матичина Аня"
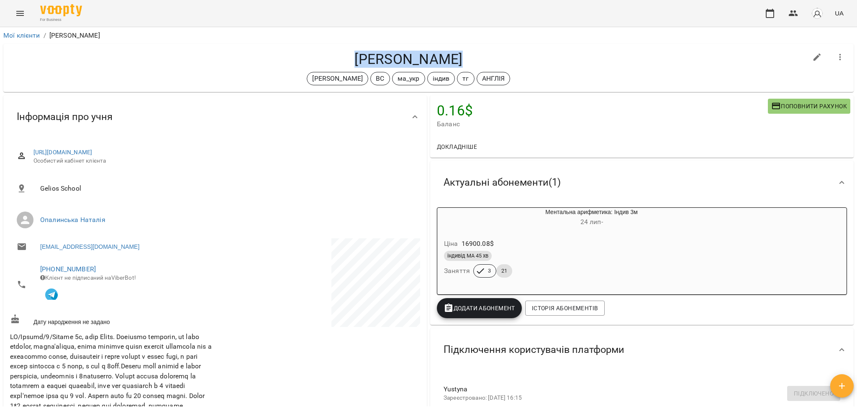
drag, startPoint x: 338, startPoint y: 60, endPoint x: 464, endPoint y: 57, distance: 126.0
click at [464, 57] on h4 "[PERSON_NAME]" at bounding box center [408, 59] width 797 height 17
copy h4 "[PERSON_NAME]"
